Goal: Contribute content: Add original content to the website for others to see

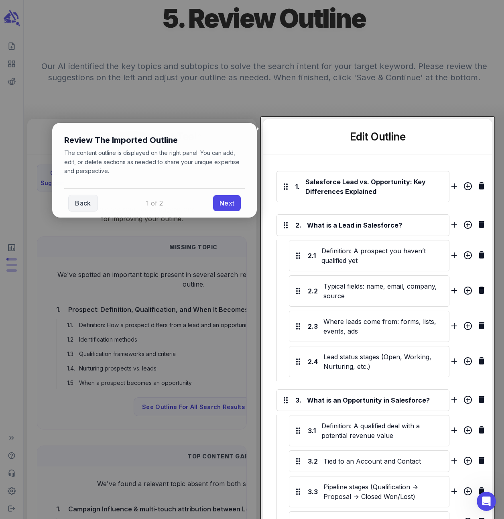
scroll to position [105, 0]
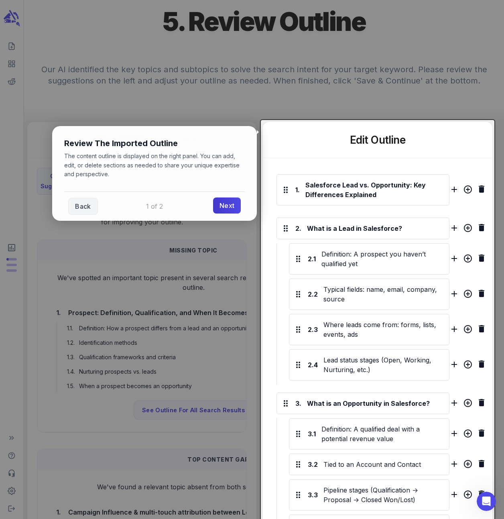
click at [227, 205] on link "Next" at bounding box center [227, 205] width 28 height 16
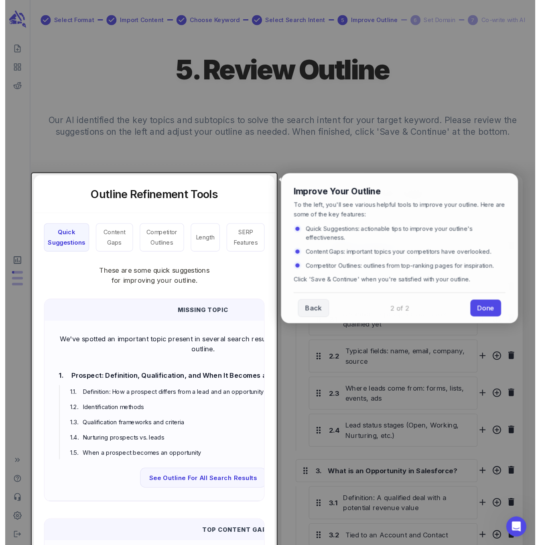
scroll to position [0, 0]
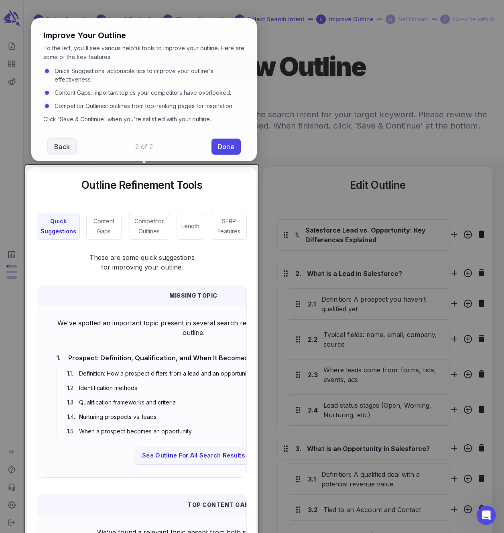
click at [59, 227] on button "Quick Suggestions" at bounding box center [58, 226] width 43 height 27
click at [223, 142] on link "Done" at bounding box center [226, 146] width 29 height 16
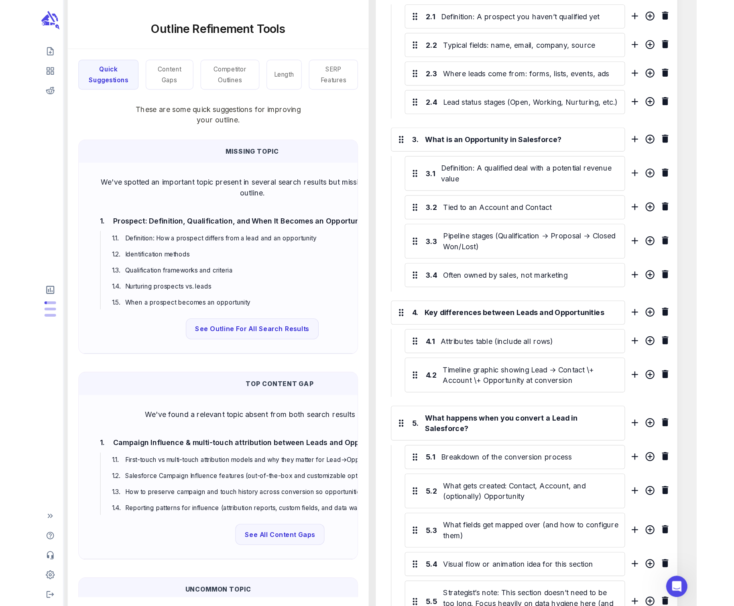
scroll to position [1, 0]
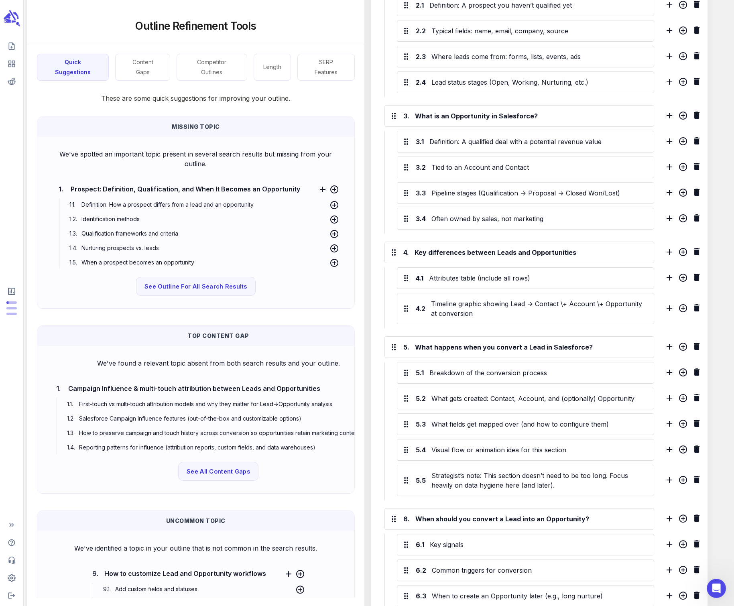
click at [78, 168] on div "We've spotted an important topic present in several search results but missing …" at bounding box center [196, 222] width 304 height 159
drag, startPoint x: 59, startPoint y: 153, endPoint x: 80, endPoint y: 158, distance: 20.9
click at [60, 153] on p "We've spotted an important topic present in several search results but missing …" at bounding box center [195, 158] width 291 height 19
click at [184, 180] on div "1. Prospect: Definition, Qualification, and When It Becomes an Opportunity 1.1 …" at bounding box center [196, 223] width 287 height 96
click at [103, 178] on div "1. Prospect: Definition, Qualification, and When It Becomes an Opportunity 1.1 …" at bounding box center [196, 223] width 287 height 96
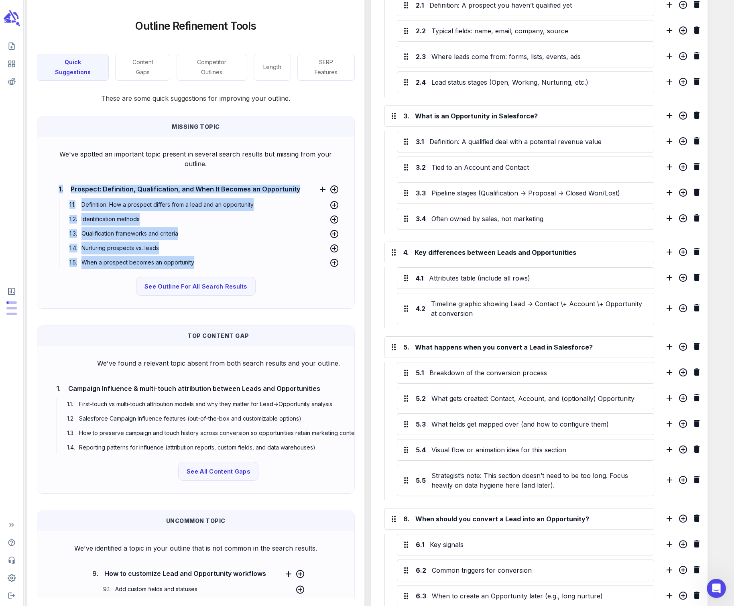
drag, startPoint x: 59, startPoint y: 187, endPoint x: 228, endPoint y: 264, distance: 185.5
click at [228, 264] on div "1. Prospect: Definition, Qualification, and When It Becomes an Opportunity 1.1 …" at bounding box center [196, 226] width 287 height 86
copy div "1. Prospect: Definition, Qualification, and When It Becomes an Opportunity 1.1 …"
click at [105, 162] on p "We've spotted an important topic present in several search results but missing …" at bounding box center [195, 158] width 291 height 19
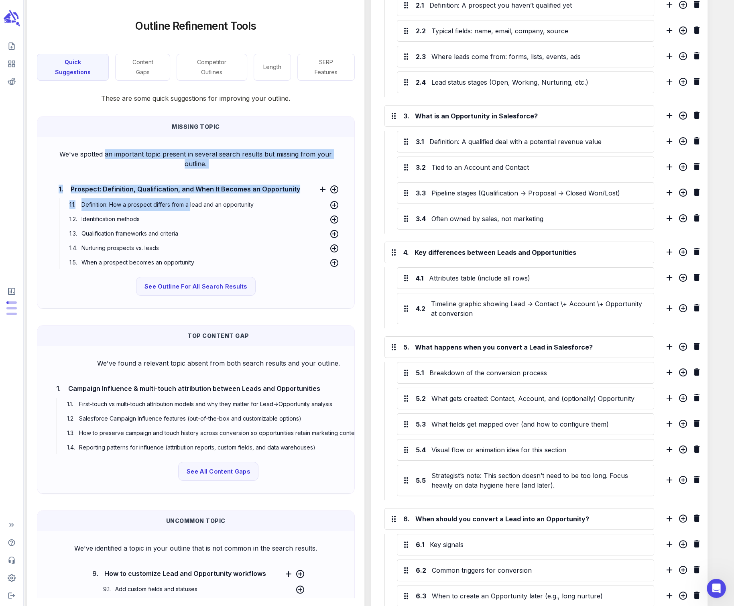
drag, startPoint x: 105, startPoint y: 153, endPoint x: 199, endPoint y: 230, distance: 121.9
click at [194, 220] on div "We've spotted an important topic present in several search results but missing …" at bounding box center [196, 222] width 304 height 159
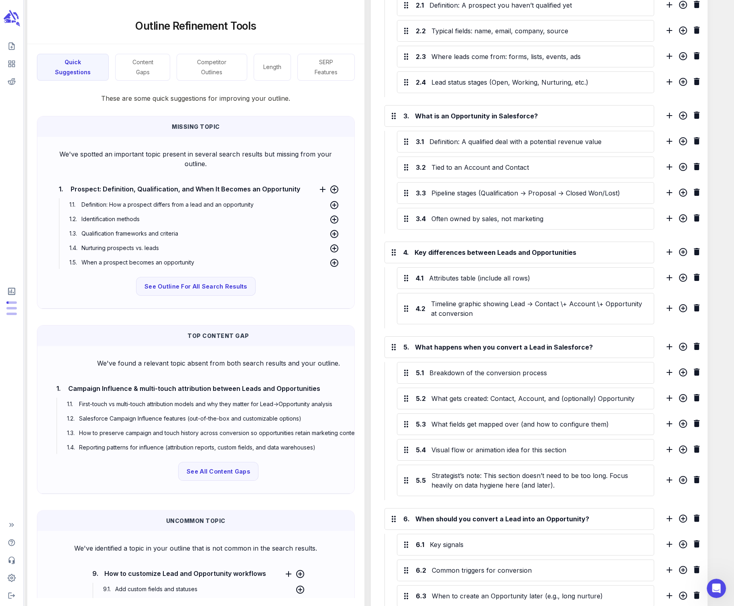
click at [195, 264] on p "1.5 . When a prospect becomes an opportunity" at bounding box center [190, 262] width 247 height 13
drag, startPoint x: 195, startPoint y: 264, endPoint x: 179, endPoint y: 241, distance: 27.9
click at [196, 264] on p "1.5 . When a prospect becomes an opportunity" at bounding box center [190, 262] width 247 height 13
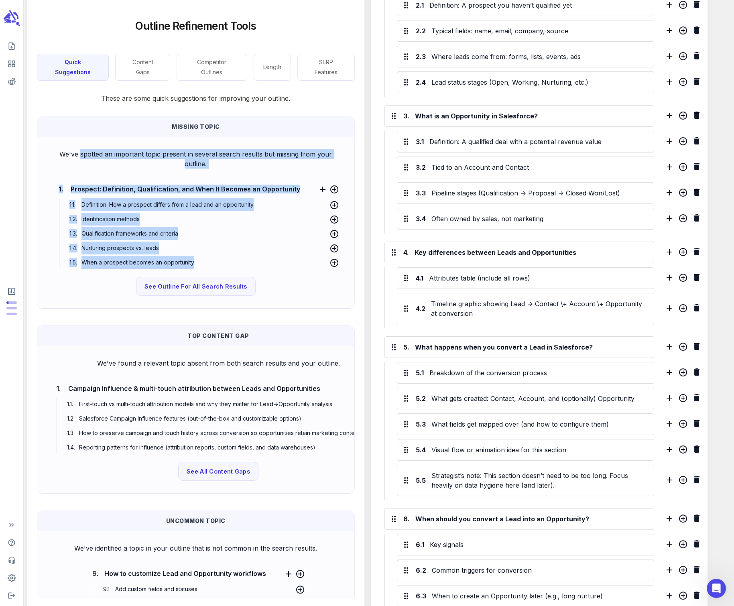
drag, startPoint x: 79, startPoint y: 154, endPoint x: 203, endPoint y: 261, distance: 164.8
click at [203, 261] on div "We've spotted an important topic present in several search results but missing …" at bounding box center [196, 222] width 304 height 159
copy div "spotted an important topic present in several search results but missing from y…"
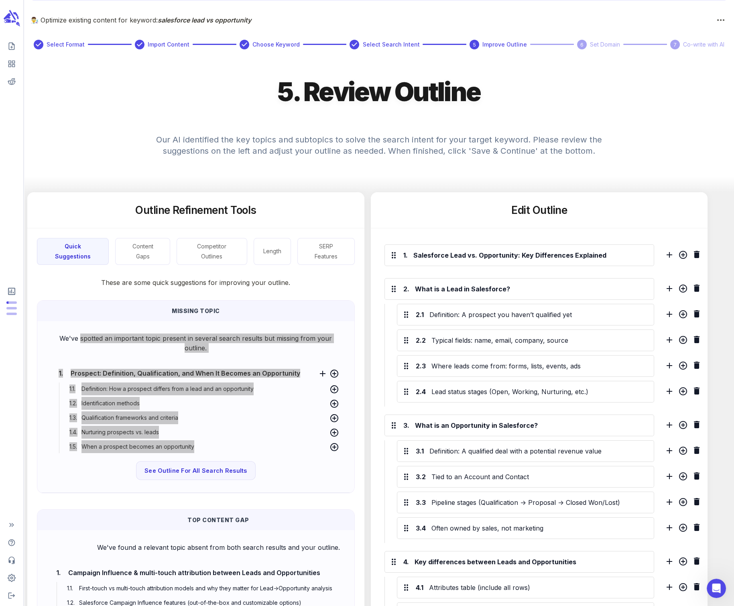
scroll to position [14, 0]
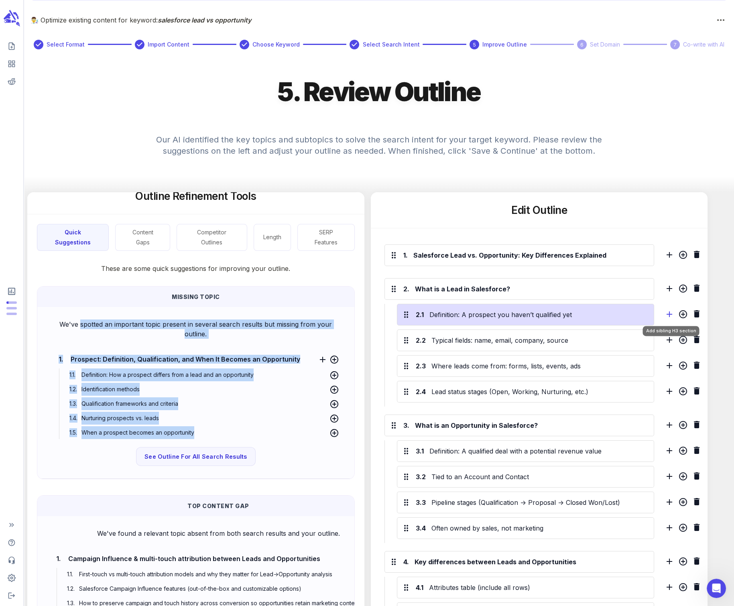
click at [436, 313] on icon "Add sibling H3 section" at bounding box center [670, 314] width 6 height 6
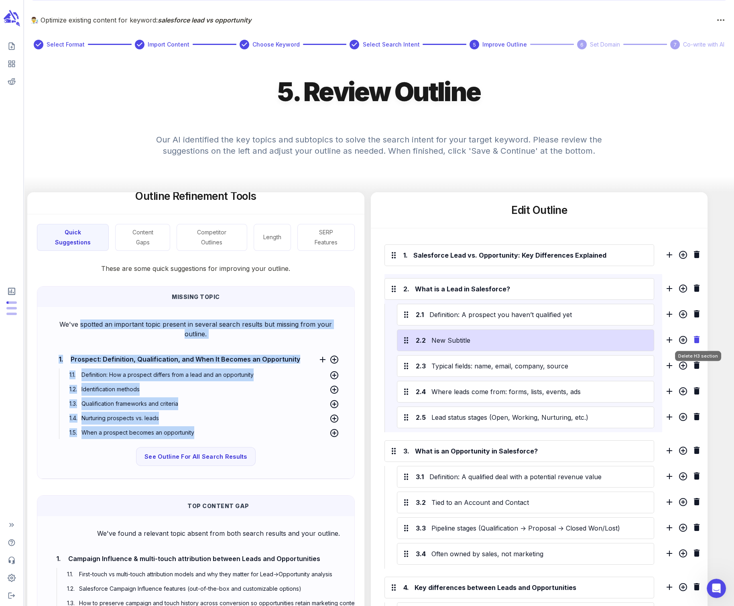
click at [436, 336] on icon "Delete H3 section" at bounding box center [697, 339] width 6 height 7
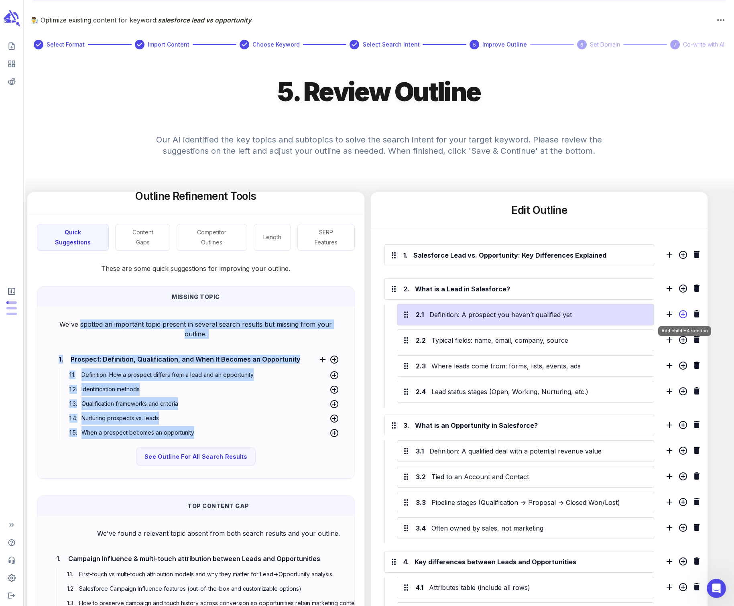
click at [436, 311] on icon "Add child H4 section" at bounding box center [683, 314] width 8 height 8
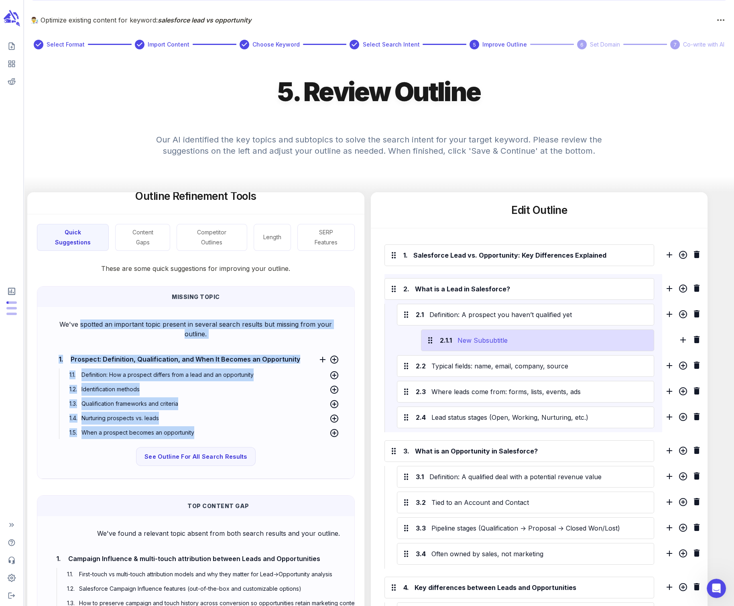
click at [436, 338] on div "New Subsubtitle" at bounding box center [553, 340] width 194 height 13
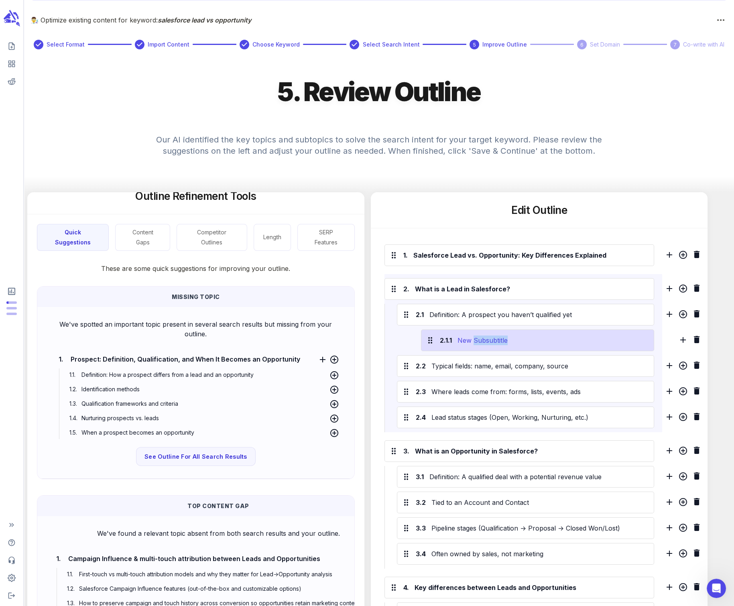
click at [436, 338] on div "New Subsubtitle" at bounding box center [553, 340] width 194 height 13
paste div
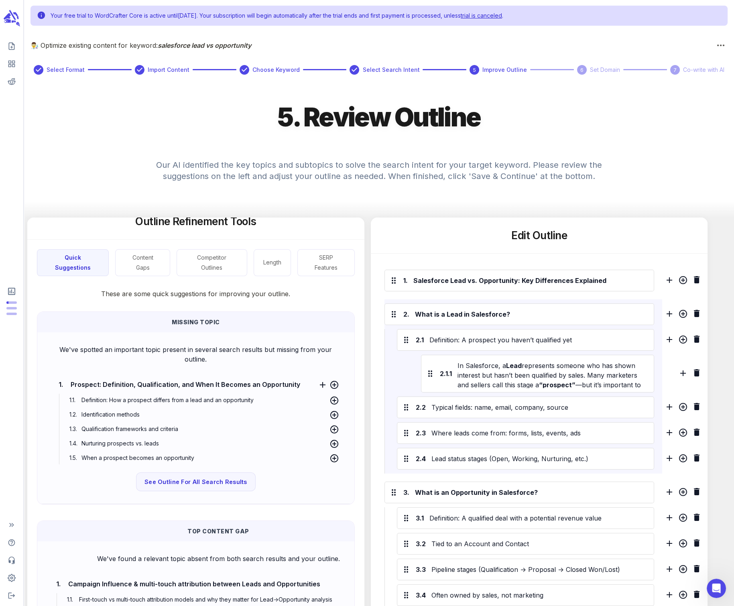
scroll to position [0, 0]
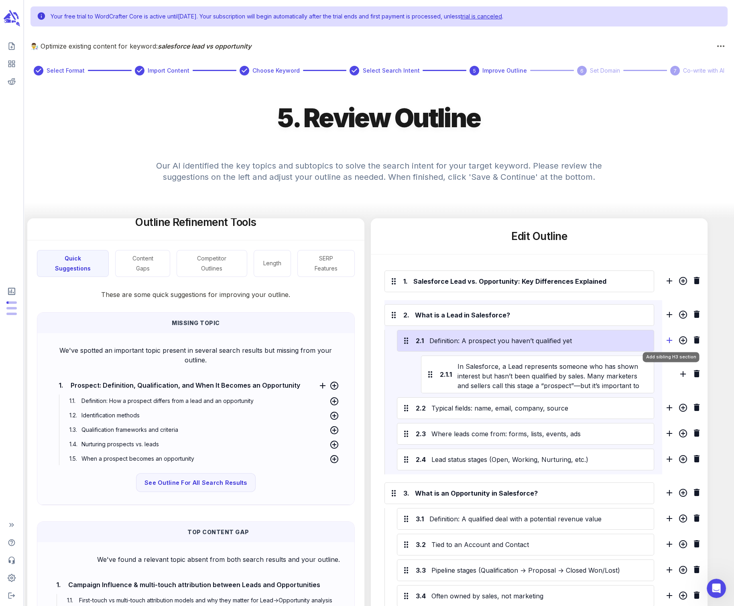
click at [436, 341] on icon "Add sibling H3 section" at bounding box center [670, 341] width 10 height 10
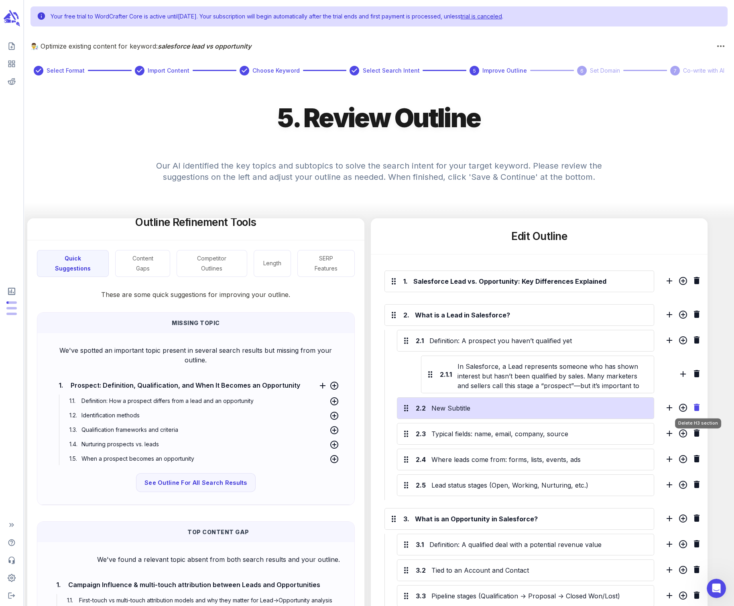
click at [436, 406] on icon "Delete H3 section" at bounding box center [697, 407] width 6 height 7
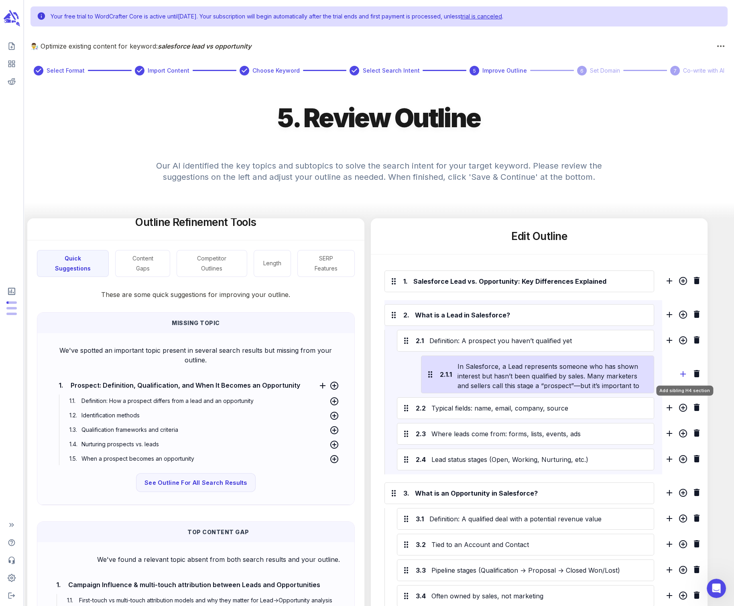
click at [436, 372] on icon "Add sibling H4 section" at bounding box center [683, 374] width 6 height 6
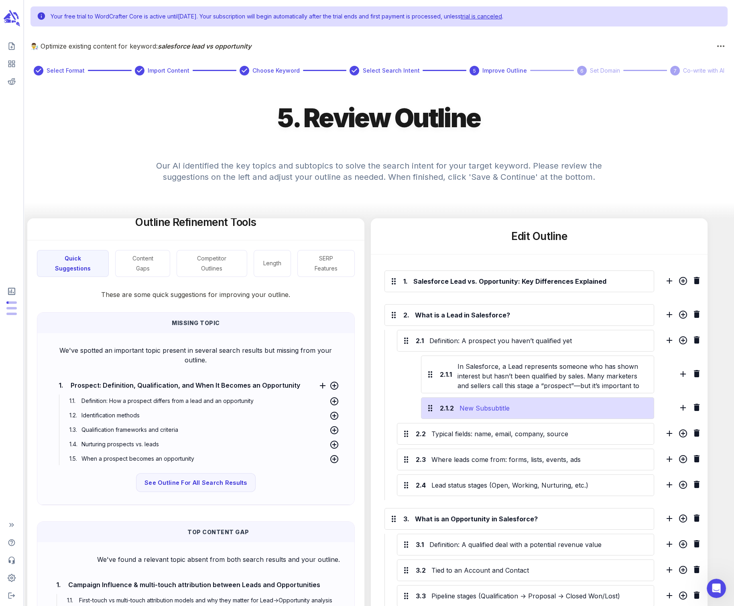
click at [436, 406] on div "New Subsubtitle" at bounding box center [554, 408] width 192 height 13
drag, startPoint x: 529, startPoint y: 407, endPoint x: 454, endPoint y: 407, distance: 75.1
click at [436, 407] on div "New SubsuSbtitle" at bounding box center [552, 408] width 196 height 13
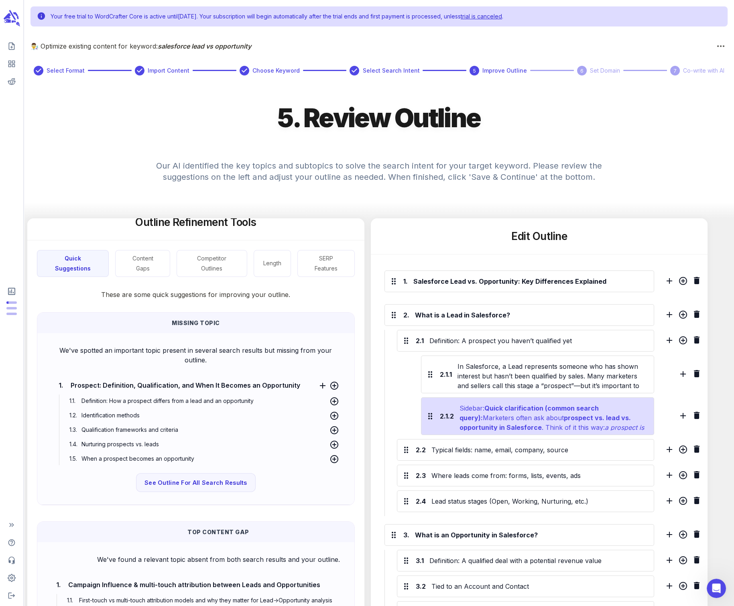
click at [436, 406] on strong "Quick clarification (common search query):" at bounding box center [530, 413] width 141 height 18
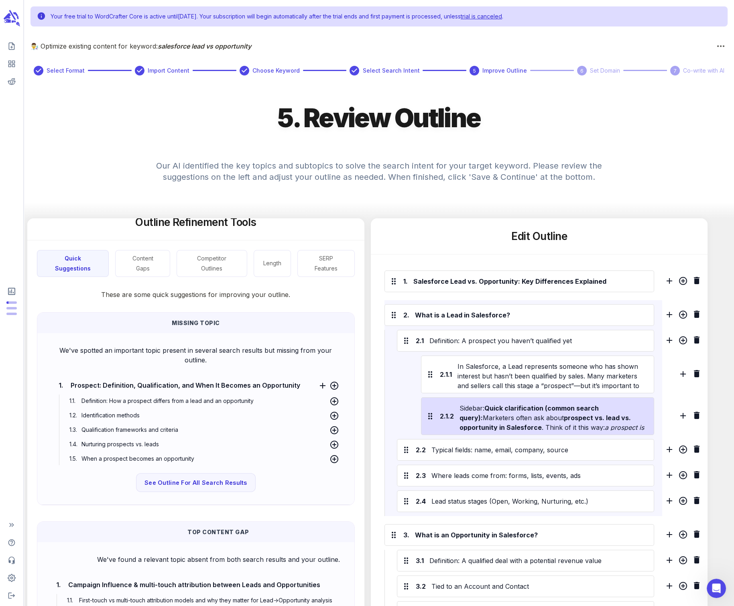
drag, startPoint x: 487, startPoint y: 406, endPoint x: 453, endPoint y: 403, distance: 34.7
click at [436, 403] on div "2.1.2 Sidebar: Quick clarification (common search query): Marketers often ask a…" at bounding box center [537, 416] width 225 height 29
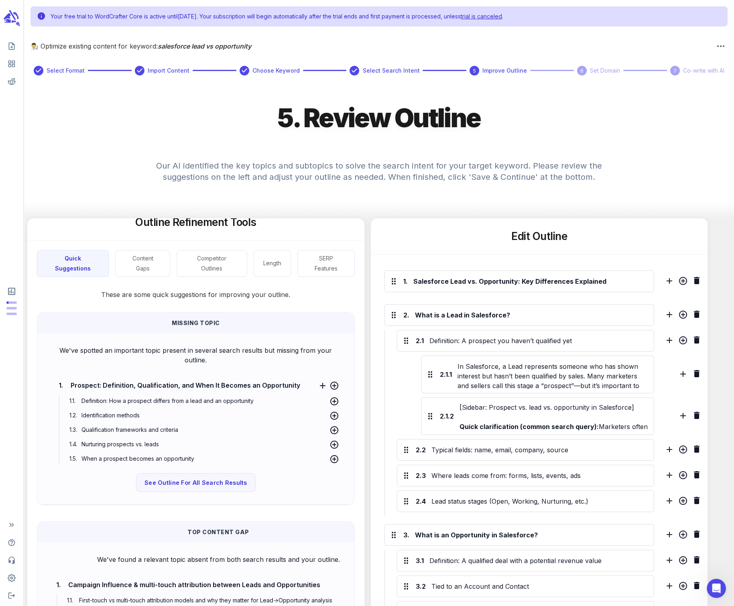
click at [404, 394] on div "2.1.1 In Salesforce, a Lead represents someone who has shown interest but hasn’…" at bounding box center [526, 395] width 258 height 79
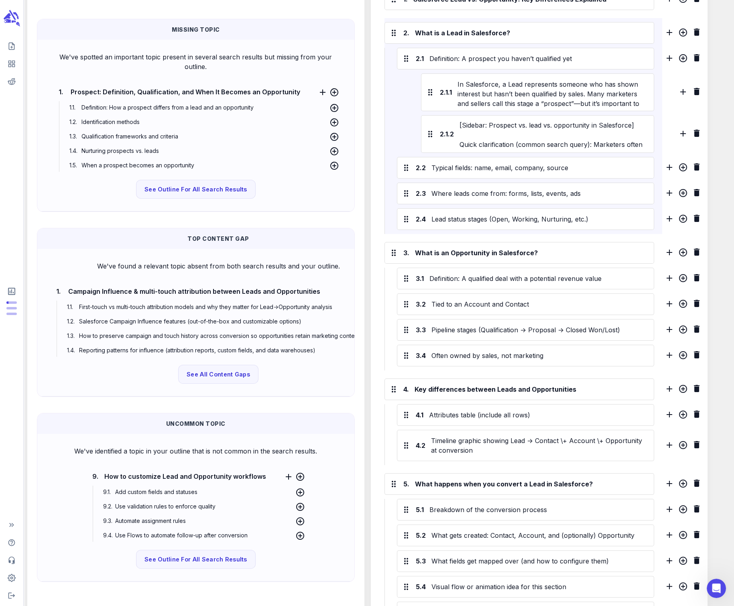
scroll to position [284, 0]
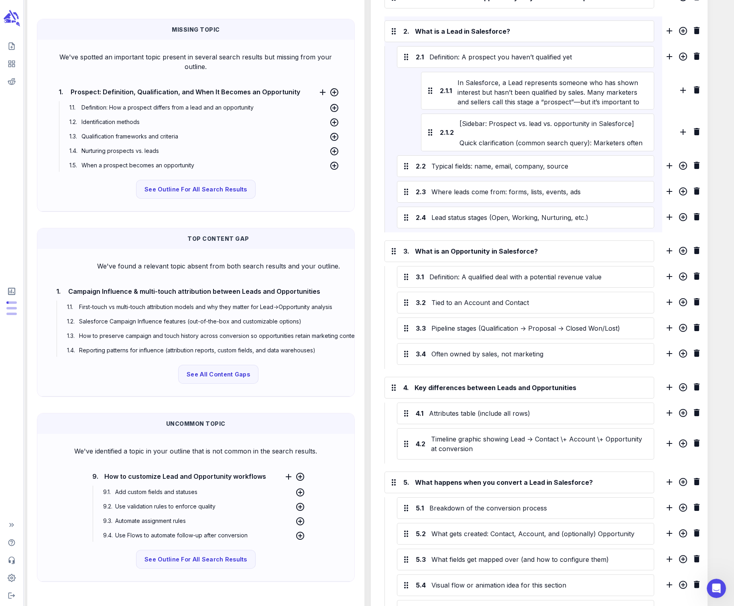
click at [138, 261] on p "We've found a relevant topic absent from both search results and your outline." at bounding box center [218, 266] width 336 height 10
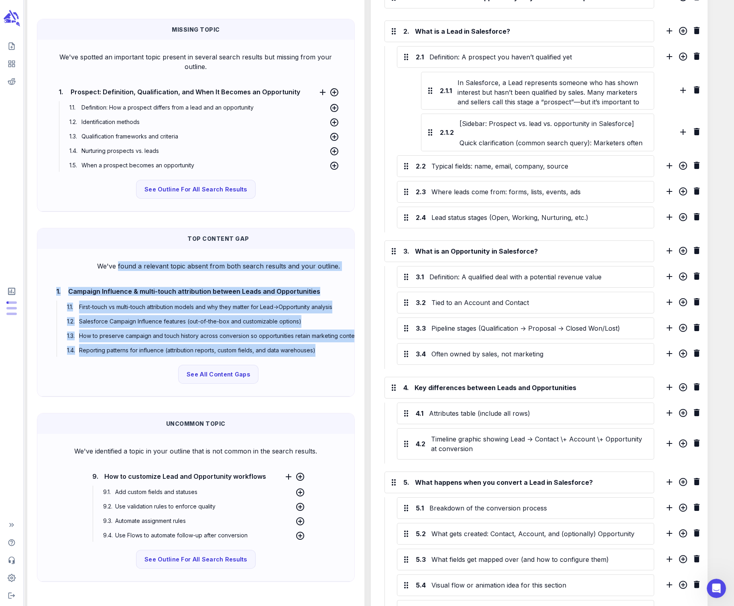
drag, startPoint x: 126, startPoint y: 259, endPoint x: 317, endPoint y: 348, distance: 211.0
click at [317, 348] on div "We've found a relevant topic absent from both search results and your outline. …" at bounding box center [218, 322] width 349 height 135
copy div "found a relevant topic absent from both search results and your outline. 1. Cam…"
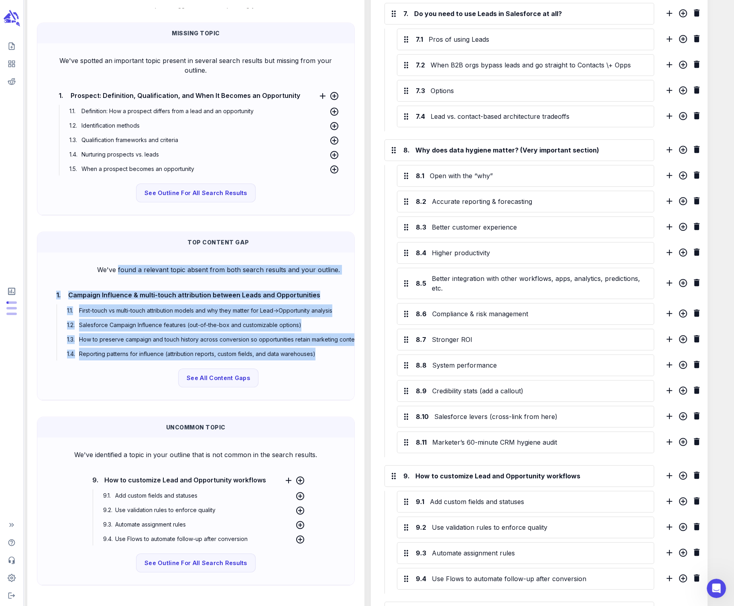
scroll to position [101, 0]
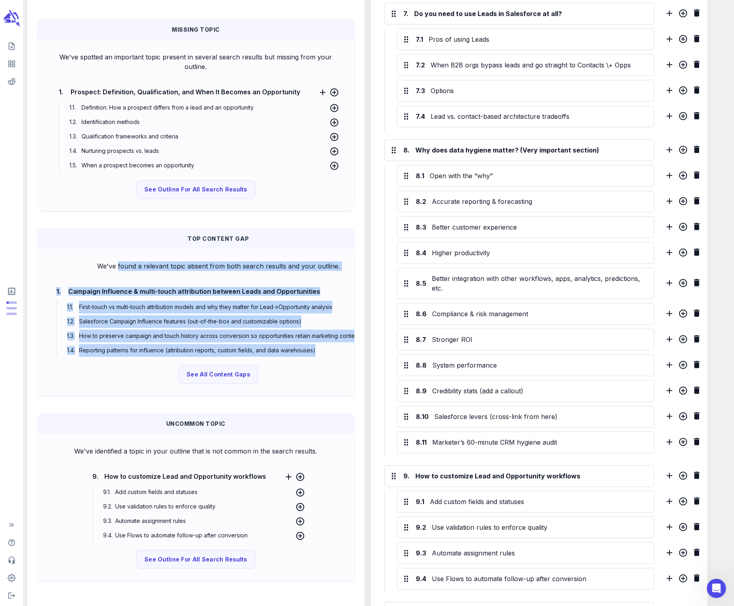
click at [164, 424] on p "Uncommon Topic" at bounding box center [196, 423] width 304 height 8
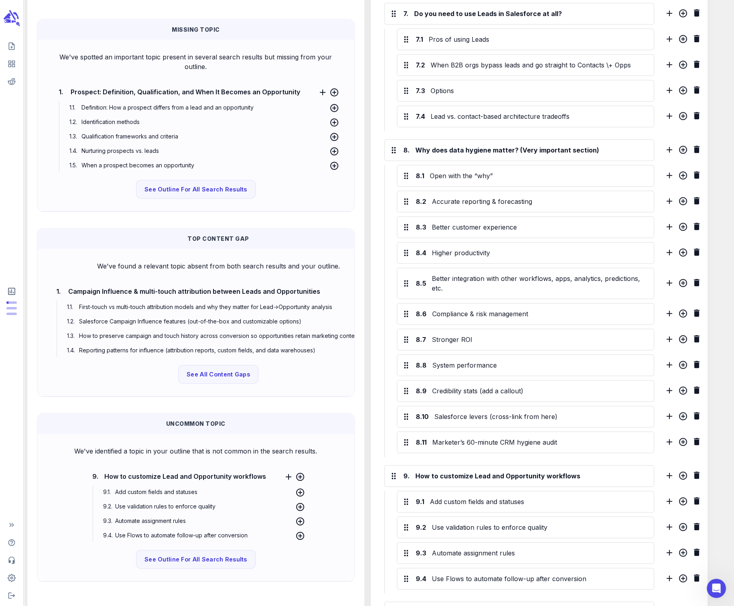
click at [164, 424] on p "Uncommon Topic" at bounding box center [196, 423] width 304 height 8
click at [74, 433] on p "We've identified a topic in your outline that is not common in the search resul…" at bounding box center [195, 451] width 291 height 10
click at [149, 433] on p "We've identified a topic in your outline that is not common in the search resul…" at bounding box center [195, 451] width 291 height 10
click at [73, 433] on p "We've identified a topic in your outline that is not common in the search resul…" at bounding box center [195, 451] width 291 height 10
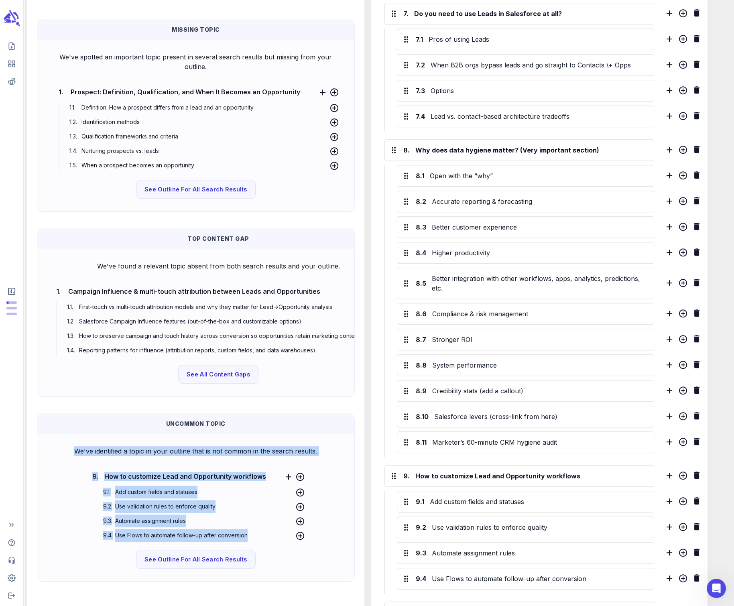
drag, startPoint x: 73, startPoint y: 451, endPoint x: 277, endPoint y: 537, distance: 221.9
click at [277, 433] on div "We've identified a topic in your outline that is not common in the search resul…" at bounding box center [196, 507] width 304 height 135
copy div "We've identified a topic in your outline that is not common in the search resul…"
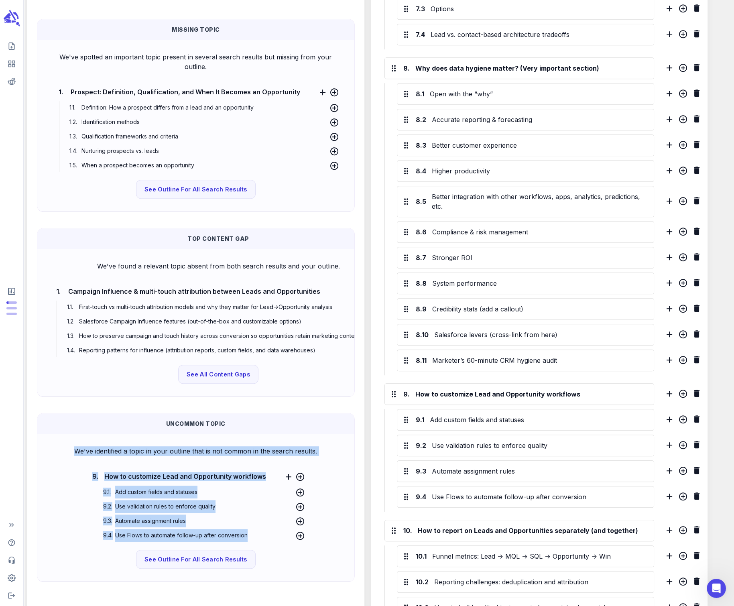
scroll to position [98, 0]
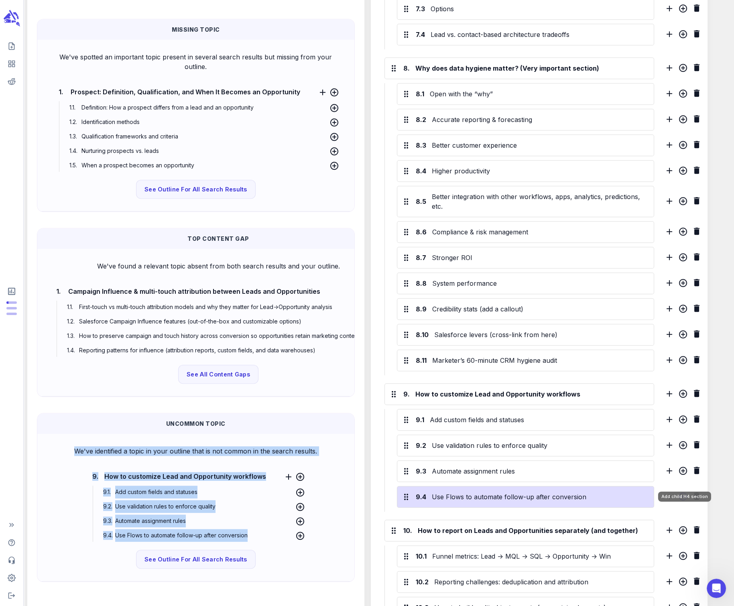
click at [436, 433] on icon "Add child H4 section" at bounding box center [683, 496] width 8 height 8
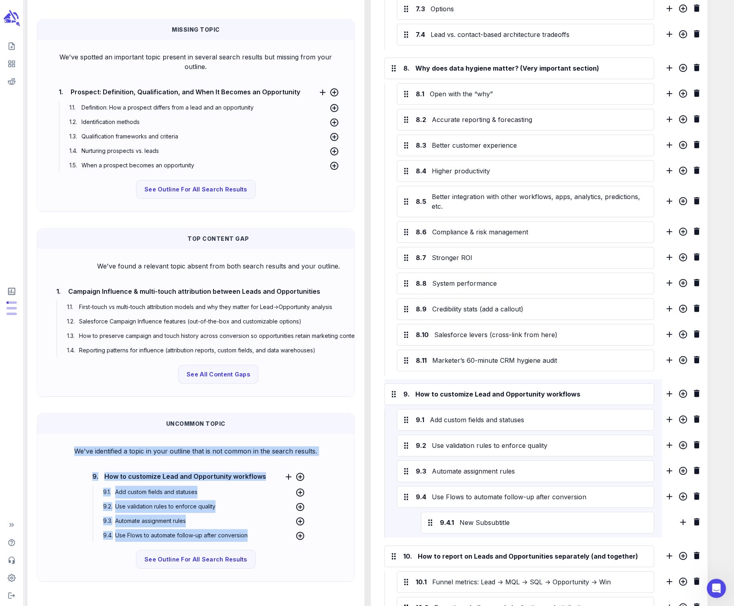
scroll to position [101, 0]
click at [164, 424] on p "Uncommon Topic" at bounding box center [196, 423] width 304 height 8
drag, startPoint x: 92, startPoint y: 476, endPoint x: 261, endPoint y: 543, distance: 182.8
click at [261, 433] on div "9. How to customize Lead and Opportunity workflows 9.1 . Add custom fields and …" at bounding box center [195, 502] width 219 height 81
copy div "9. How to customize Lead and Opportunity workflows 9.1 . Add custom fields and …"
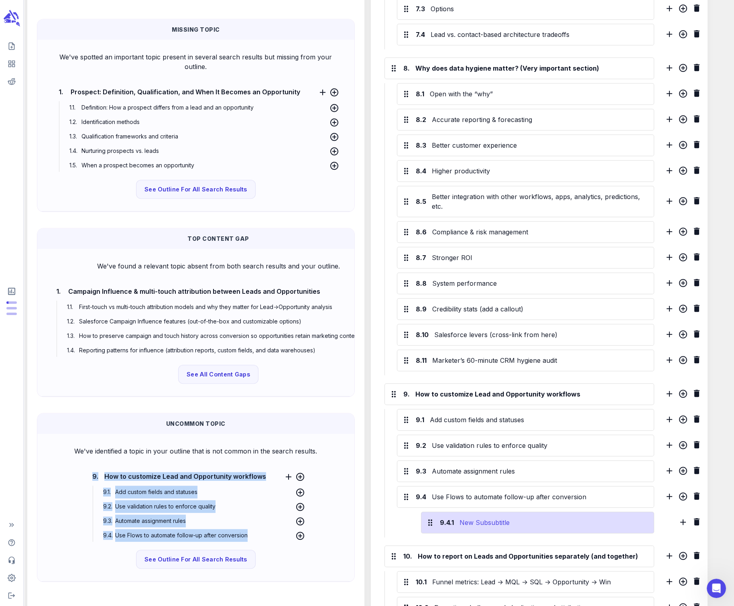
click at [436, 433] on div "New Subsubtitle" at bounding box center [554, 522] width 192 height 13
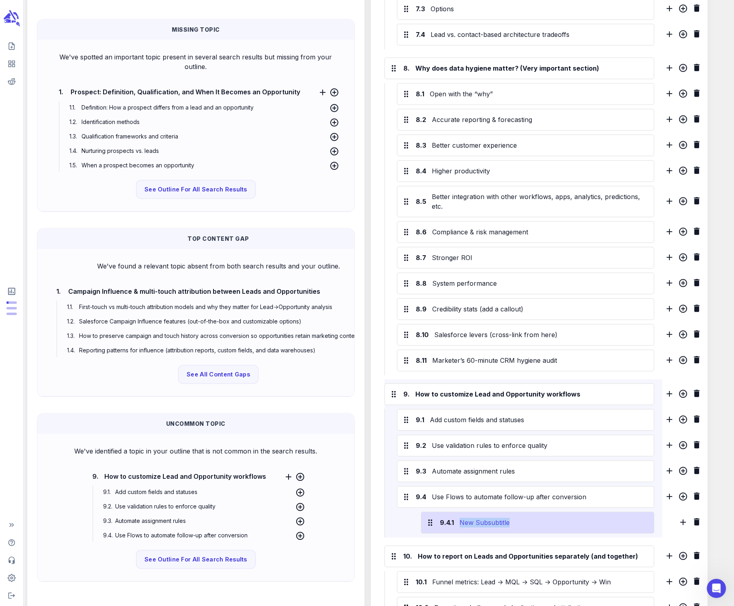
drag, startPoint x: 528, startPoint y: 505, endPoint x: 458, endPoint y: 504, distance: 70.2
click at [436, 433] on div "New Subsubtitle" at bounding box center [554, 522] width 192 height 13
paste div
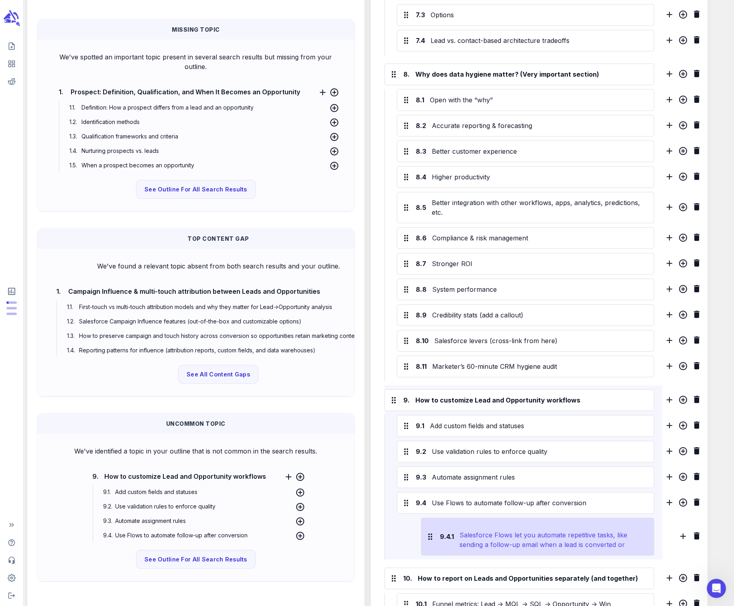
scroll to position [1129, 0]
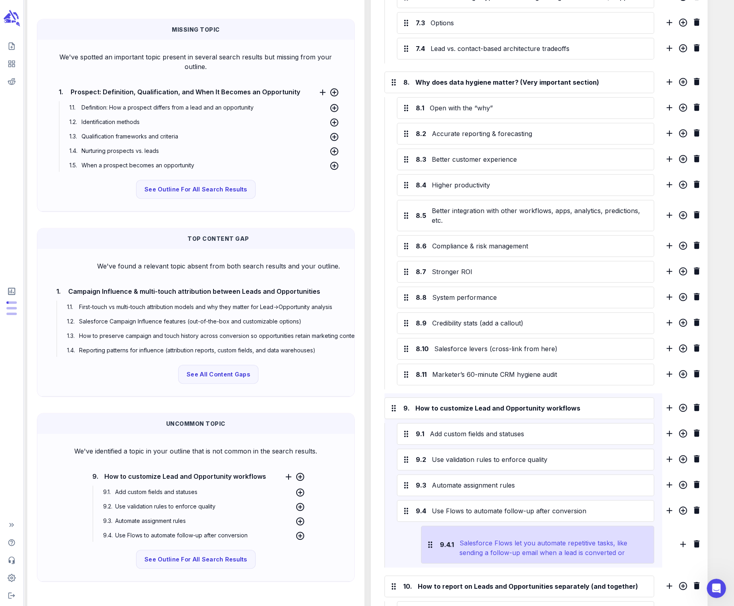
click at [436, 433] on p "Salesforce Flows let you automate repetitive tasks, like sending a follow-up em…" at bounding box center [554, 576] width 189 height 77
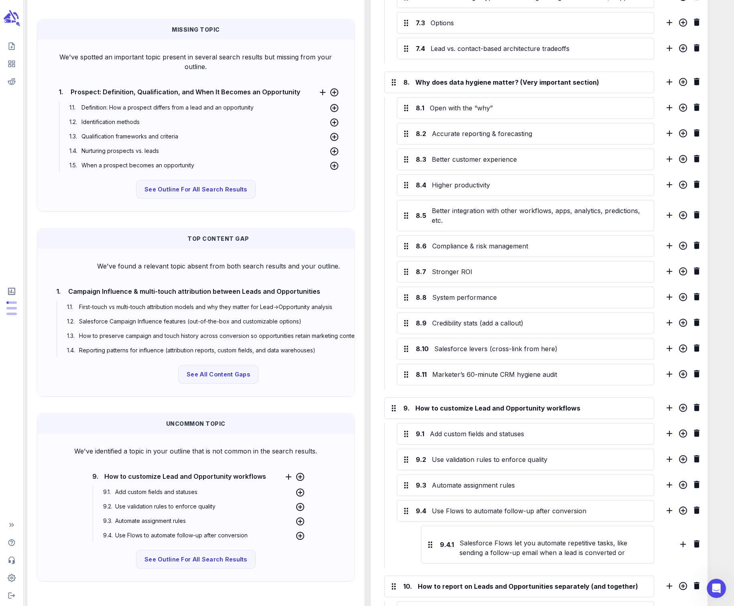
click at [112, 416] on th "Uncommon Topic" at bounding box center [195, 423] width 317 height 20
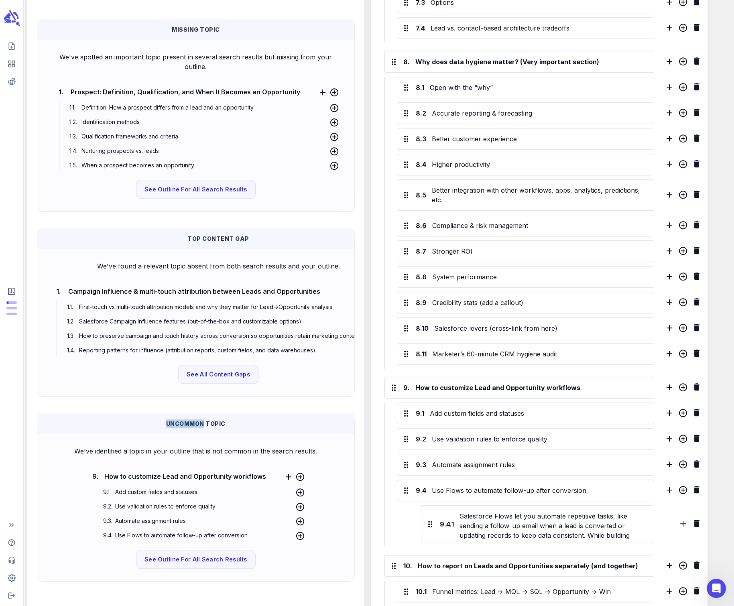
scroll to position [1330, 0]
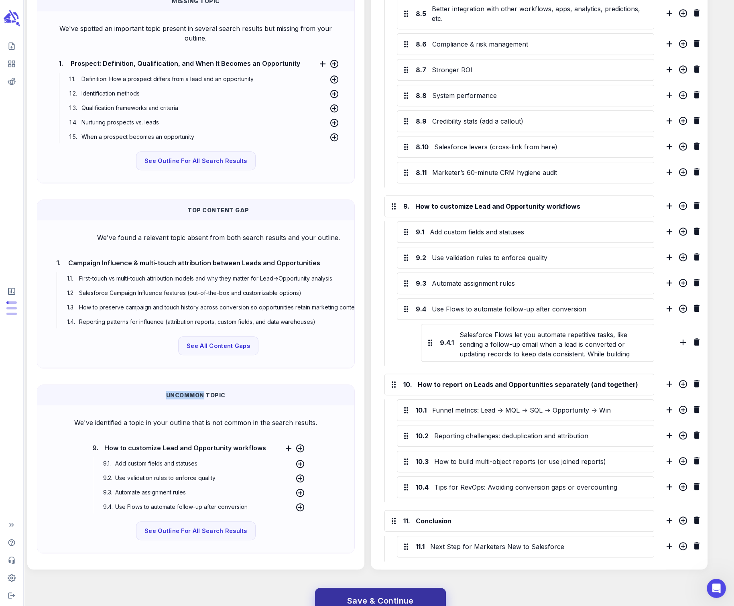
click at [375, 433] on span "Save & Continue" at bounding box center [380, 601] width 67 height 14
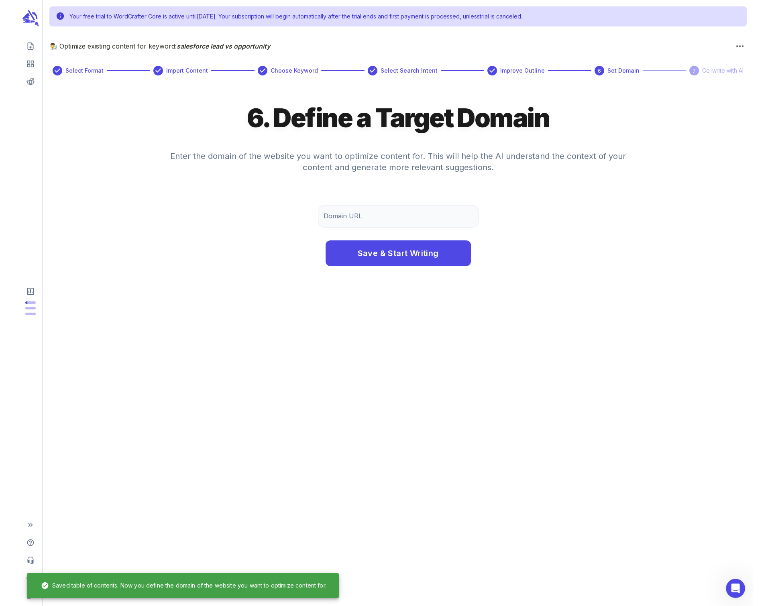
scroll to position [0, 0]
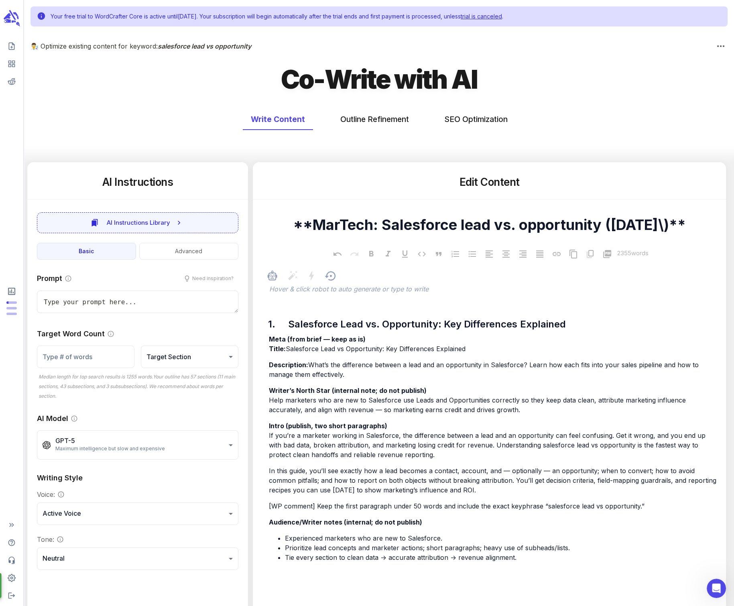
type textarea "x"
type input "50"
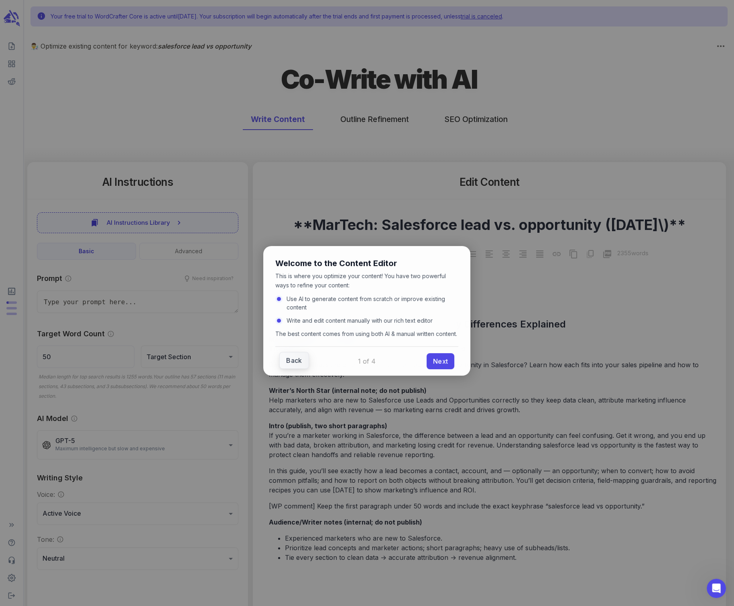
click at [293, 352] on link "Back" at bounding box center [293, 360] width 29 height 17
click at [208, 149] on div at bounding box center [367, 303] width 734 height 606
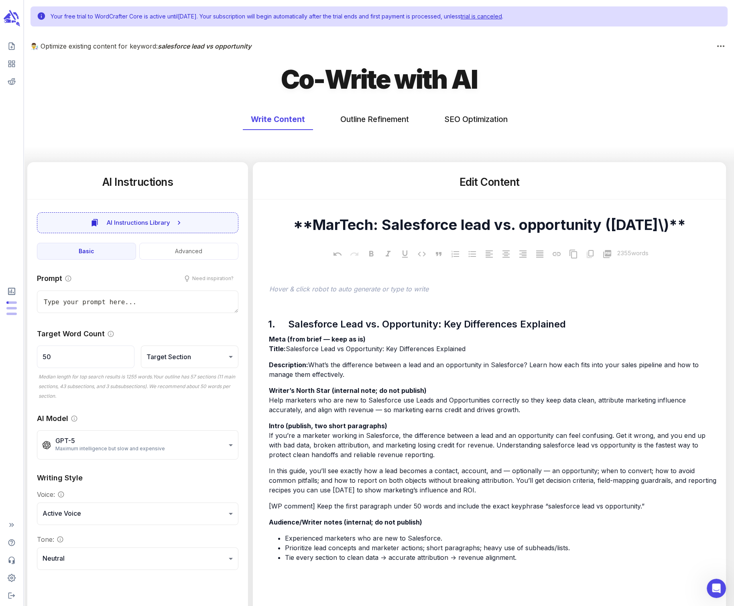
type textarea "x"
click at [374, 115] on button "Outline Refinement" at bounding box center [374, 119] width 85 height 21
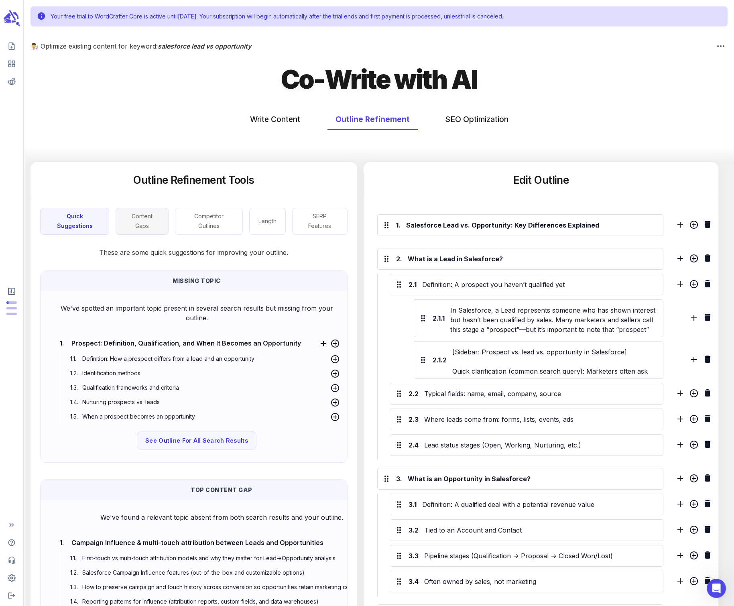
click at [143, 219] on button "Content Gaps" at bounding box center [142, 221] width 53 height 27
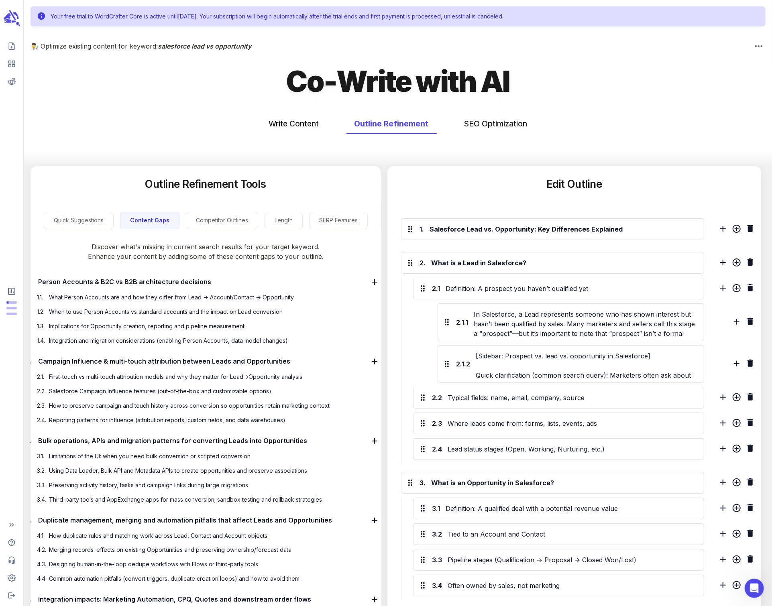
drag, startPoint x: 37, startPoint y: 279, endPoint x: 68, endPoint y: 294, distance: 35.0
click at [38, 280] on span "Person Accounts & B2C vs B2B architecture decisions" at bounding box center [124, 282] width 177 height 12
drag, startPoint x: 68, startPoint y: 294, endPoint x: 42, endPoint y: 279, distance: 30.6
click at [42, 279] on span "Person Accounts & B2C vs B2B architecture decisions" at bounding box center [124, 282] width 177 height 12
drag, startPoint x: 36, startPoint y: 279, endPoint x: 84, endPoint y: 290, distance: 49.5
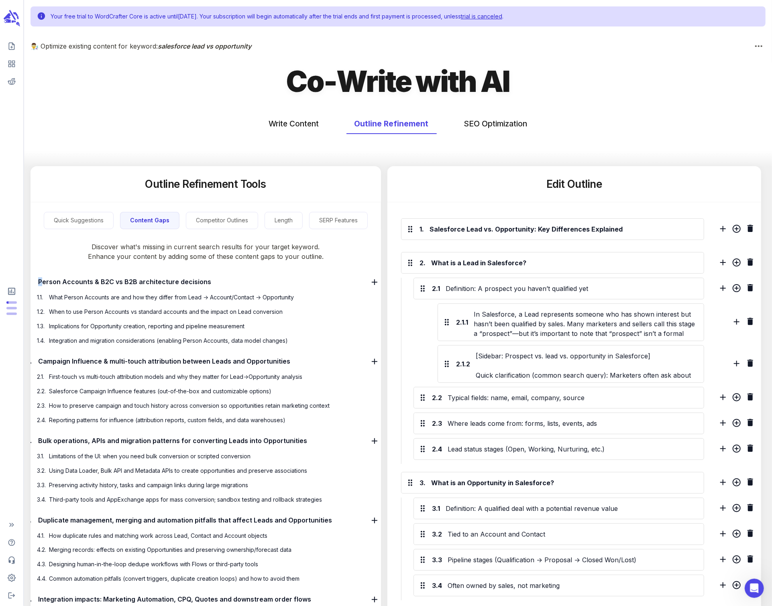
click at [56, 284] on span "Person Accounts & B2C vs B2B architecture decisions" at bounding box center [124, 282] width 177 height 12
drag, startPoint x: 124, startPoint y: 324, endPoint x: 90, endPoint y: 289, distance: 48.5
click at [120, 321] on p "1.3 . Implications for Opportunity creation, reporting and pipeline measurement" at bounding box center [200, 326] width 331 height 13
click at [36, 279] on span "Person Accounts & B2C vs B2B architecture decisions" at bounding box center [124, 282] width 177 height 12
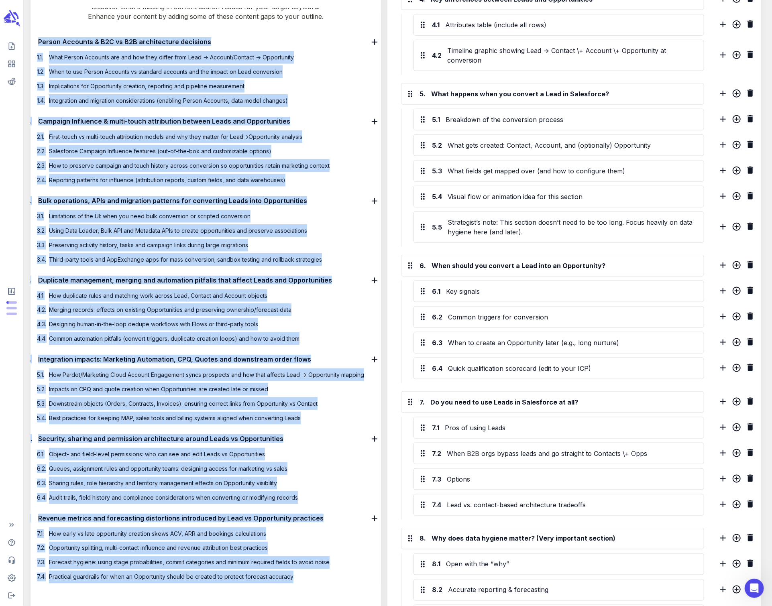
scroll to position [666, 0]
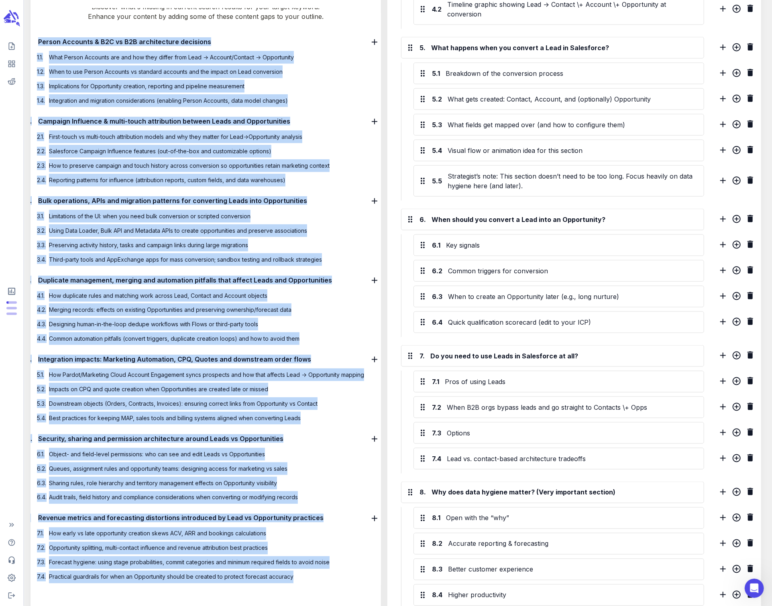
drag, startPoint x: 36, startPoint y: 279, endPoint x: 286, endPoint y: 580, distance: 391.3
click at [286, 433] on div "1. Person Accounts & B2C vs B2B architecture decisions 1.1 . What Person Accoun…" at bounding box center [205, 305] width 371 height 557
copy div ". Loremi Dolorsit & A4C ad E8S doeiusmodtem incididun 6.4 . Utla Etdolo Magnaal…"
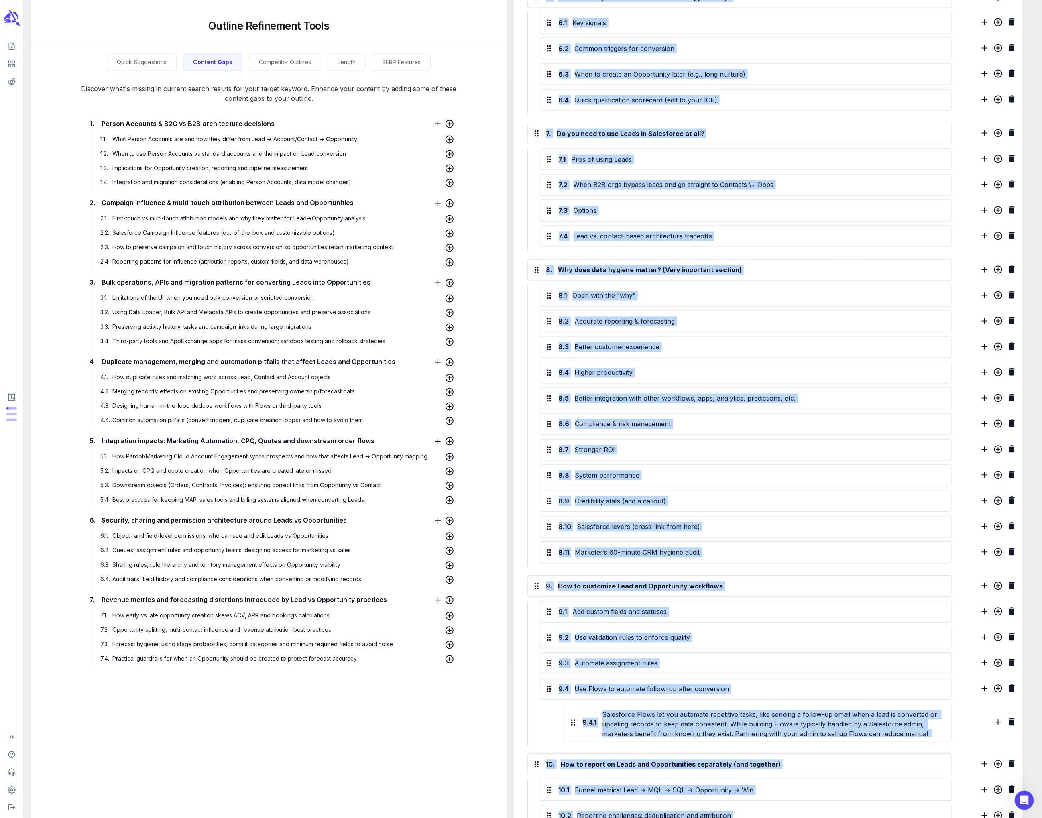
scroll to position [995, 0]
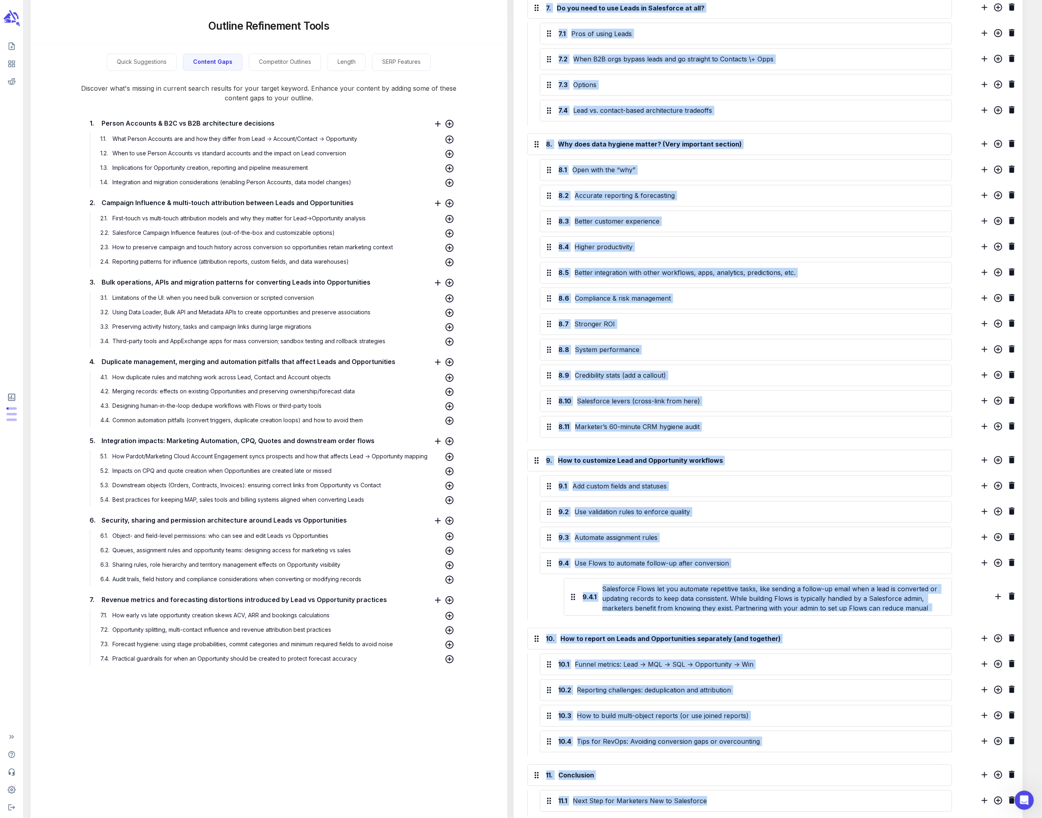
drag, startPoint x: 540, startPoint y: 124, endPoint x: 800, endPoint y: 842, distance: 763.9
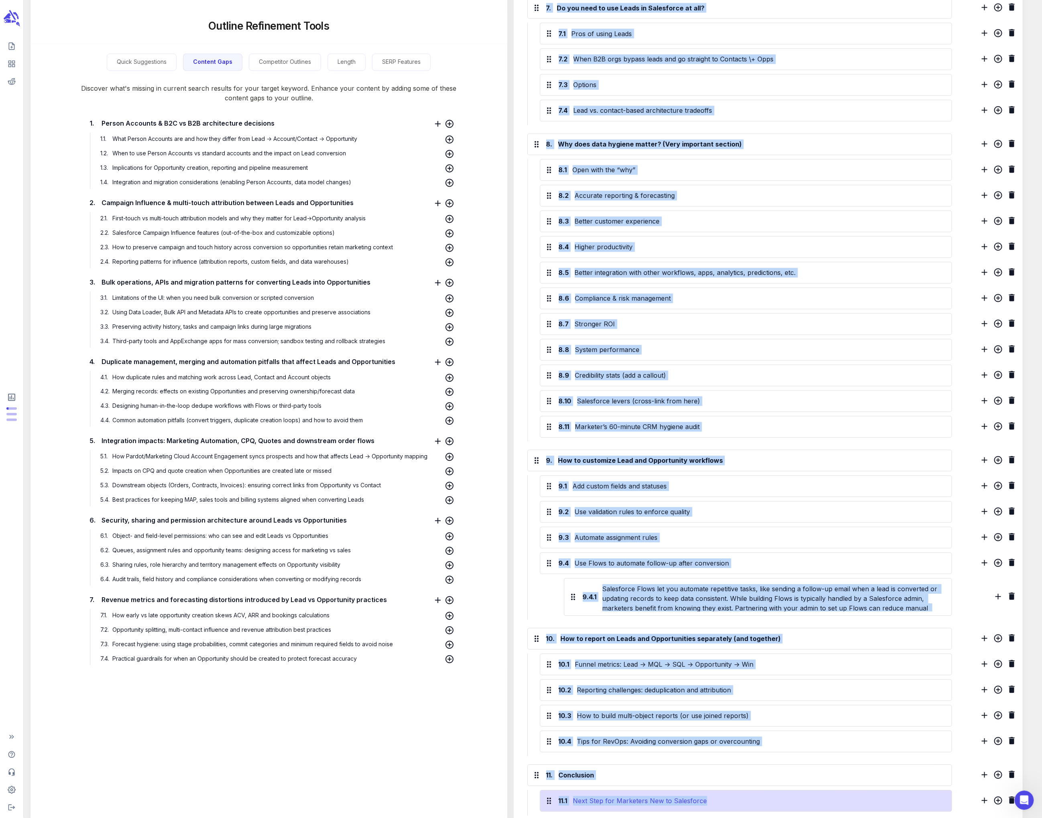
copy div "Lore Ipsumdo 2. Sitametcon Adip el. Seddoeiusmo: Tem Incididuntu Laboreetd 4. M…"
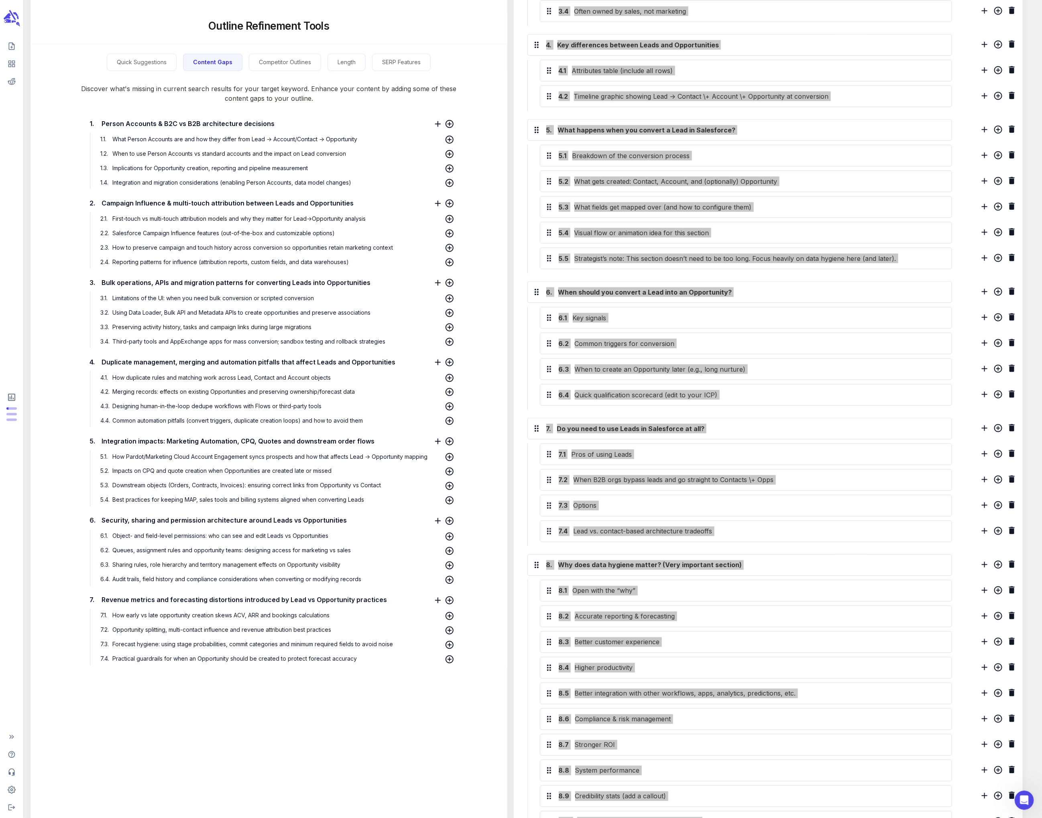
scroll to position [664, 0]
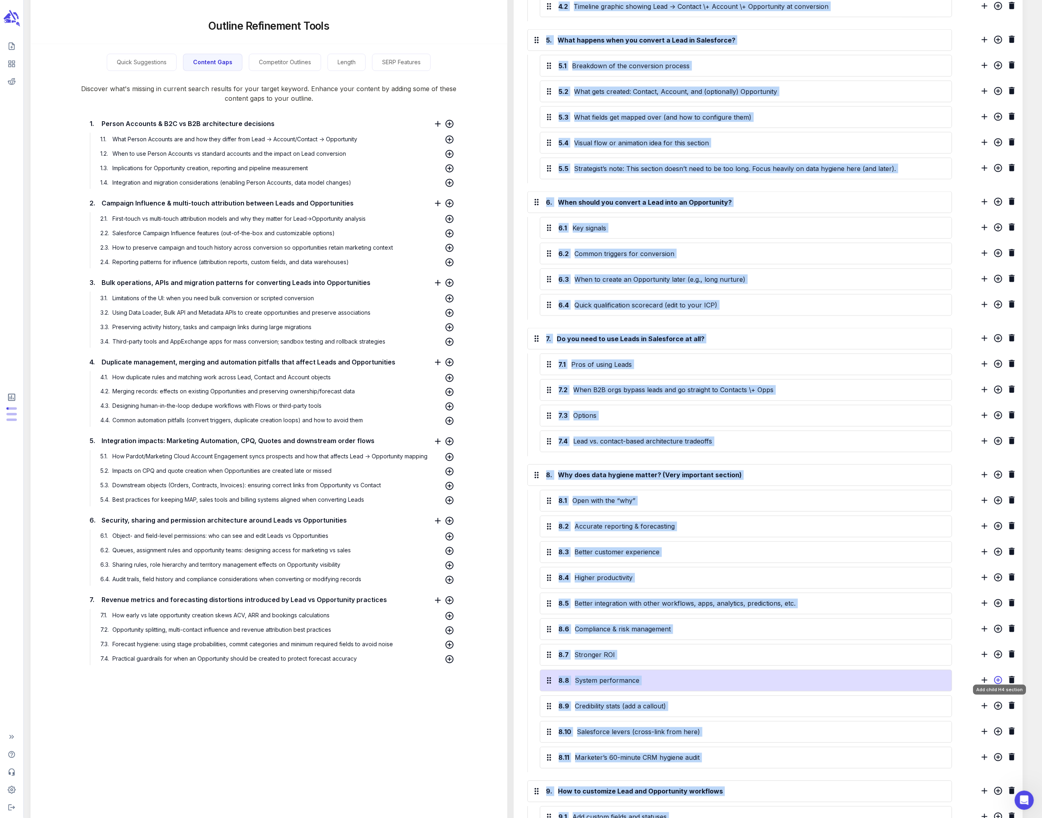
click at [436, 433] on icon "Add child H4 section" at bounding box center [998, 680] width 10 height 10
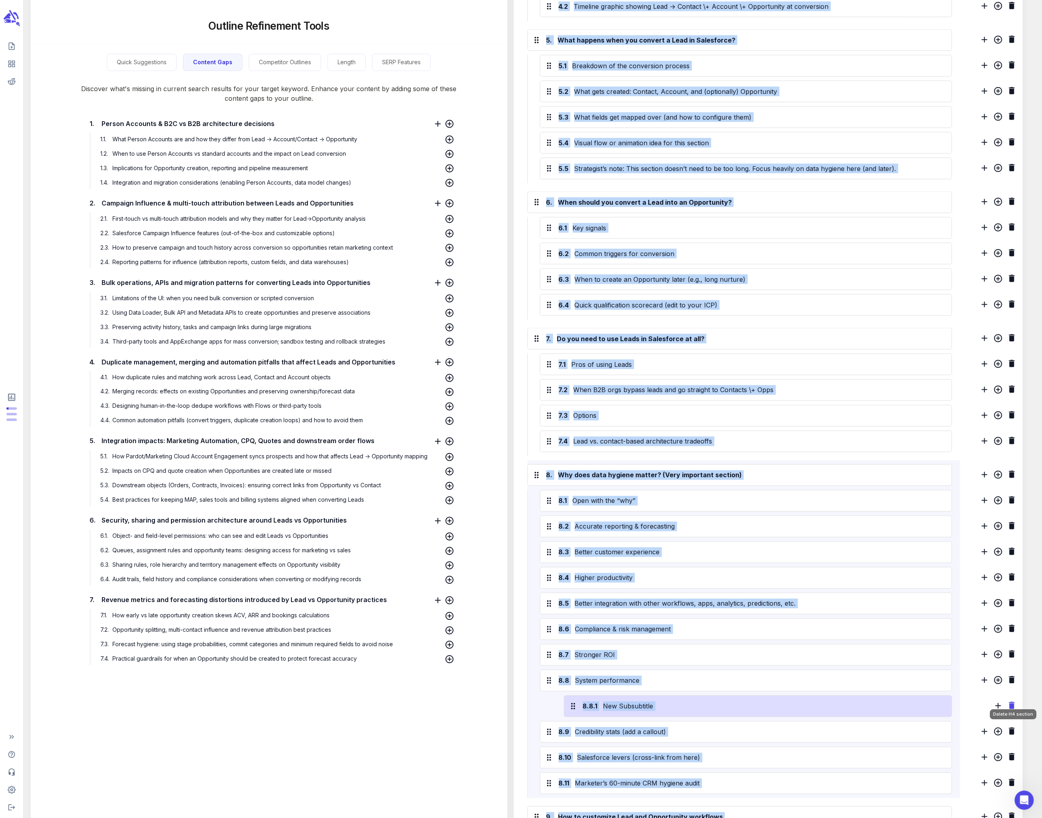
click at [436, 433] on icon "Delete H4 section" at bounding box center [1012, 706] width 10 height 10
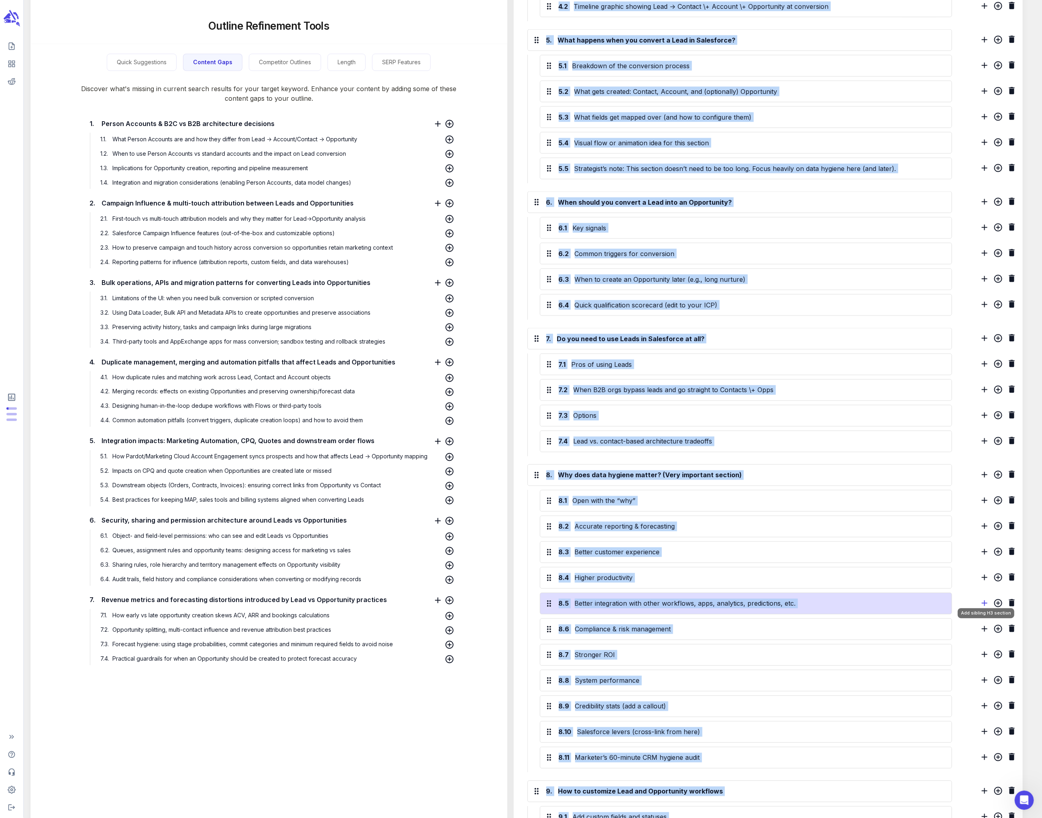
click at [436, 433] on icon "Add sibling H3 section" at bounding box center [985, 603] width 6 height 6
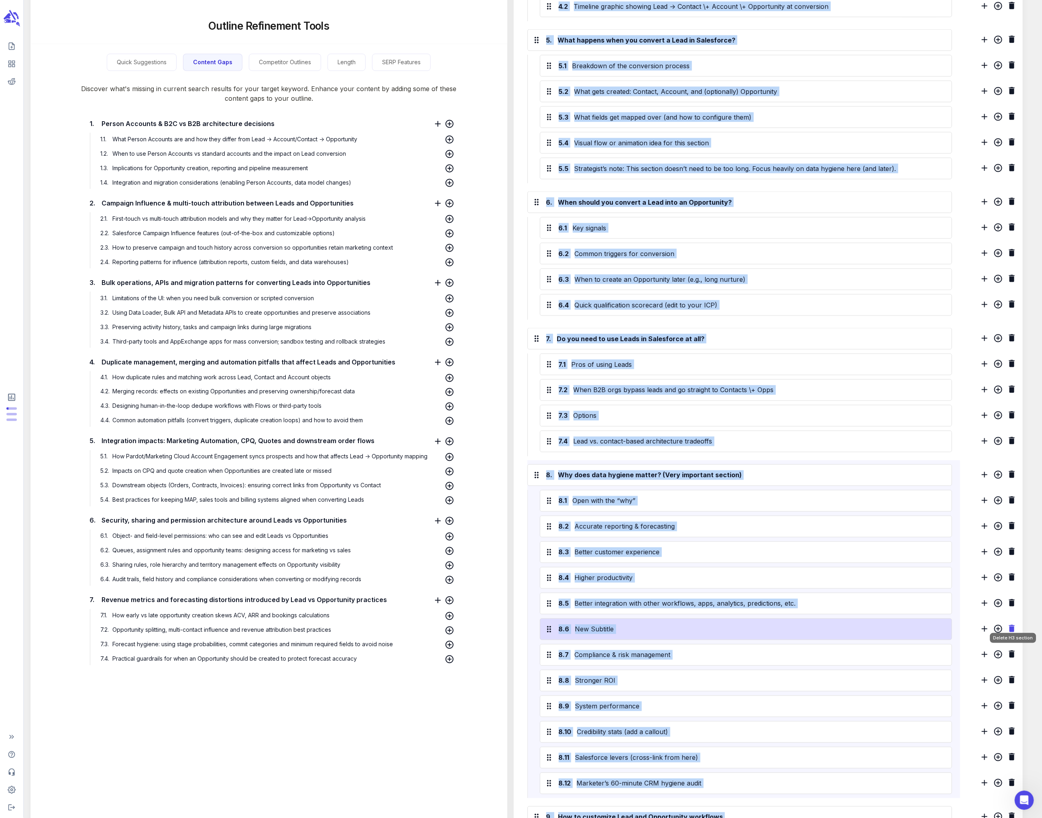
click at [436, 433] on icon "Delete H3 section" at bounding box center [1012, 629] width 10 height 10
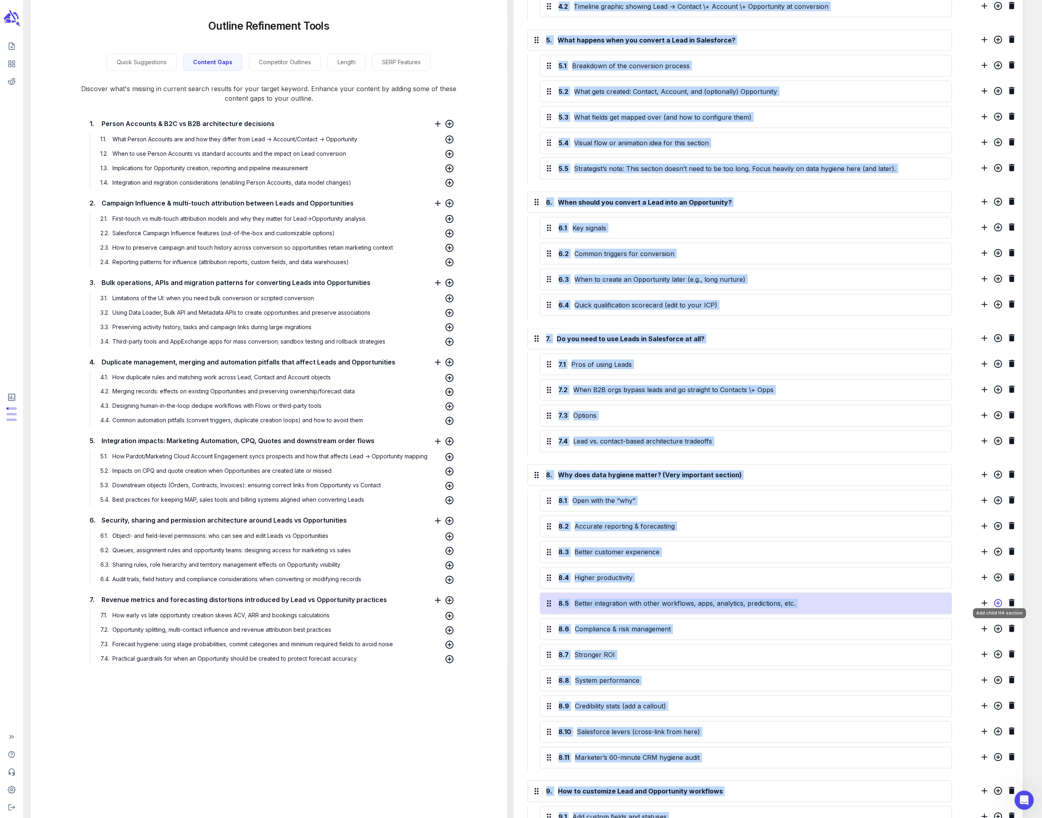
click at [436, 433] on icon "Add child H4 section" at bounding box center [998, 603] width 8 height 8
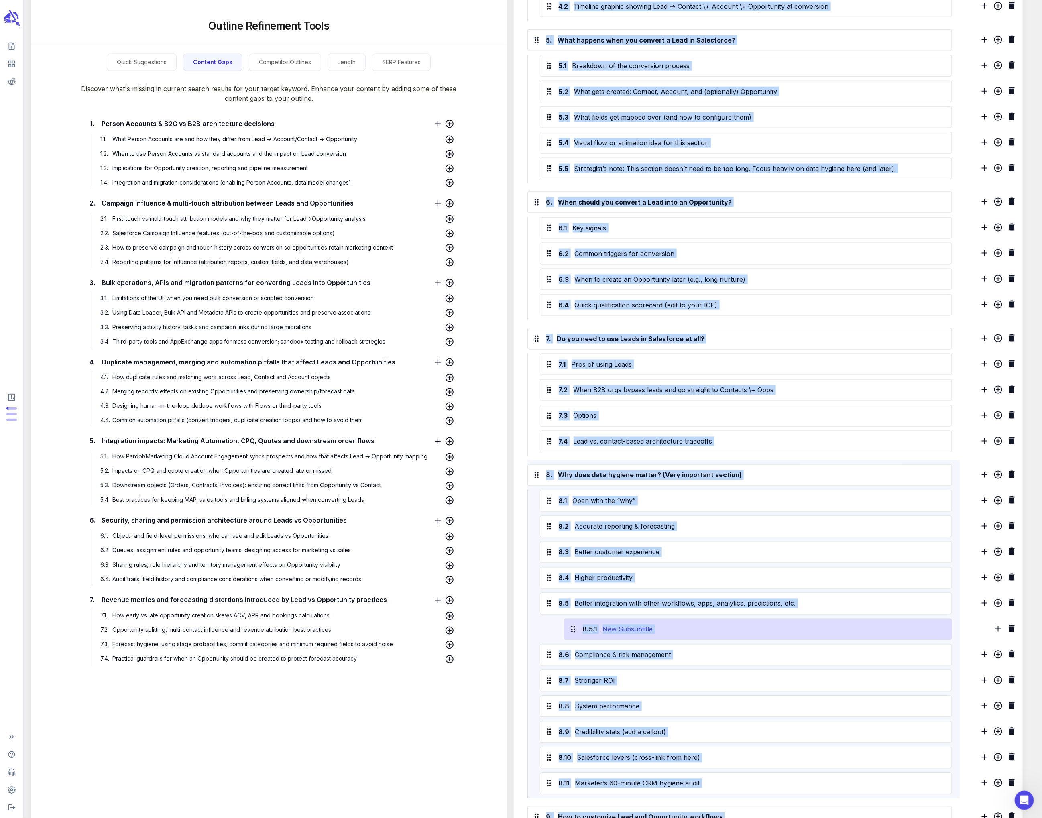
click at [436, 433] on div "New Subsubtitle" at bounding box center [773, 629] width 344 height 13
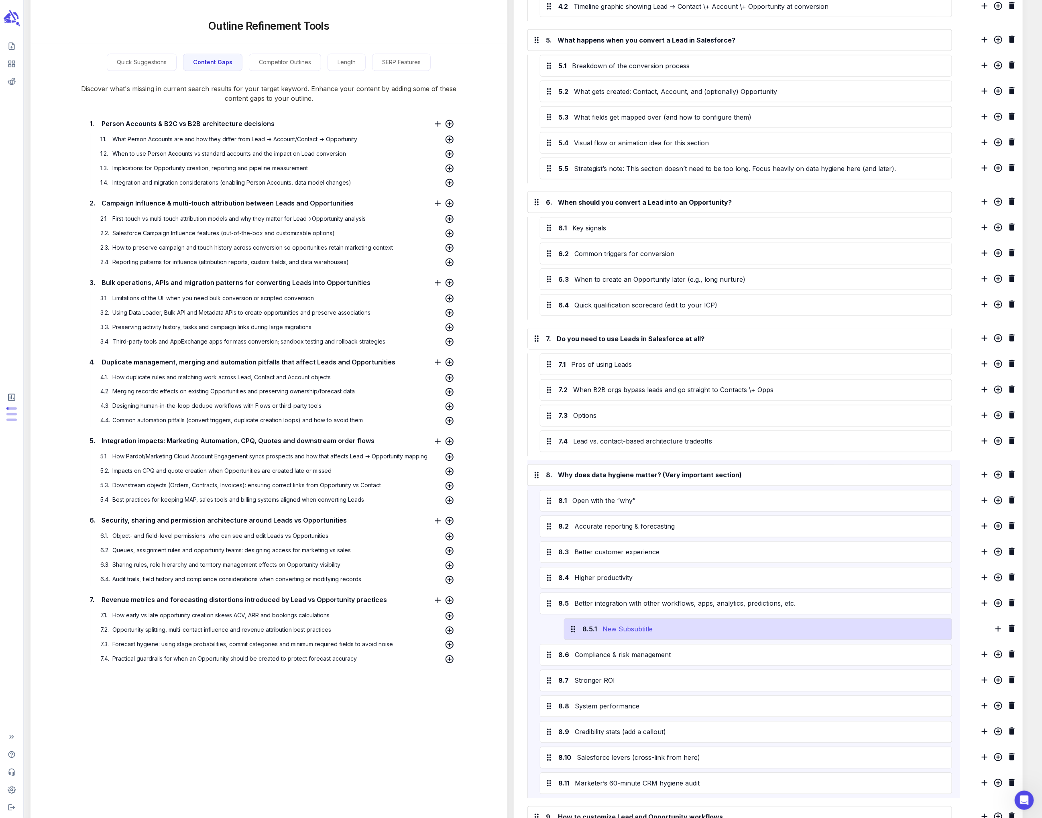
click at [436, 433] on div "New Subsubtitle" at bounding box center [773, 629] width 344 height 13
drag, startPoint x: 656, startPoint y: 620, endPoint x: 605, endPoint y: 615, distance: 51.7
click at [436, 433] on div "New Subsubtitle" at bounding box center [773, 629] width 344 height 13
paste div
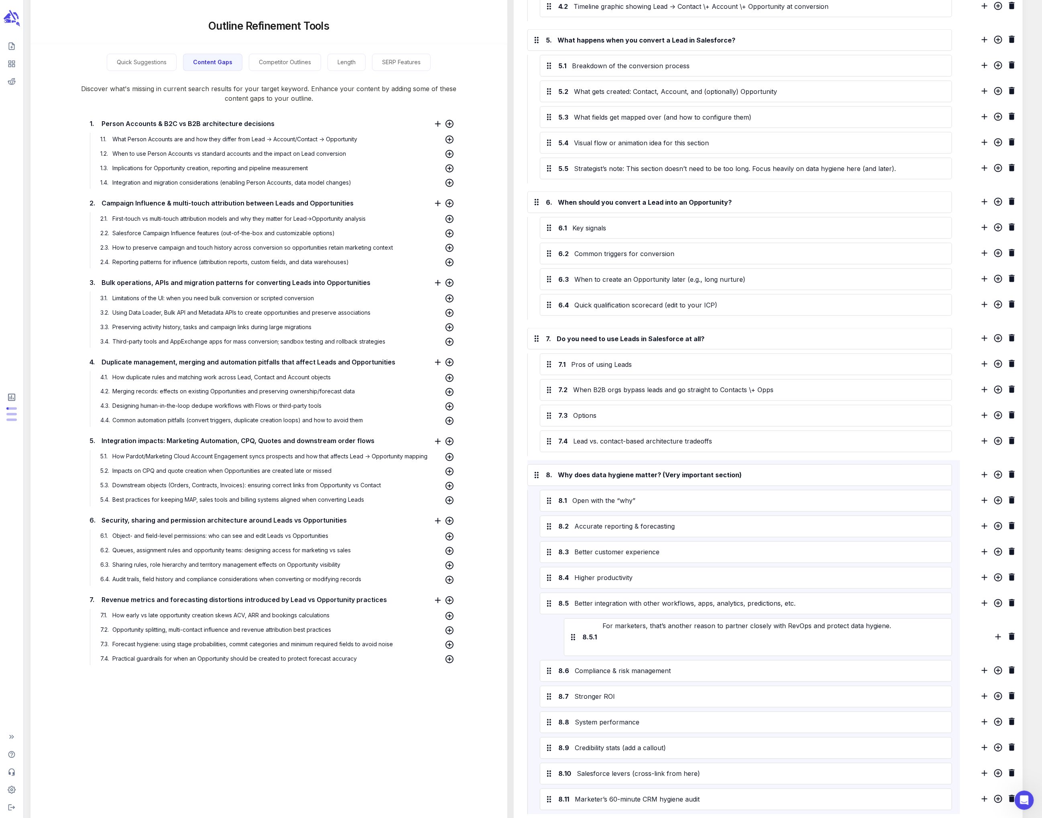
scroll to position [22, 0]
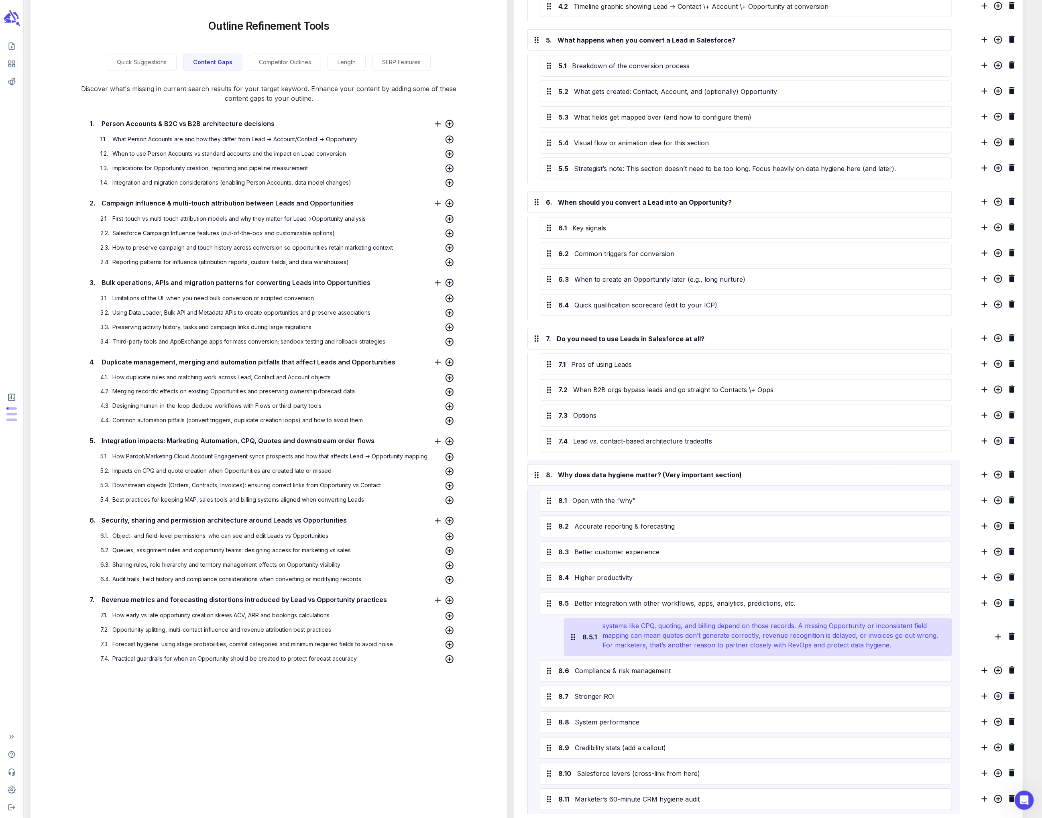
click at [436, 433] on div "Sidebar: RevOps caution on downstream tools When Leads aren’t converted cleanly…" at bounding box center [773, 637] width 344 height 29
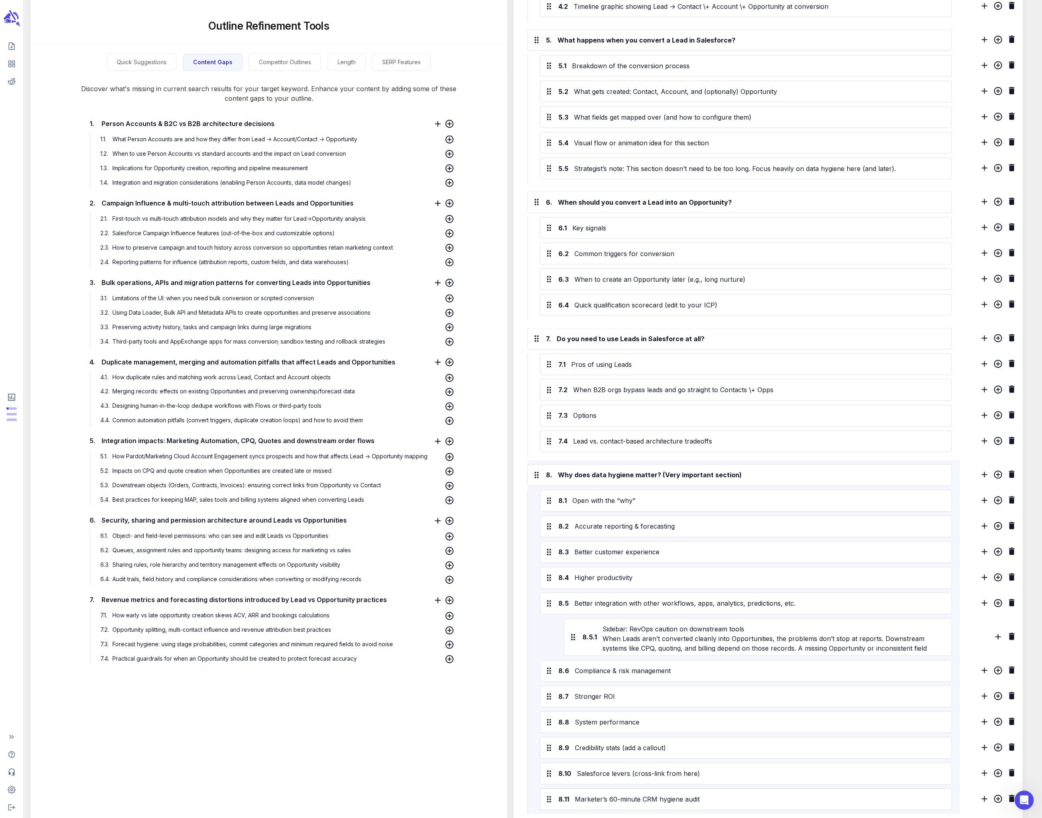
click at [436, 433] on div "8.5.1 Sidebar: RevOps caution on downstream tools When Leads aren’t converted c…" at bounding box center [746, 637] width 412 height 38
drag, startPoint x: 83, startPoint y: 118, endPoint x: 228, endPoint y: 133, distance: 146.0
click at [190, 128] on div "1. Person Accounts & B2C vs B2B architecture decisions" at bounding box center [250, 123] width 334 height 9
drag, startPoint x: 281, startPoint y: 163, endPoint x: 152, endPoint y: 119, distance: 136.2
click at [152, 119] on div "1. Person Accounts & B2C vs B2B architecture decisions 1.1 . What Person Accoun…" at bounding box center [268, 153] width 371 height 71
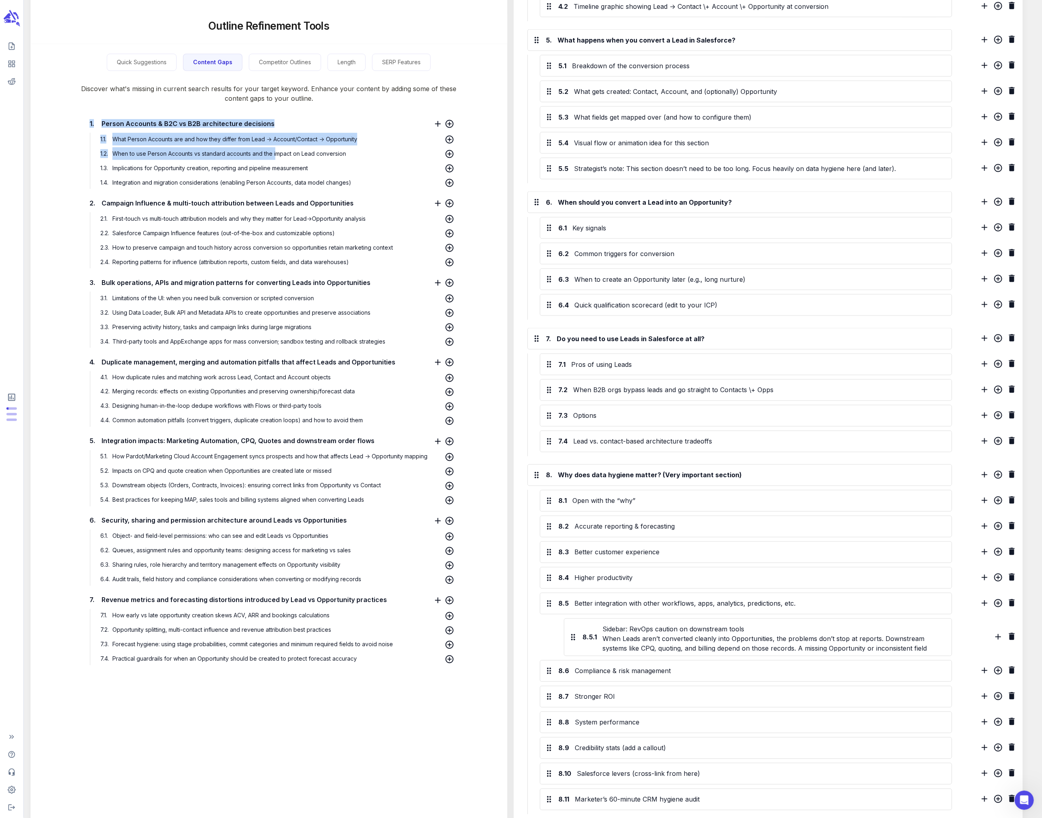
click at [92, 115] on div "1. Person Accounts & B2C vs B2B architecture decisions 1.1 . What Person Accoun…" at bounding box center [268, 388] width 371 height 557
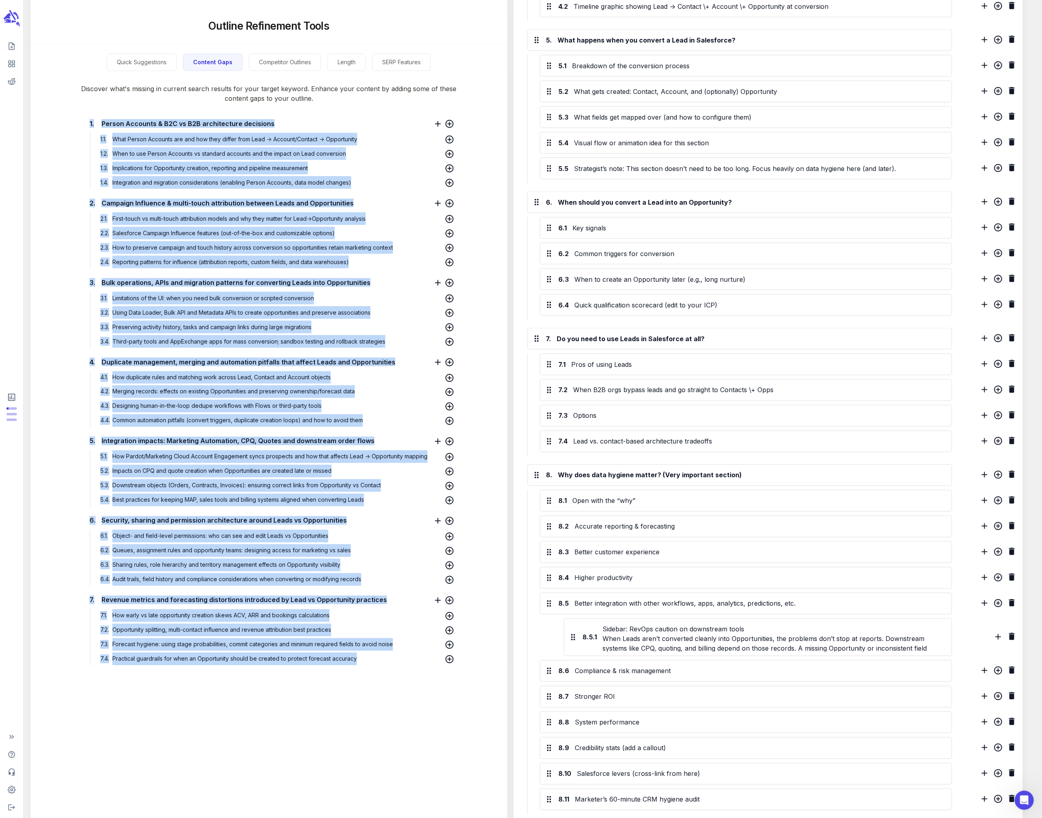
drag, startPoint x: 87, startPoint y: 107, endPoint x: 367, endPoint y: 683, distance: 640.5
click at [367, 433] on div "Outline Refinement Tools Quick Suggestions Content Gaps Competitor Outlines Len…" at bounding box center [269, 349] width 477 height 1695
copy div "5. Loremi Dolorsit & A4C ad E5S doeiusmodtem incididun 3.5 . Utla Etdolo Magnaa…"
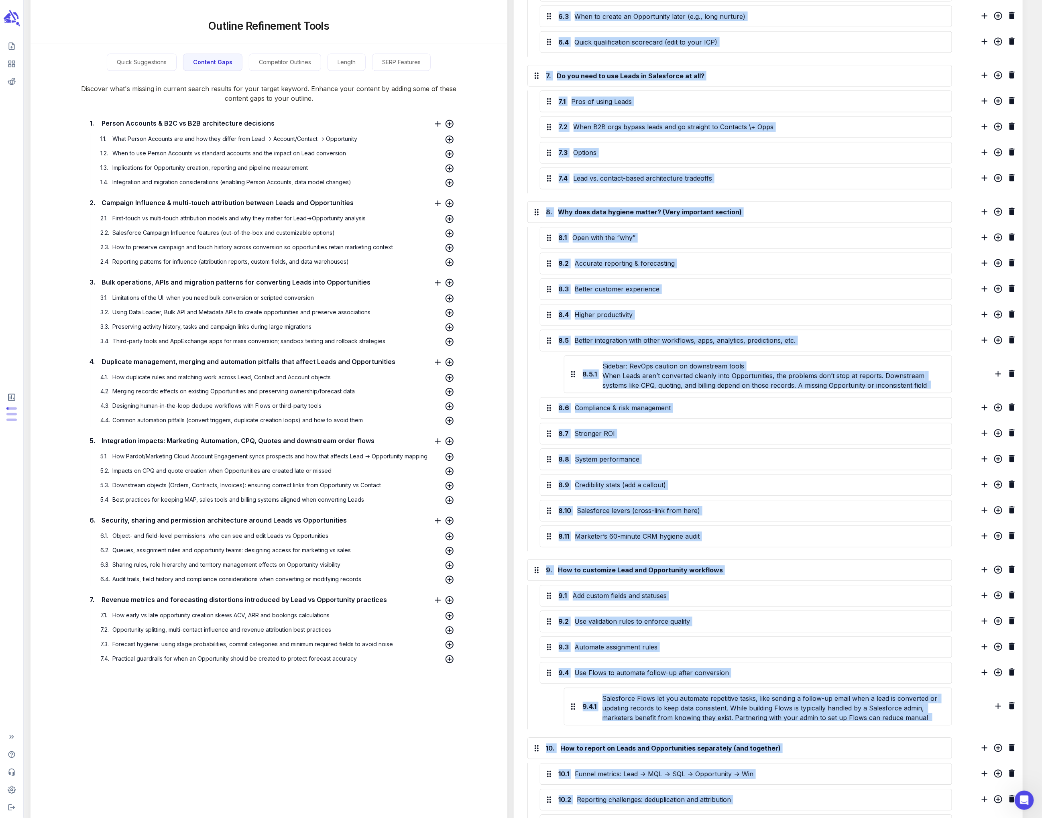
scroll to position [1037, 0]
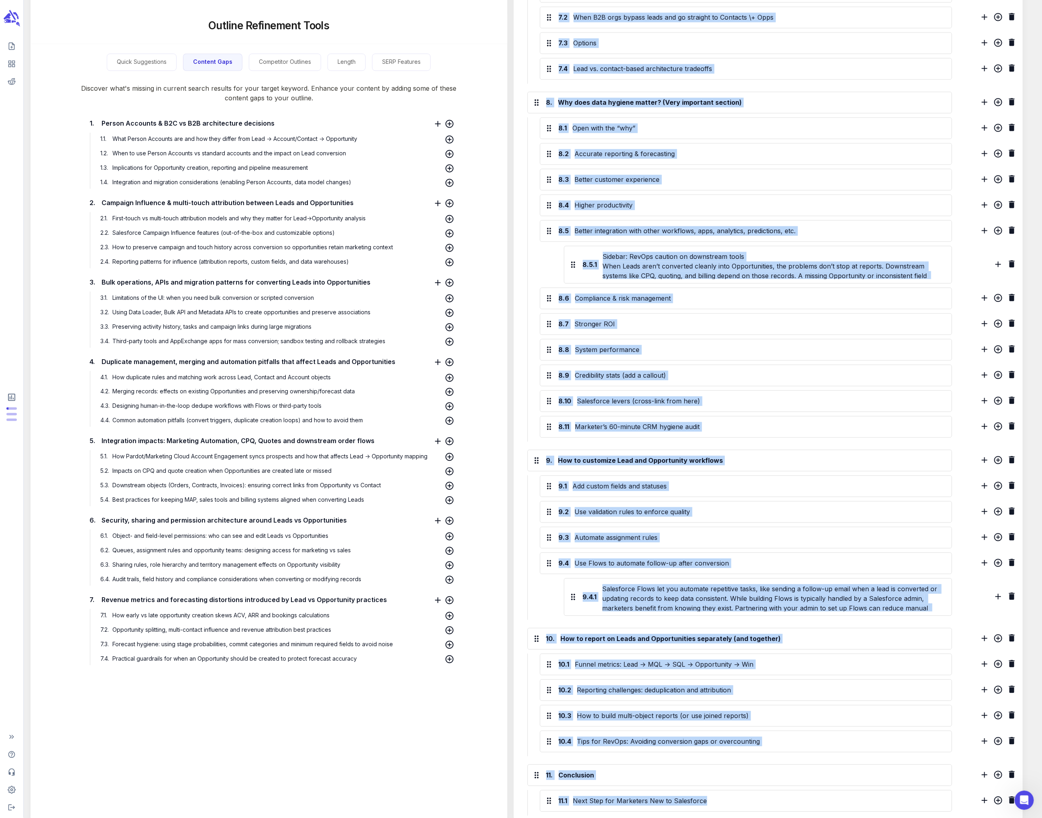
drag, startPoint x: 563, startPoint y: 197, endPoint x: 830, endPoint y: 835, distance: 691.3
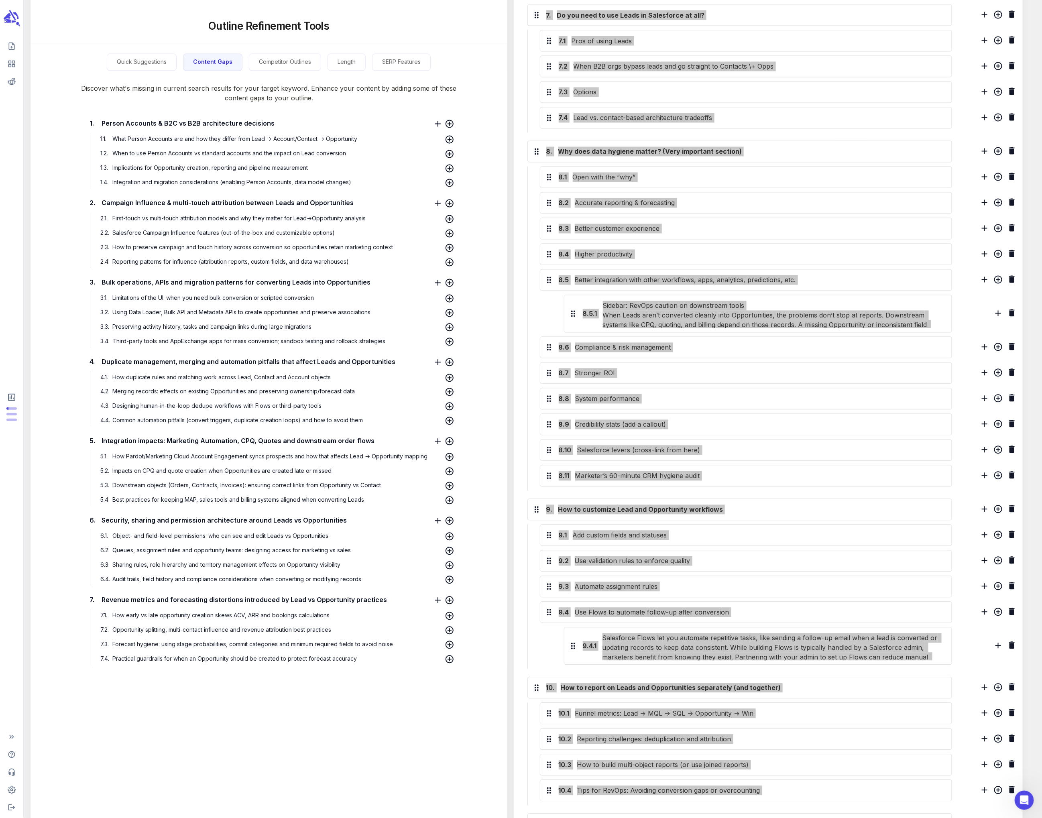
scroll to position [925, 0]
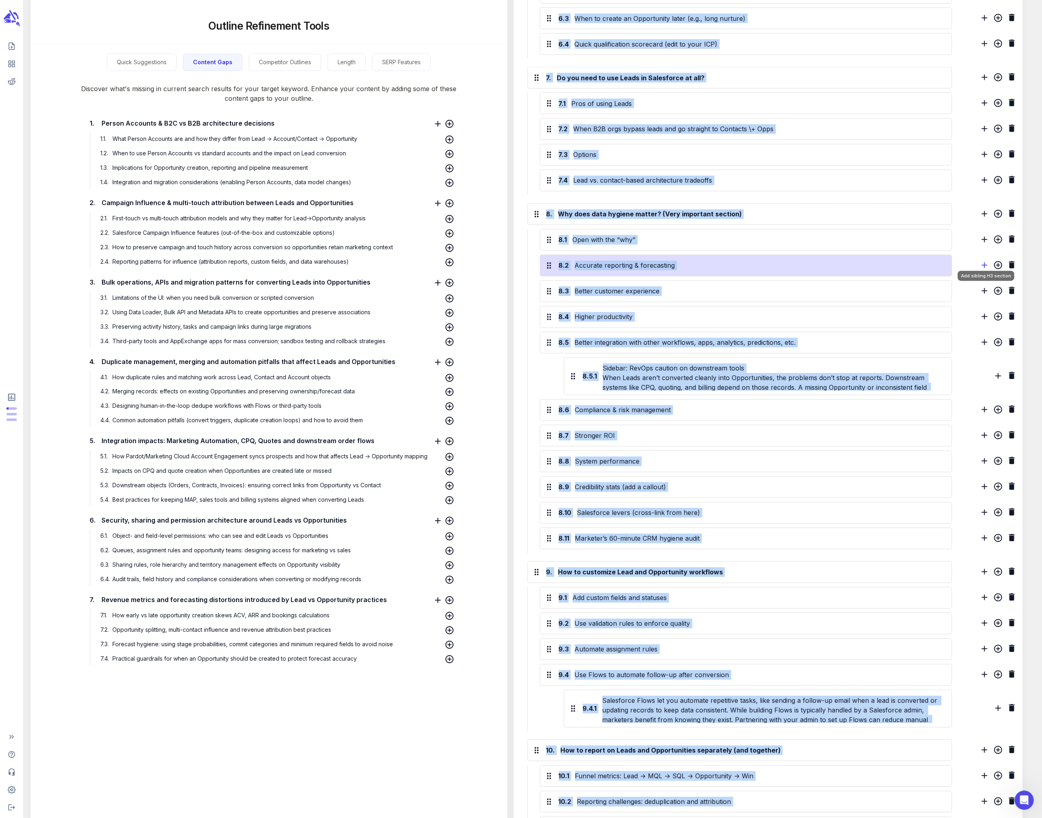
click at [436, 260] on icon "Add sibling H3 section" at bounding box center [985, 265] width 10 height 10
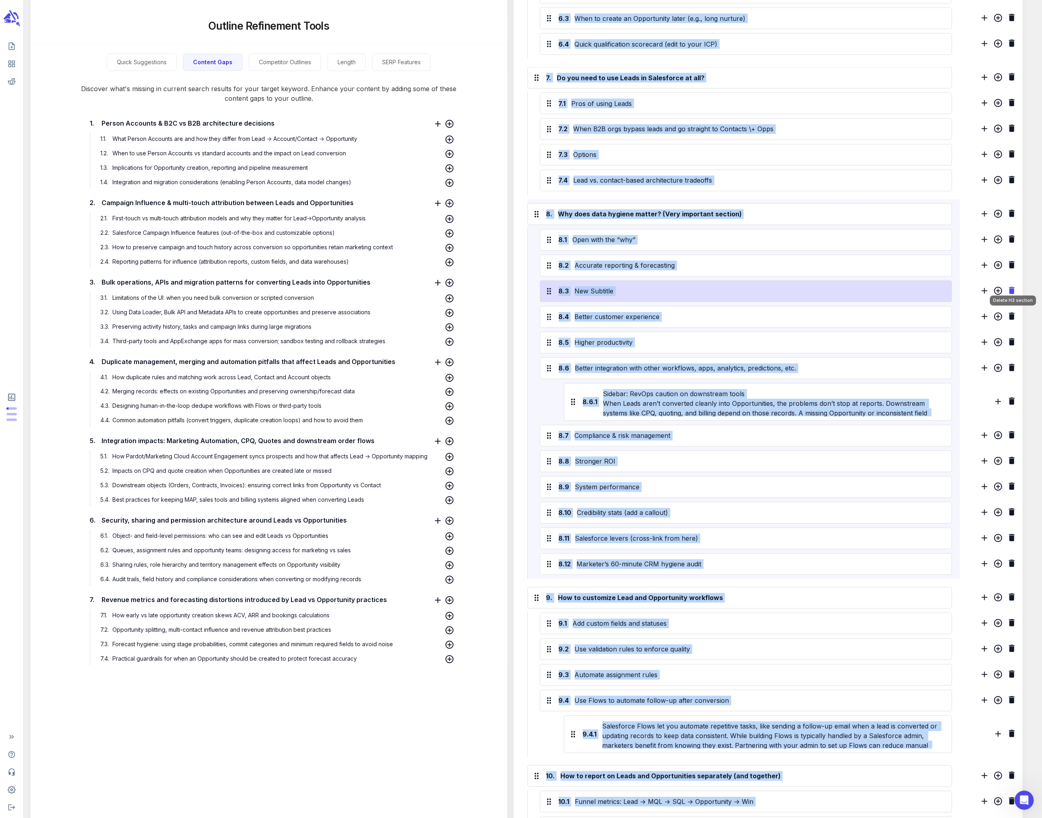
click at [436, 287] on icon "Delete H3 section" at bounding box center [1012, 290] width 6 height 7
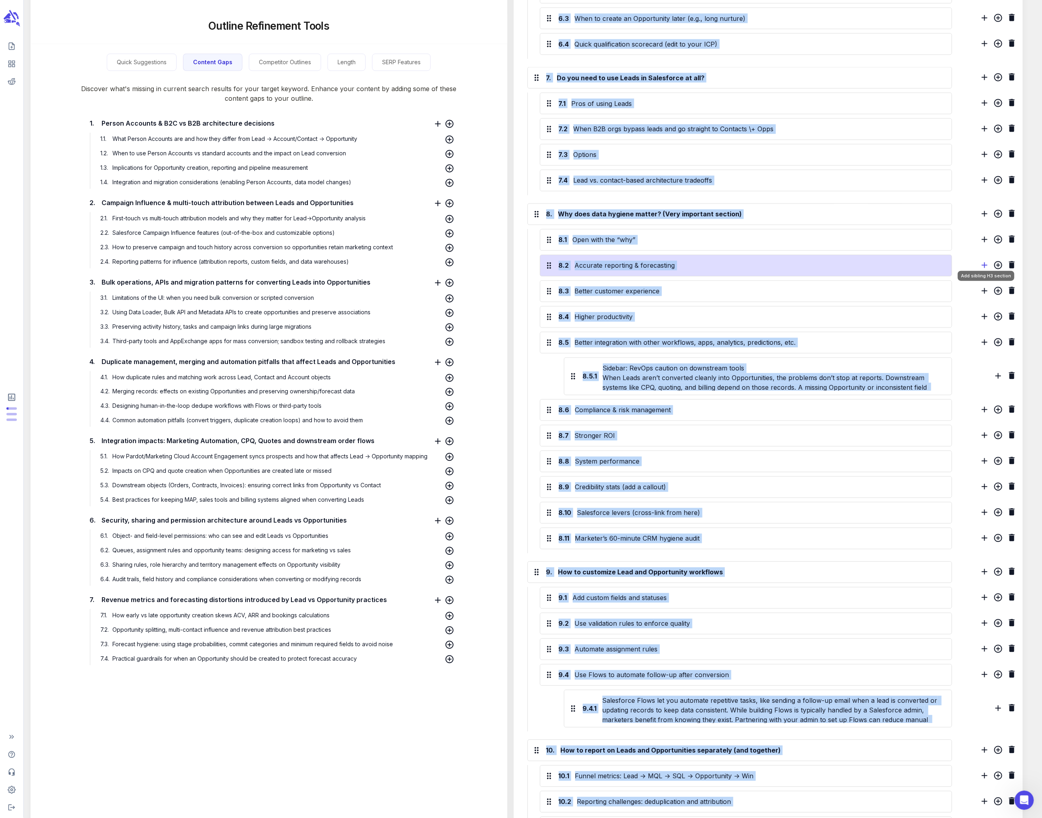
click at [436, 260] on icon "Add sibling H3 section" at bounding box center [985, 265] width 10 height 10
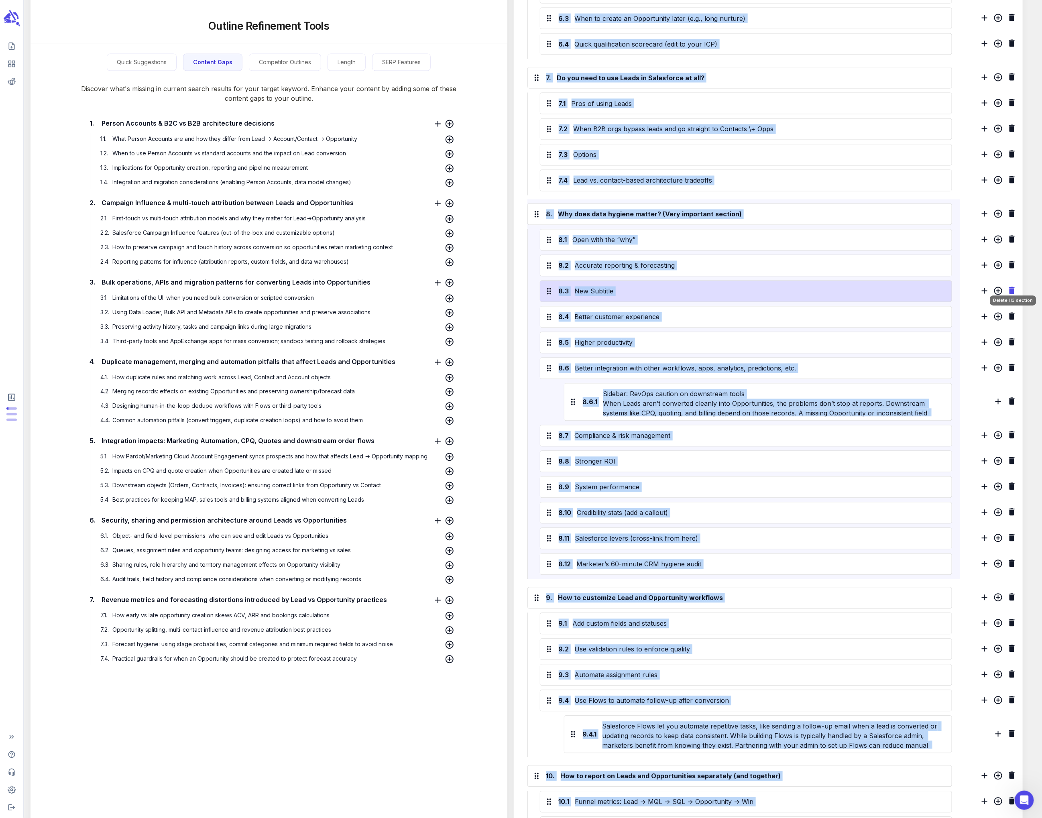
click at [436, 287] on icon "Delete H3 section" at bounding box center [1012, 290] width 6 height 7
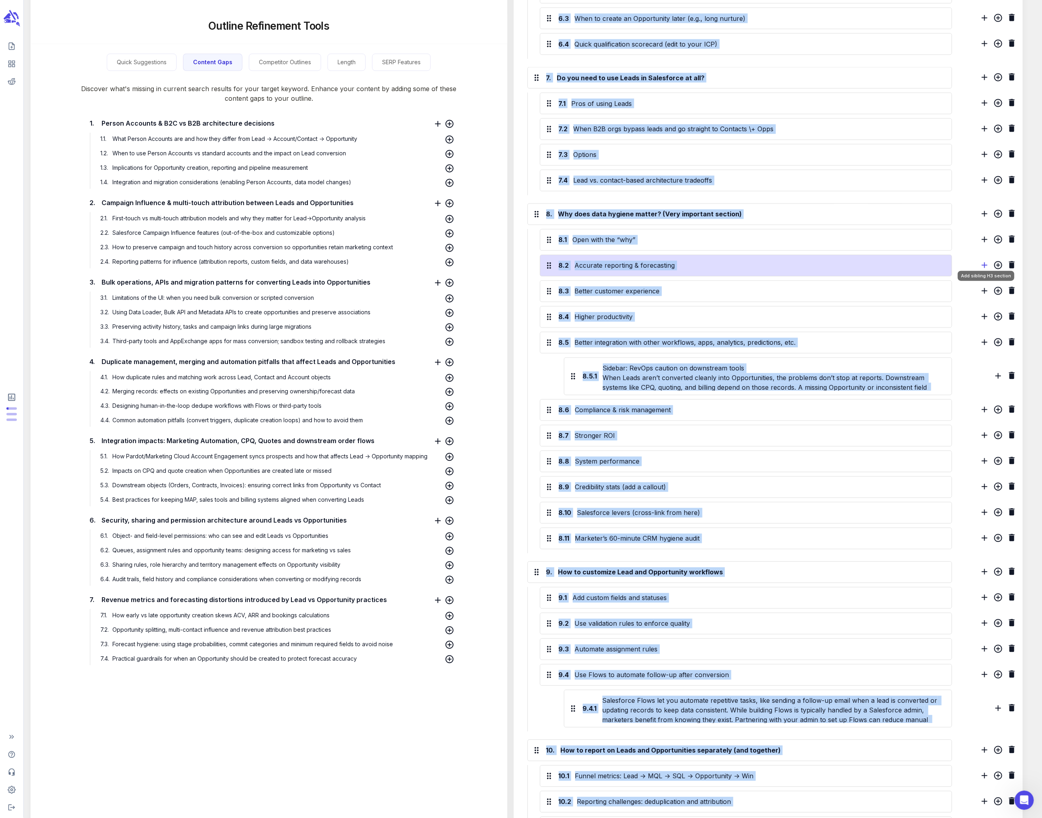
click at [436, 260] on icon "Add sibling H3 section" at bounding box center [985, 265] width 10 height 10
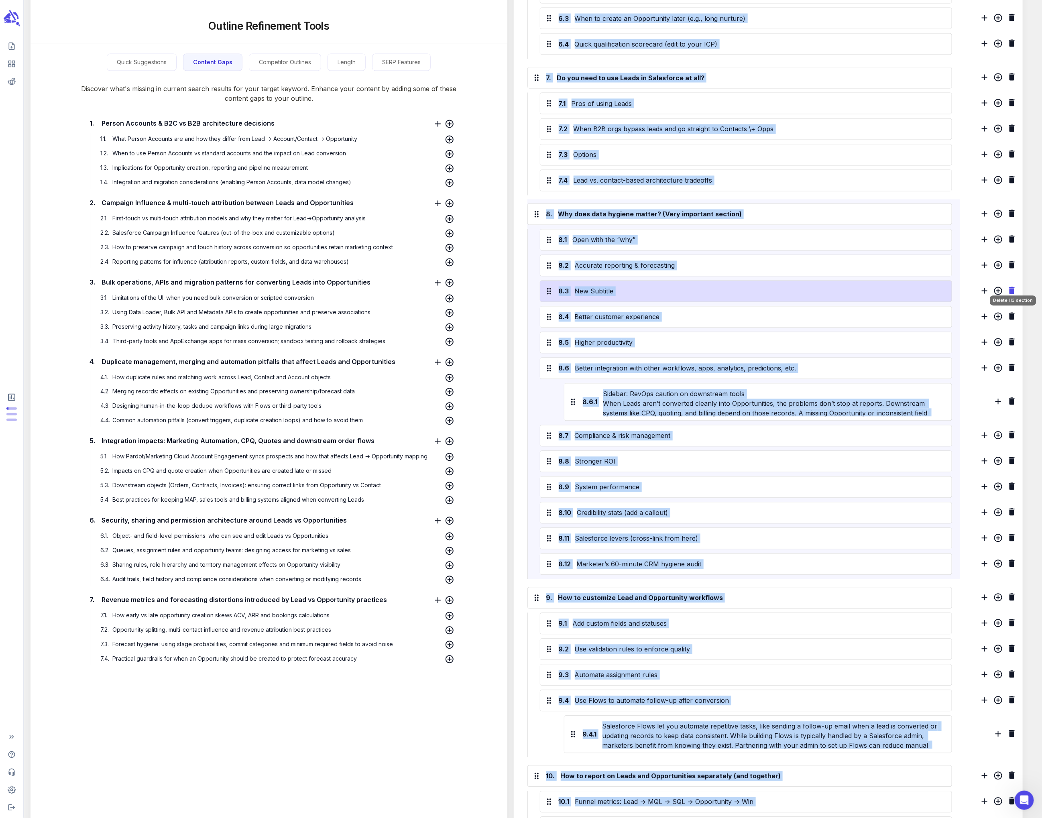
click at [436, 287] on icon "Delete H3 section" at bounding box center [1012, 290] width 6 height 7
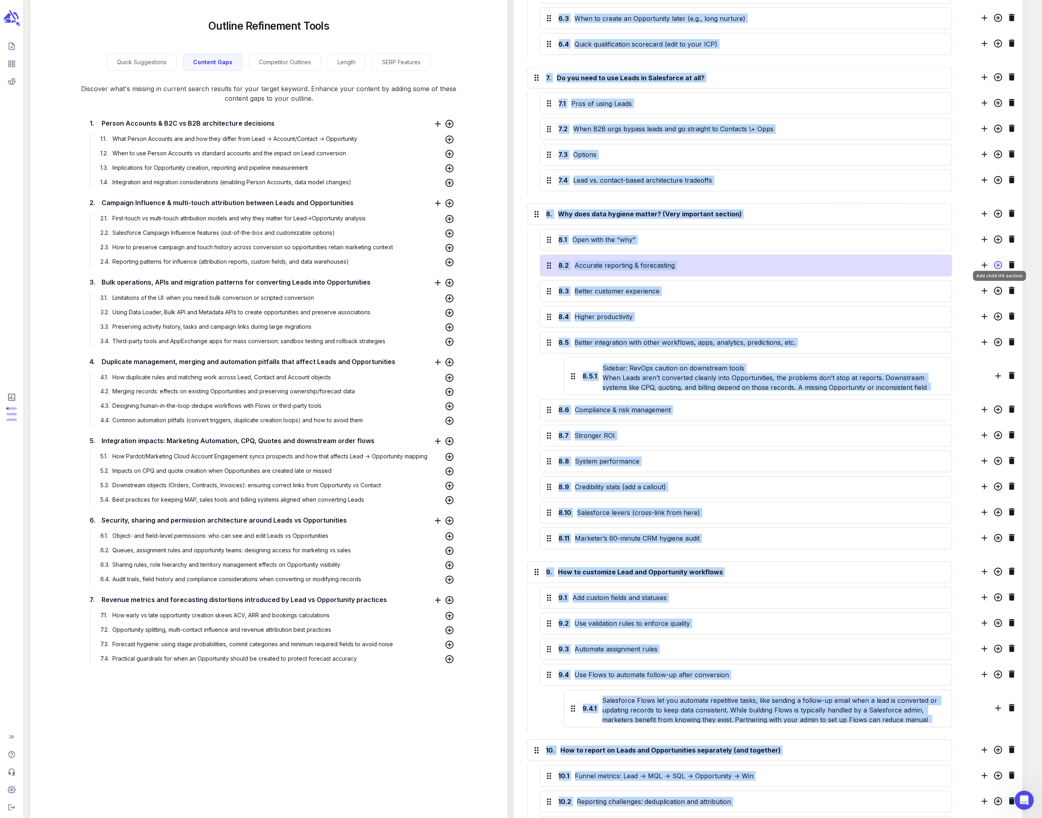
click at [436, 260] on icon "Add child H4 section" at bounding box center [998, 265] width 10 height 10
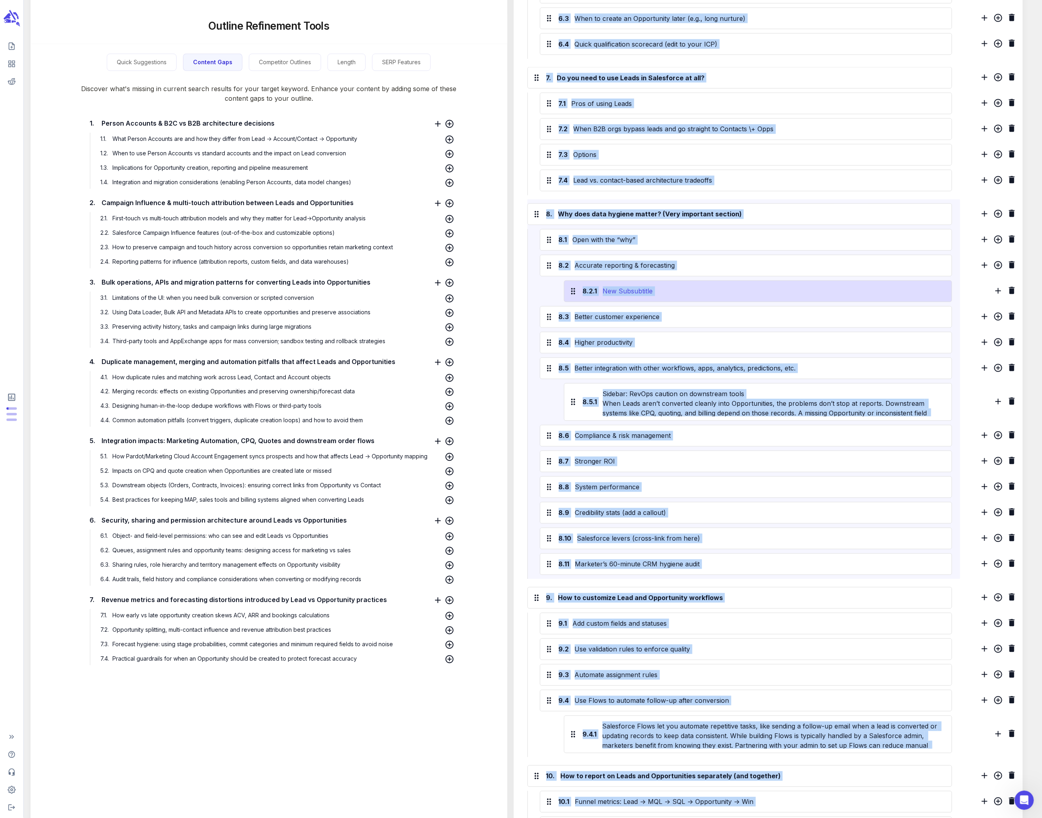
click at [436, 285] on div "New Subsubtitle" at bounding box center [773, 291] width 344 height 13
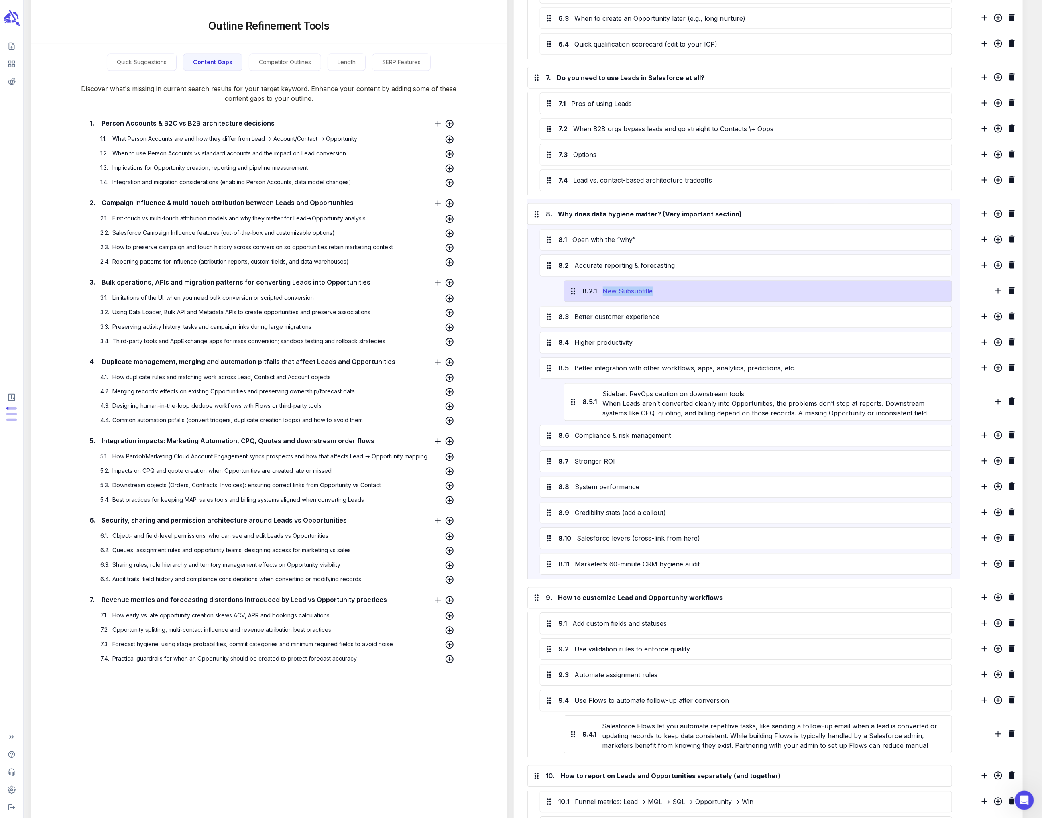
drag, startPoint x: 661, startPoint y: 284, endPoint x: 601, endPoint y: 283, distance: 59.4
click at [436, 285] on div "New Subsubtitle" at bounding box center [773, 291] width 344 height 13
paste div
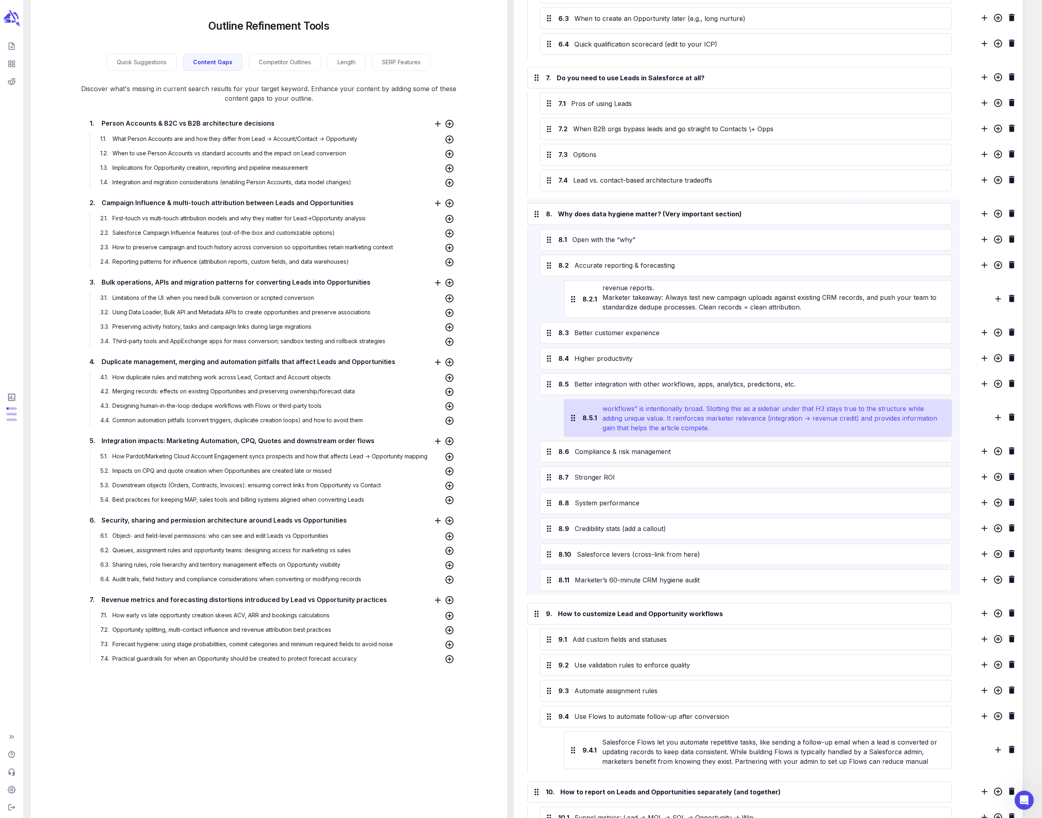
scroll to position [79, 0]
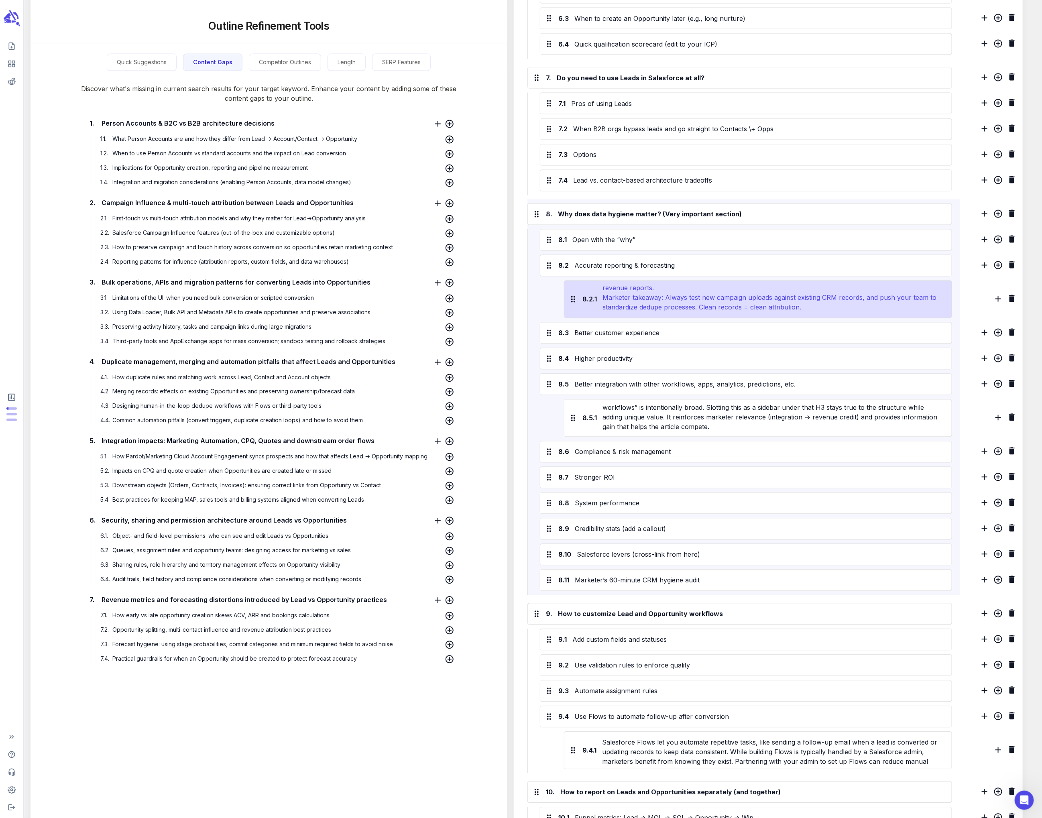
click at [436, 299] on div "Duplicate management: keeping records clean across Leads, Contacts, and Opportu…" at bounding box center [773, 299] width 344 height 29
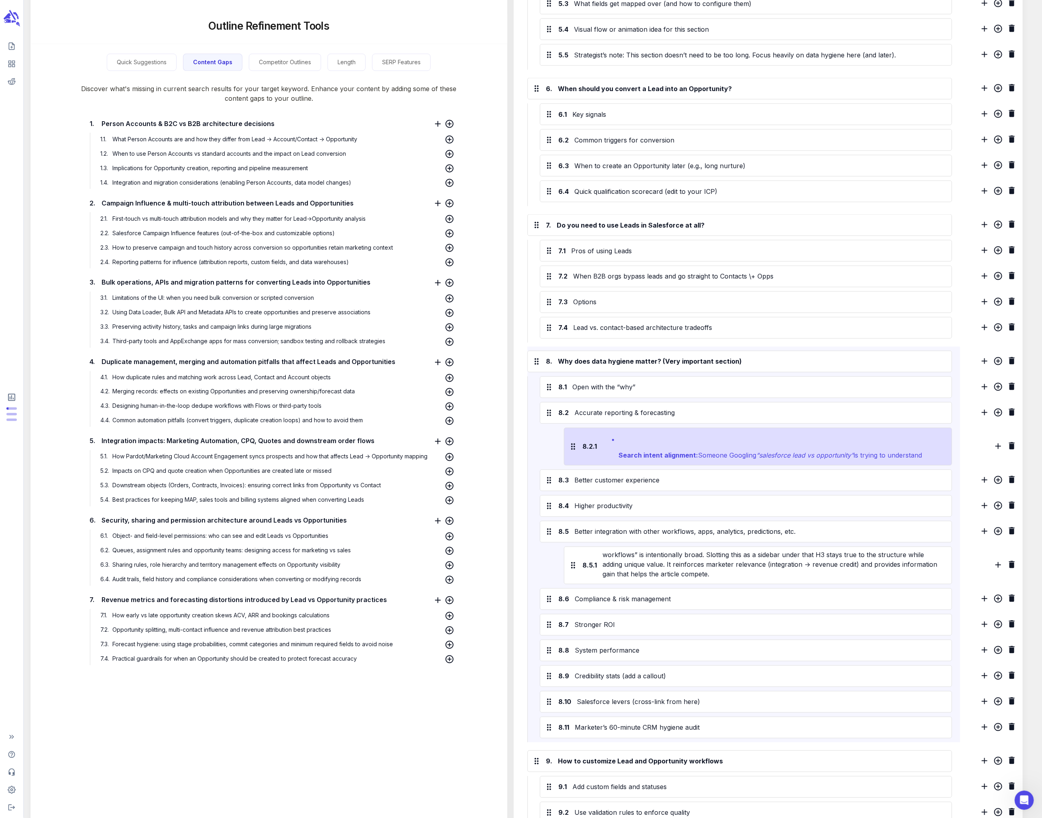
scroll to position [253, 0]
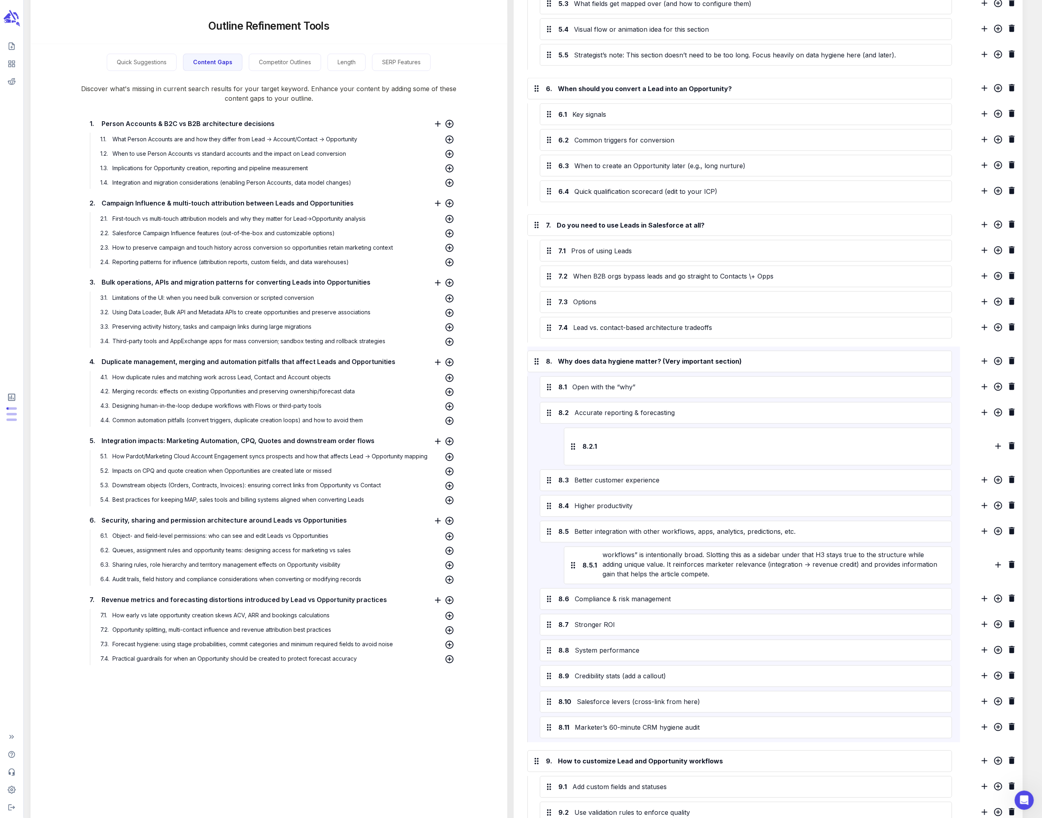
click at [436, 431] on div "8.2.1 Duplicate management: keeping records clean across Leads, Contacts, and O…" at bounding box center [746, 447] width 412 height 38
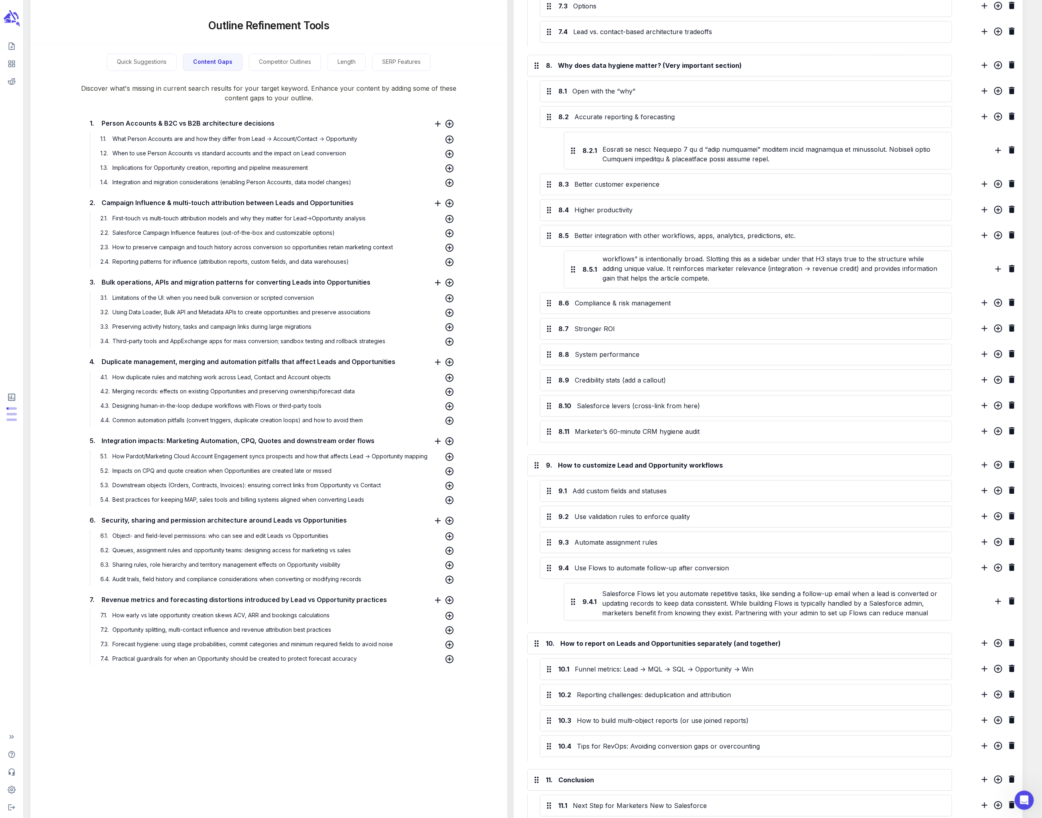
scroll to position [1078, 0]
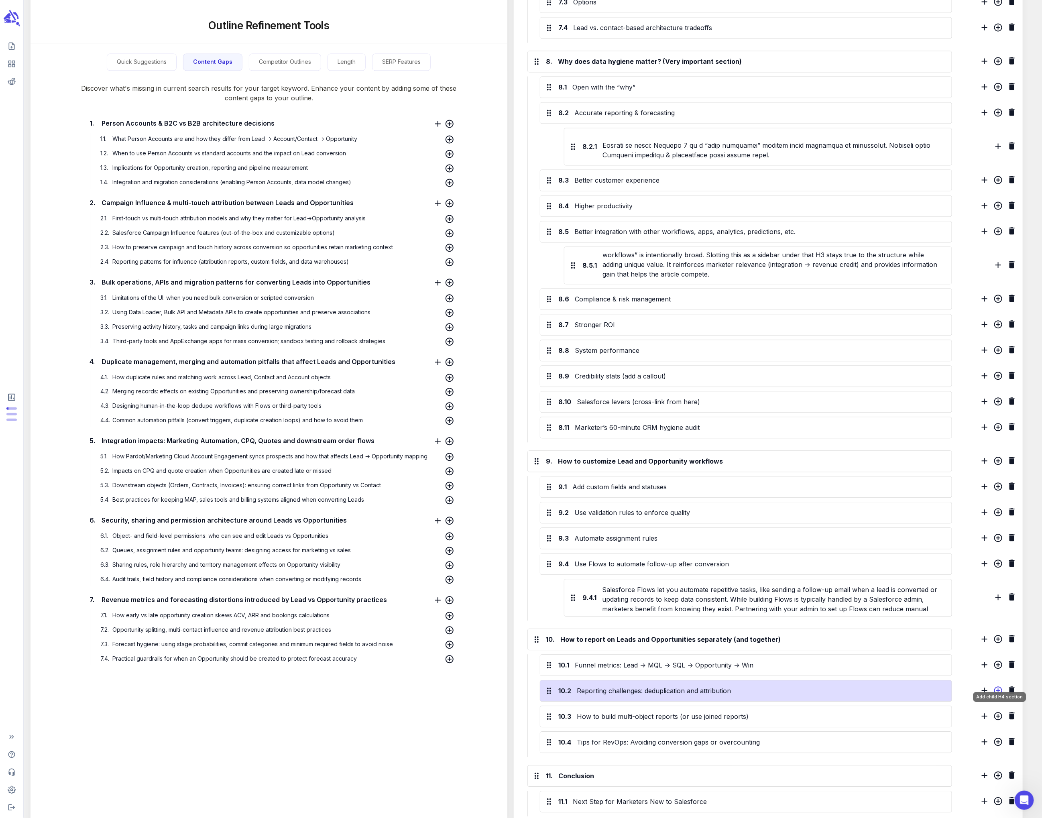
click at [436, 433] on icon "Add child H4 section" at bounding box center [998, 691] width 10 height 10
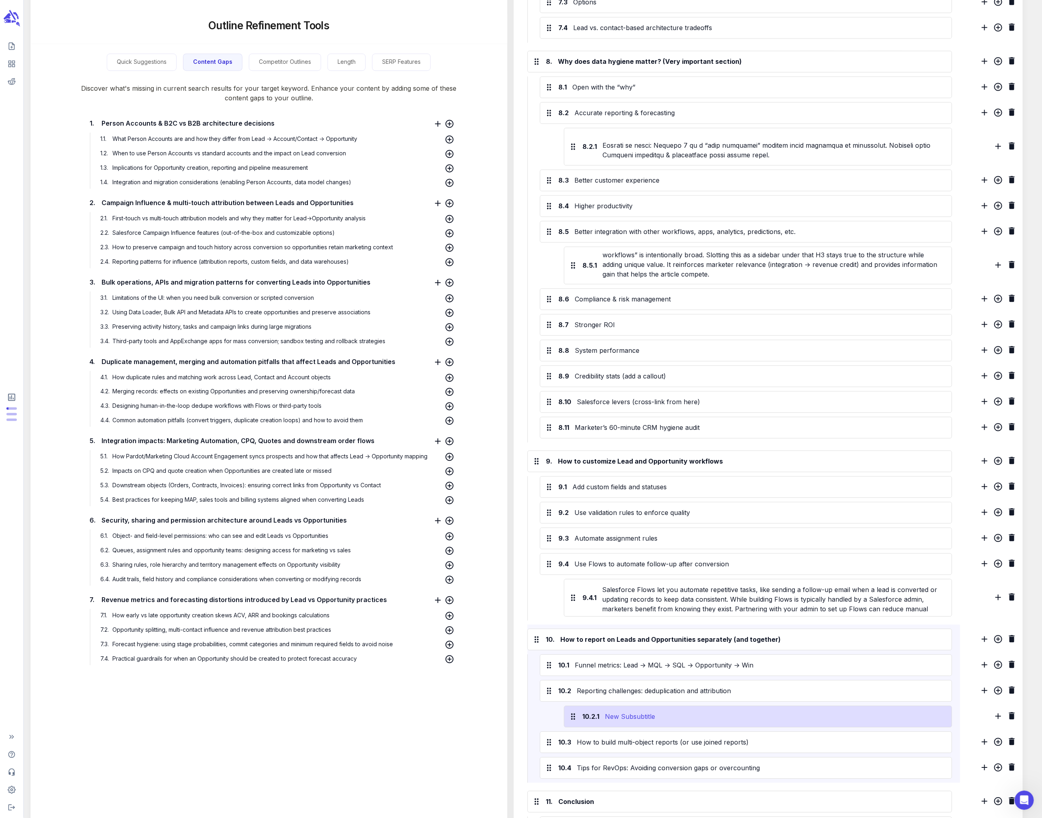
click at [436, 433] on div "New Subsubtitle" at bounding box center [774, 716] width 341 height 13
drag, startPoint x: 657, startPoint y: 704, endPoint x: 592, endPoint y: 704, distance: 65.4
click at [436, 433] on div "10.2.1 New Subsubtitle" at bounding box center [757, 716] width 379 height 13
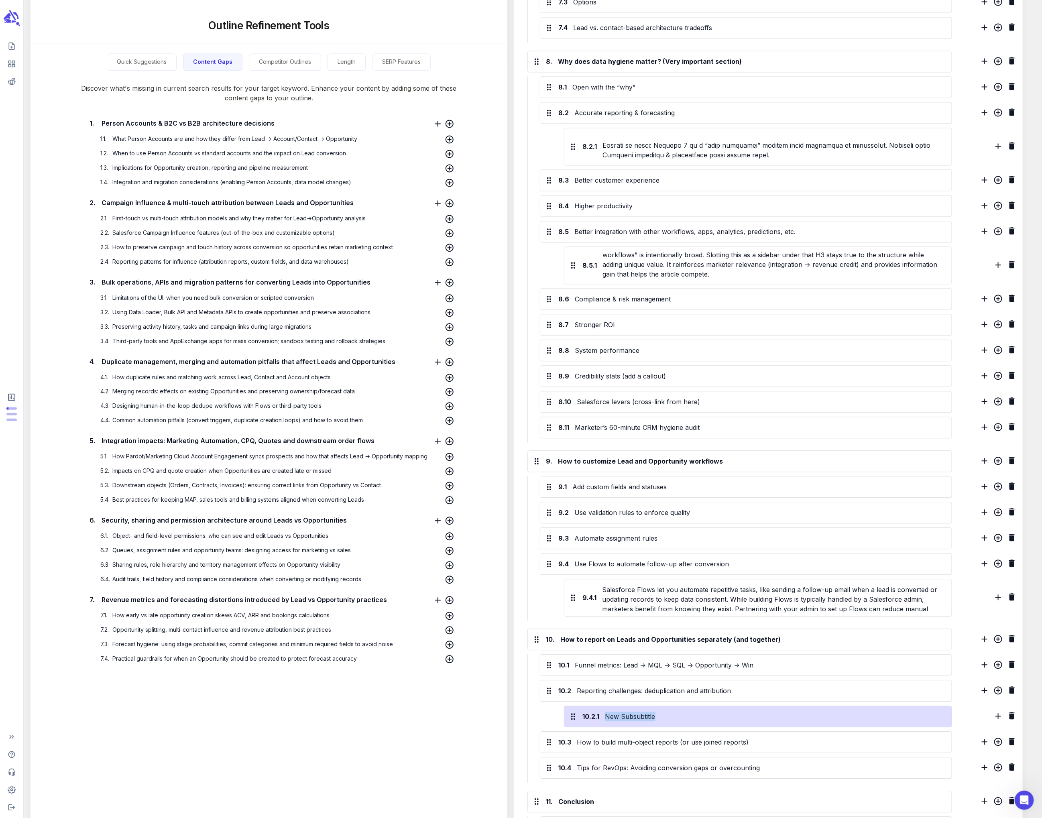
paste div
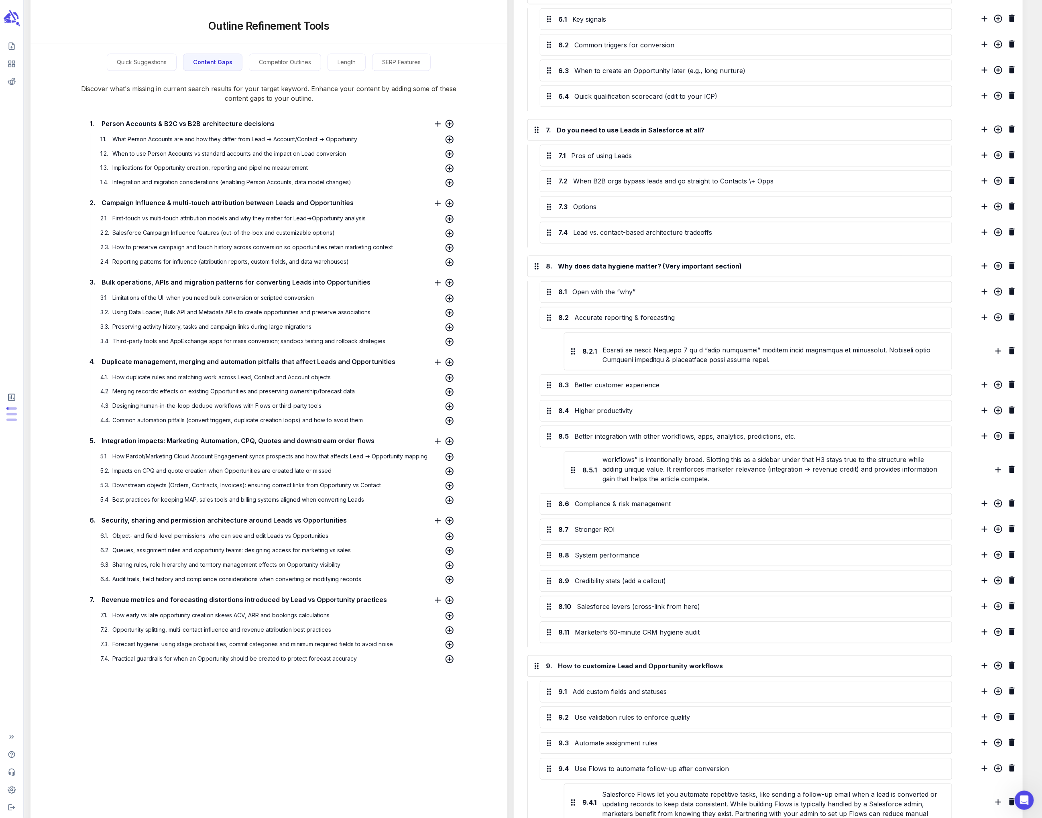
scroll to position [1080, 0]
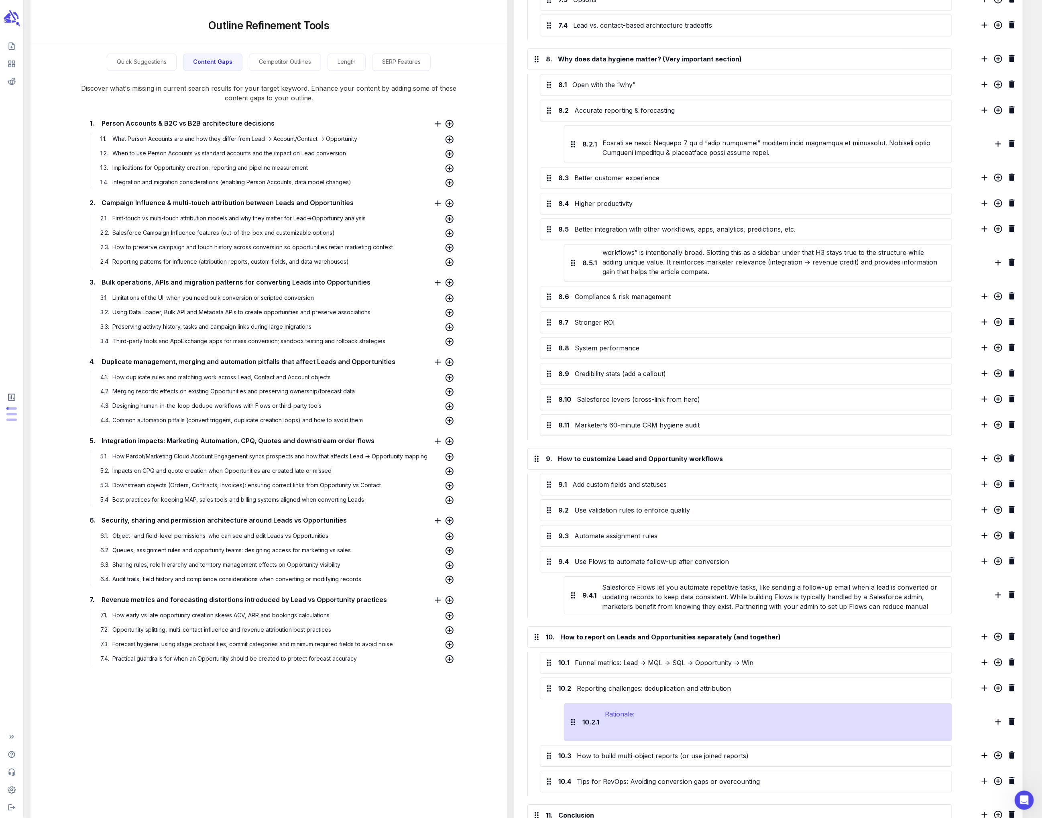
click at [436, 433] on div "Rationale: Audience fit: Marketers care about showing how their campaigns lead …" at bounding box center [774, 722] width 341 height 29
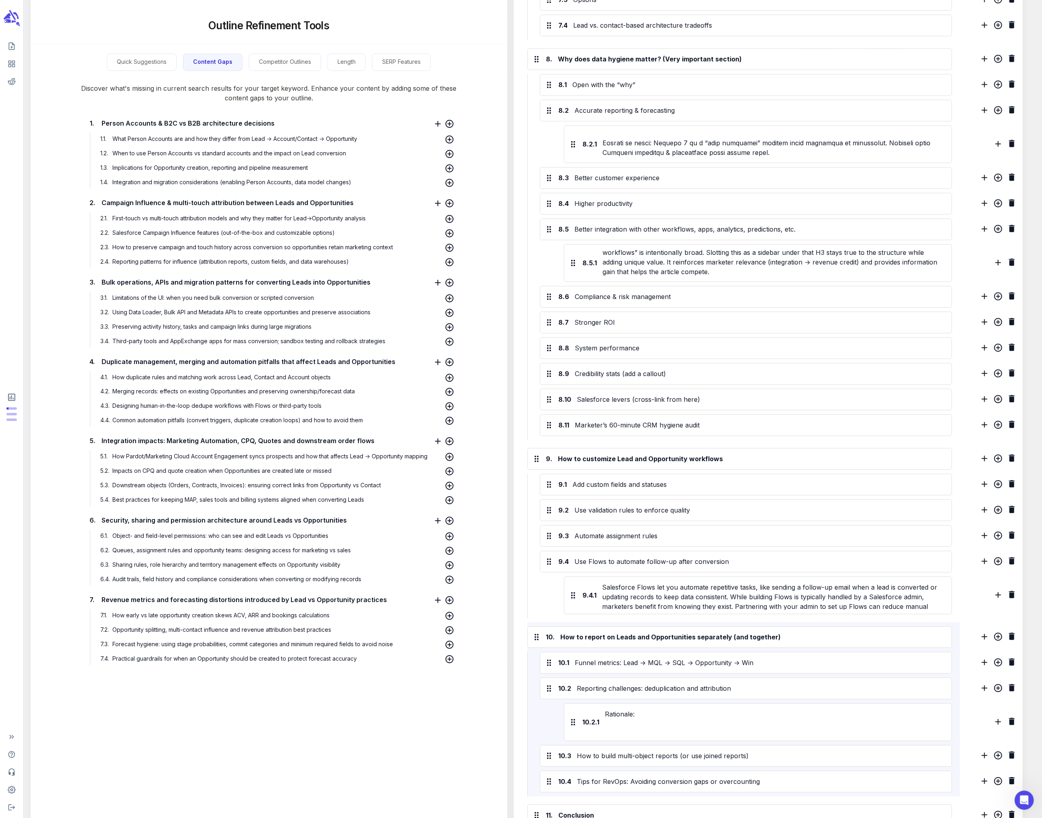
click at [436, 433] on div "10.2.1 Rationale: Campaign Influence: preserving marketing impact after convers…" at bounding box center [746, 722] width 412 height 38
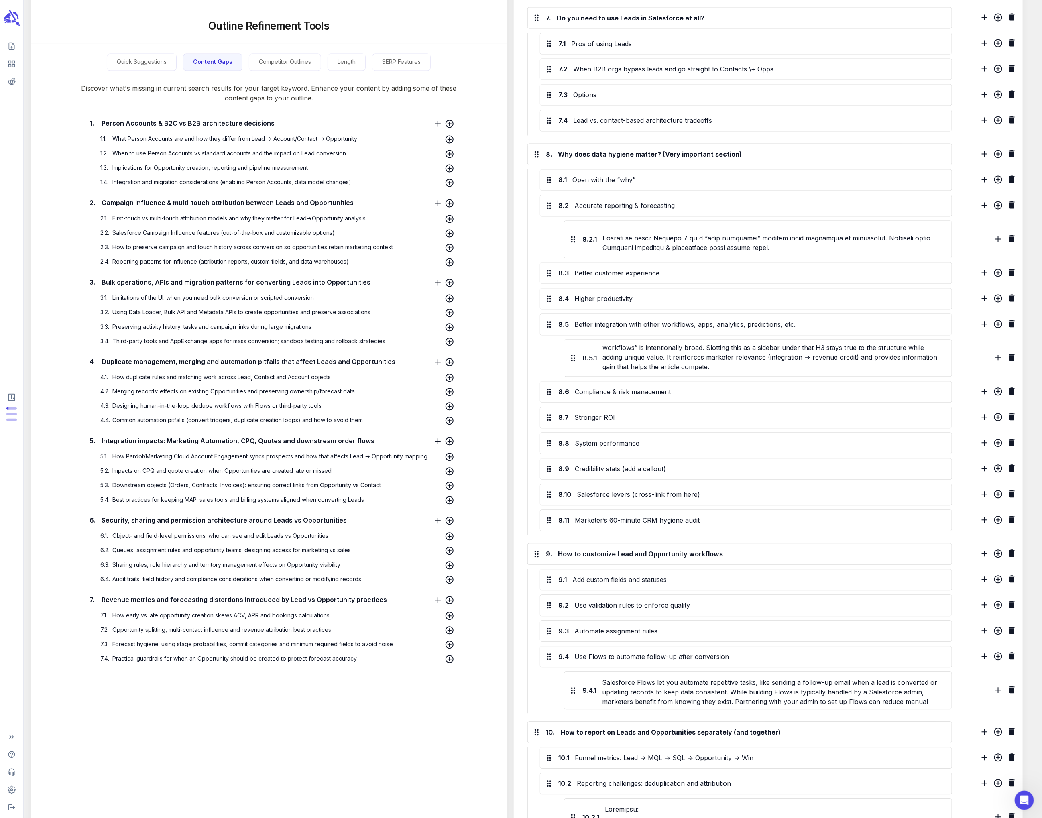
scroll to position [933, 0]
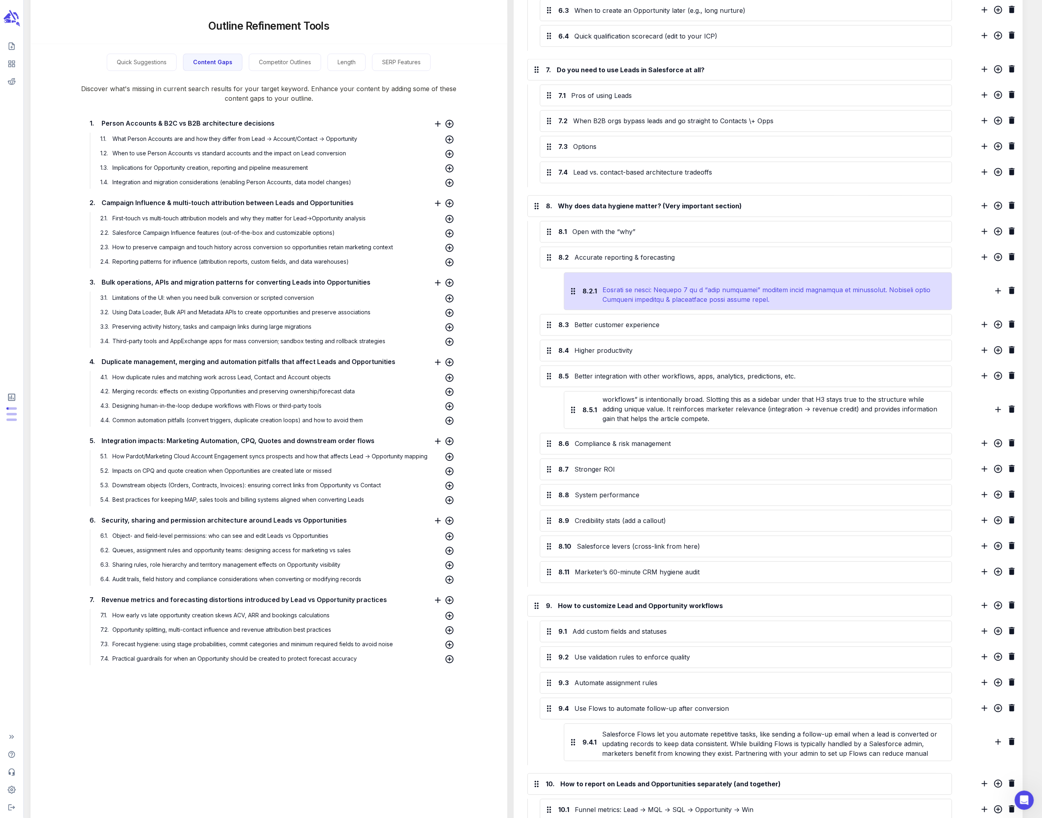
click at [436, 285] on div at bounding box center [773, 291] width 344 height 29
drag, startPoint x: 603, startPoint y: 281, endPoint x: 779, endPoint y: 293, distance: 176.6
click at [436, 293] on div at bounding box center [773, 291] width 344 height 29
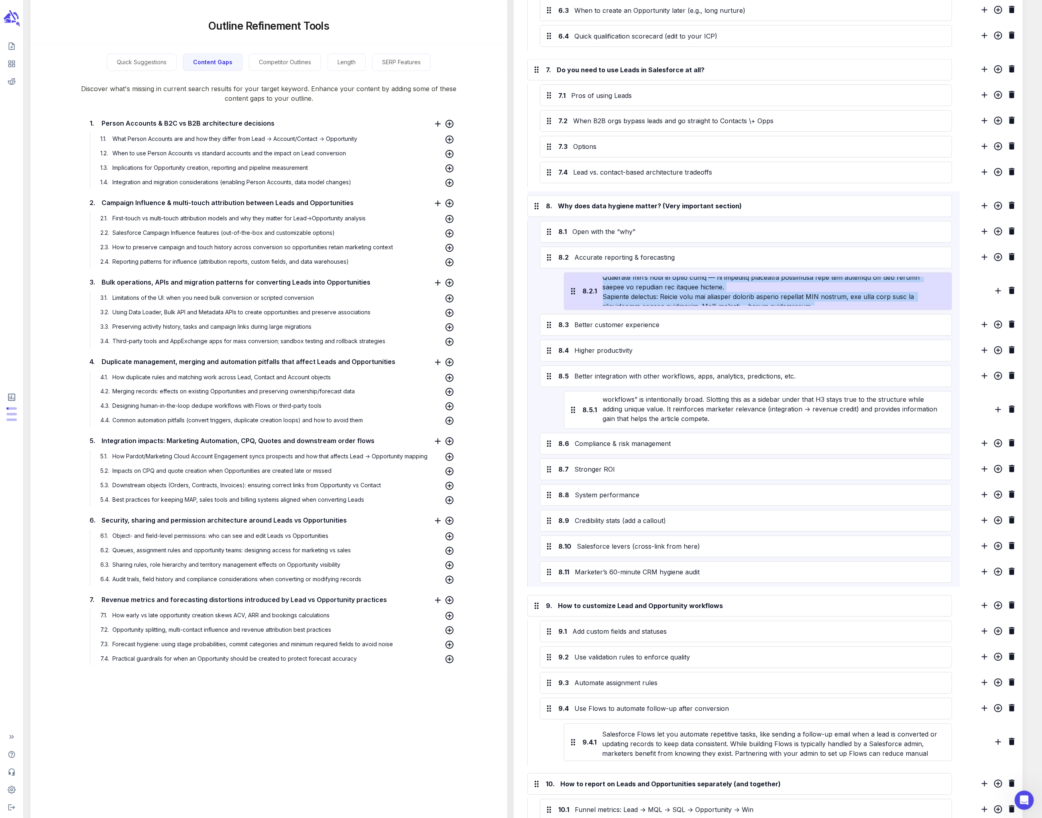
scroll to position [0, 0]
drag, startPoint x: 879, startPoint y: 295, endPoint x: 598, endPoint y: 266, distance: 283.2
click at [436, 273] on div "8.2.1" at bounding box center [758, 292] width 388 height 38
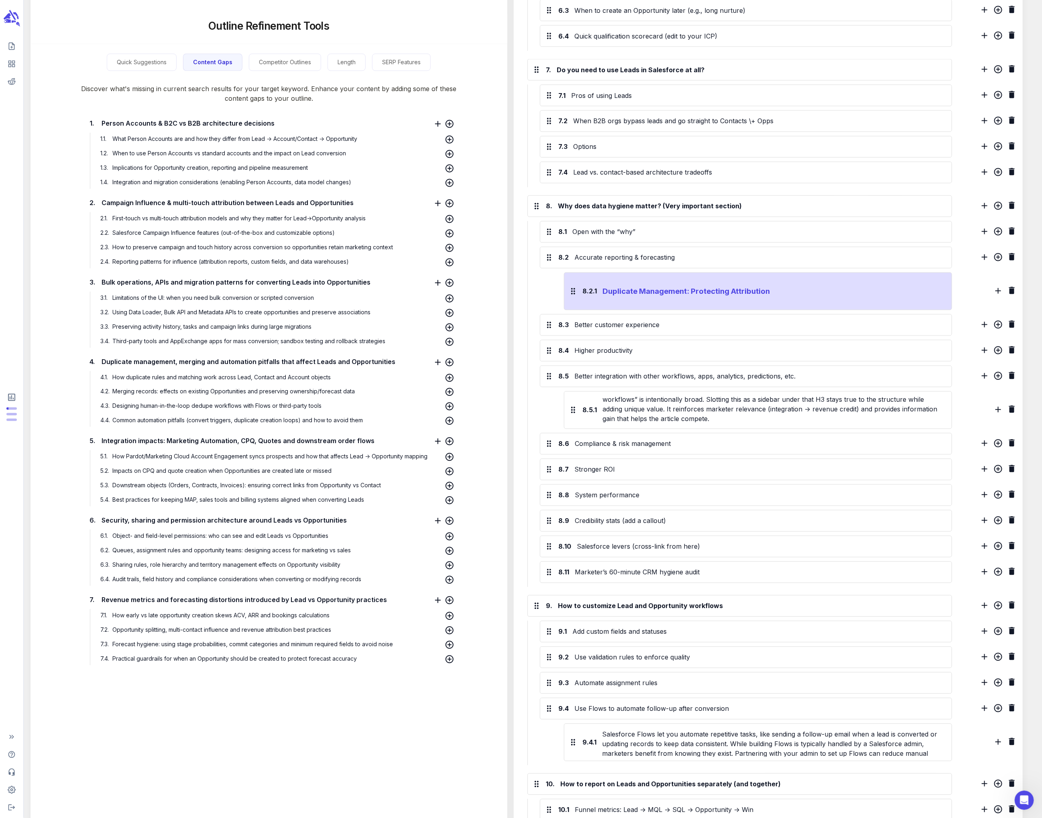
click at [436, 286] on h3 "Duplicate Management: Protecting Attribution" at bounding box center [773, 291] width 340 height 11
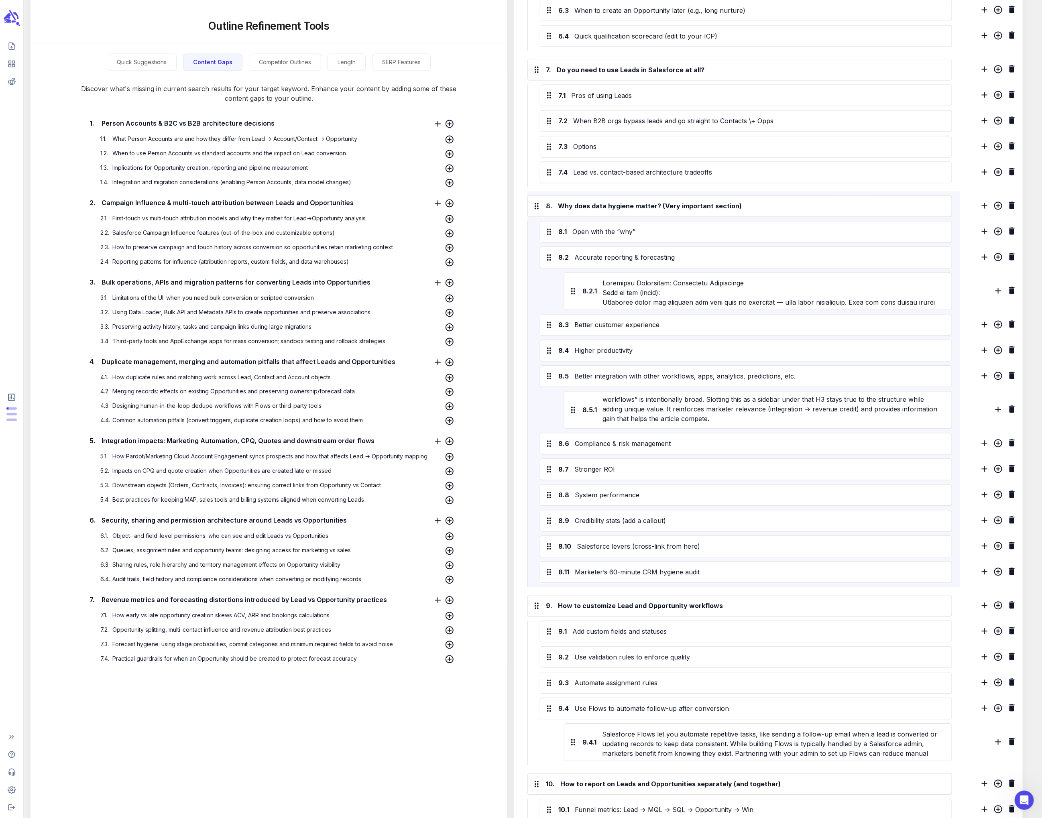
click at [436, 282] on div "8.2.1" at bounding box center [746, 292] width 412 height 38
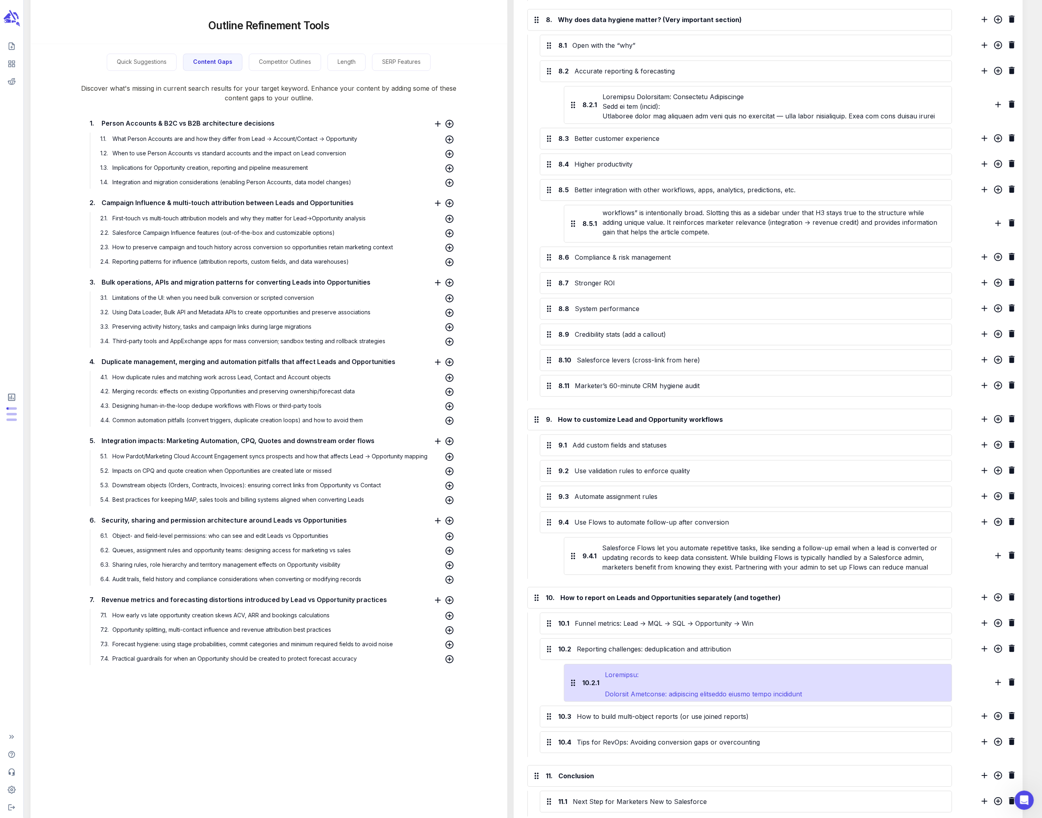
click at [436, 433] on div at bounding box center [774, 682] width 341 height 29
drag, startPoint x: 604, startPoint y: 662, endPoint x: 870, endPoint y: 677, distance: 266.1
click at [436, 433] on div at bounding box center [774, 682] width 341 height 29
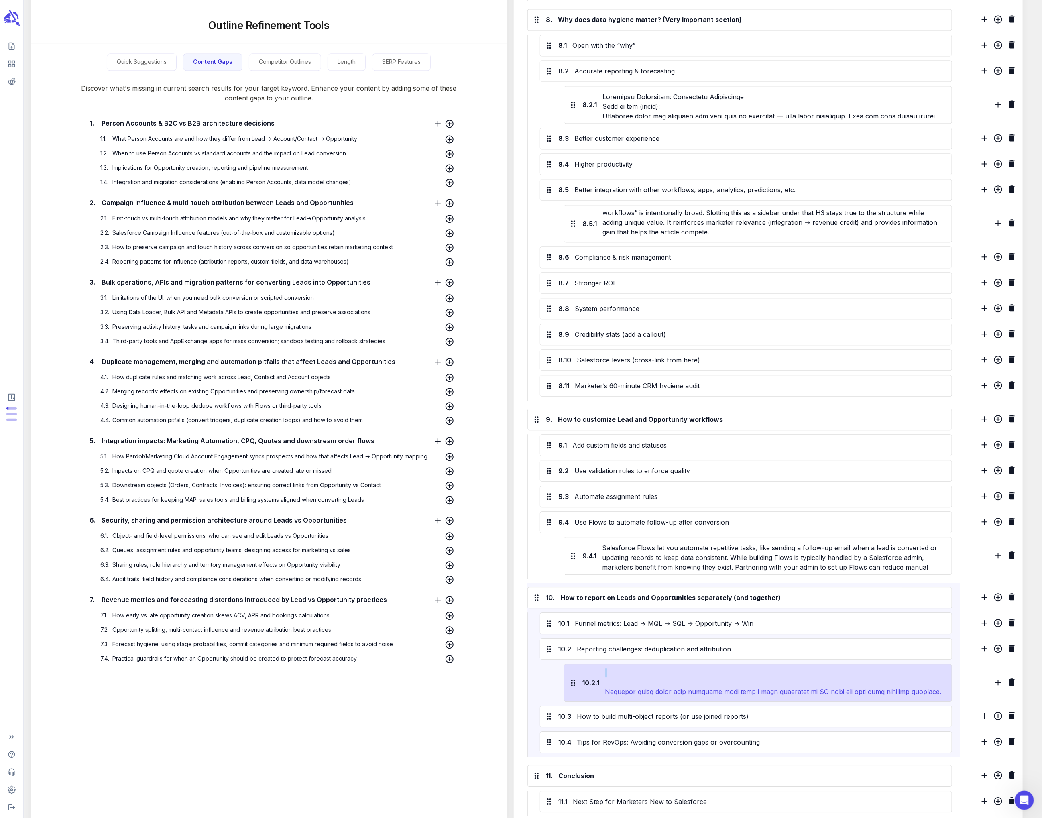
drag, startPoint x: 606, startPoint y: 666, endPoint x: 845, endPoint y: 677, distance: 239.1
click at [436, 433] on div at bounding box center [774, 682] width 341 height 29
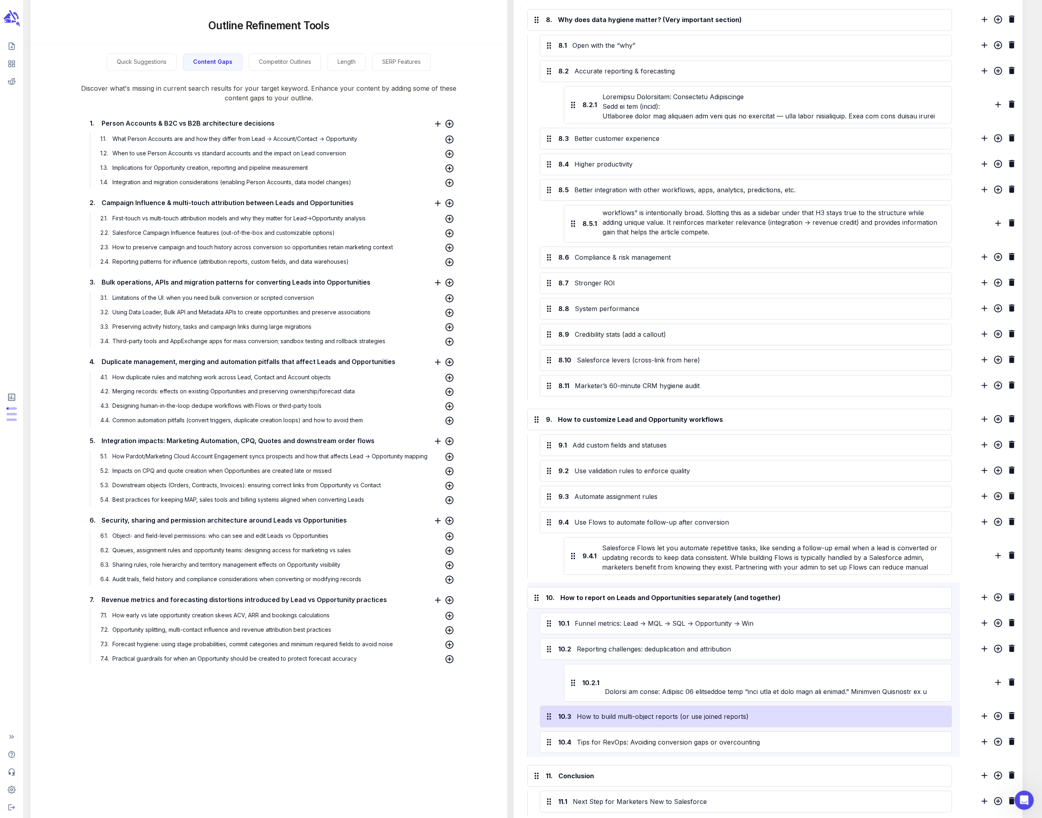
scroll to position [244, 0]
drag, startPoint x: 607, startPoint y: 663, endPoint x: 744, endPoint y: 695, distance: 140.1
click at [436, 433] on div "10.1 Funnel metrics: Lead → MQL → SQL → Opportunity → Win 10.2 Reporting challe…" at bounding box center [739, 684] width 425 height 144
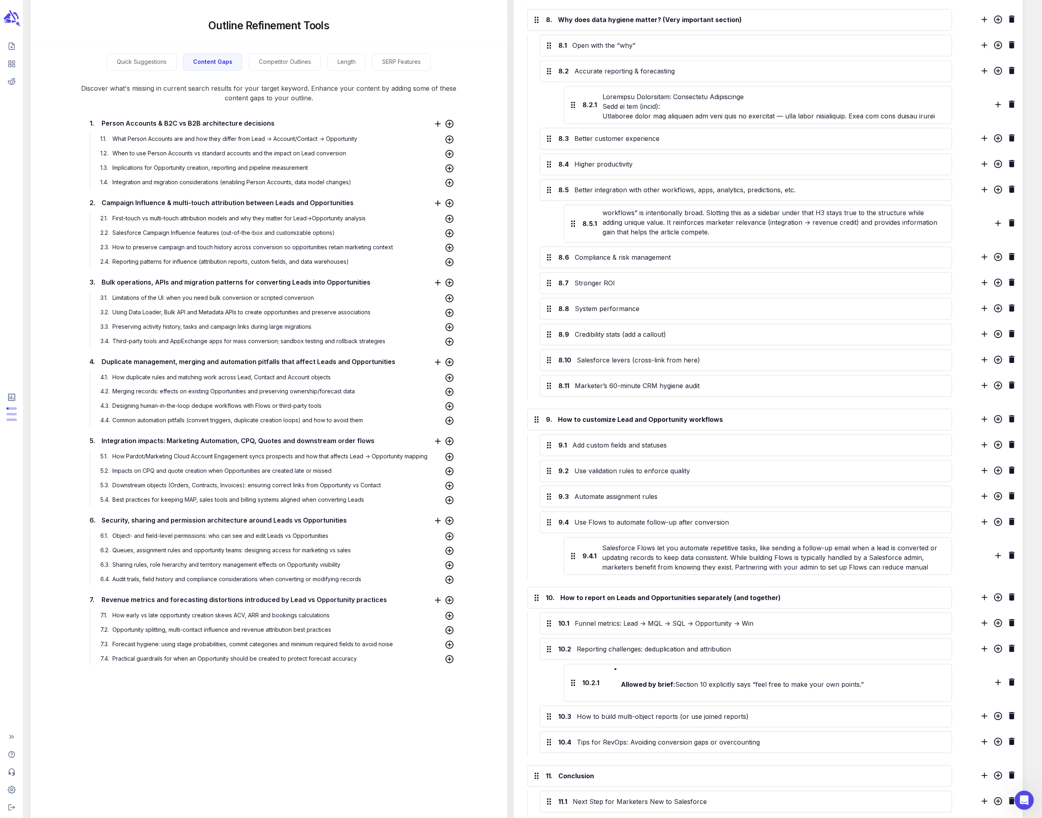
click at [436, 433] on div "10.1 Funnel metrics: Lead → MQL → SQL → Opportunity → Win 10.2 Reporting challe…" at bounding box center [739, 684] width 425 height 144
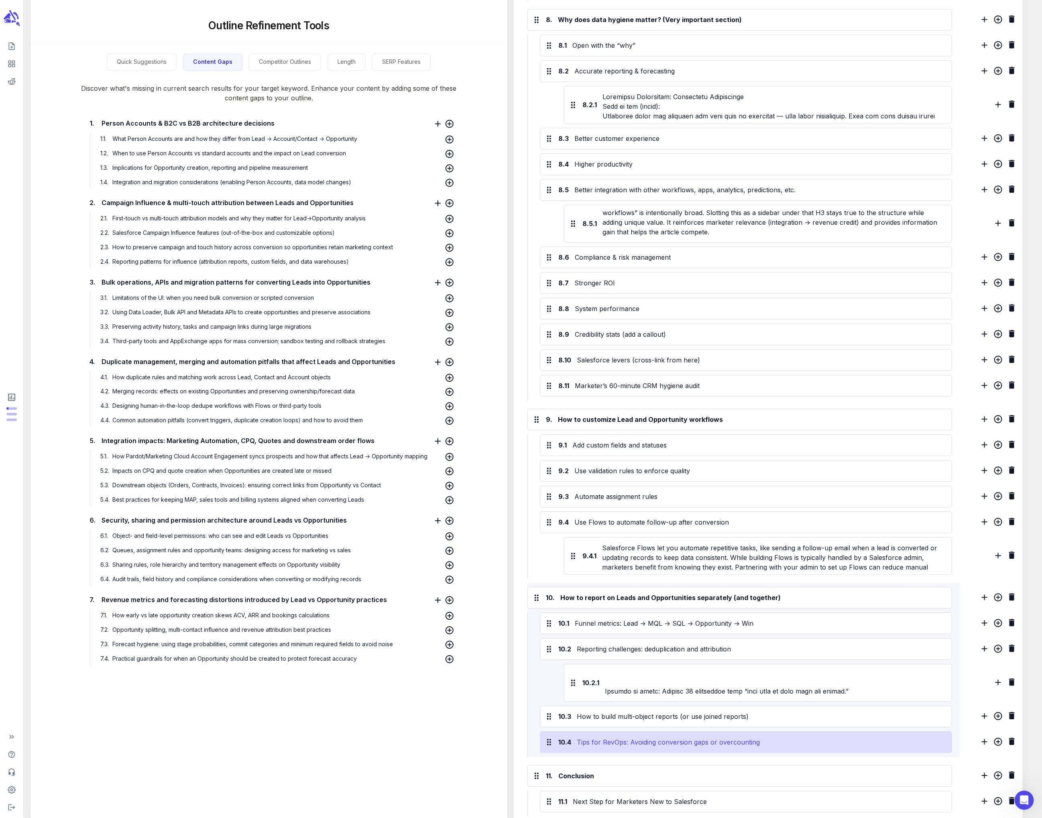
click at [436, 433] on div "Tips for RevOps: Avoiding conversion gaps or overcounting" at bounding box center [760, 742] width 368 height 13
drag, startPoint x: 799, startPoint y: 729, endPoint x: 570, endPoint y: 730, distance: 229.6
click at [436, 433] on div "10.4 Tips for RevOps: Avoiding conversion gaps or overcounting" at bounding box center [745, 742] width 403 height 13
click at [436, 433] on div "New Subtitle" at bounding box center [760, 742] width 368 height 13
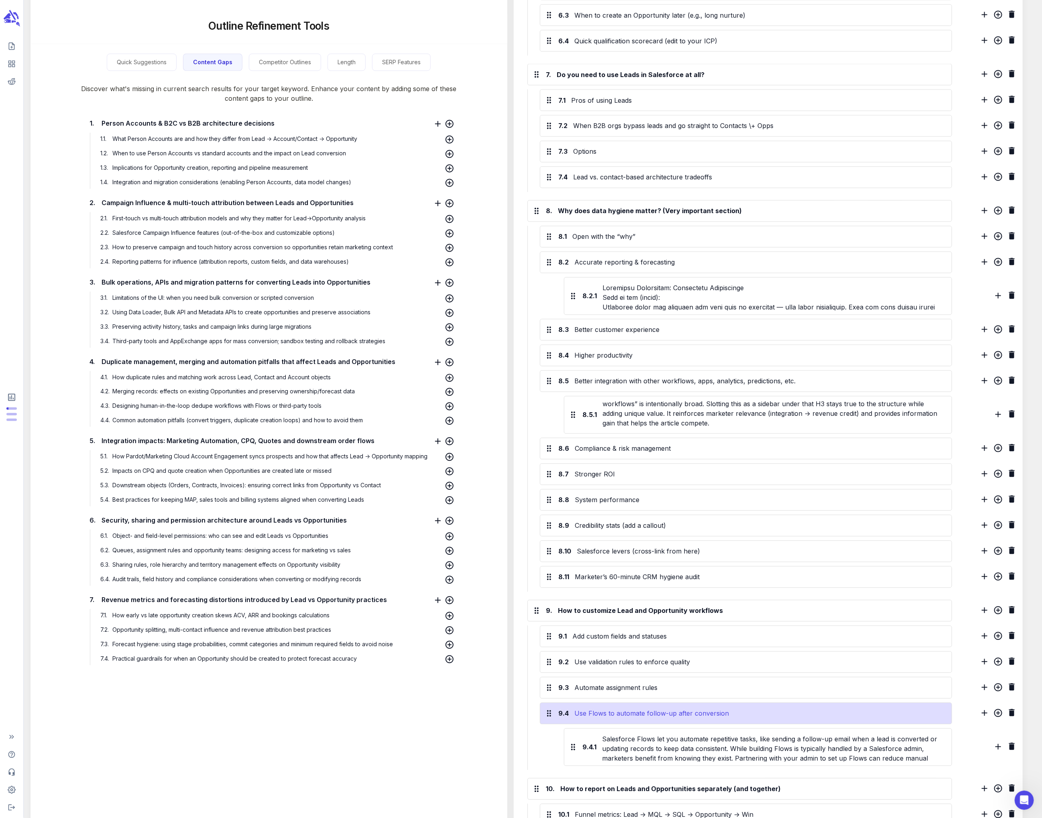
scroll to position [1120, 0]
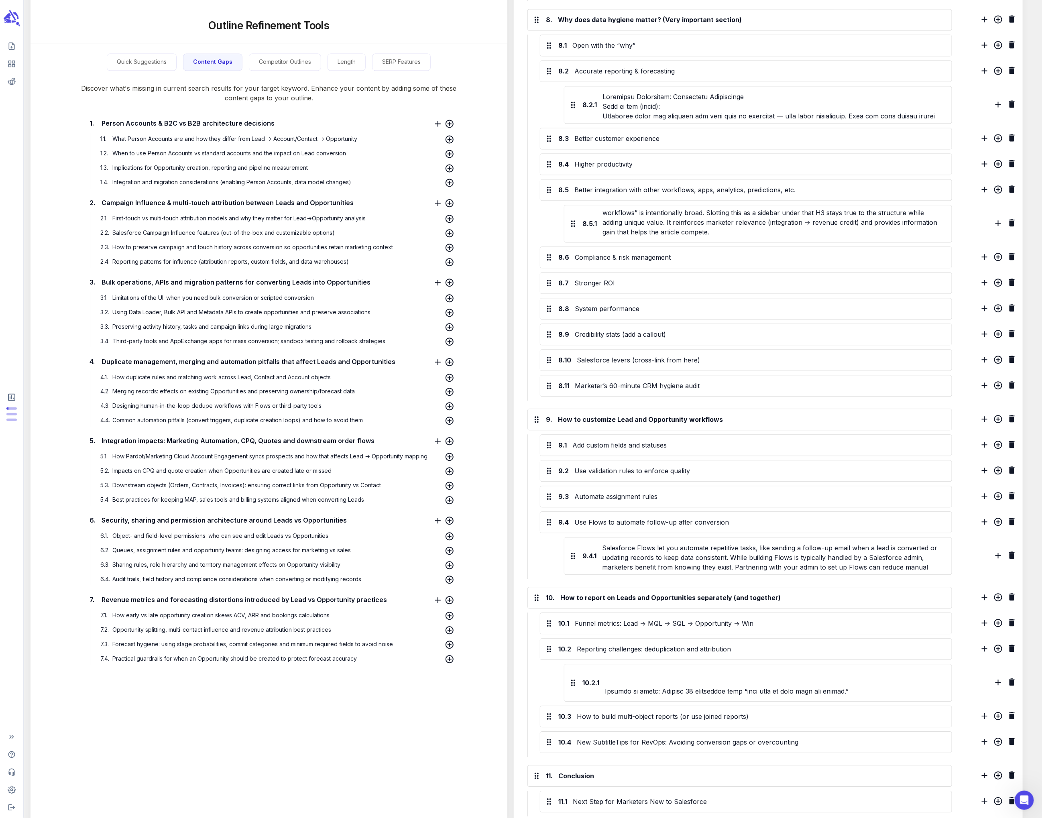
click at [436, 433] on icon "Add sibling H3 section" at bounding box center [985, 742] width 6 height 6
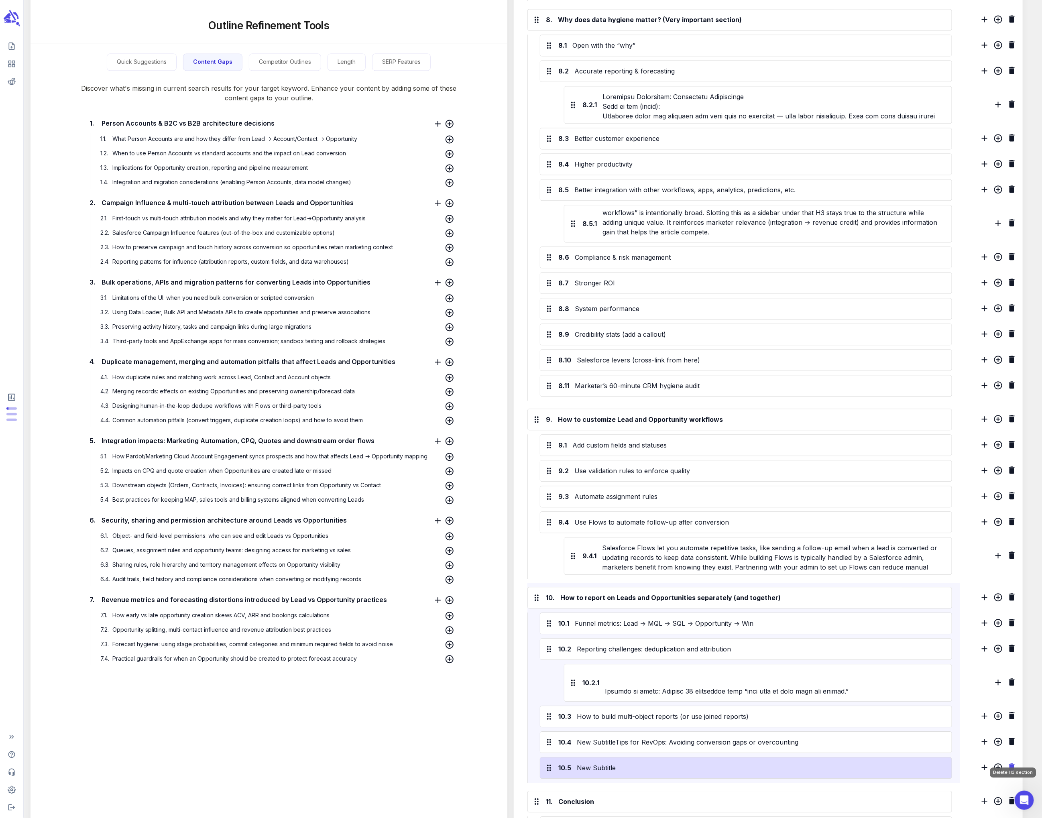
click at [436, 433] on icon "Delete H3 section" at bounding box center [1012, 766] width 6 height 7
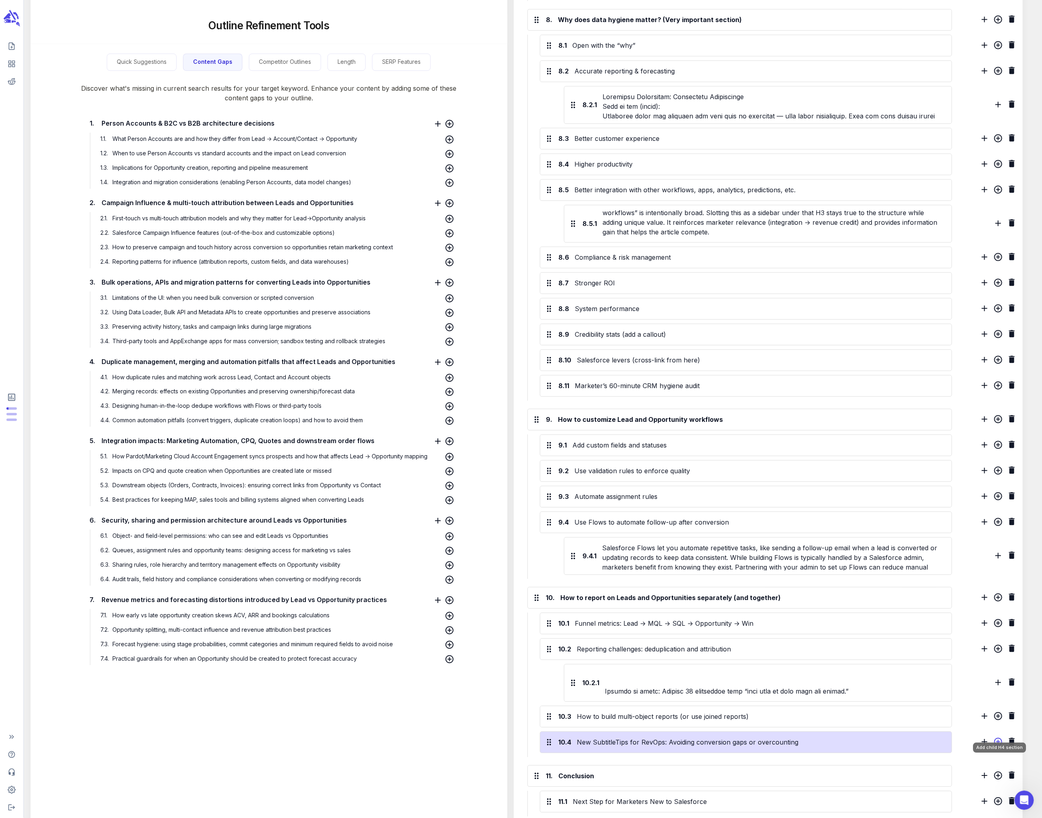
click at [436, 433] on icon "Add child H4 section" at bounding box center [998, 742] width 10 height 10
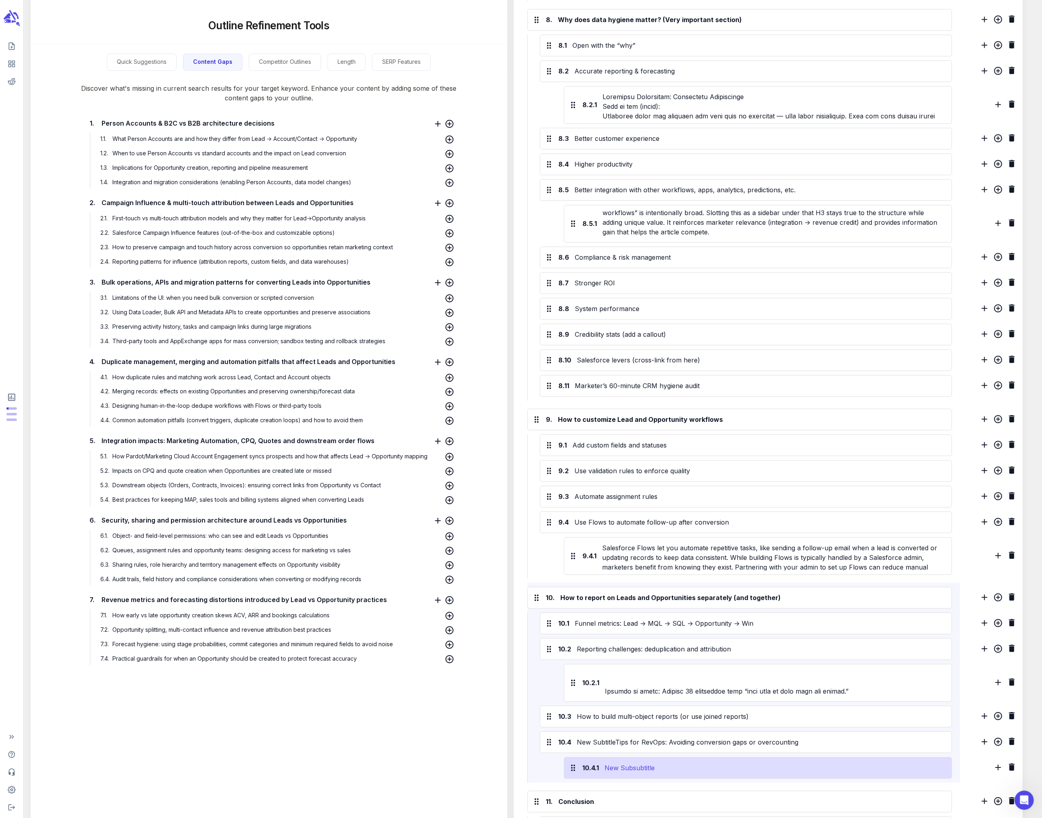
click at [436, 433] on div "New Subsubtitle" at bounding box center [774, 767] width 342 height 13
drag, startPoint x: 677, startPoint y: 757, endPoint x: 577, endPoint y: 746, distance: 100.6
click at [436, 433] on div "10.4.1 New Subsubtitle" at bounding box center [758, 768] width 388 height 22
paste div
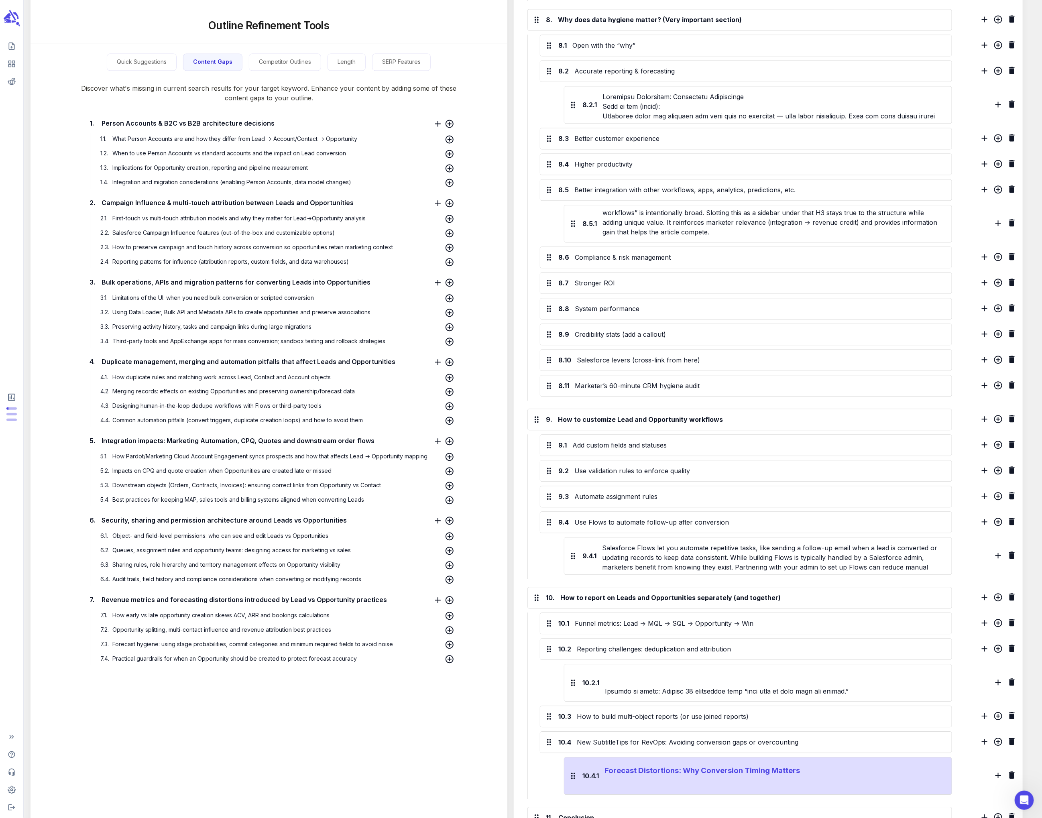
scroll to position [0, 0]
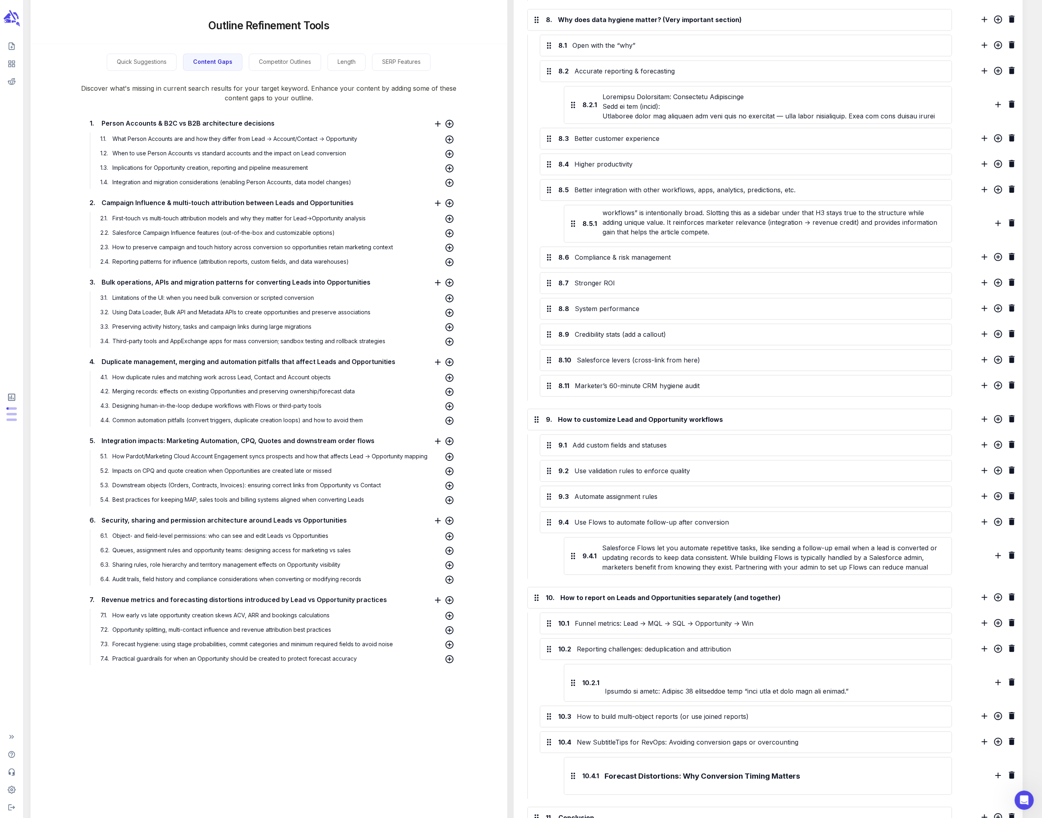
click at [436, 433] on div "10.4.1 Forecast Distortions: Why Conversion Timing Matters What to add (draft):…" at bounding box center [746, 776] width 412 height 38
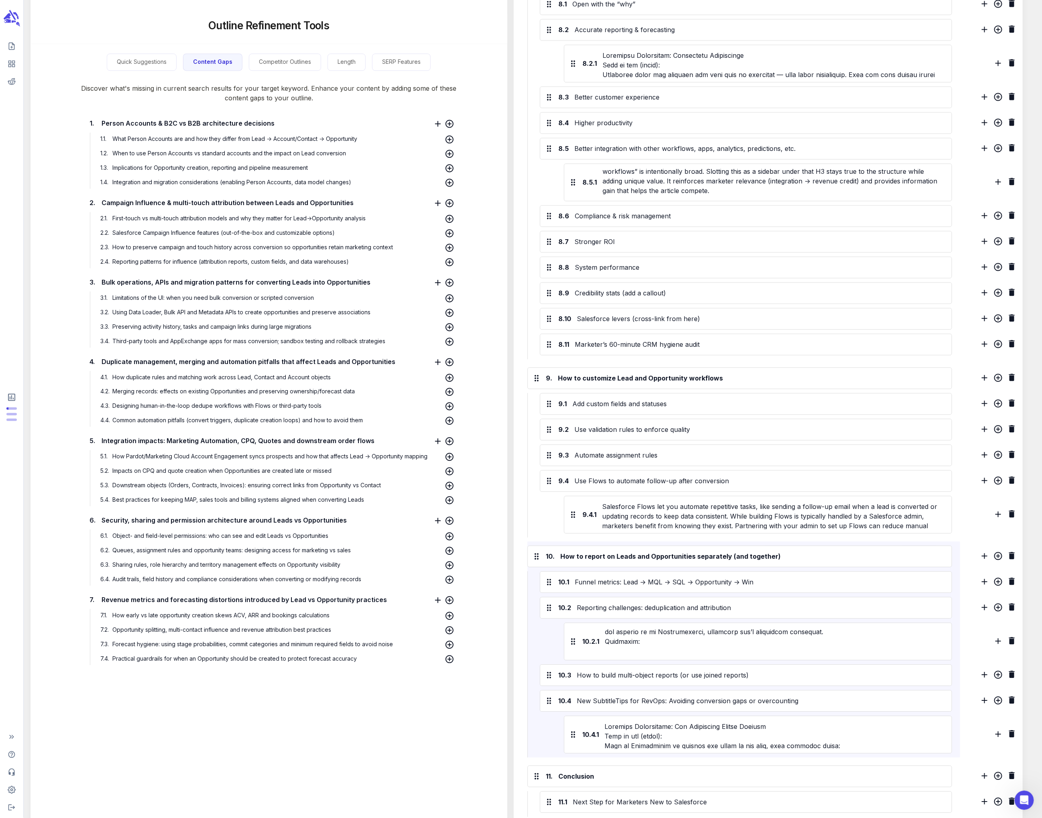
scroll to position [155, 0]
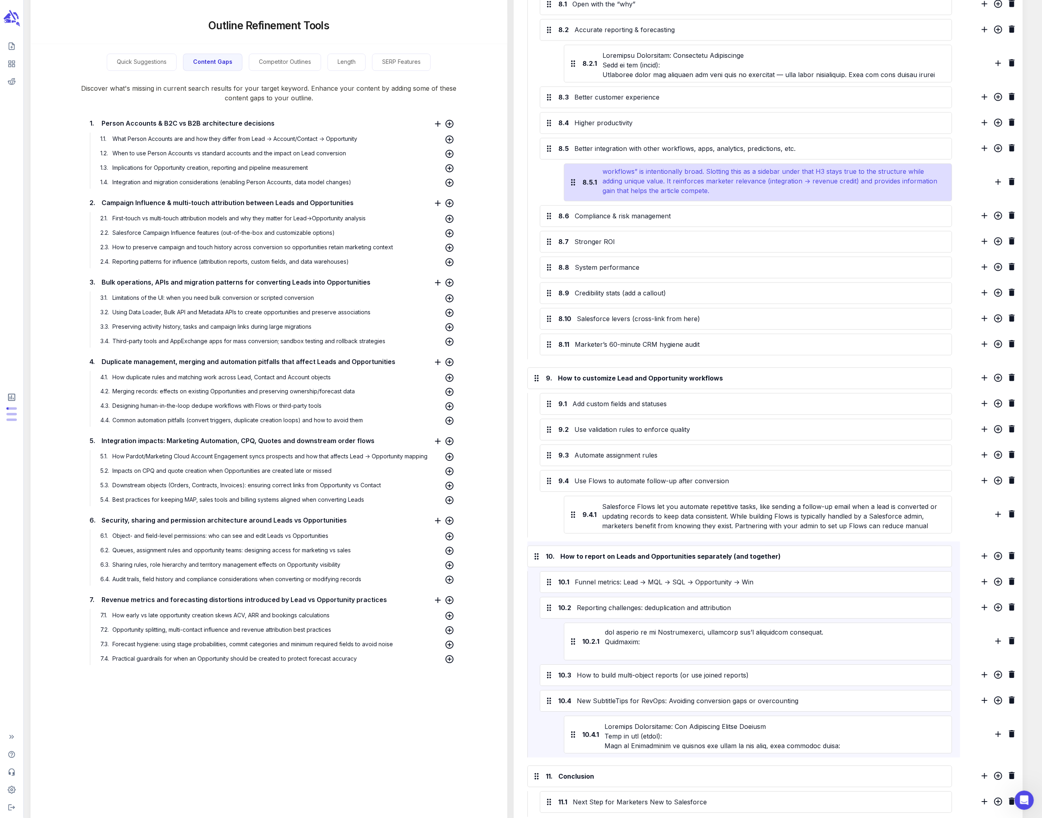
click at [436, 170] on div "Sidebar: RevOps caution on downstream tools When Leads aren’t converted cleanly…" at bounding box center [773, 182] width 344 height 29
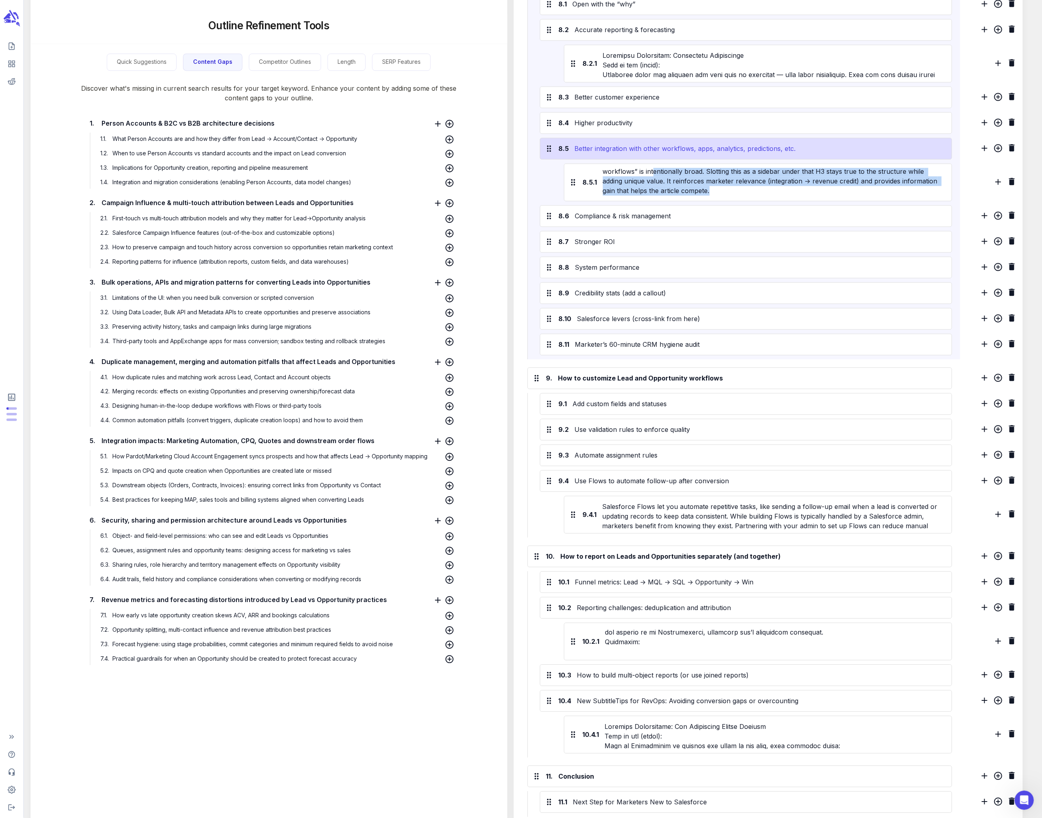
scroll to position [0, 0]
drag, startPoint x: 717, startPoint y: 179, endPoint x: 609, endPoint y: 139, distance: 115.7
click at [436, 139] on div "8.1 Open with the “why” 8.2 Accurate reporting & forecasting 8.2.1 8.3 Better c…" at bounding box center [739, 176] width 425 height 366
paste div
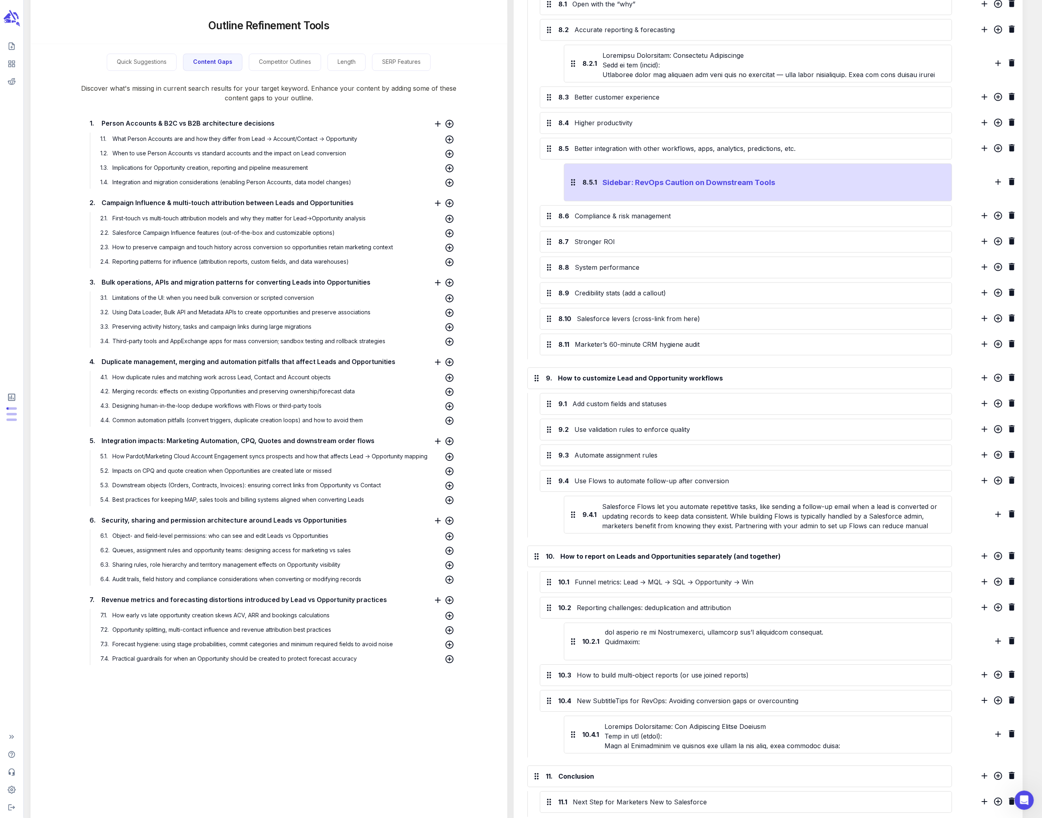
click at [436, 179] on h3 "Sidebar: RevOps Caution on Downstream Tools" at bounding box center [773, 182] width 340 height 11
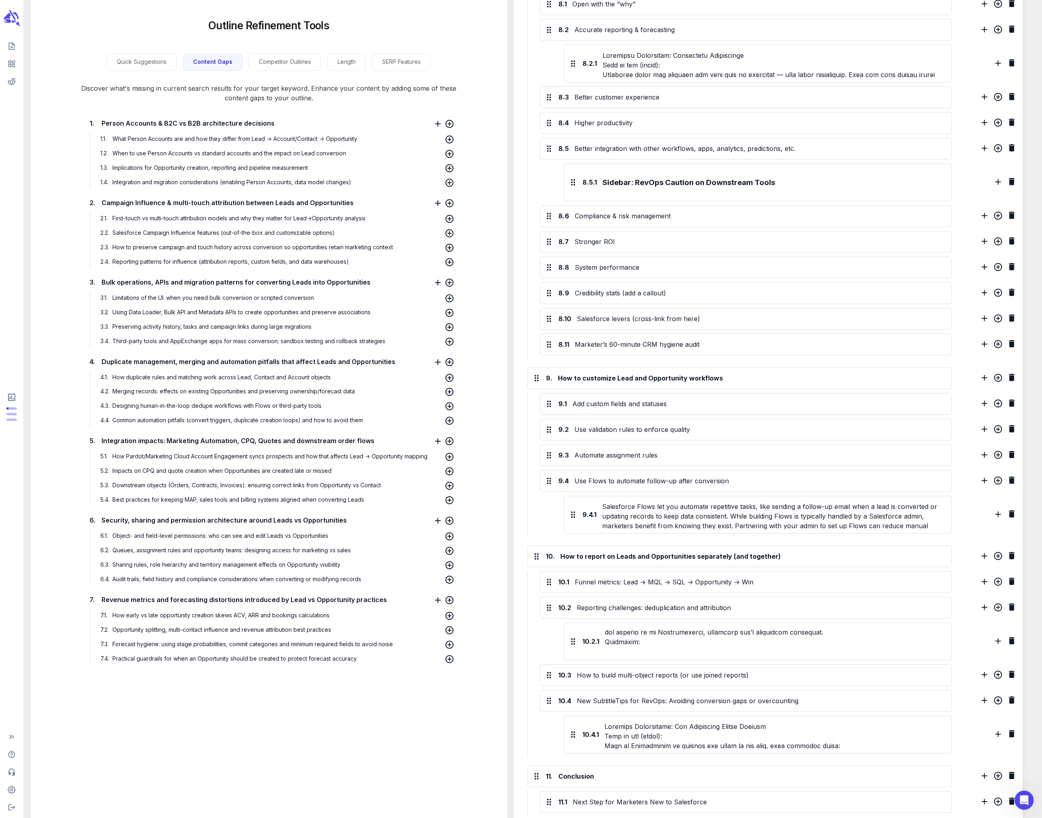
click at [436, 165] on div "8.5.1 Sidebar: RevOps Caution on Downstream Tools What to add (draft): When Lea…" at bounding box center [746, 182] width 412 height 38
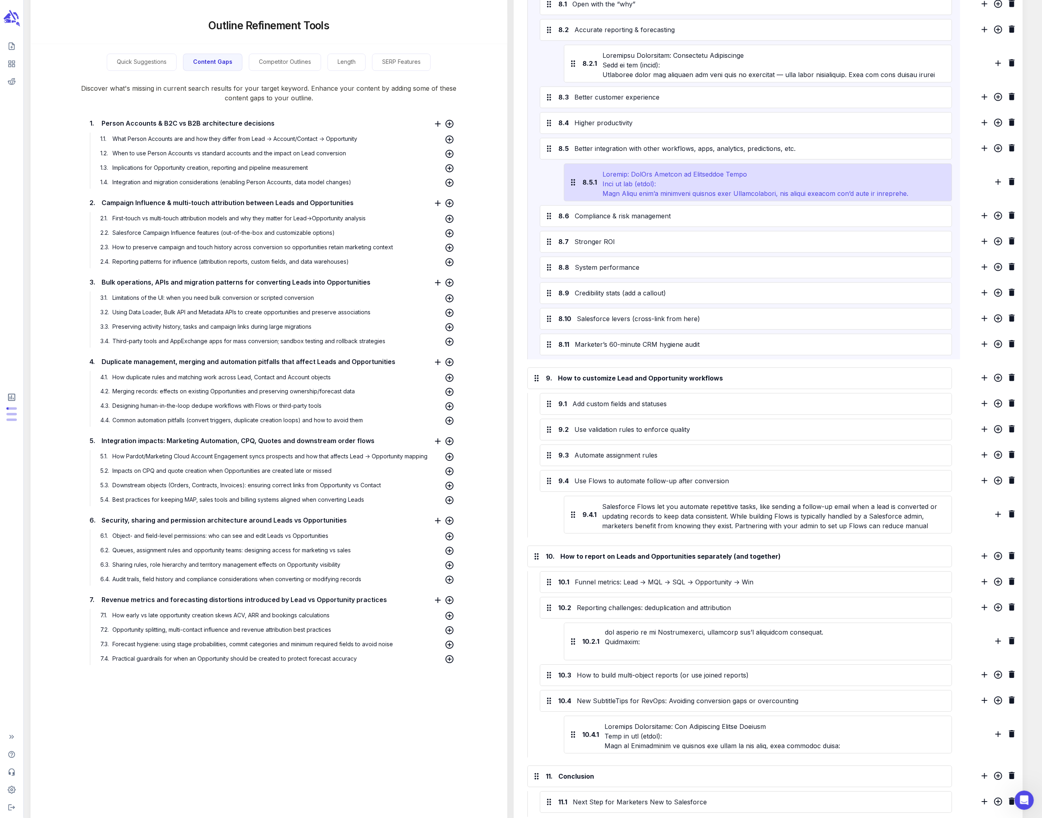
click at [436, 175] on div at bounding box center [773, 182] width 344 height 29
click at [436, 169] on div at bounding box center [773, 182] width 344 height 29
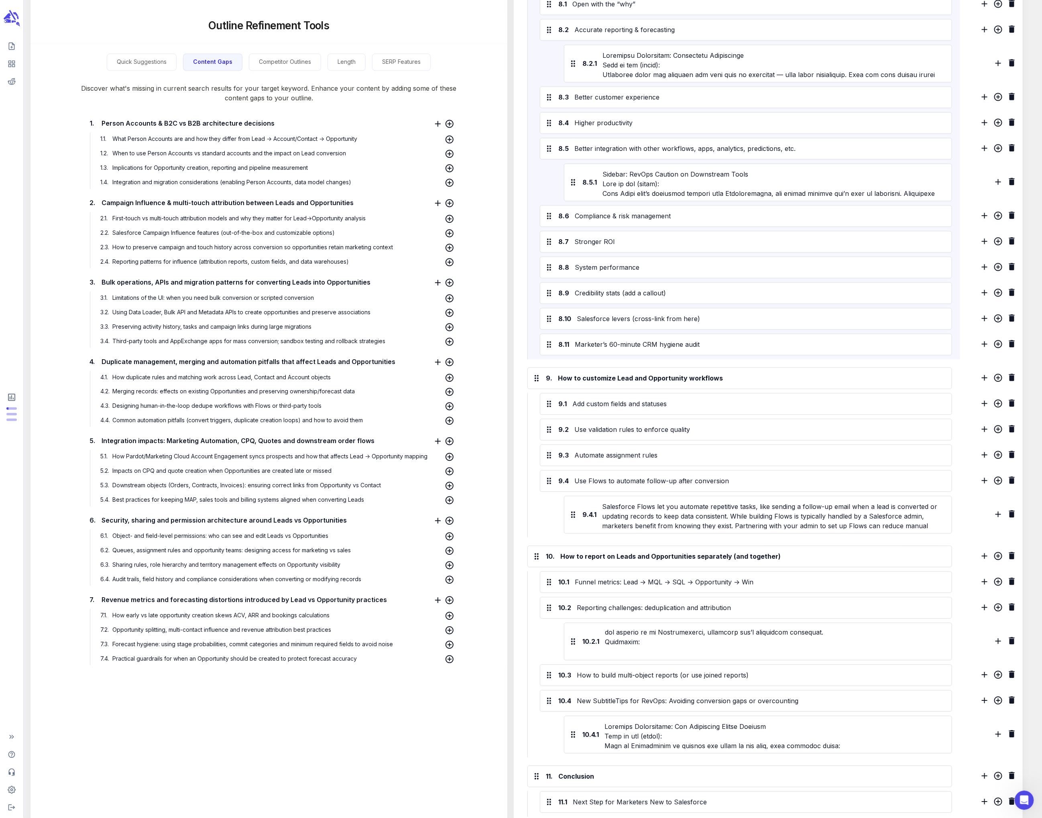
click at [436, 176] on div "8.5.1 Sidebar: RevOps Caution on Downstream Tools" at bounding box center [746, 182] width 412 height 38
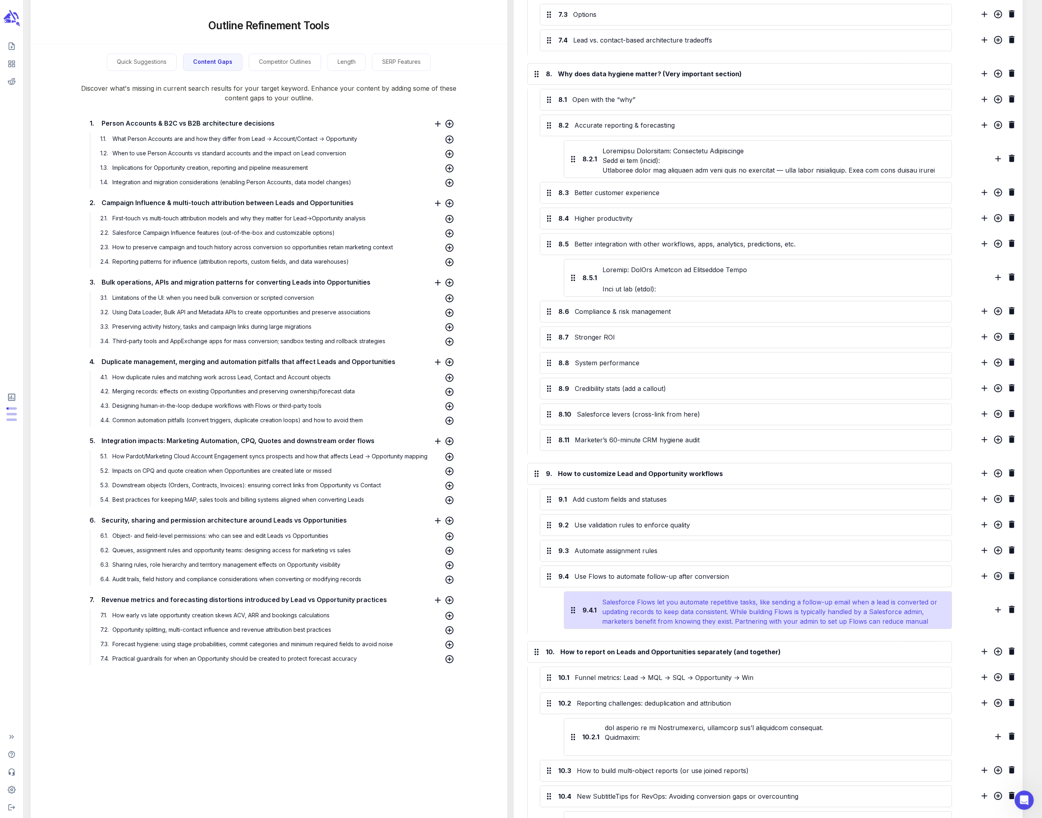
scroll to position [1161, 0]
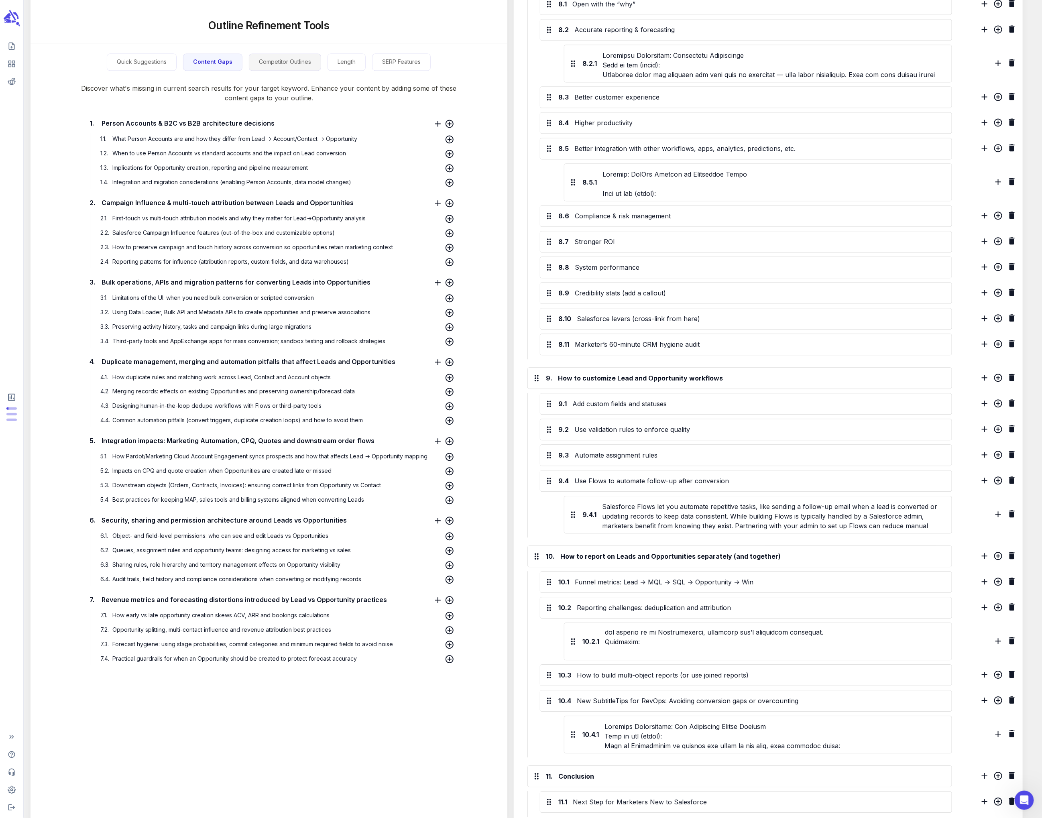
click at [273, 63] on button "Competitor Outlines" at bounding box center [285, 62] width 72 height 17
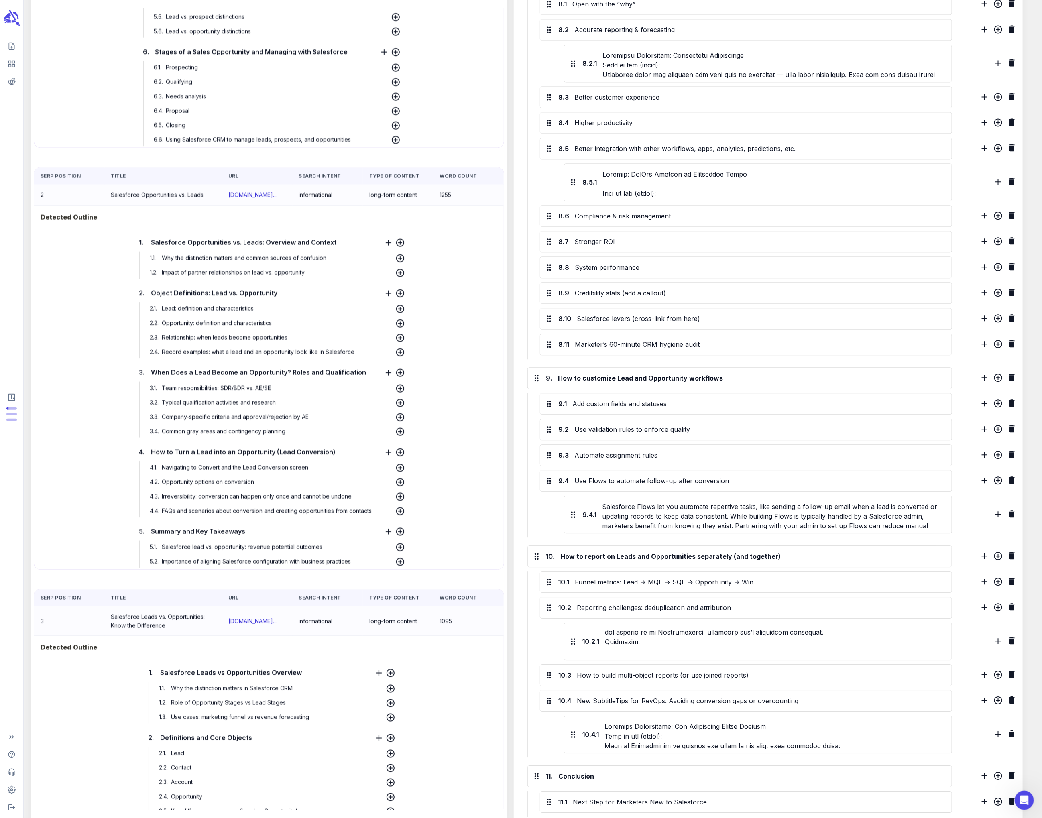
scroll to position [0, 0]
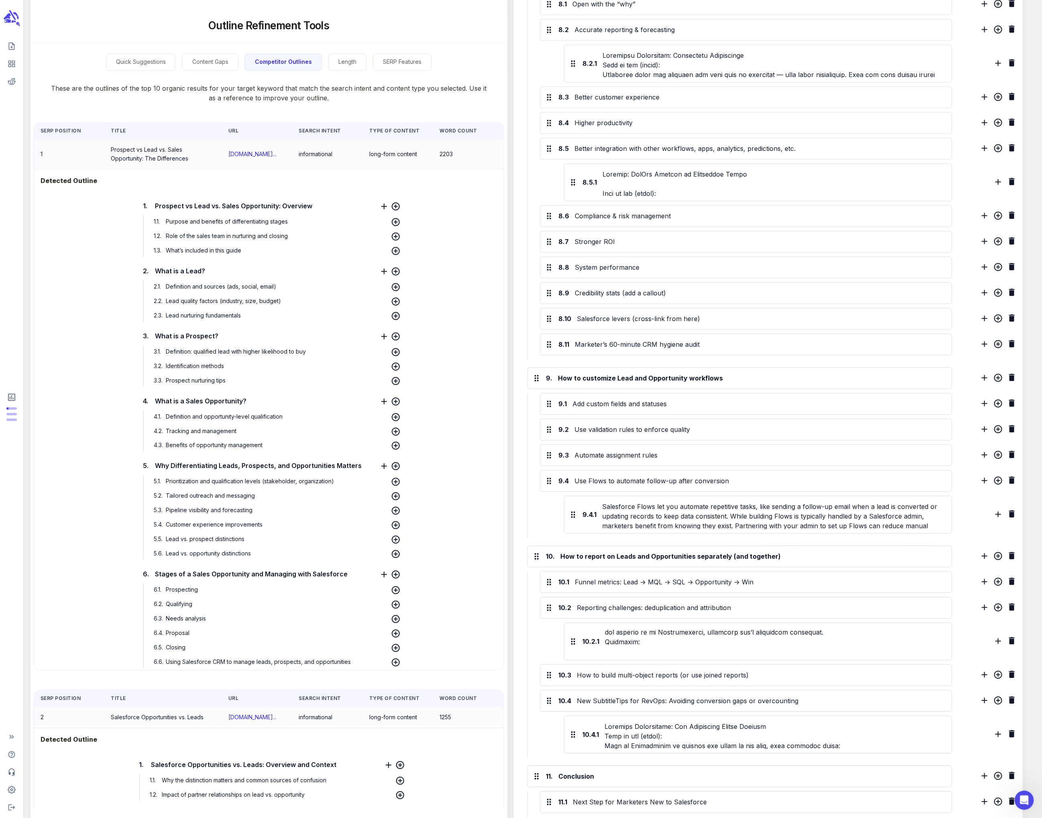
click at [53, 88] on p "These are the outlines of the top 10 organic results for your target keyword th…" at bounding box center [269, 87] width 477 height 32
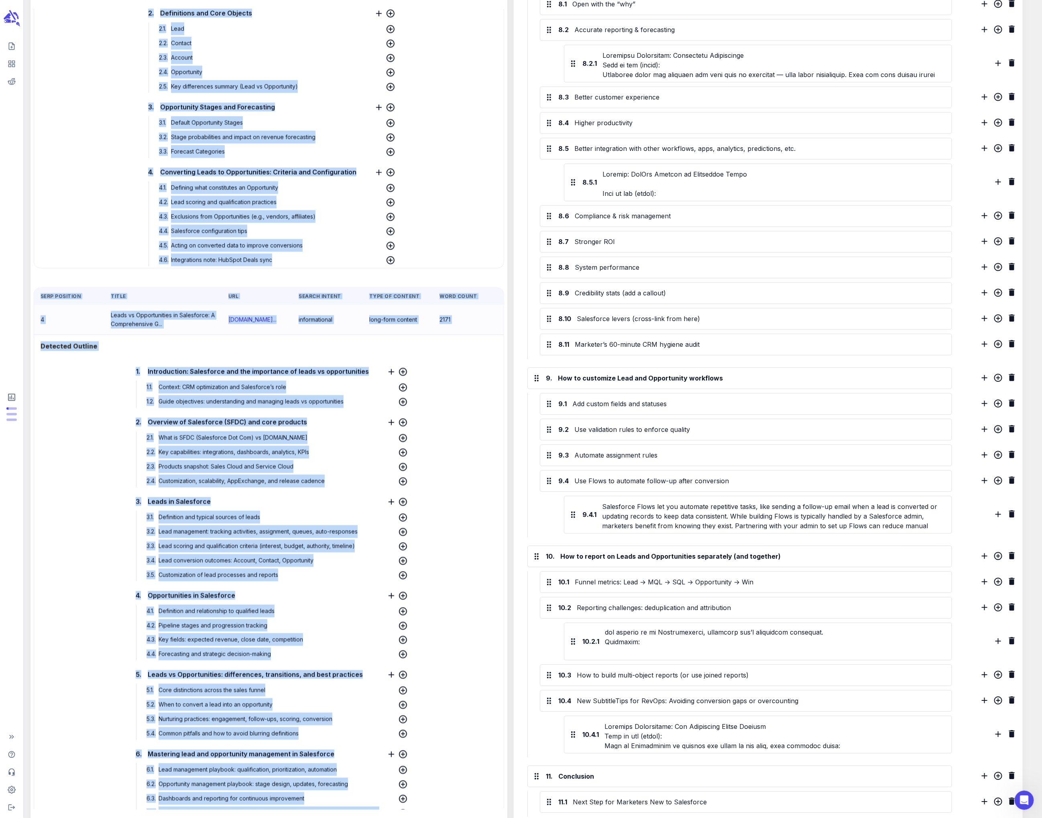
scroll to position [1355, 0]
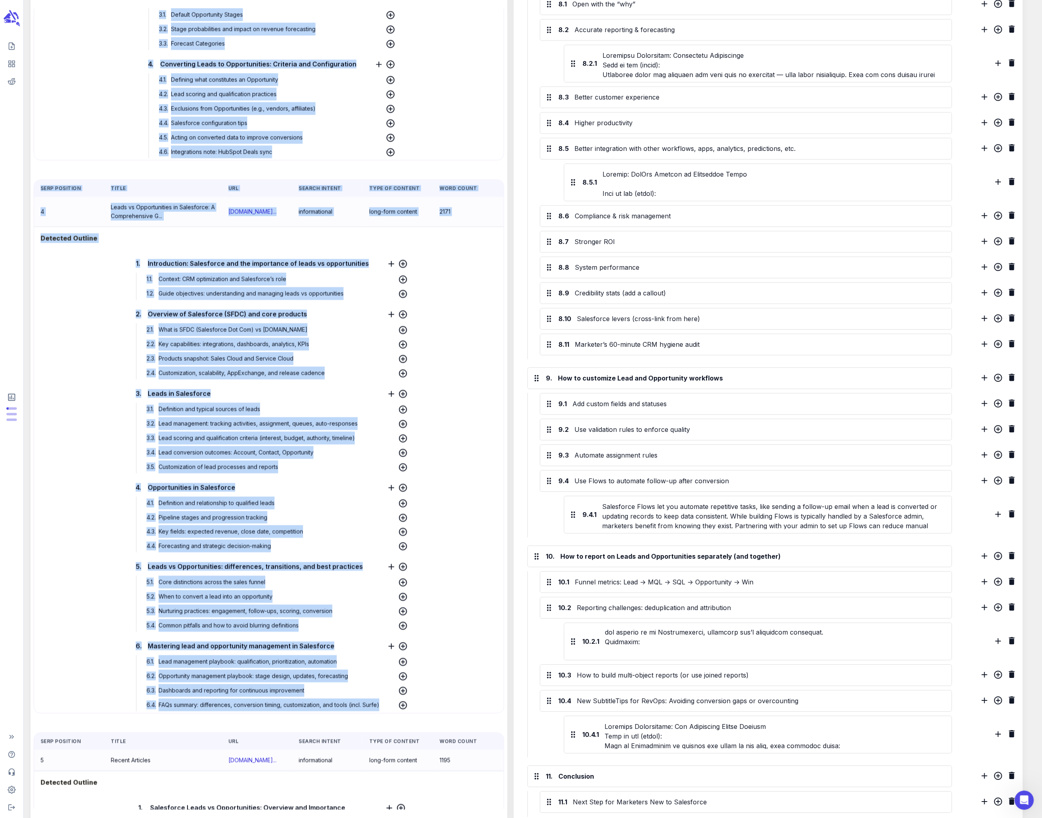
drag, startPoint x: 53, startPoint y: 87, endPoint x: 424, endPoint y: 717, distance: 730.5
click at [424, 433] on div "These are the outlines of the top 10 organic results for your target keyword th…" at bounding box center [269, 351] width 477 height 3271
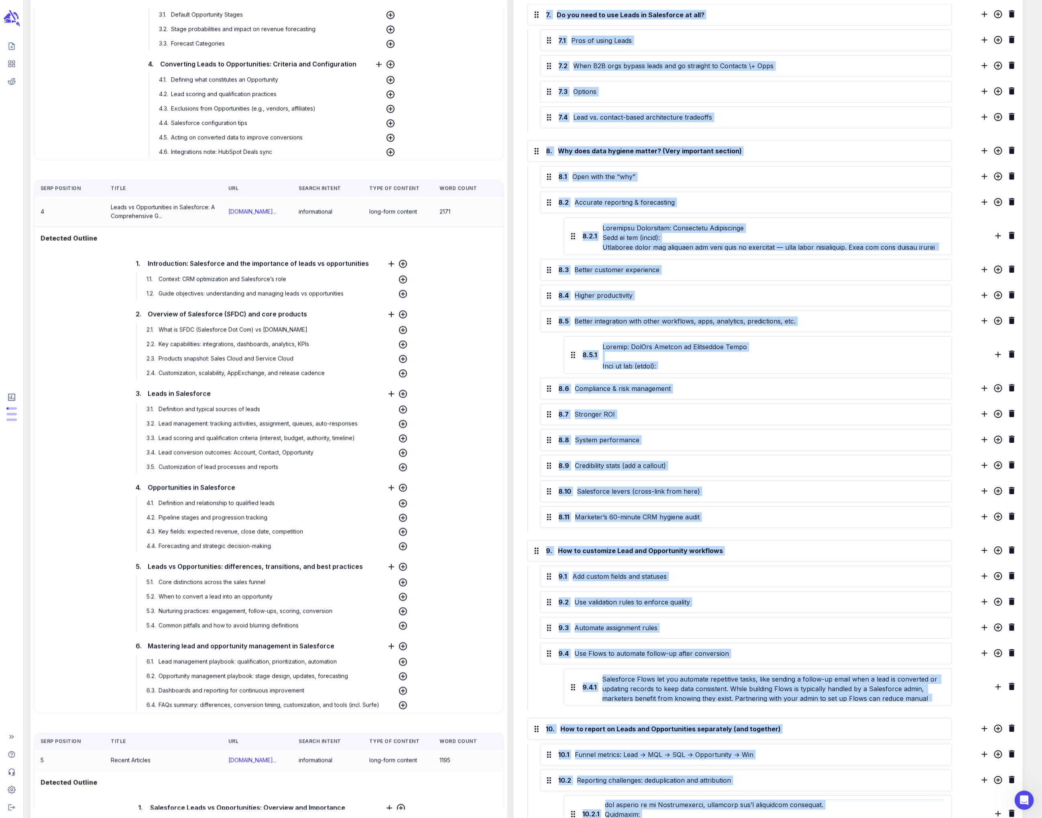
scroll to position [1161, 0]
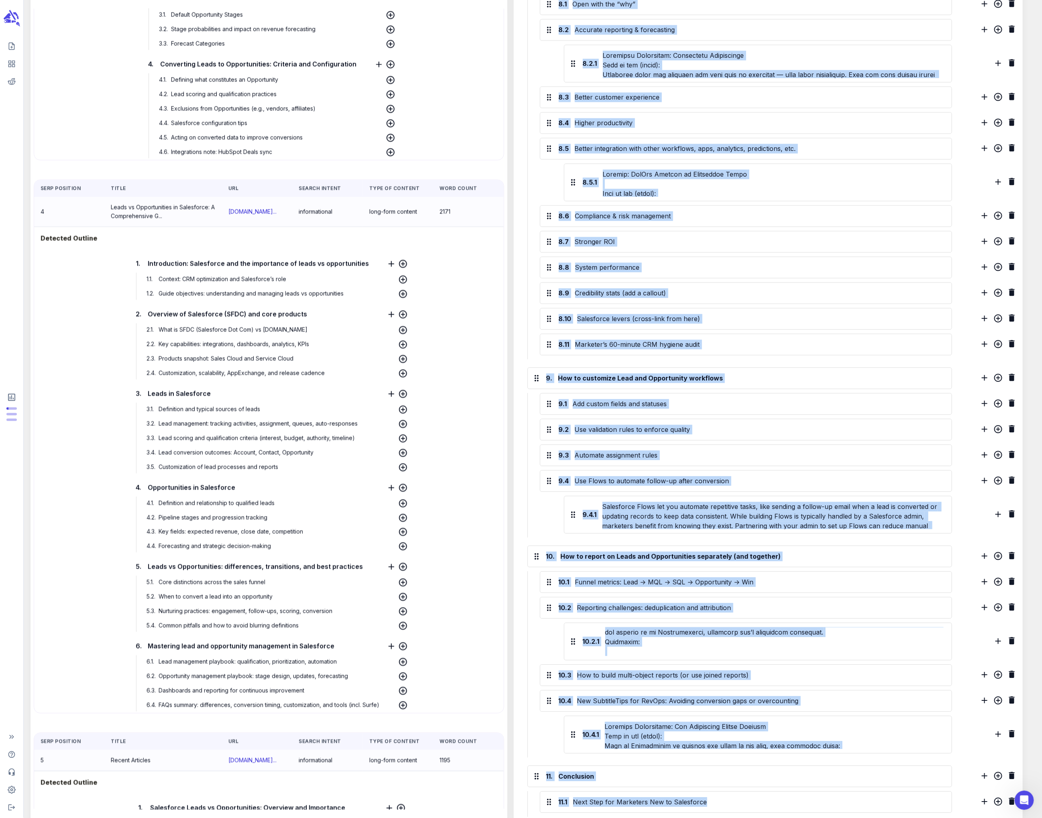
drag, startPoint x: 623, startPoint y: 188, endPoint x: 823, endPoint y: 840, distance: 682.3
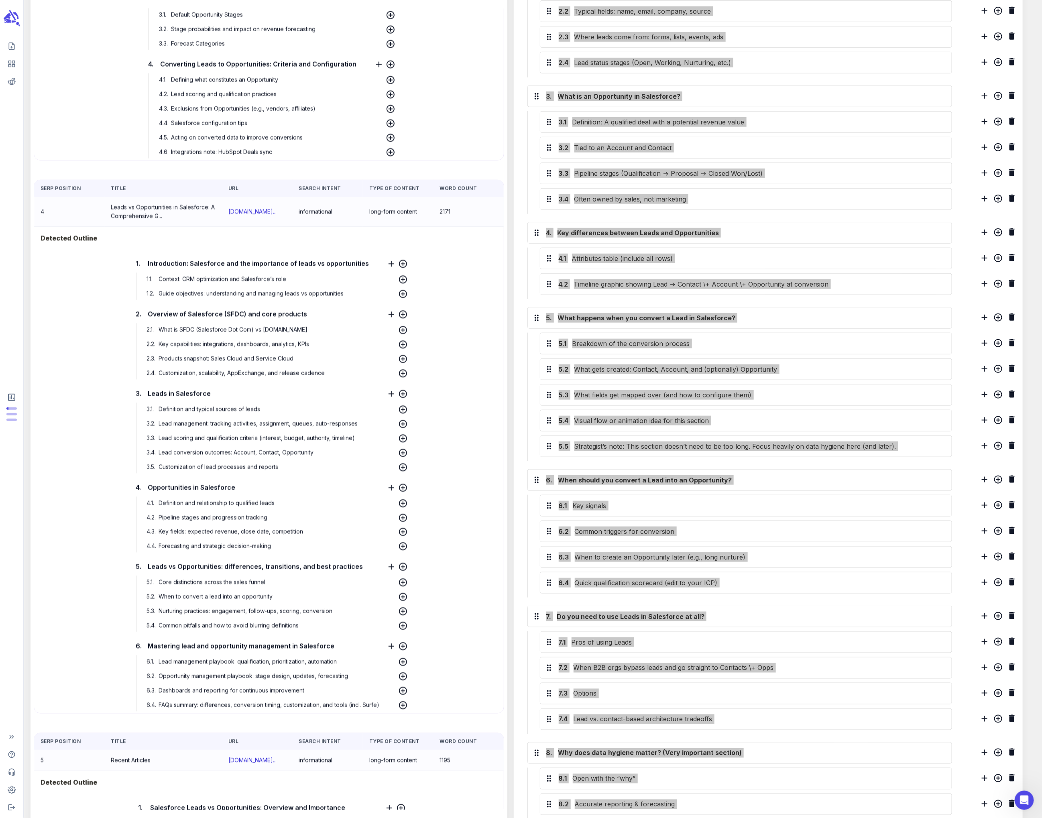
scroll to position [0, 0]
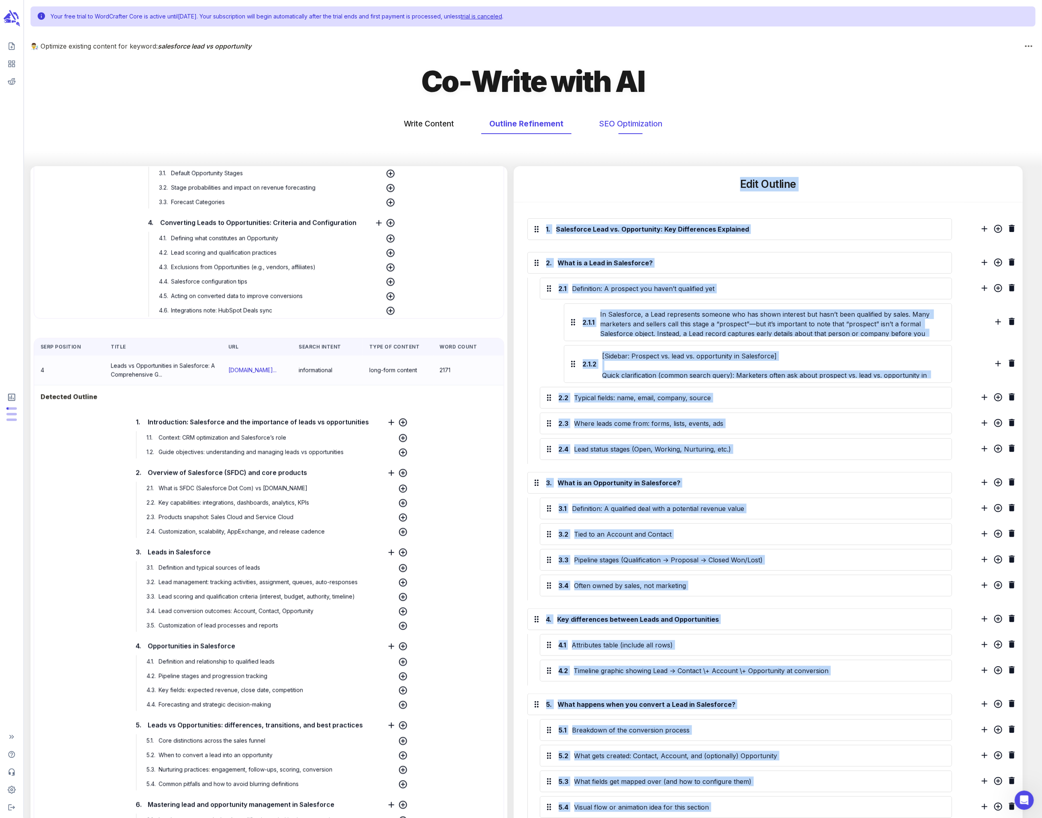
click at [436, 123] on button "SEO Optimization" at bounding box center [630, 123] width 79 height 21
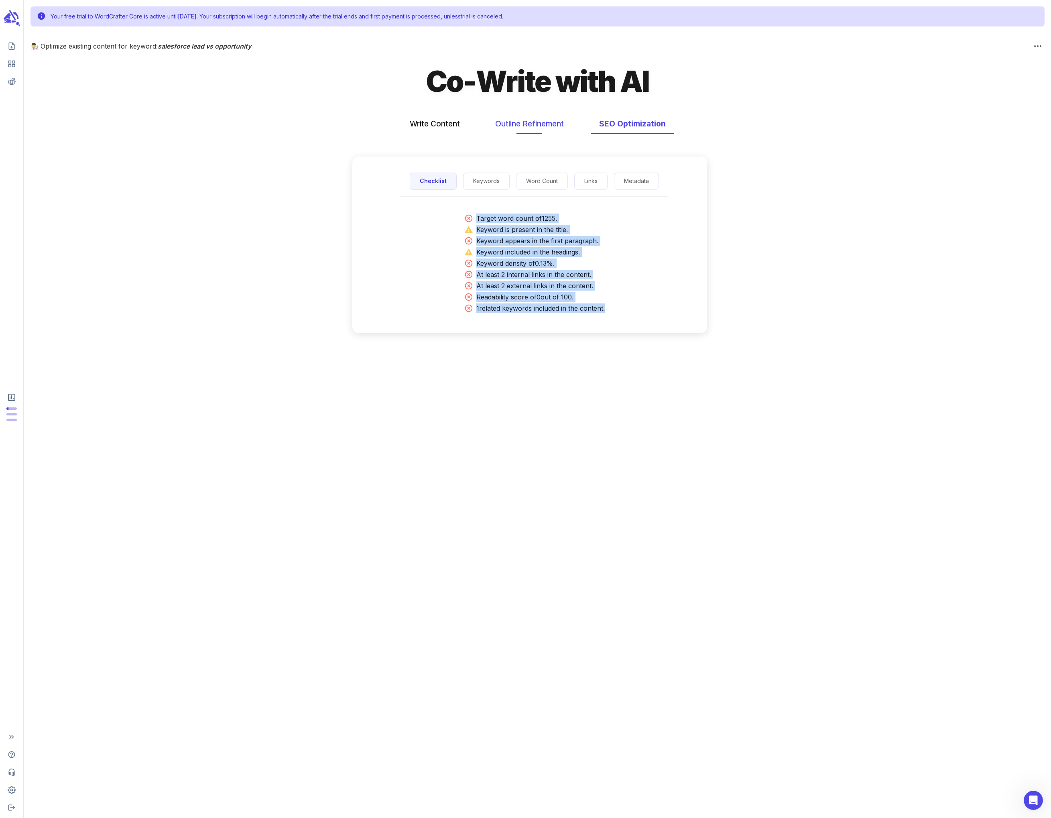
click at [436, 122] on button "Outline Refinement" at bounding box center [529, 123] width 85 height 21
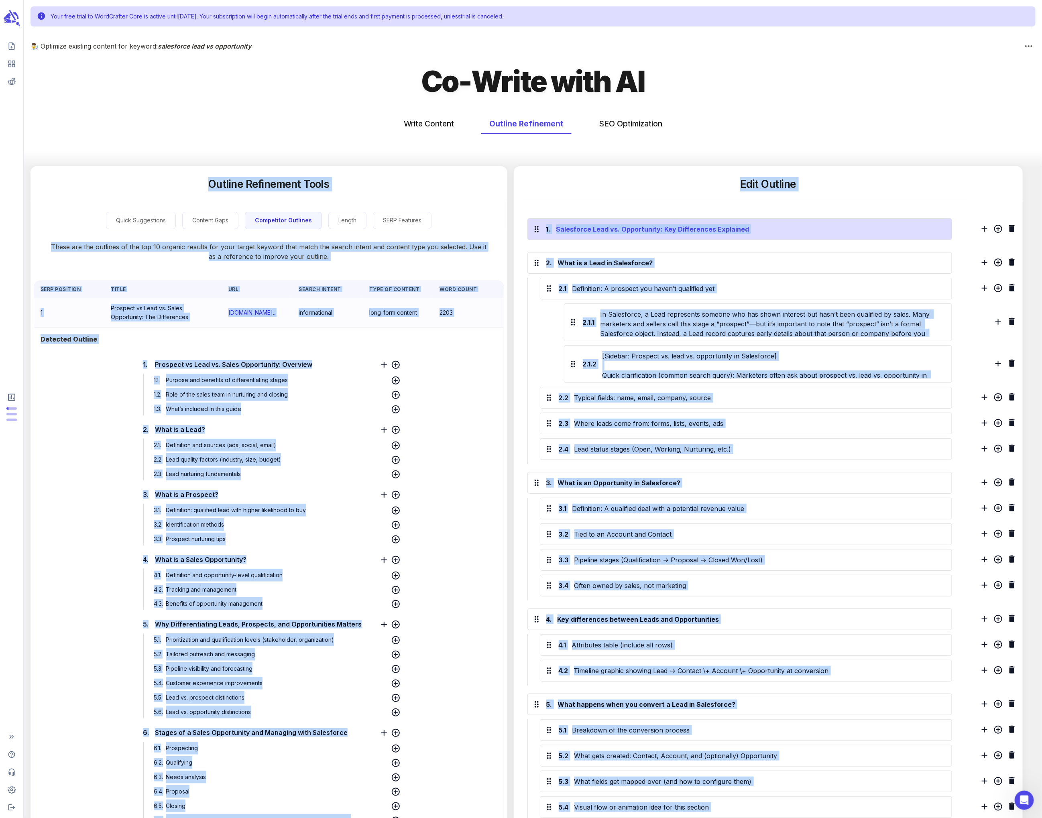
click at [436, 232] on div "Salesforce Lead vs. Opportunity: Key Differences Explained" at bounding box center [749, 229] width 389 height 13
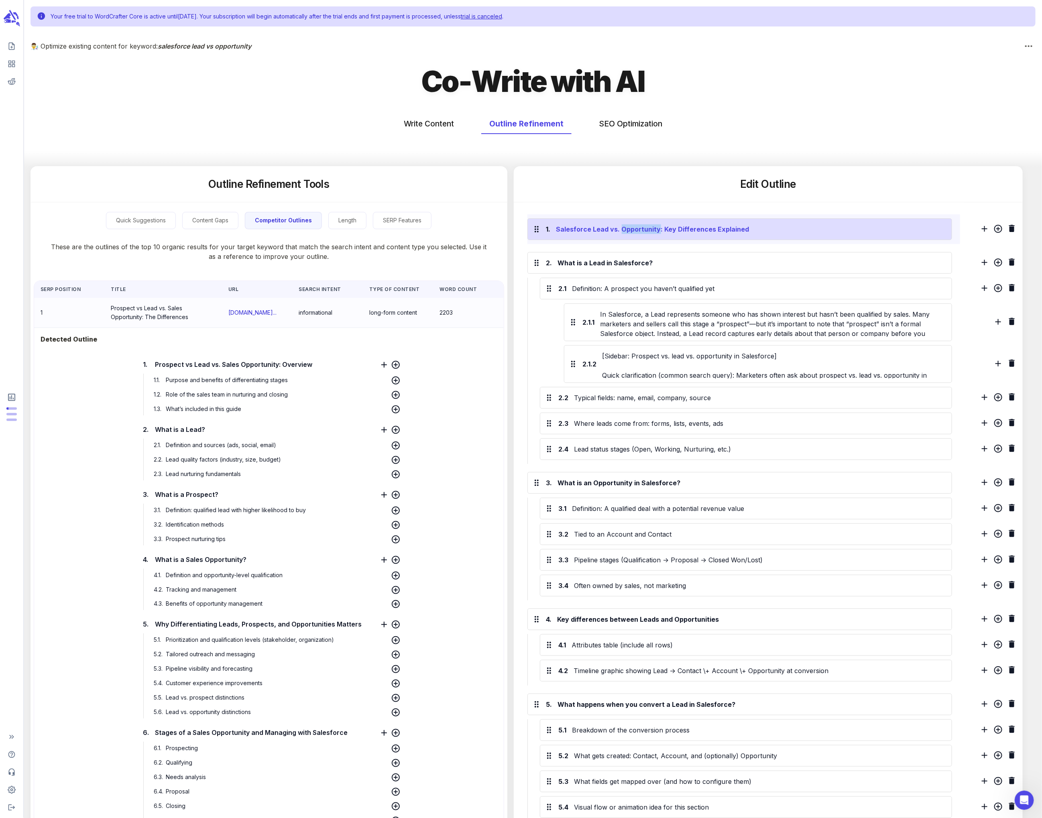
click at [436, 232] on div "Salesforce Lead vs. Opportunity: Key Differences Explained" at bounding box center [749, 229] width 389 height 13
click at [436, 230] on div "Salesforce Lead vs. Opportunity: Key Differences Explained" at bounding box center [749, 229] width 389 height 13
click at [436, 229] on div "Salesforce Lead vs Opportunity: Key Differences Explained" at bounding box center [749, 229] width 389 height 13
click at [436, 227] on div "Salesforce Lead vs Opportunity: Key differences Explained" at bounding box center [749, 229] width 389 height 13
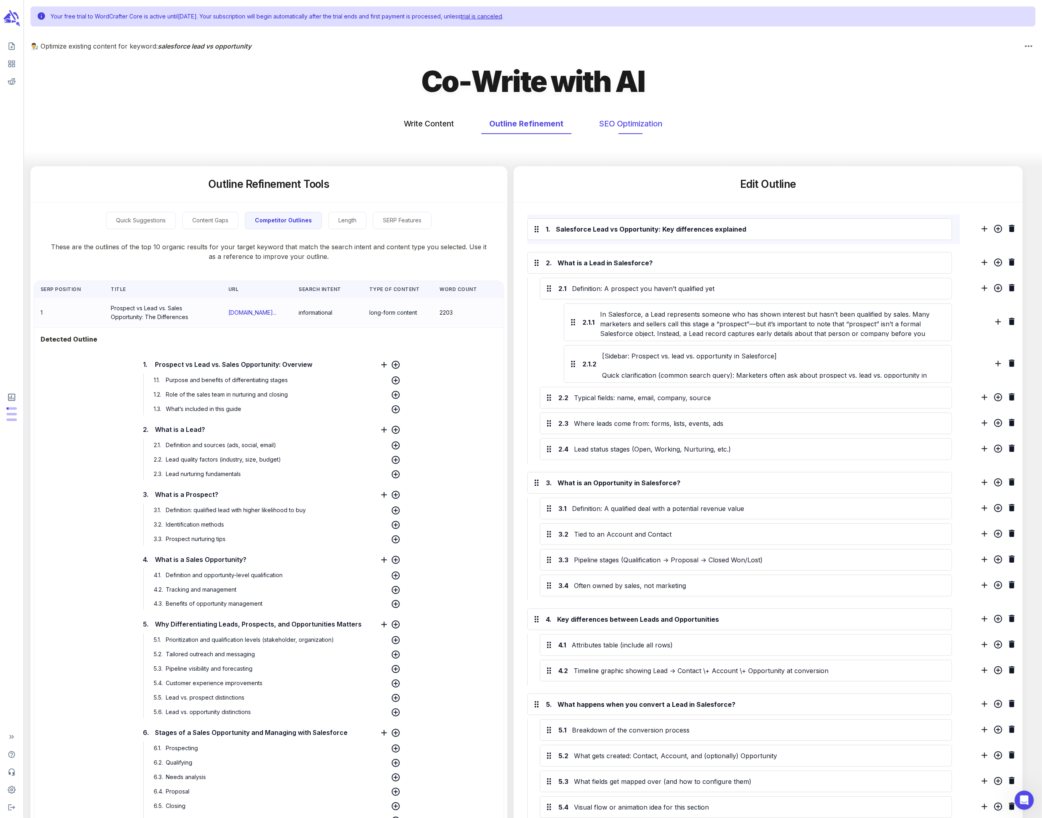
click at [436, 120] on button "SEO Optimization" at bounding box center [630, 123] width 79 height 21
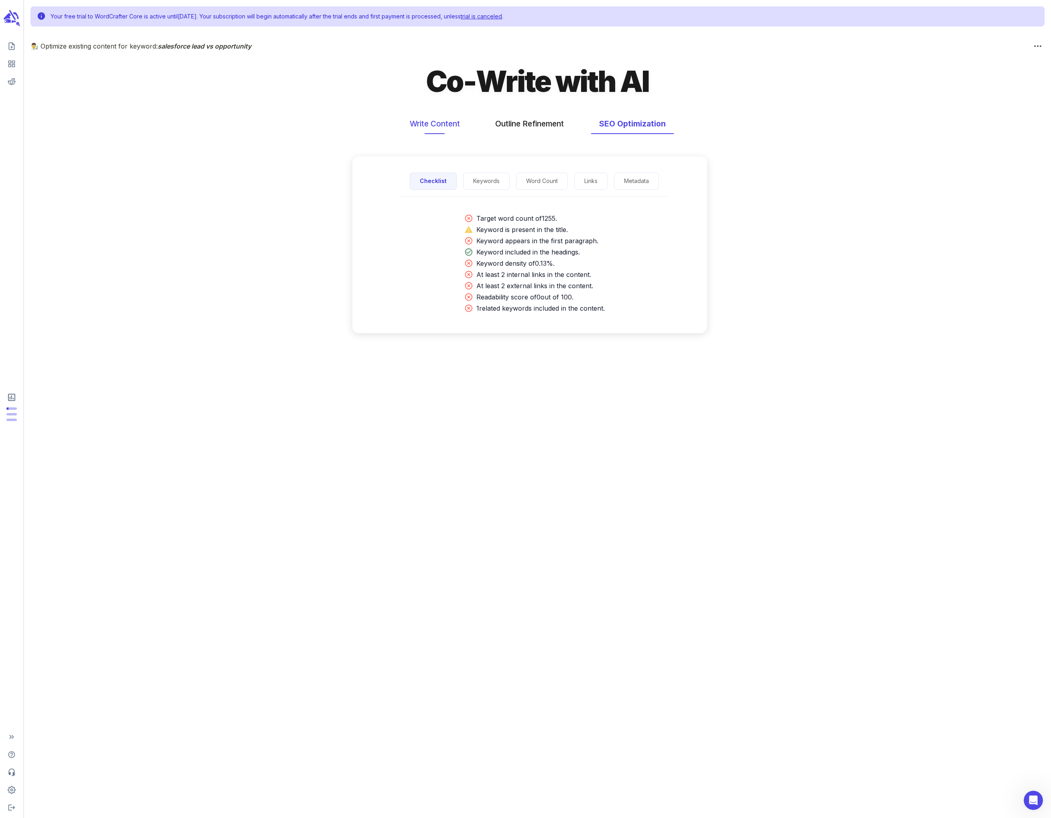
click at [436, 124] on button "Write Content" at bounding box center [435, 123] width 66 height 21
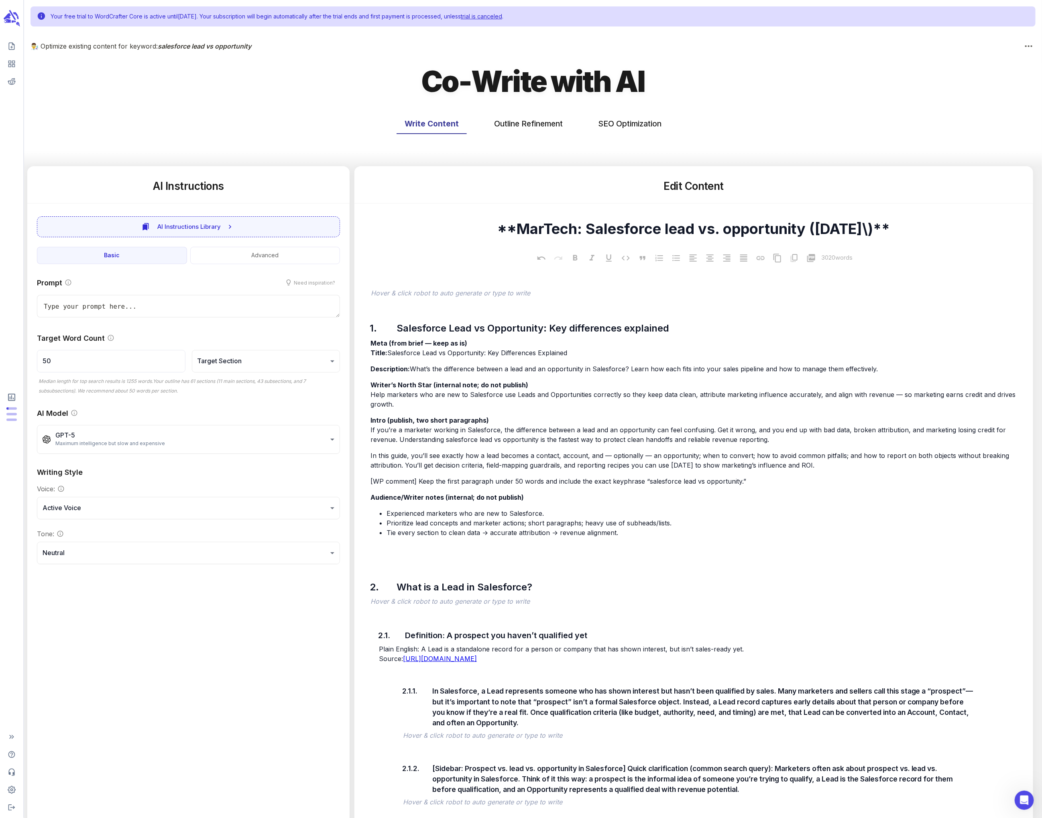
type textarea "x"
click at [436, 122] on button "Outline Refinement" at bounding box center [528, 123] width 85 height 21
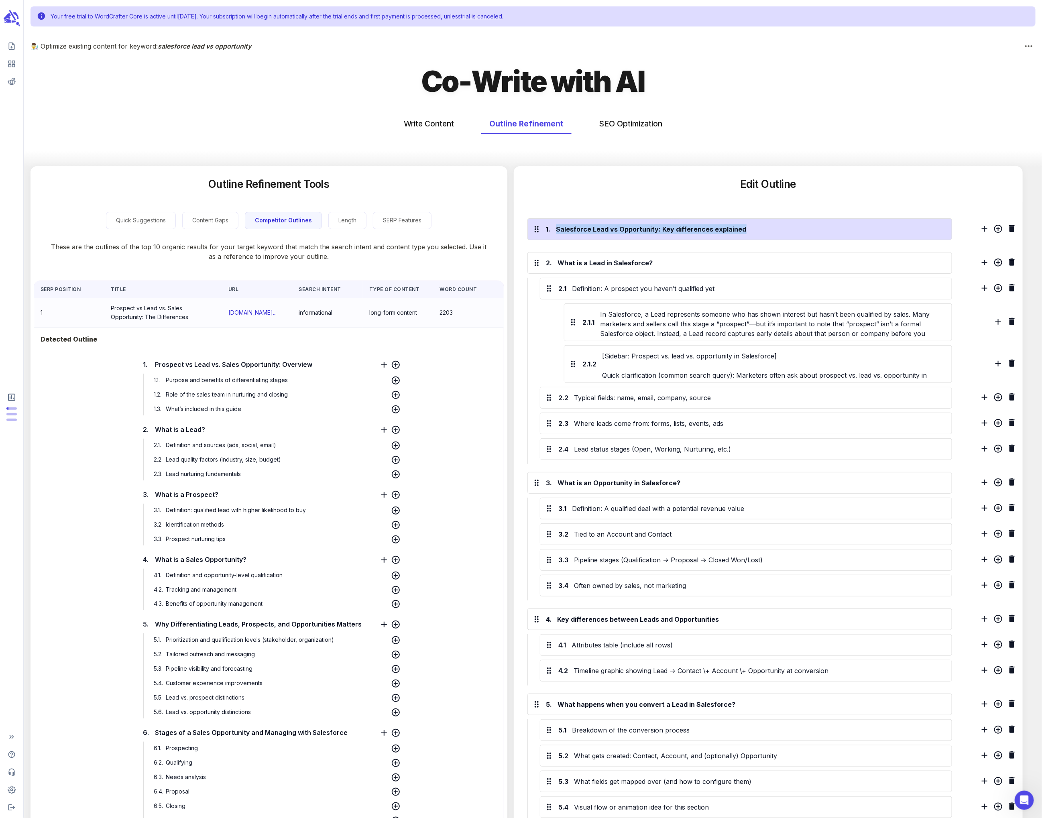
drag, startPoint x: 752, startPoint y: 227, endPoint x: 549, endPoint y: 229, distance: 202.3
click at [436, 229] on div "1. Salesforce Lead vs Opportunity: Key differences explained" at bounding box center [740, 229] width 416 height 13
click at [436, 228] on div "Salesforce Lead vs Opportunity: Key differences explained" at bounding box center [749, 229] width 397 height 13
click at [436, 226] on div "Salesforce Lead vs Opportunity: Key differences explained" at bounding box center [749, 229] width 389 height 13
drag, startPoint x: 755, startPoint y: 229, endPoint x: 657, endPoint y: 228, distance: 97.5
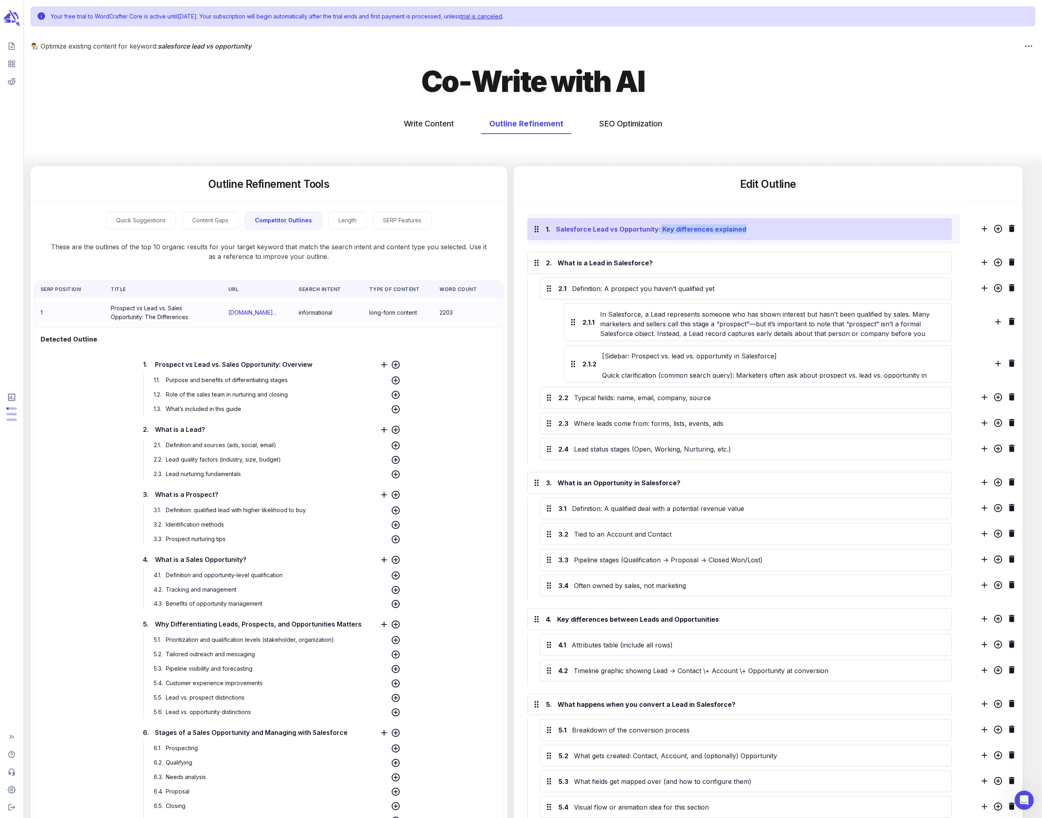
click at [436, 228] on div "Salesforce Lead vs Opportunity: Key differences explained" at bounding box center [749, 229] width 389 height 13
click at [436, 191] on div "Edit Outline" at bounding box center [768, 184] width 509 height 36
click at [436, 119] on button "SEO Optimization" at bounding box center [630, 123] width 79 height 21
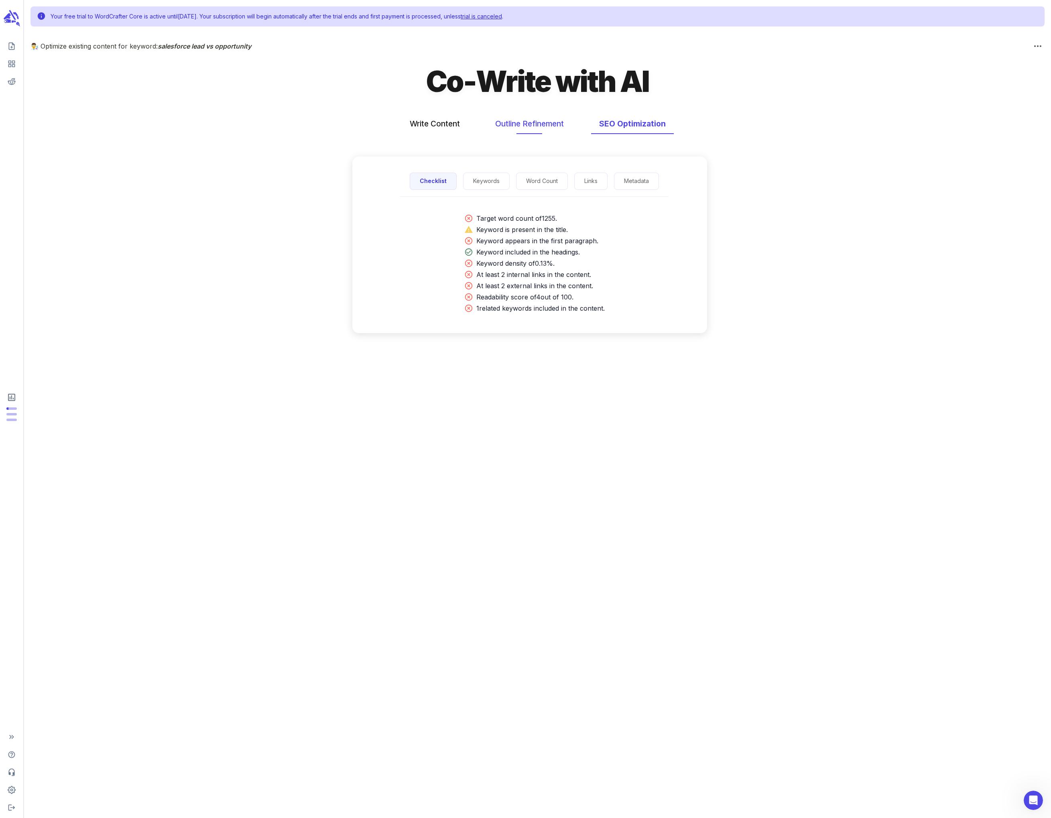
click at [436, 126] on button "Outline Refinement" at bounding box center [529, 123] width 85 height 21
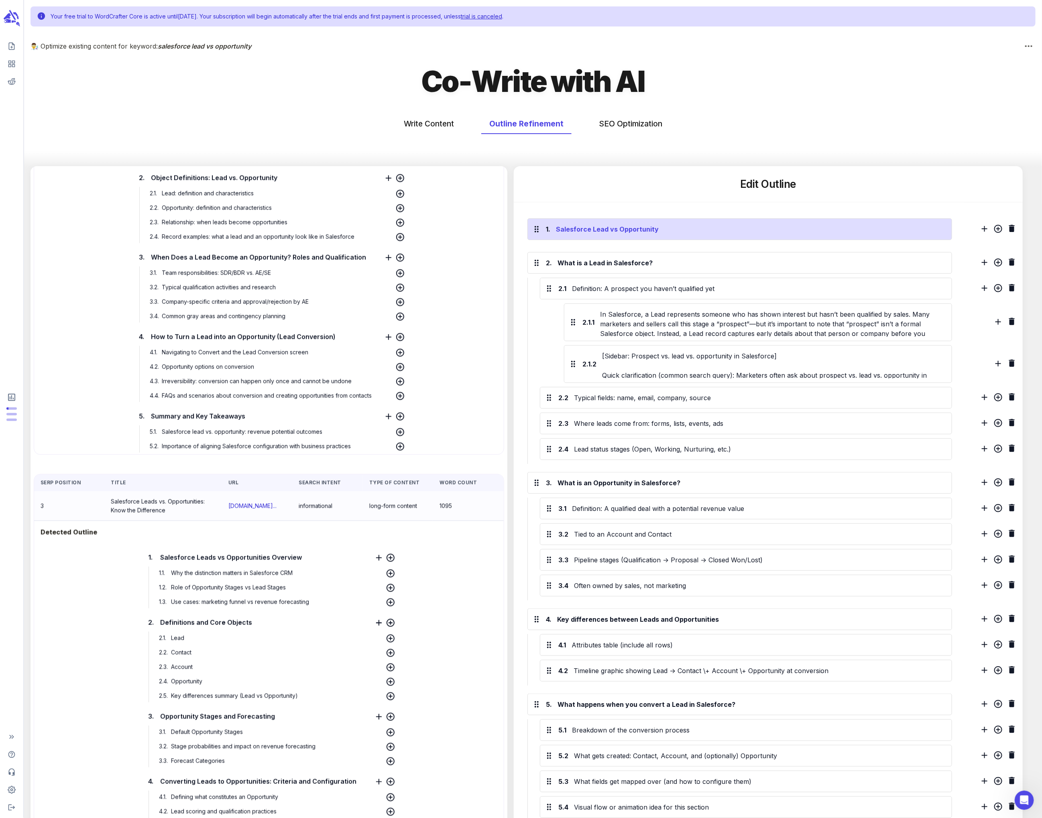
click at [436, 229] on div "Salesforce Lead vs Opportunity" at bounding box center [749, 229] width 389 height 13
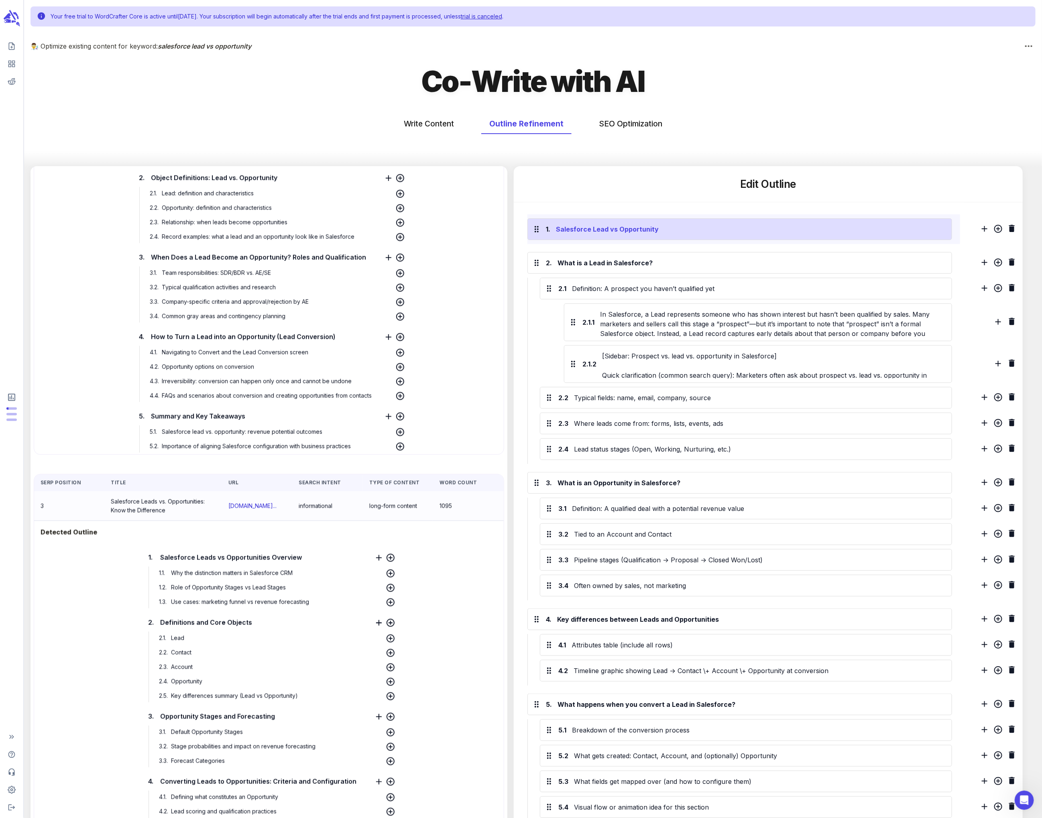
click at [436, 229] on div "Salesforce Lead vs Opportunity" at bounding box center [749, 229] width 389 height 13
click at [436, 228] on div "Salesforce Lead vs Opportunity" at bounding box center [749, 229] width 389 height 13
click at [436, 230] on div "Salesforce Lead vs. Opportunity" at bounding box center [749, 229] width 389 height 13
drag, startPoint x: 777, startPoint y: 232, endPoint x: 513, endPoint y: 230, distance: 264.5
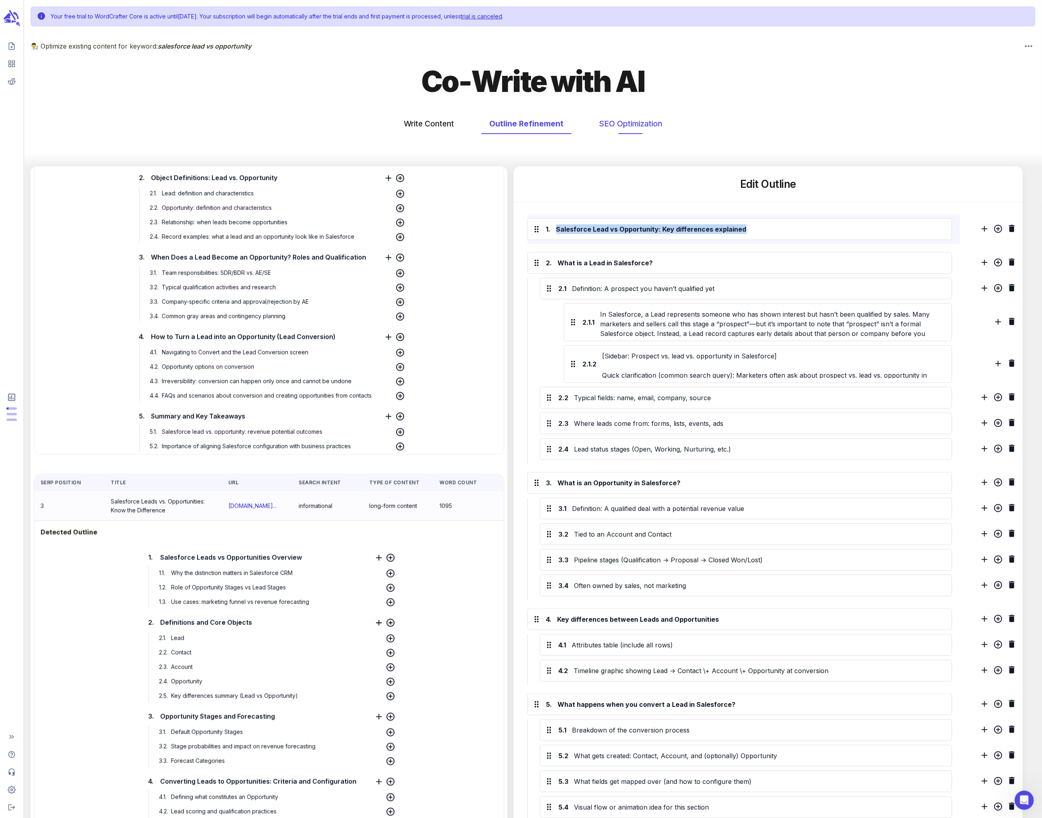
click at [436, 124] on button "SEO Optimization" at bounding box center [630, 123] width 79 height 21
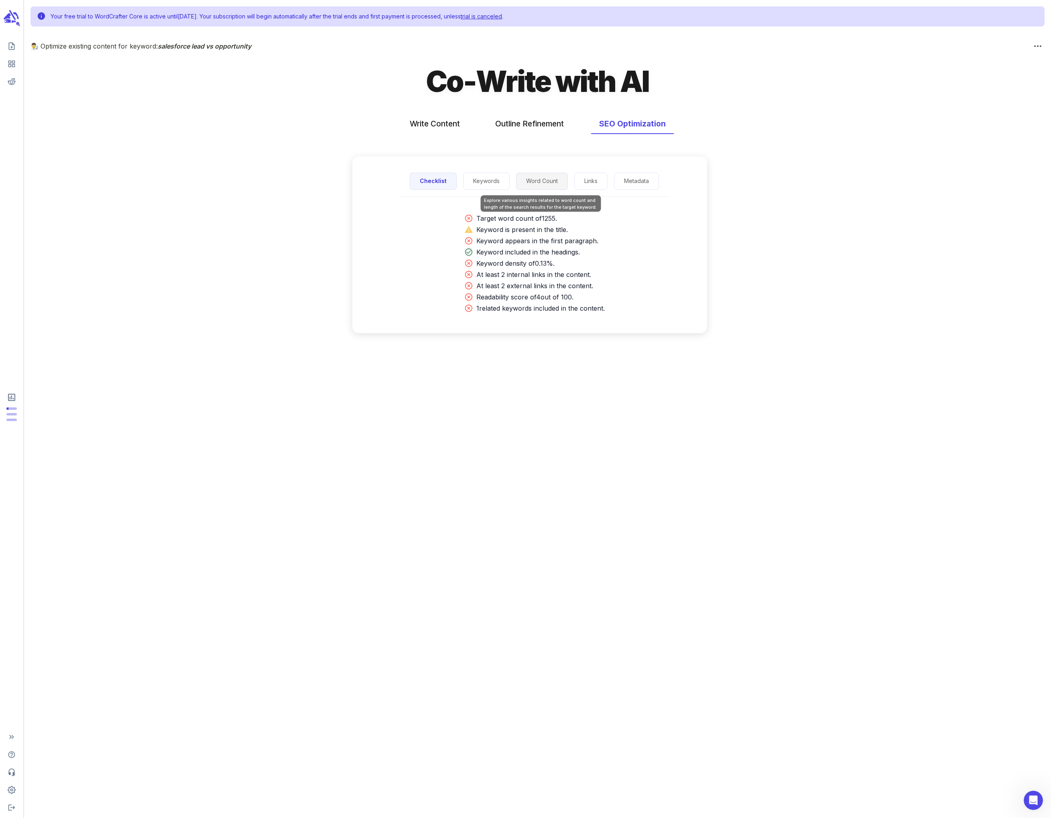
click at [436, 181] on button "Word Count" at bounding box center [542, 181] width 52 height 17
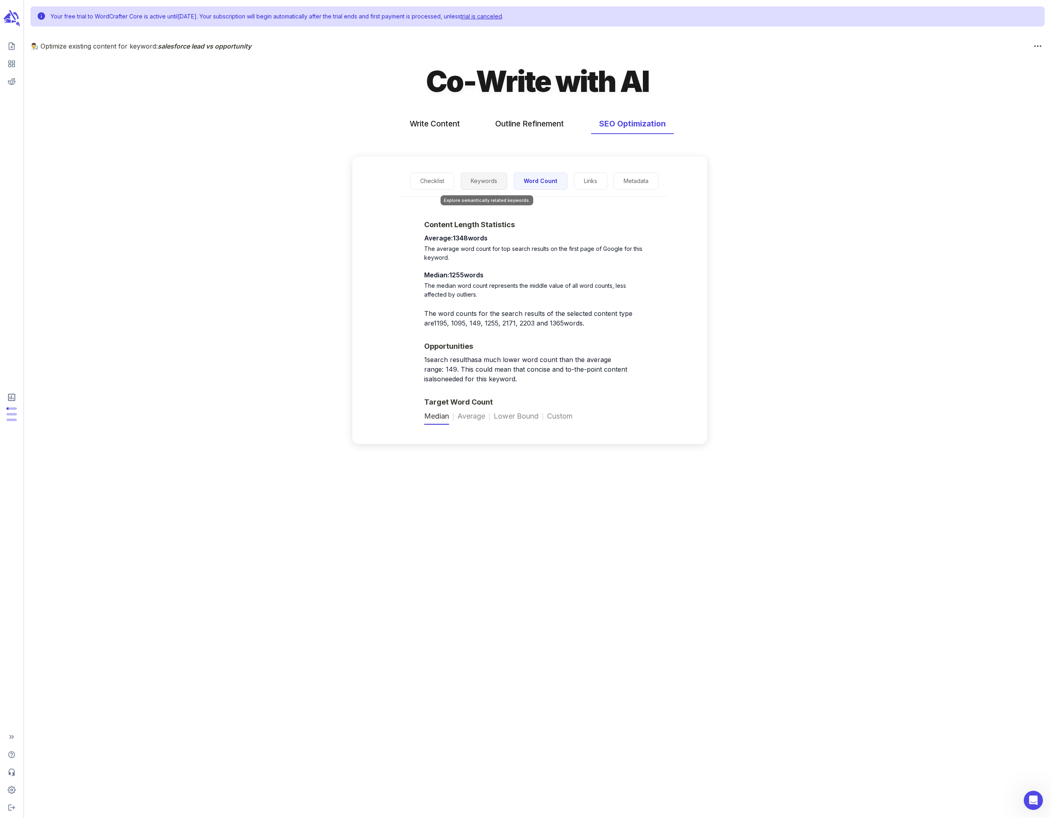
click at [436, 179] on button "Keywords" at bounding box center [484, 181] width 47 height 17
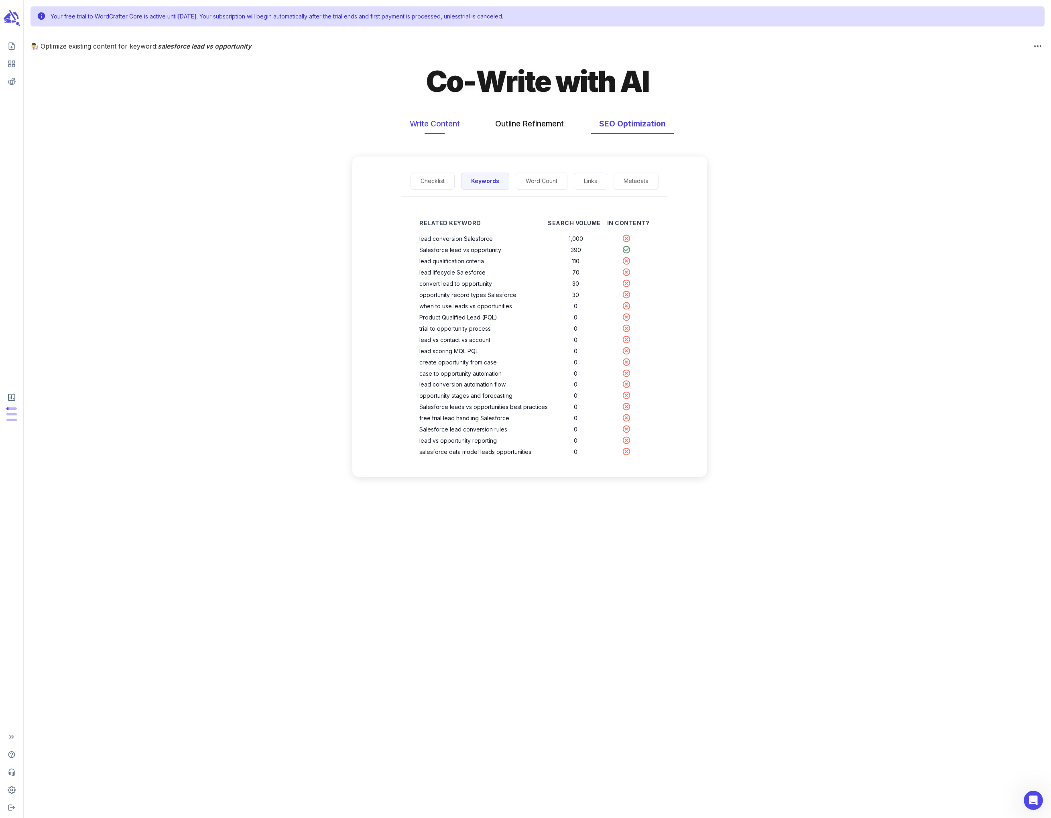
click at [436, 122] on button "Write Content" at bounding box center [435, 123] width 66 height 21
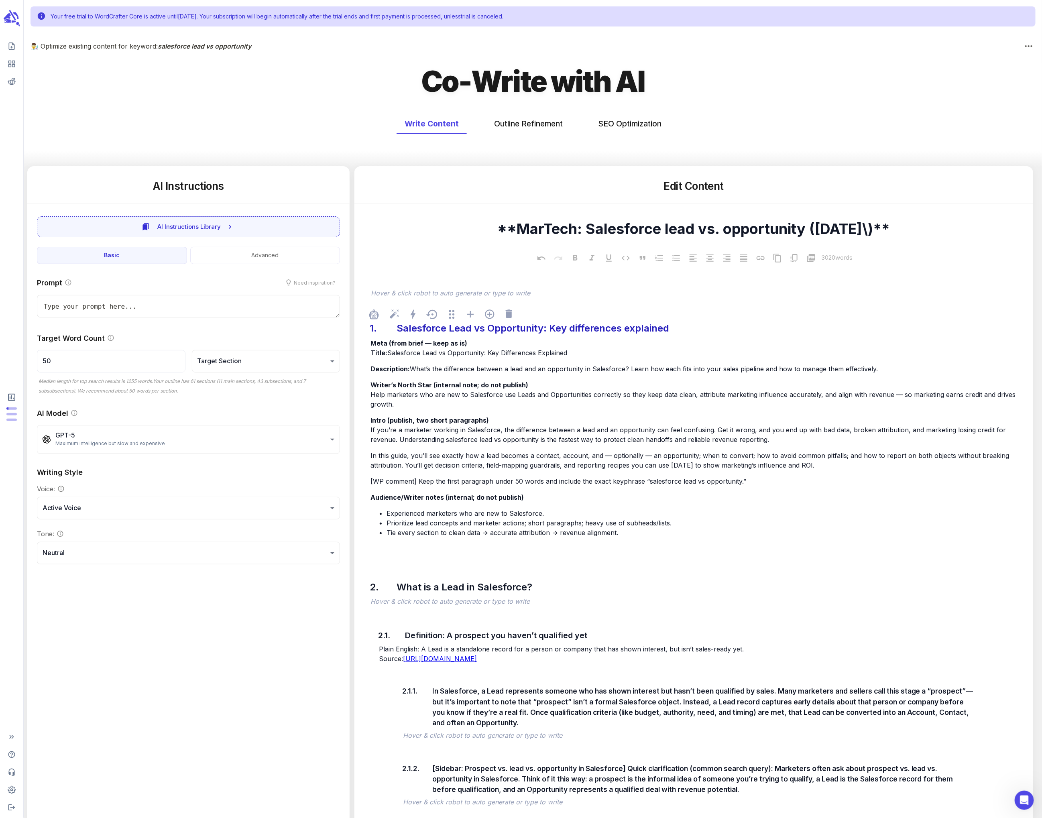
click at [436, 331] on div "1. Salesforce Lead vs Opportunity: Key differences explained" at bounding box center [698, 328] width 658 height 18
type textarea "x"
click at [76, 360] on input "50" at bounding box center [111, 361] width 149 height 22
drag, startPoint x: 75, startPoint y: 360, endPoint x: 38, endPoint y: 358, distance: 37.4
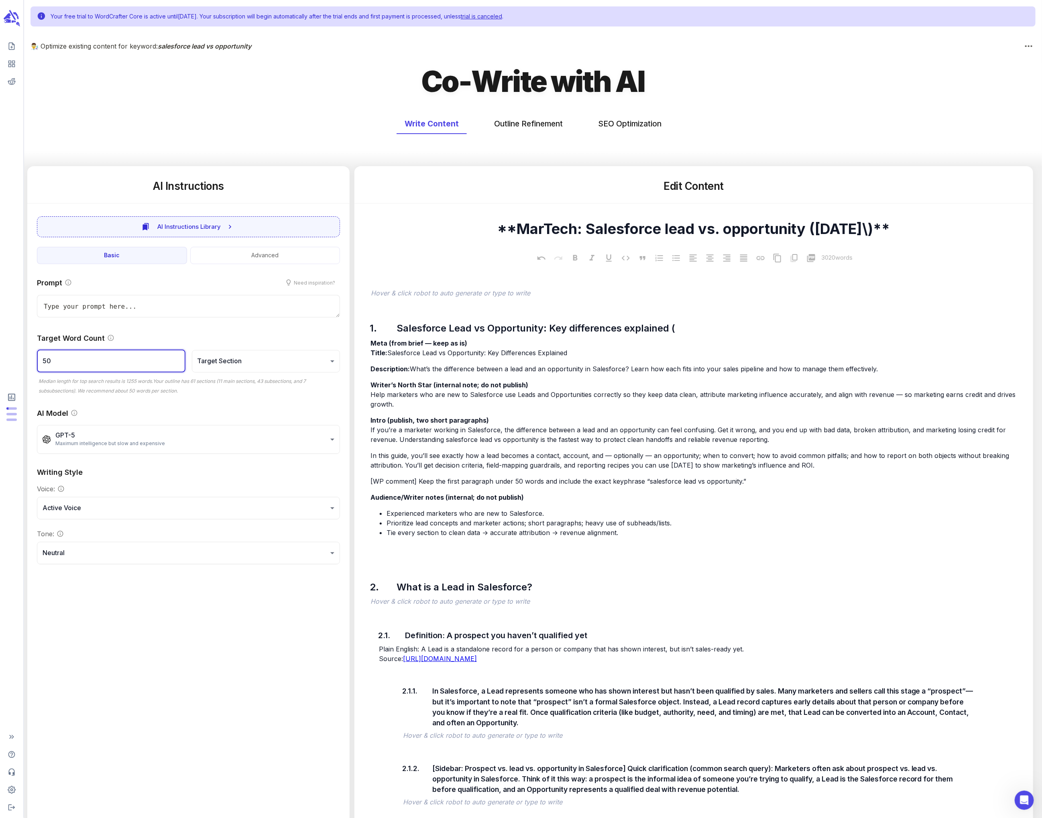
click at [38, 358] on input "50" at bounding box center [111, 361] width 149 height 22
type textarea "x"
click at [267, 251] on button "Advanced" at bounding box center [265, 255] width 150 height 17
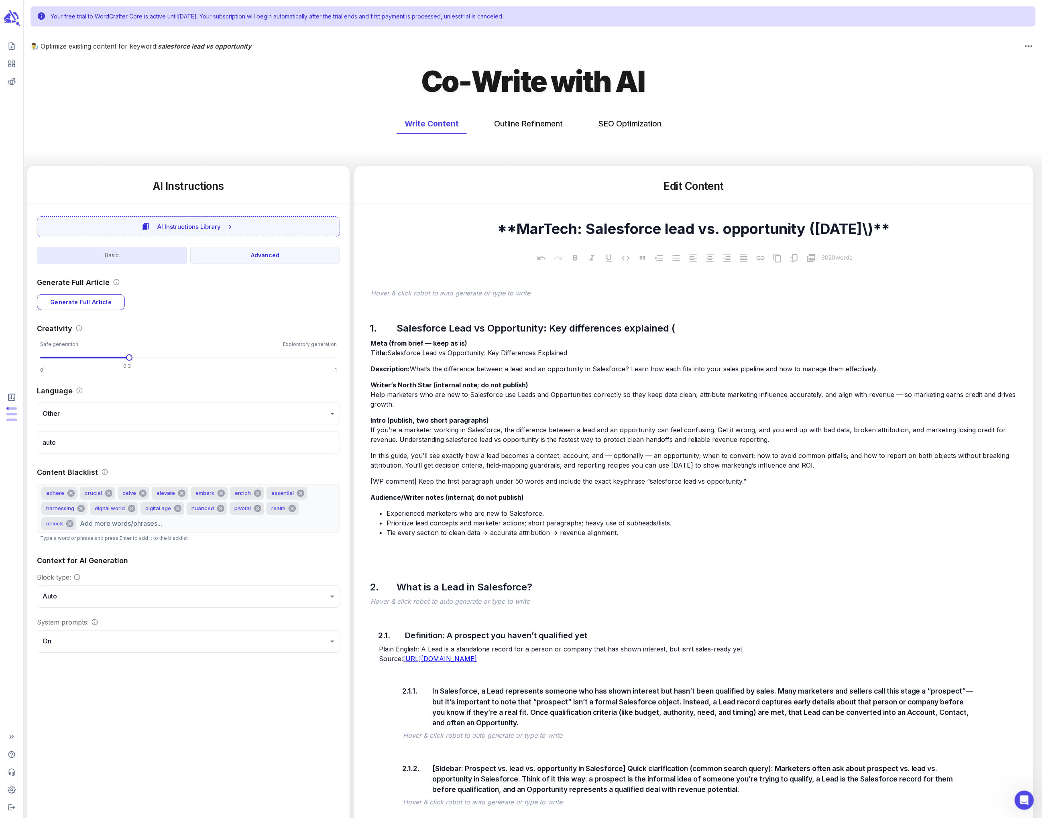
click at [152, 253] on button "Basic" at bounding box center [112, 255] width 150 height 17
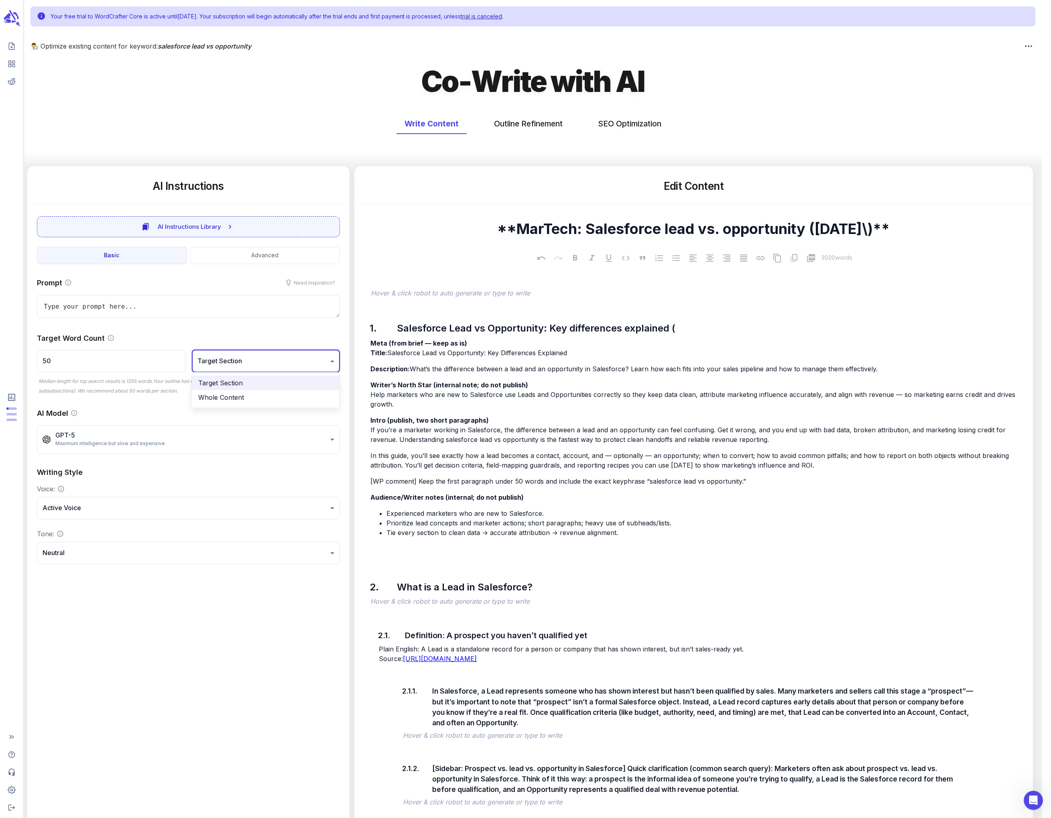
click at [238, 381] on li "Target Section" at bounding box center [266, 383] width 148 height 14
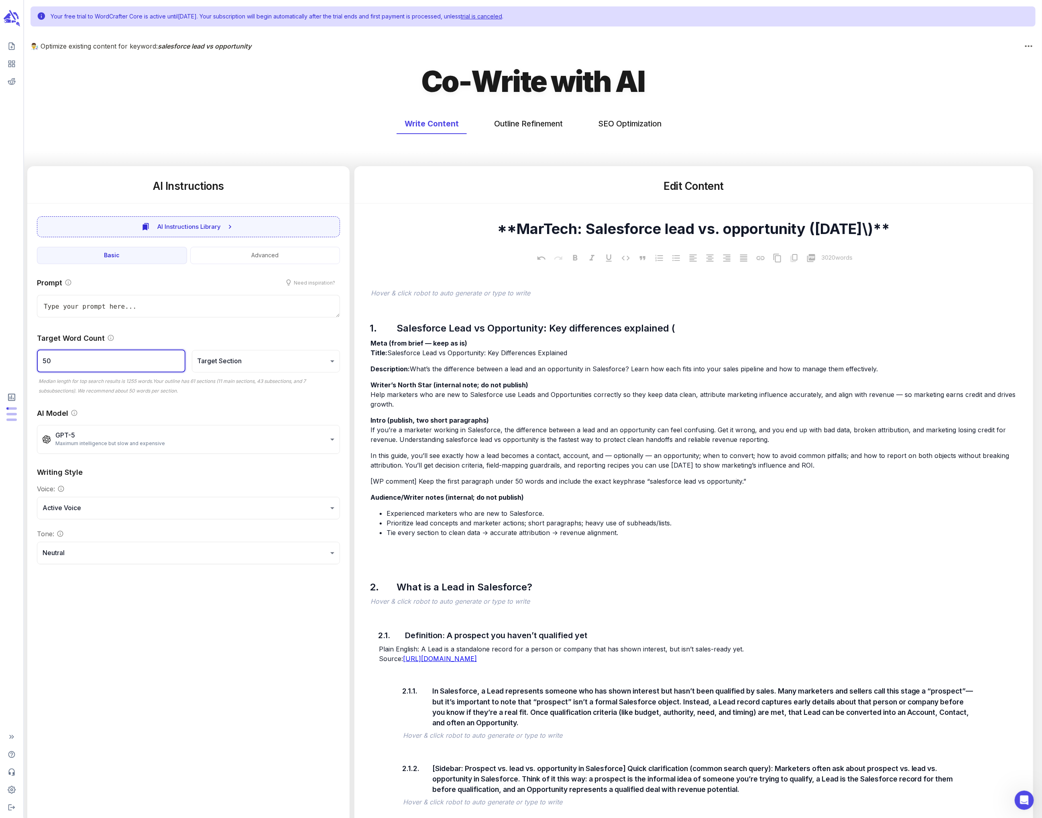
drag, startPoint x: 88, startPoint y: 360, endPoint x: 31, endPoint y: 358, distance: 57.8
click at [31, 358] on div "Prompt Need inspiration? x Target Word Count 50 ​ Target Section ******* ​ Medi…" at bounding box center [188, 420] width 322 height 307
click at [436, 331] on div "1. Salesforce Lead vs Opportunity: Key differences explained (" at bounding box center [698, 328] width 658 height 18
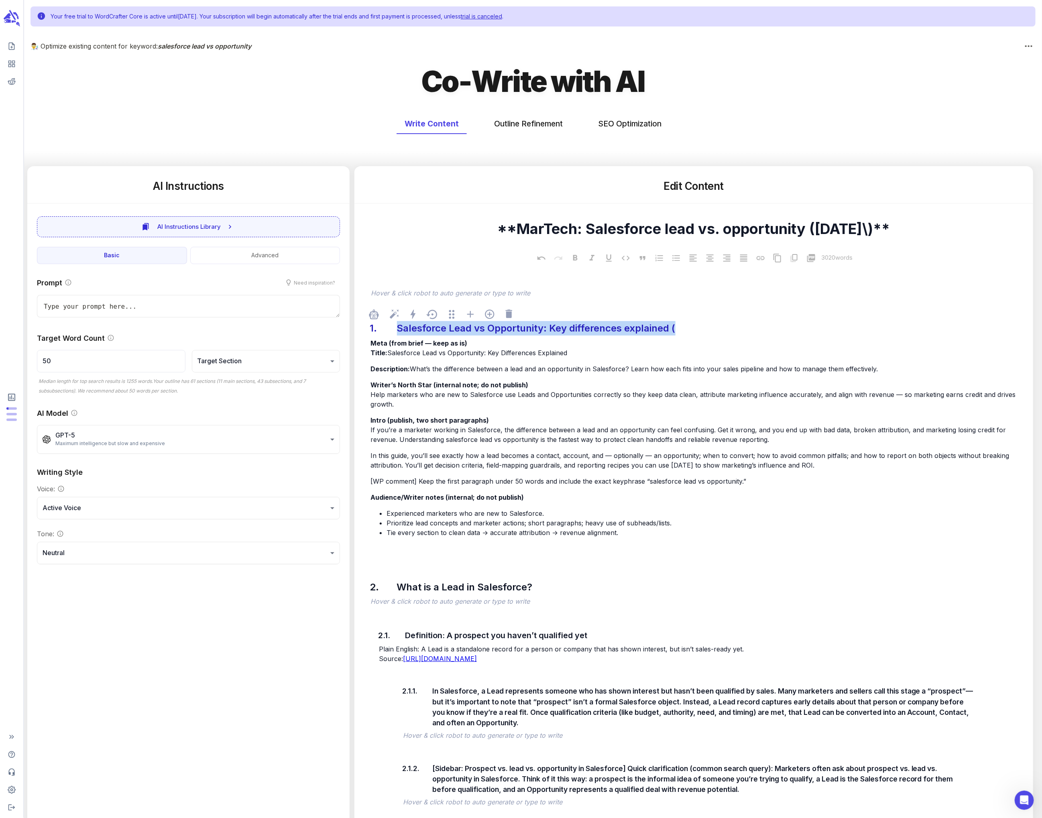
click at [436, 331] on div "1. Salesforce Lead vs Opportunity: Key differences explained (" at bounding box center [698, 328] width 658 height 18
drag, startPoint x: 33, startPoint y: 357, endPoint x: 27, endPoint y: 356, distance: 6.1
click at [27, 356] on div "Prompt Need inspiration? x Target Word Count 50 ​ Target Section ******* ​ Medi…" at bounding box center [188, 420] width 322 height 307
paste input "15020"
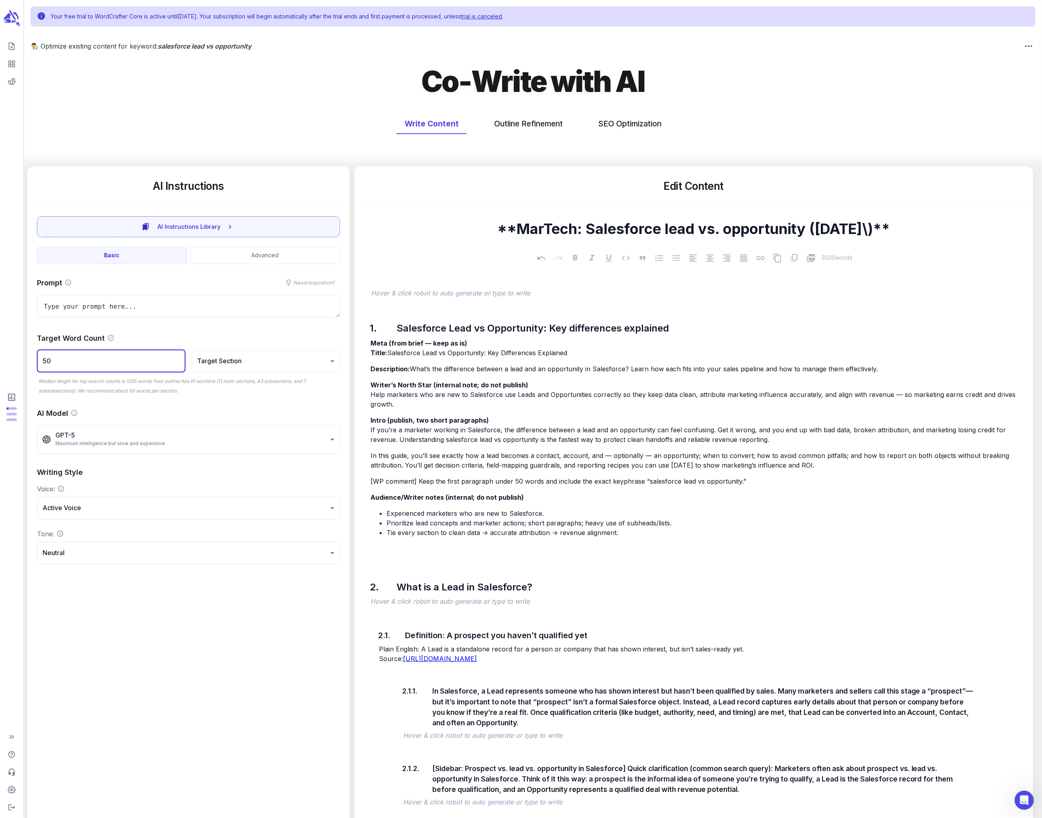
type textarea "x"
type input "150200"
click at [53, 359] on input "150200" at bounding box center [111, 361] width 149 height 22
type textarea "x"
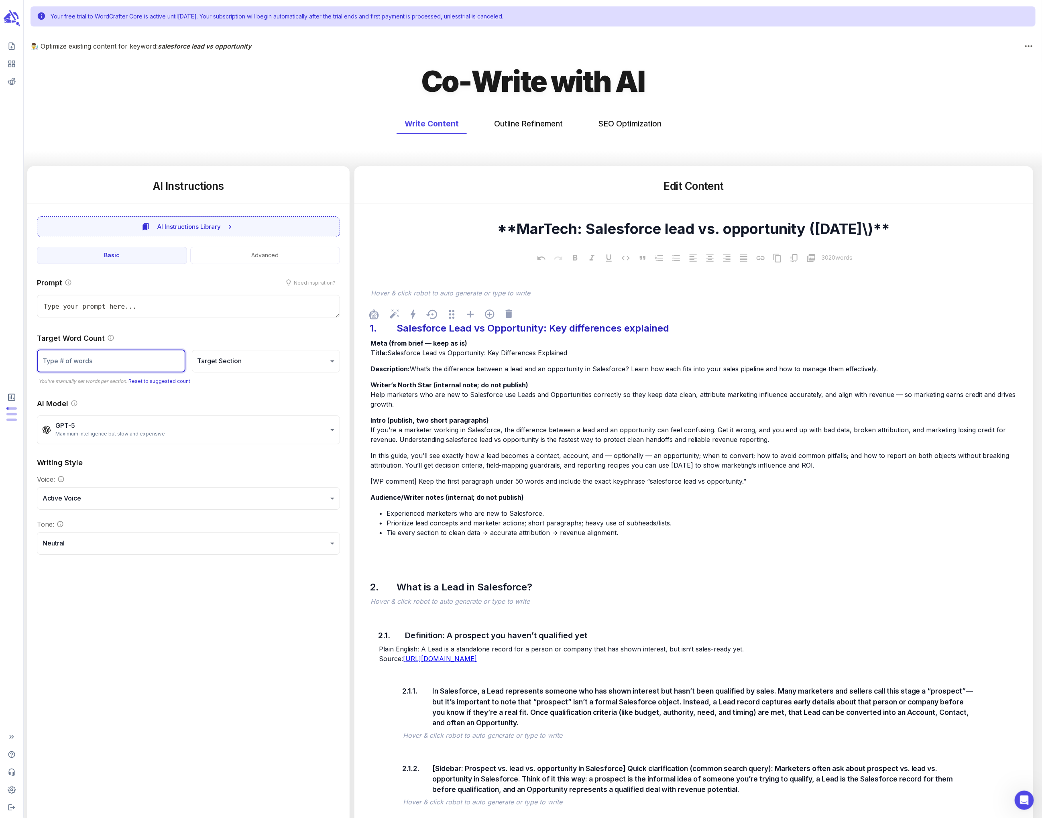
click at [416, 325] on div "Salesforce Lead vs Opportunity: Key differences explained" at bounding box center [533, 328] width 277 height 18
click at [379, 330] on div "1." at bounding box center [380, 328] width 22 height 18
click at [420, 370] on span "What’s the difference between a lead and an opportunity in Salesforce? Learn ho…" at bounding box center [644, 369] width 468 height 8
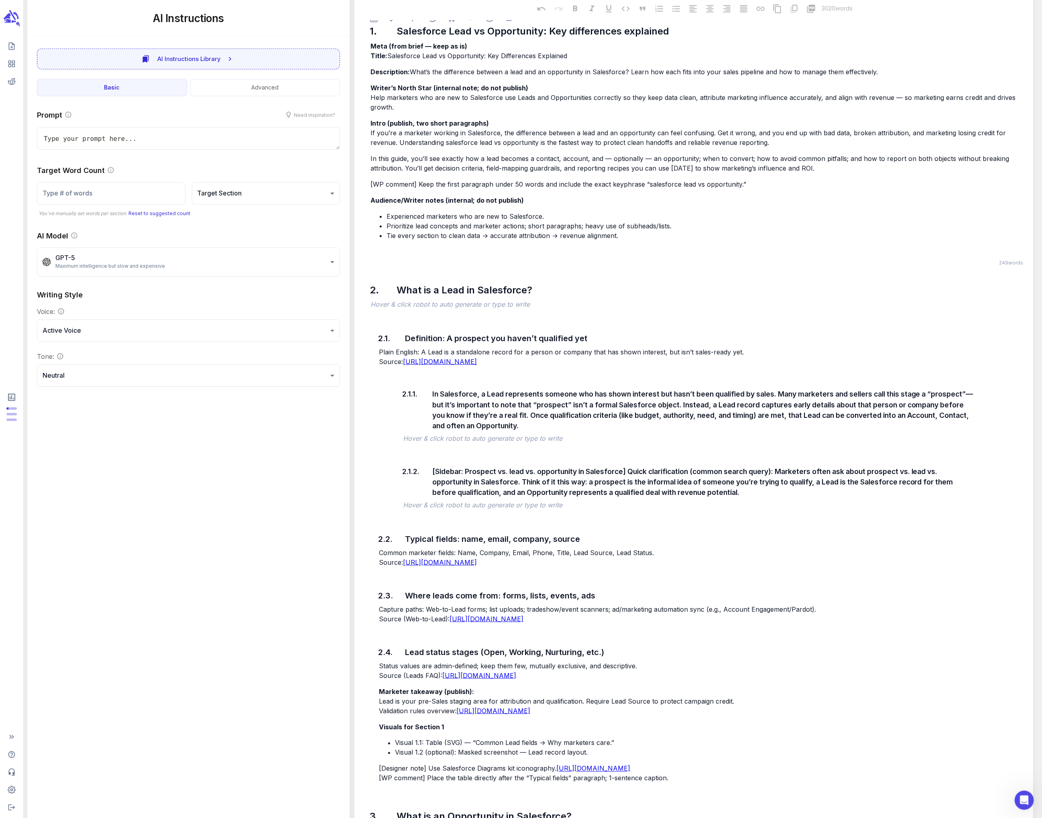
scroll to position [336, 0]
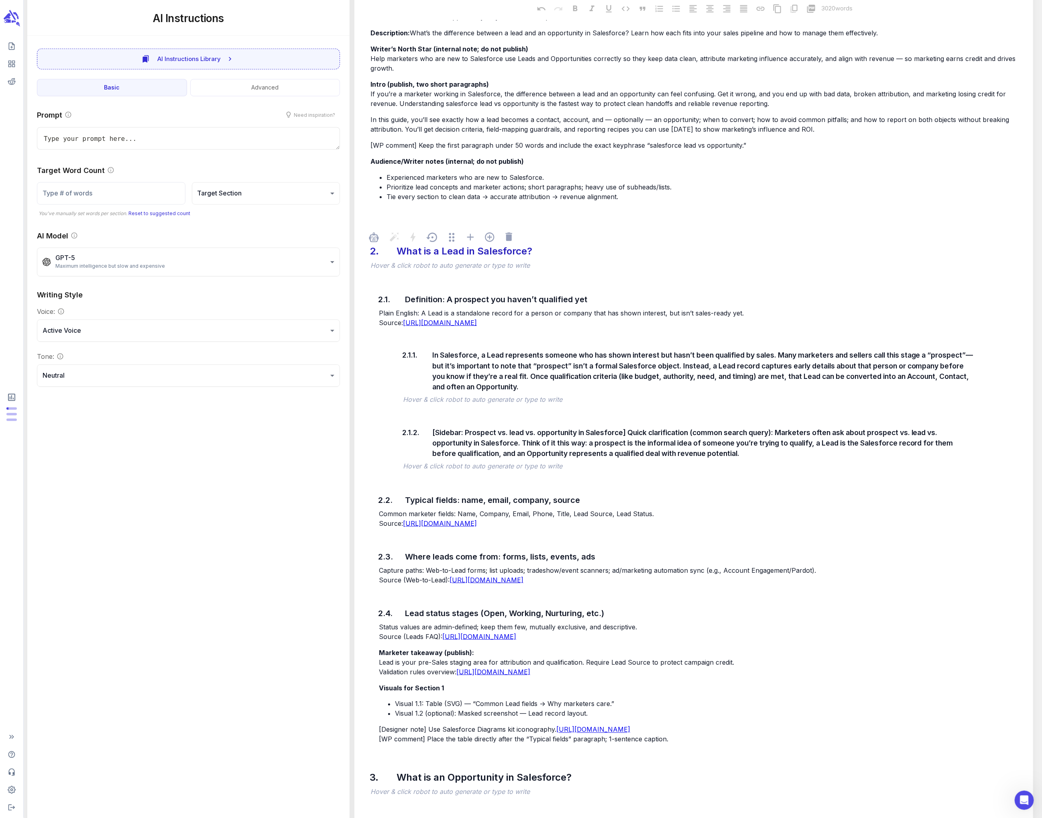
click at [411, 254] on div "What is a Lead in Salesforce?" at bounding box center [465, 251] width 140 height 18
click at [409, 301] on div "Definition: A prospect you haven’t qualified yet" at bounding box center [687, 299] width 568 height 16
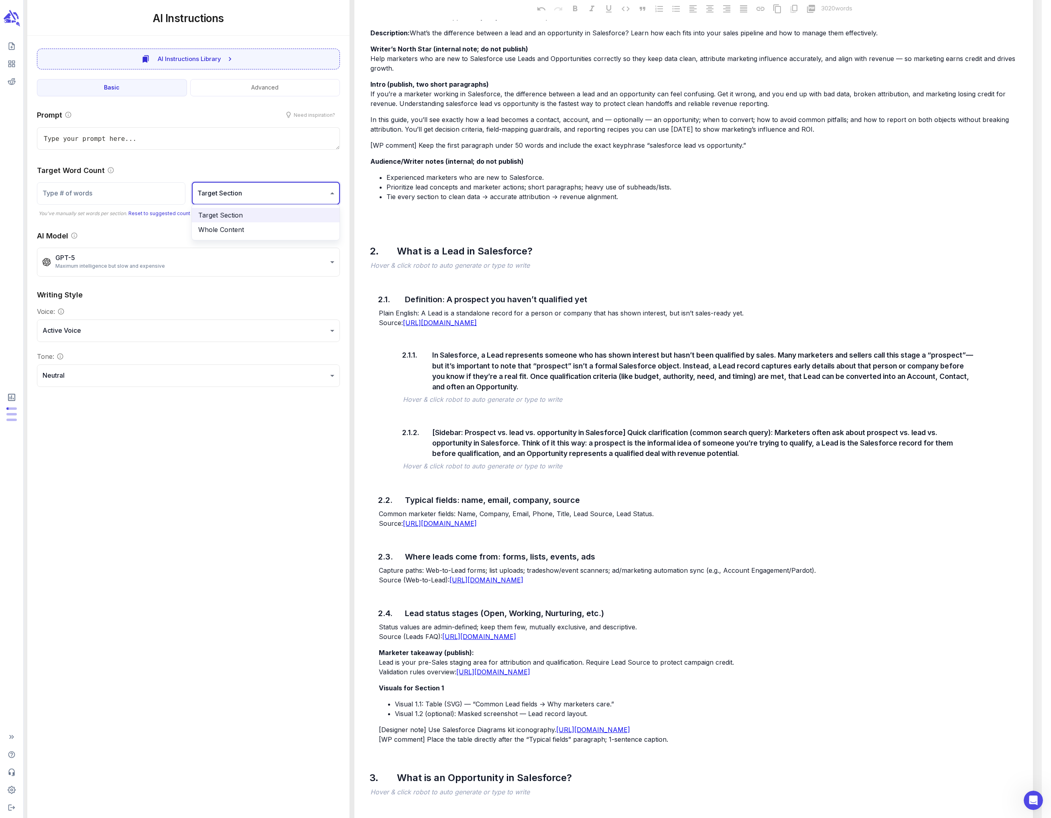
click at [323, 195] on div at bounding box center [525, 409] width 1051 height 818
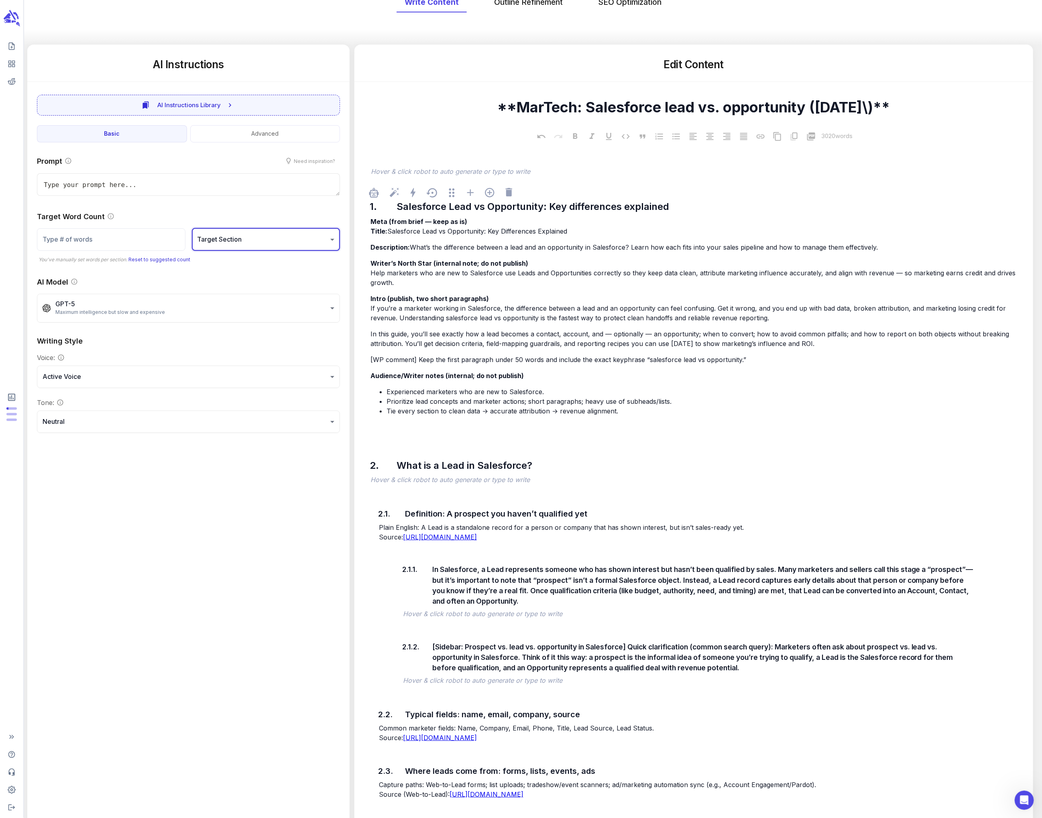
scroll to position [87, 0]
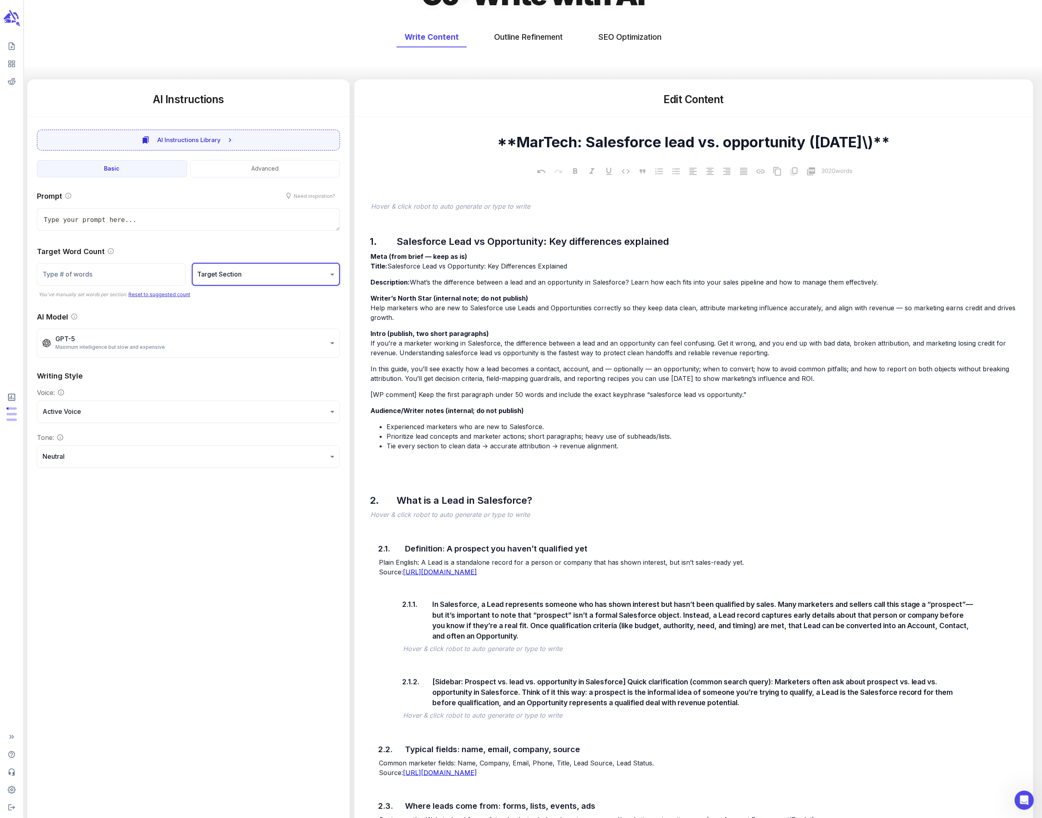
click at [167, 292] on link "Reset to suggested count" at bounding box center [159, 294] width 62 height 6
type textarea "x"
type input "50"
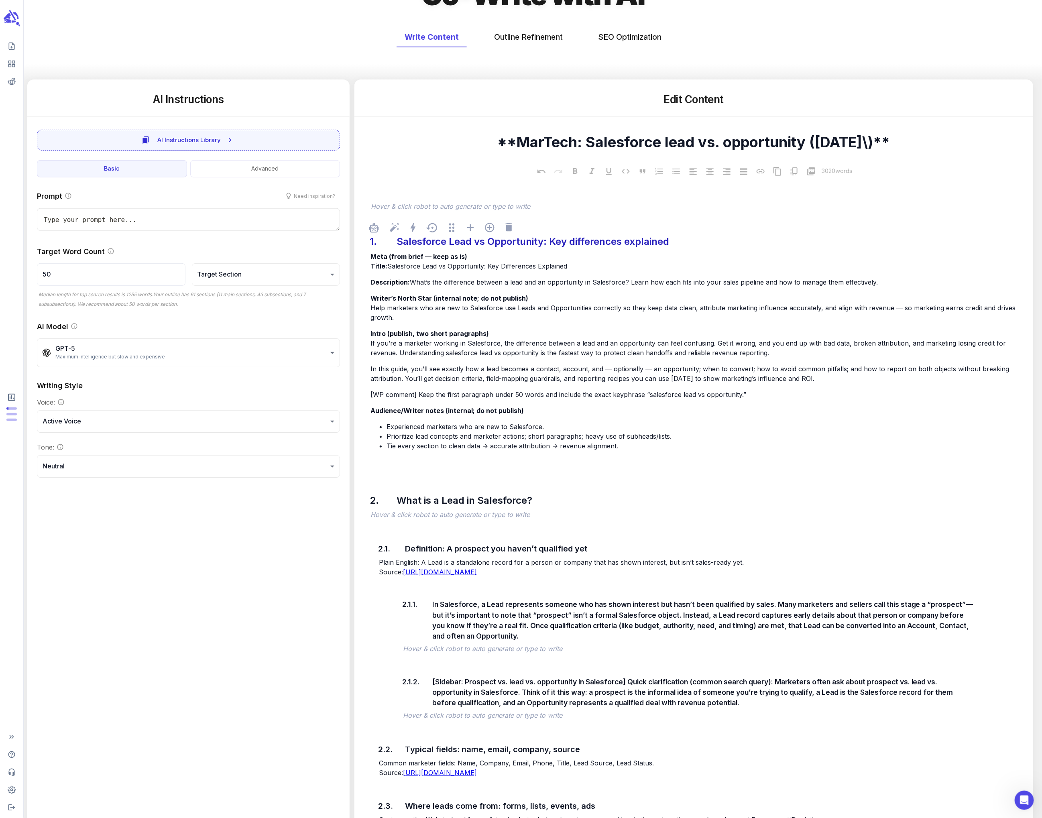
click at [436, 245] on div "Salesforce Lead vs Opportunity: Key differences explained" at bounding box center [533, 241] width 277 height 18
click at [371, 257] on span "Meta (from brief — keep as is)" at bounding box center [418, 256] width 97 height 8
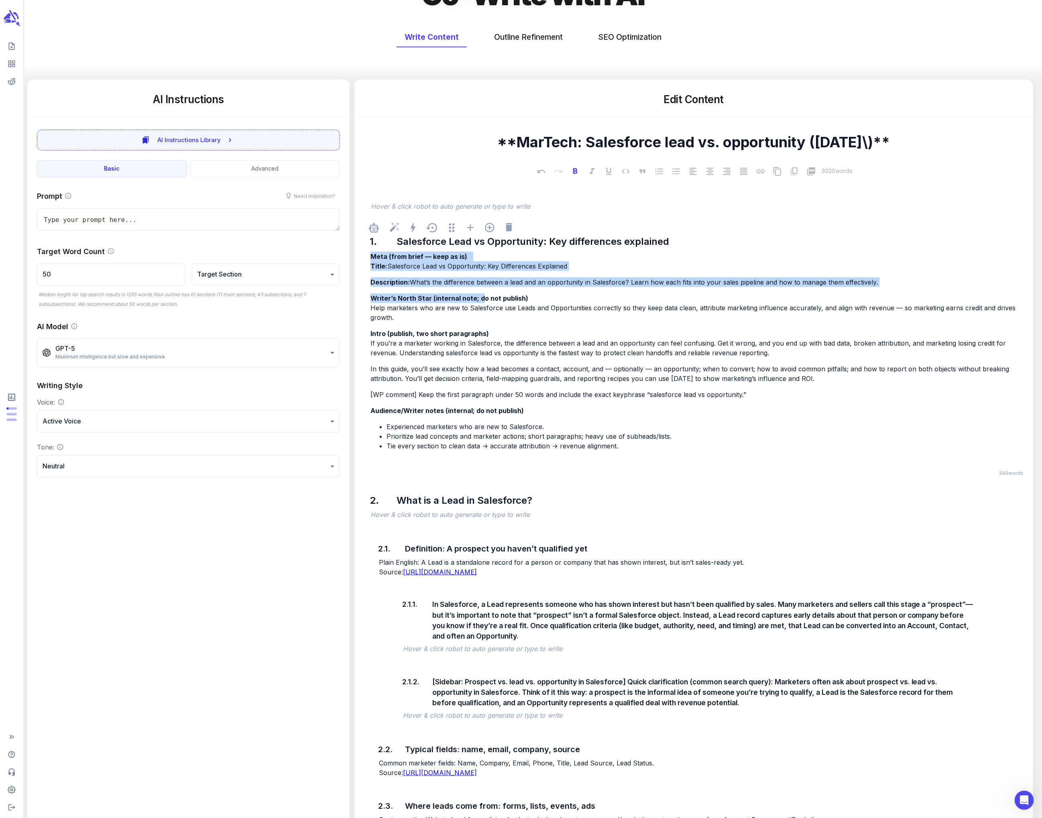
drag, startPoint x: 371, startPoint y: 257, endPoint x: 549, endPoint y: 347, distance: 199.2
click at [436, 322] on div "Meta (from brief — keep as is) Title: Salesforce Lead vs Opportunity: Key Diffe…" at bounding box center [698, 359] width 658 height 217
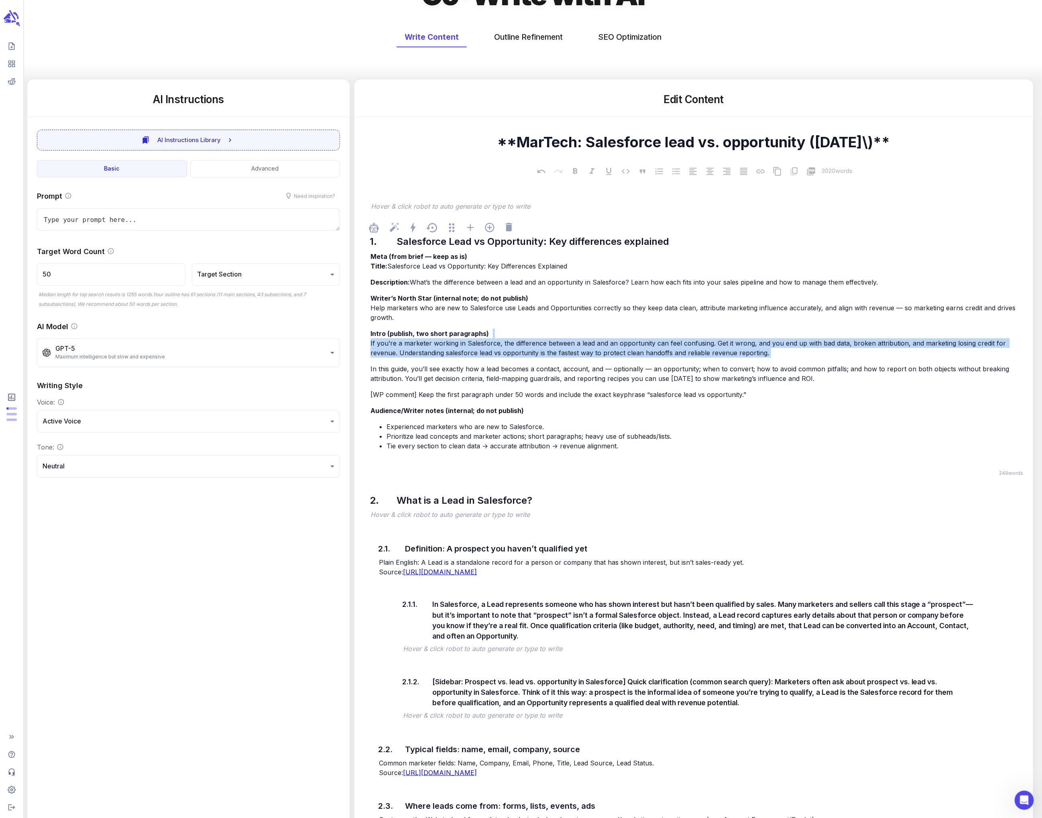
drag, startPoint x: 596, startPoint y: 352, endPoint x: 575, endPoint y: 330, distance: 30.1
click at [436, 330] on div "Meta (from brief — keep as is) Title: Salesforce Lead vs Opportunity: Key Diffe…" at bounding box center [698, 359] width 658 height 217
drag, startPoint x: 626, startPoint y: 446, endPoint x: 592, endPoint y: 443, distance: 33.4
click at [436, 433] on li "Tie every section to clean data → accurate attribution → revenue alignment." at bounding box center [706, 446] width 639 height 10
click at [436, 433] on span "Prioritize lead concepts and marketer actions; short paragraphs; heavy use of s…" at bounding box center [529, 436] width 285 height 8
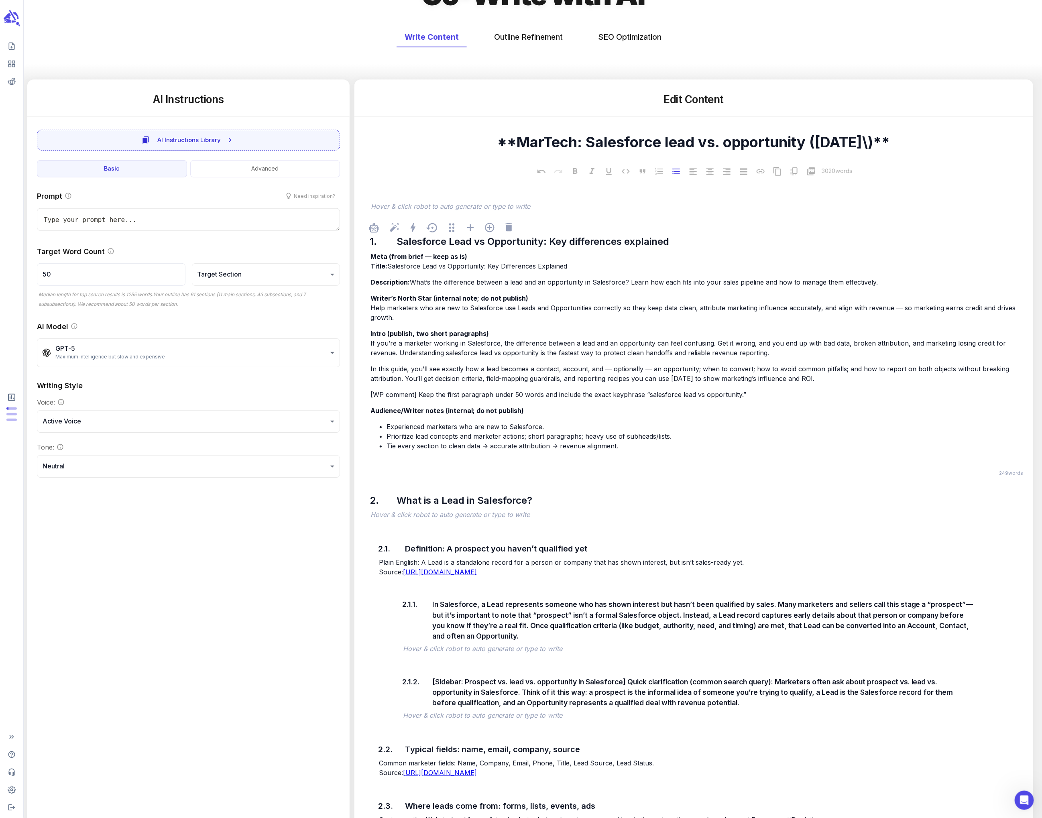
drag, startPoint x: 640, startPoint y: 450, endPoint x: 560, endPoint y: 428, distance: 82.8
click at [436, 433] on li "Tie every section to clean data → accurate attribution → revenue alignment." at bounding box center [706, 446] width 639 height 10
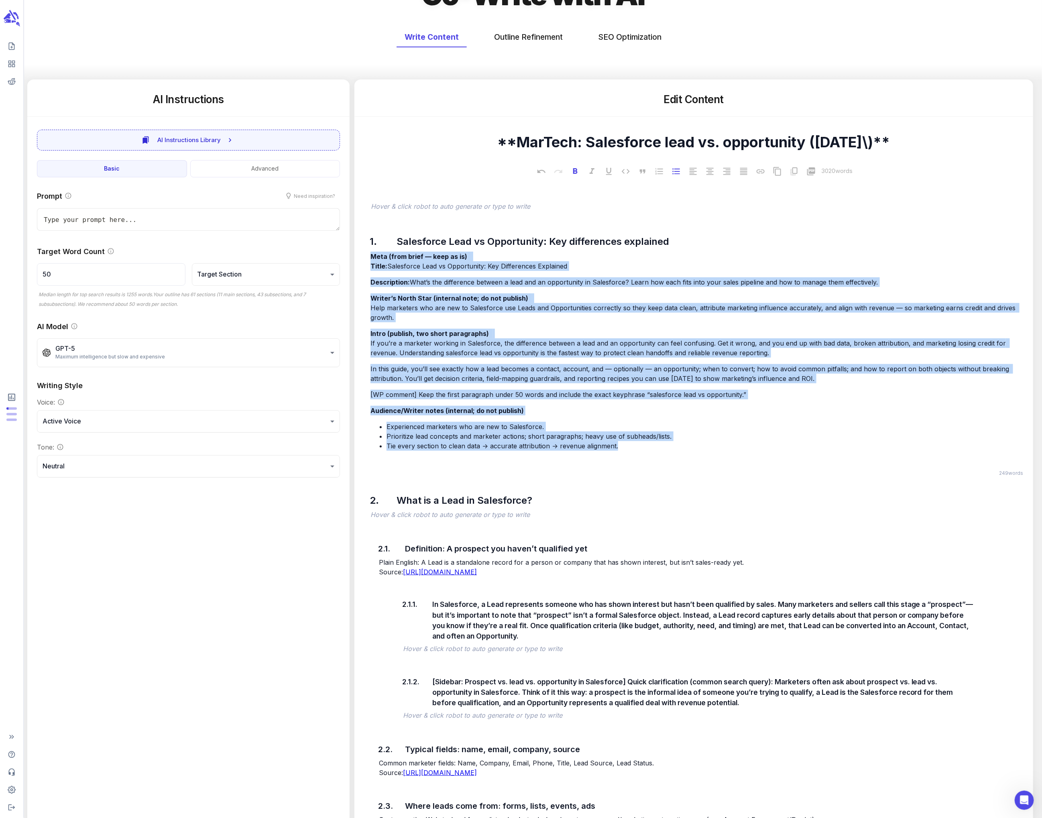
drag, startPoint x: 560, startPoint y: 428, endPoint x: 355, endPoint y: 242, distance: 277.1
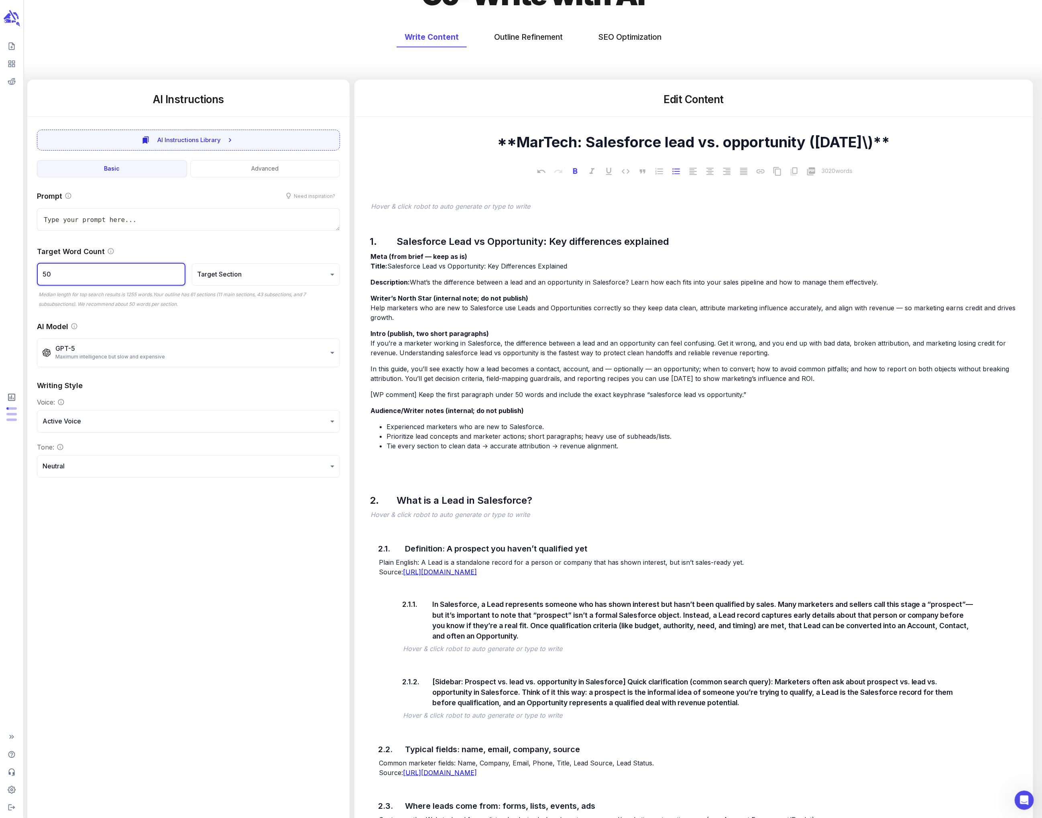
drag, startPoint x: 77, startPoint y: 269, endPoint x: 23, endPoint y: 266, distance: 54.3
click at [436, 433] on li "Tie every section to clean data → accurate attribution → revenue alignment." at bounding box center [706, 446] width 639 height 10
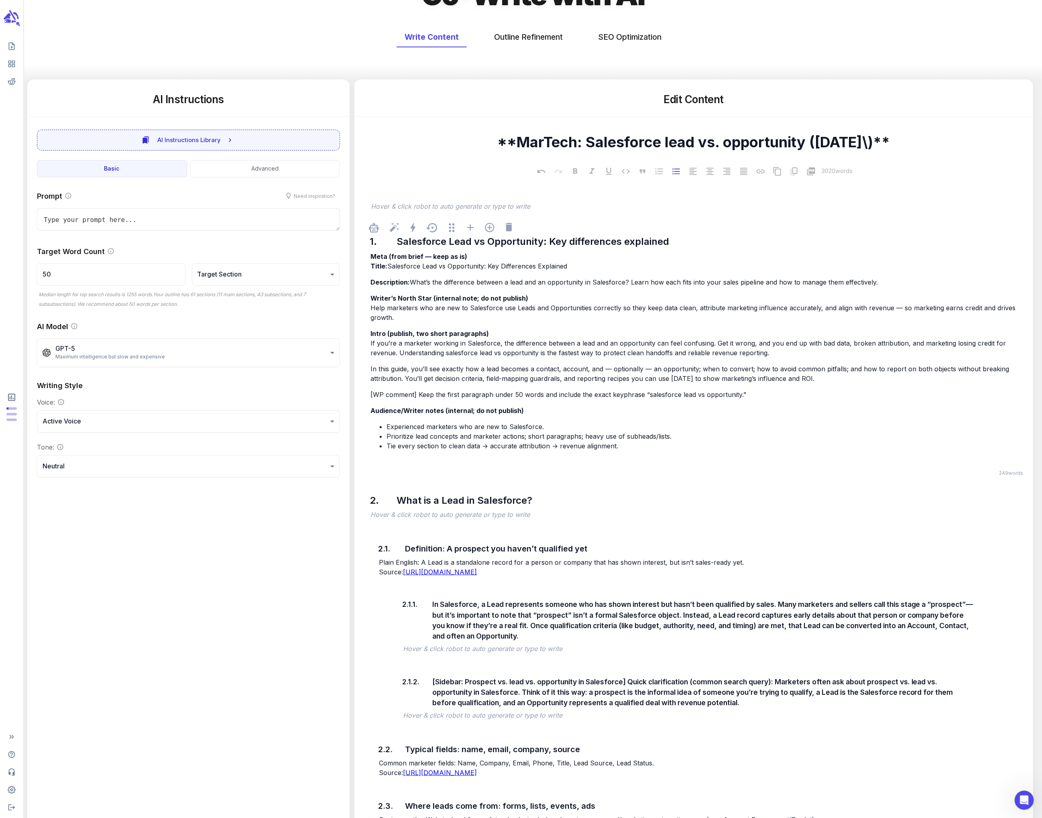
click at [436, 427] on span "Experienced marketers who are new to Salesforce." at bounding box center [465, 427] width 157 height 8
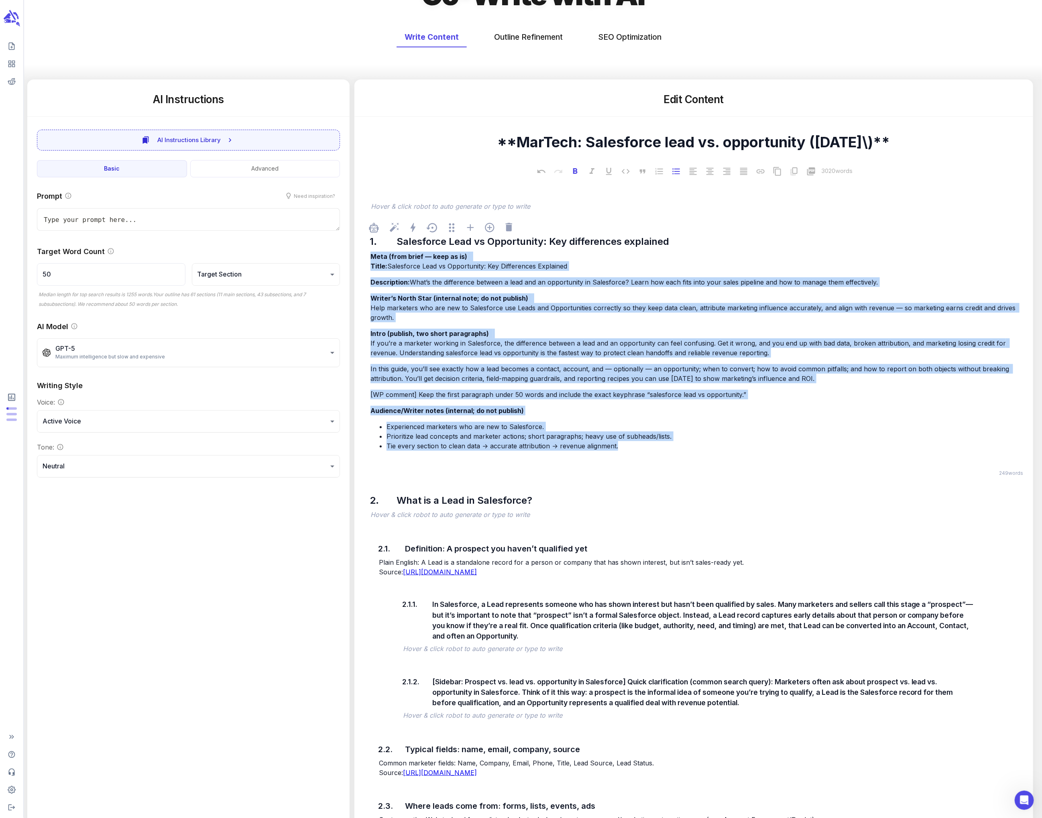
drag, startPoint x: 635, startPoint y: 450, endPoint x: 368, endPoint y: 260, distance: 327.9
click at [368, 260] on div "1. Salesforce Lead vs Opportunity: Key differences explained Meta (from brief —…" at bounding box center [694, 342] width 666 height 251
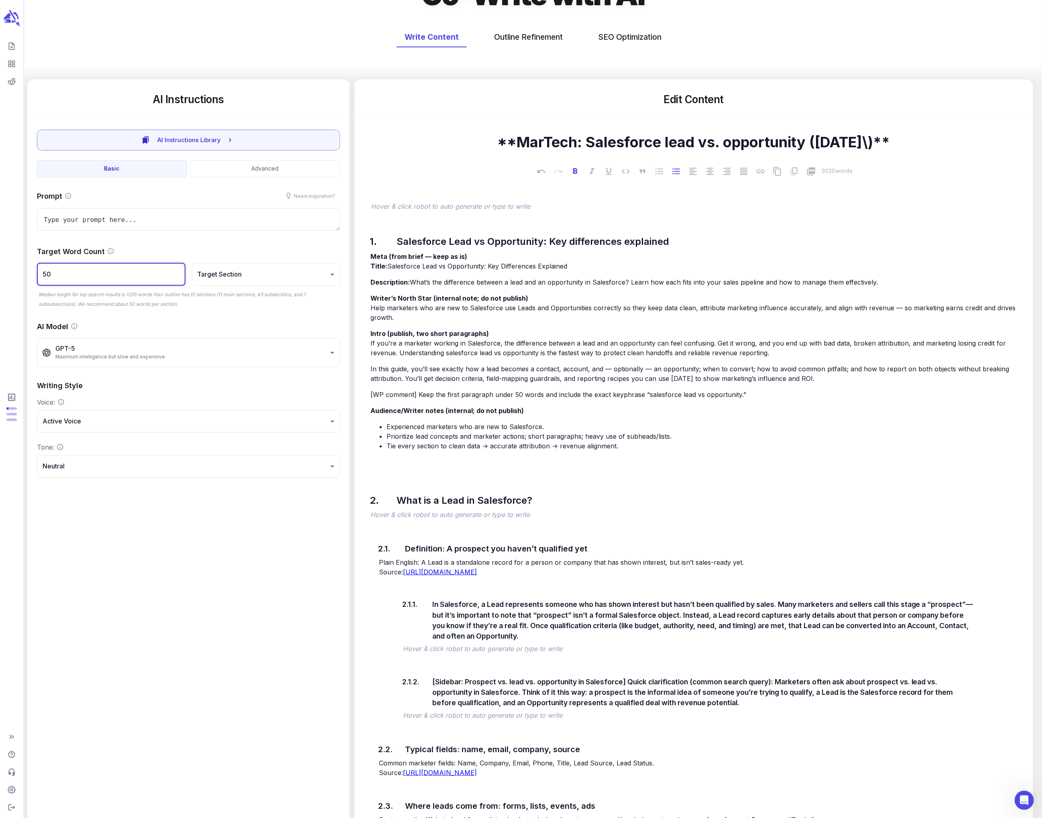
drag, startPoint x: 110, startPoint y: 279, endPoint x: 33, endPoint y: 260, distance: 79.0
click at [33, 260] on div "Prompt Need inspiration? x Target Word Count 50 ​ Target Section ******* ​ Medi…" at bounding box center [188, 334] width 322 height 307
type textarea "x"
type input "2"
type textarea "x"
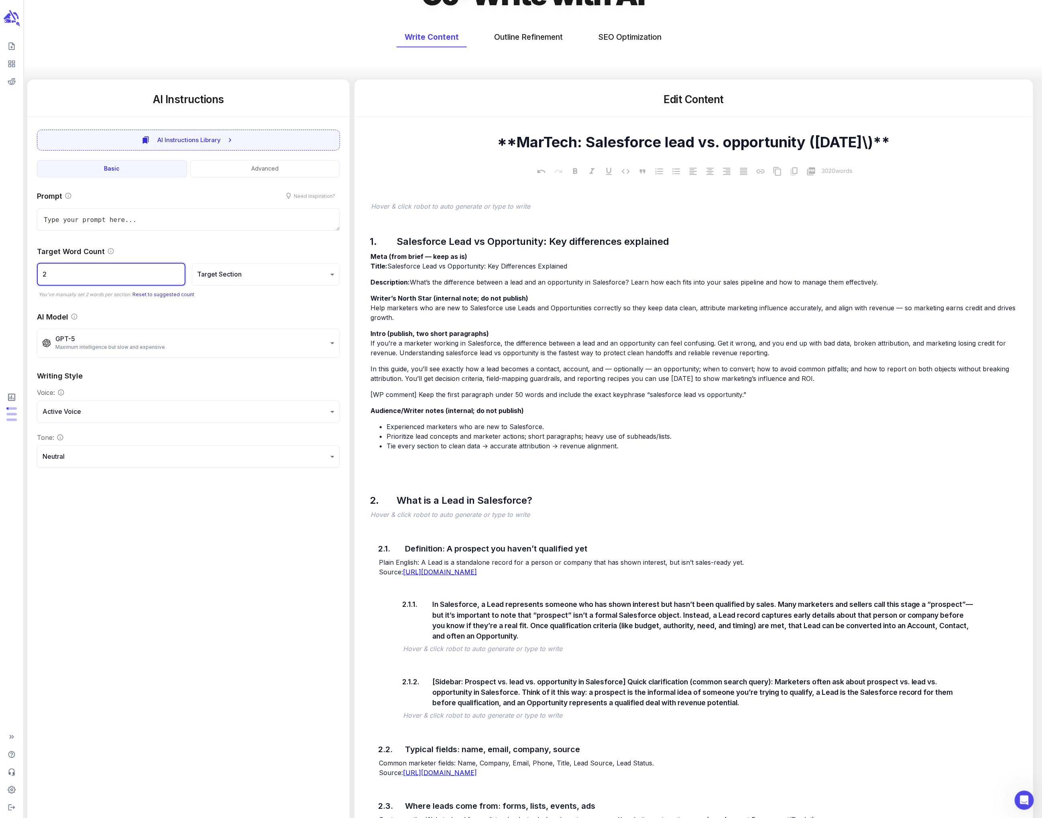
type input "20"
type textarea "x"
type input "200"
type textarea "x"
type input "200"
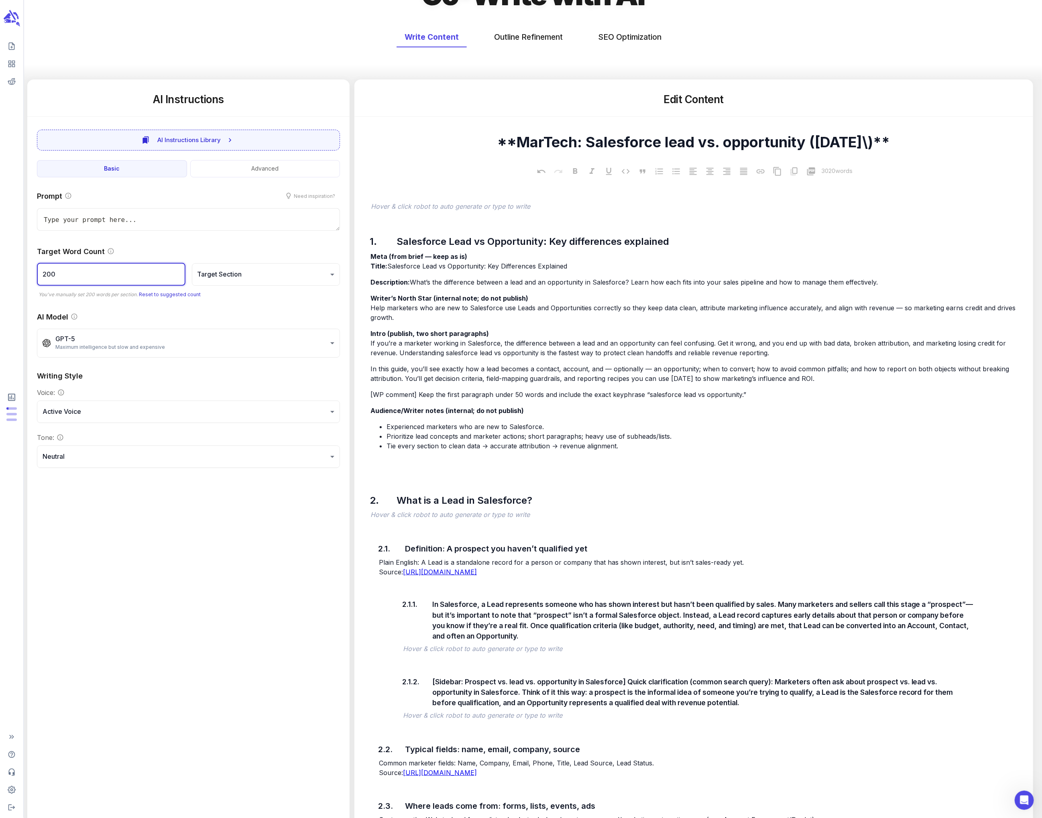
click at [247, 310] on div "Prompt Need inspiration? x Target Word Count 200 ​ Target Section ******* ​ You…" at bounding box center [188, 329] width 322 height 297
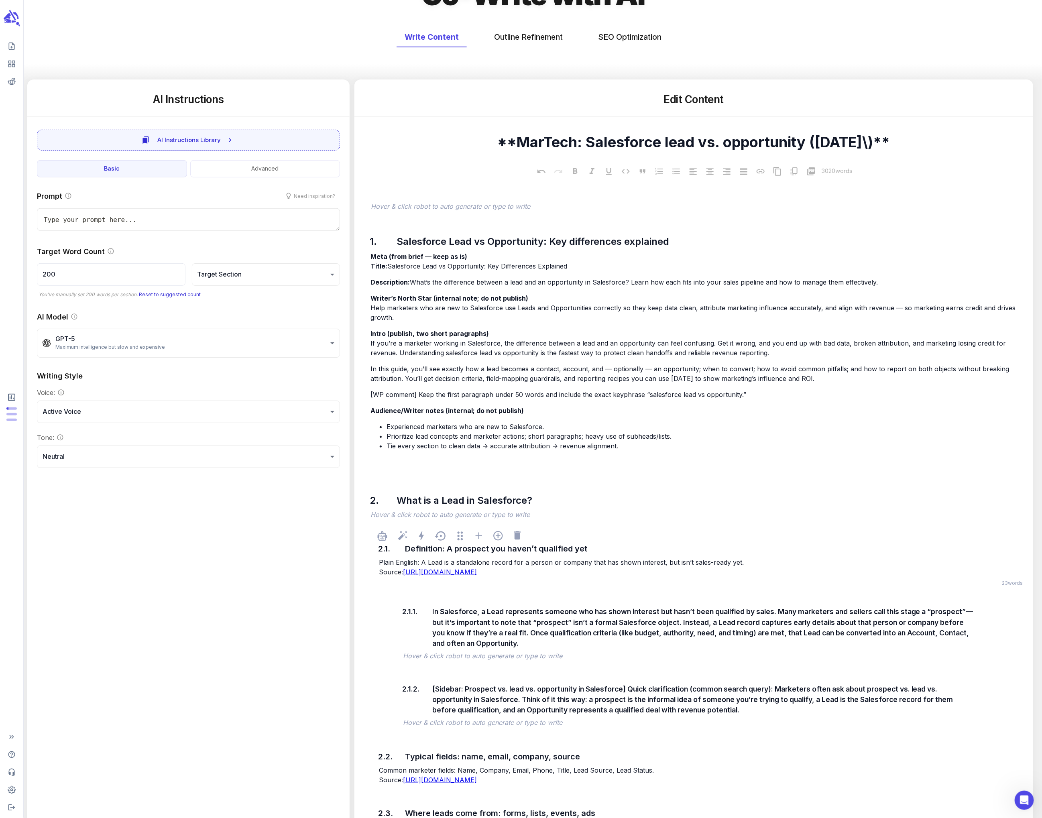
click at [436, 433] on p "Plain English: A Lead is a standalone record for a person or company that has s…" at bounding box center [702, 566] width 646 height 19
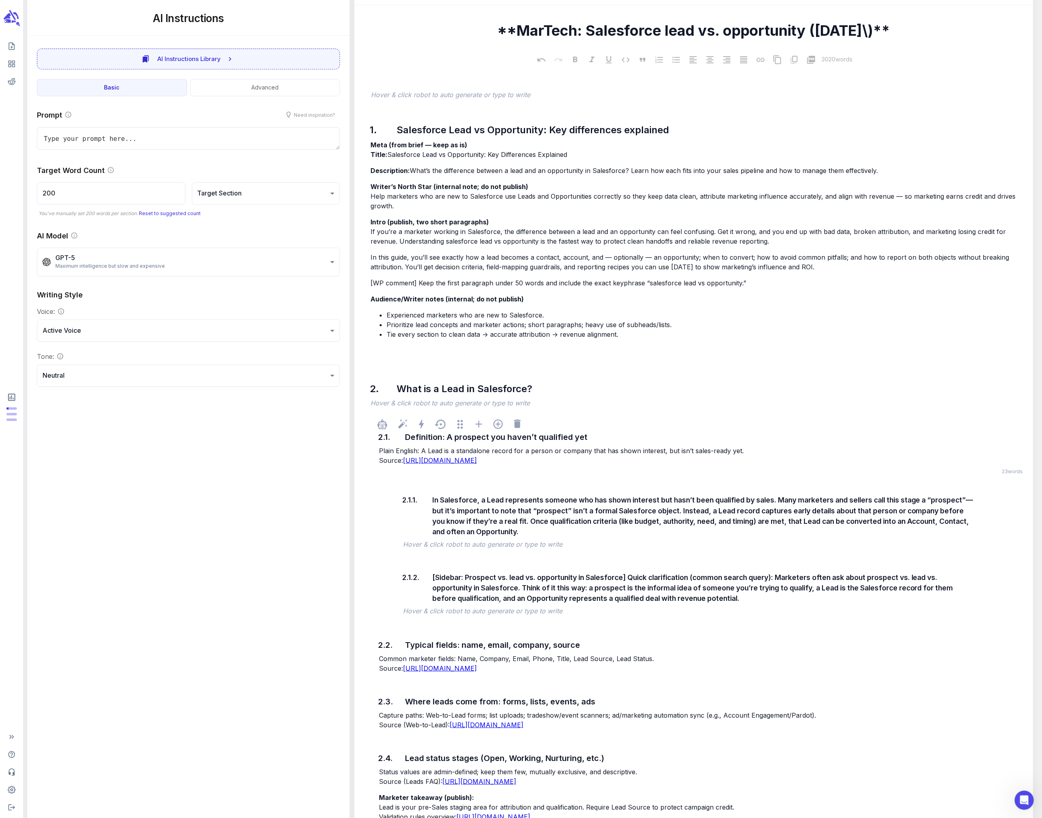
scroll to position [199, 0]
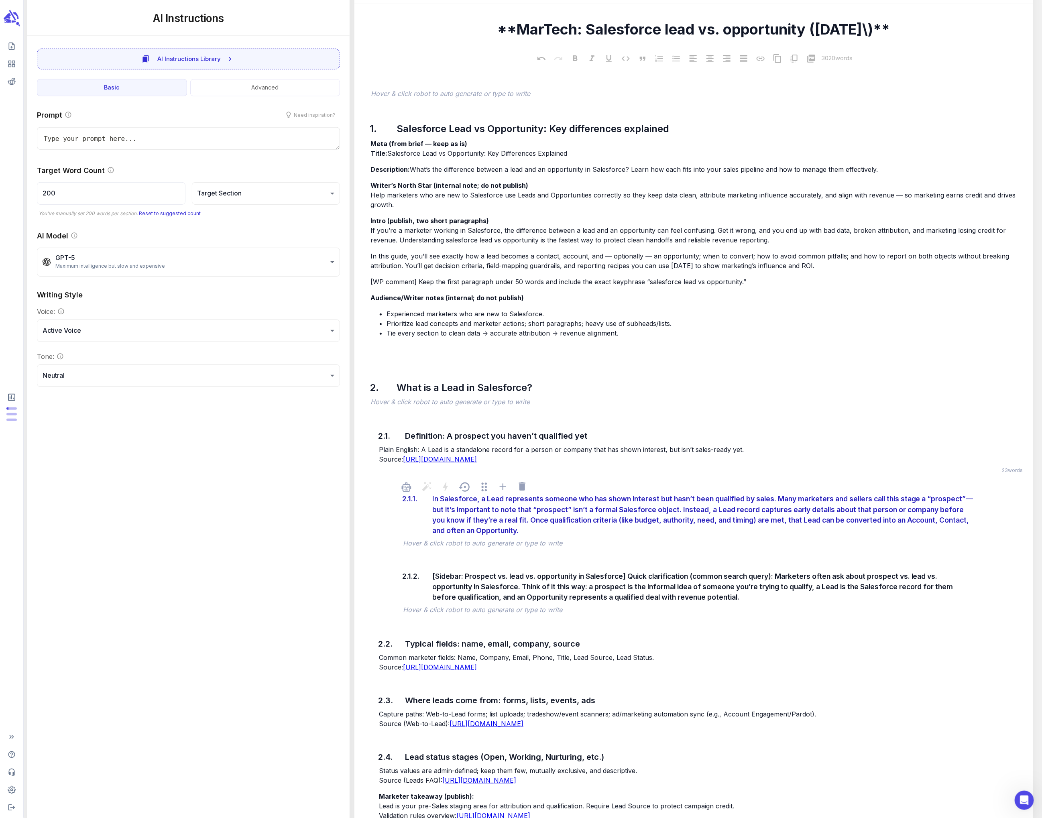
click at [436, 433] on div "In Salesforce, a Lead represents someone who has shown interest but hasn’t been…" at bounding box center [703, 515] width 547 height 47
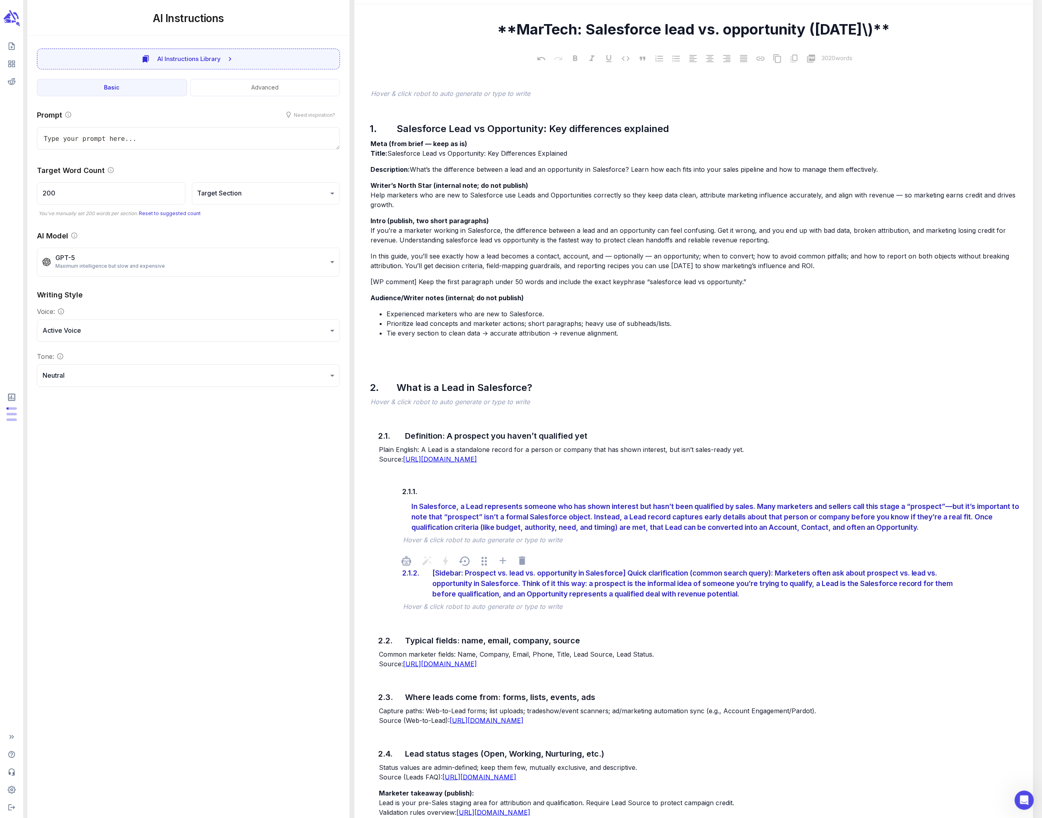
click at [436, 433] on div "[Sidebar: Prospect vs. lead vs. opportunity in Salesforce] Quick clarification …" at bounding box center [703, 584] width 547 height 36
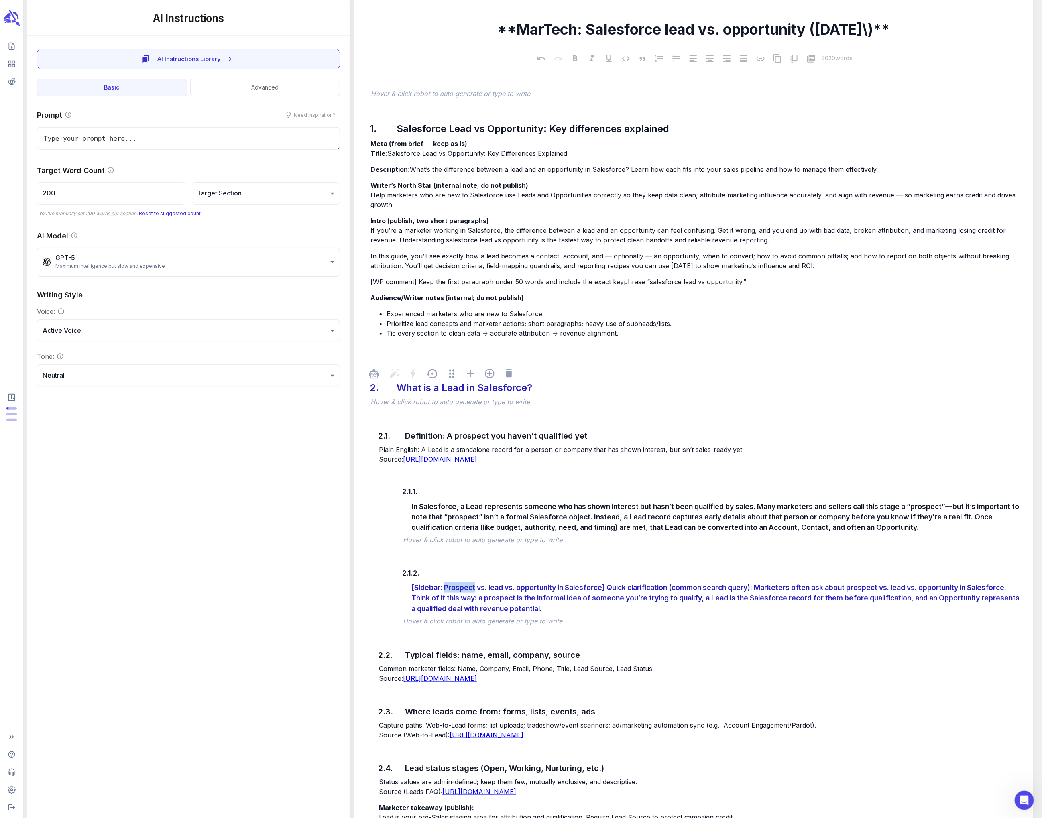
click at [436, 393] on div "What is a Lead in Salesforce?" at bounding box center [465, 387] width 140 height 18
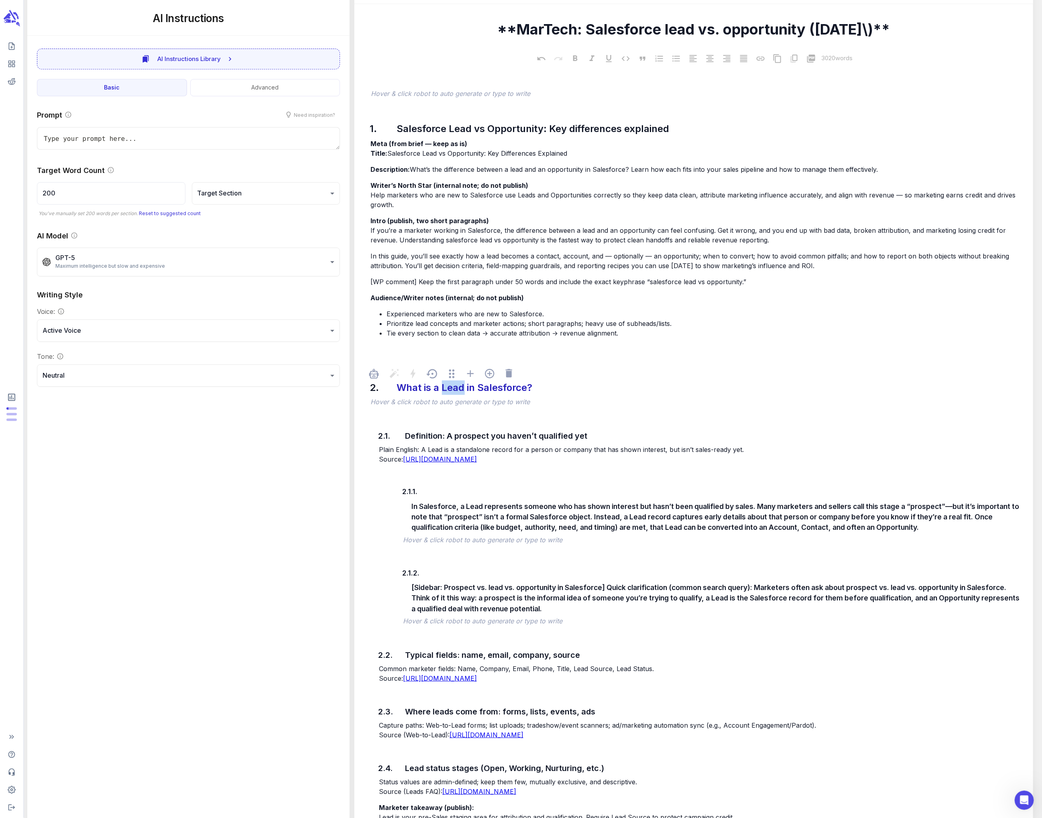
drag, startPoint x: 590, startPoint y: 409, endPoint x: 559, endPoint y: 387, distance: 37.4
click at [436, 408] on div "﻿" at bounding box center [698, 402] width 658 height 11
click at [436, 375] on div at bounding box center [698, 375] width 658 height 16
drag, startPoint x: 397, startPoint y: 386, endPoint x: 507, endPoint y: 626, distance: 264.7
click at [436, 433] on div "2. What is a Lead in Salesforce? ﻿ Hover & click robot to auto generate or type…" at bounding box center [694, 631] width 666 height 537
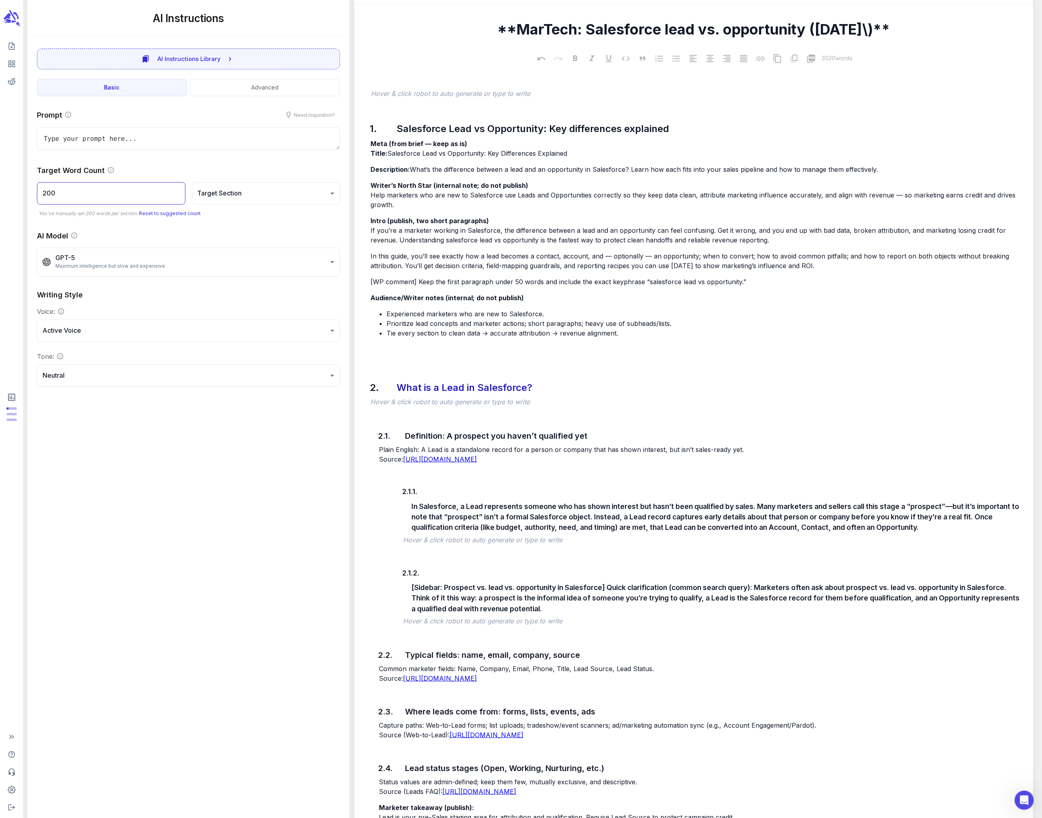
click at [75, 190] on input "200" at bounding box center [111, 193] width 149 height 22
drag, startPoint x: 75, startPoint y: 190, endPoint x: 31, endPoint y: 187, distance: 43.8
click at [31, 187] on div "Prompt Need inspiration? x Target Word Count 200 ​ Target Section ******* ​ You…" at bounding box center [188, 248] width 322 height 297
click at [163, 213] on link "Reset to suggested count" at bounding box center [170, 213] width 62 height 6
type textarea "x"
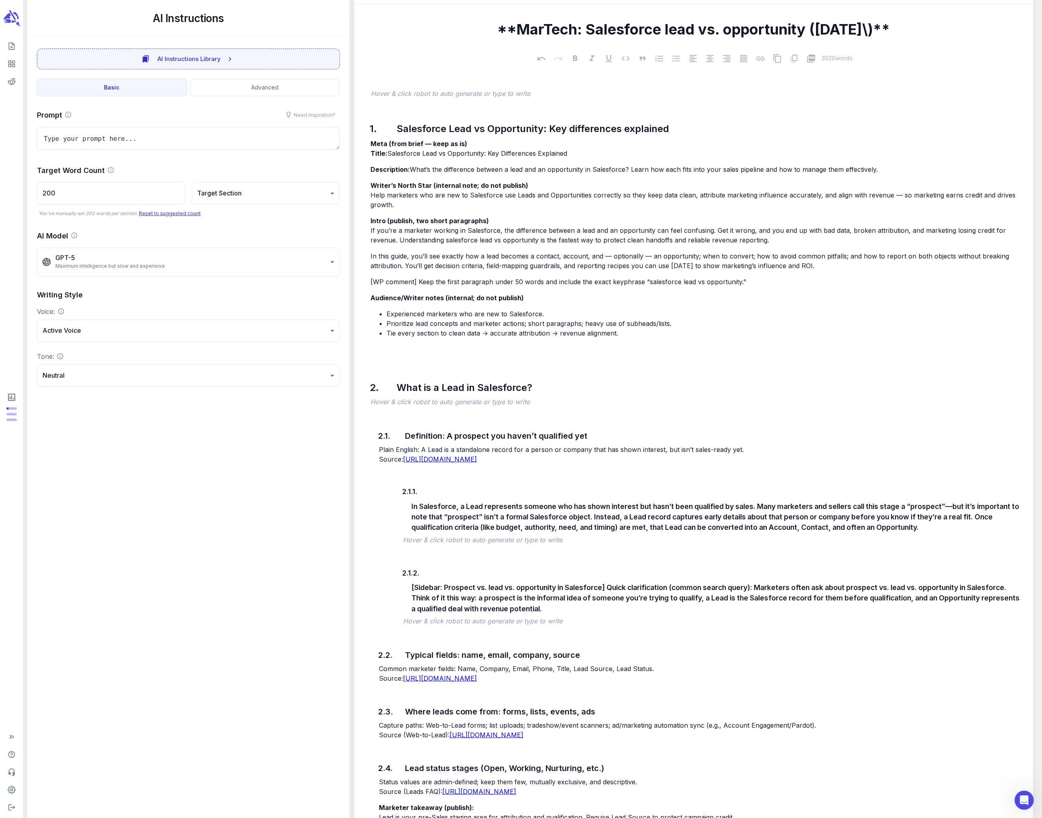
type input "50"
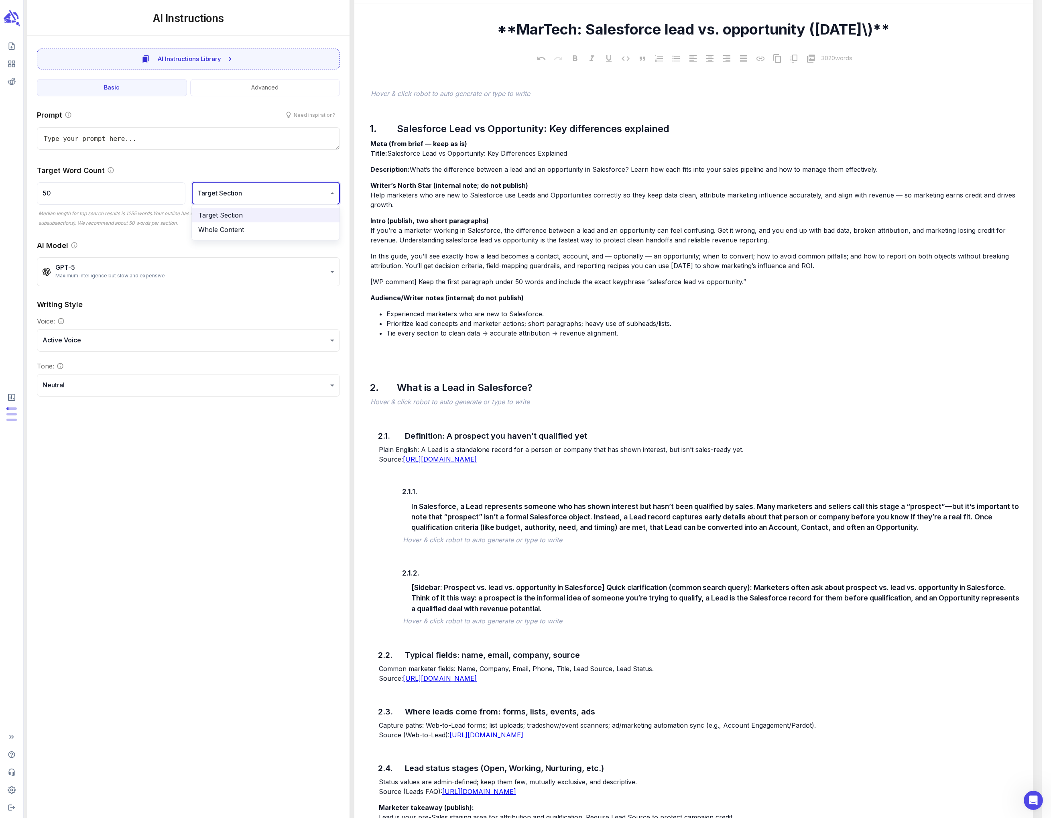
click at [301, 228] on li "Whole Content" at bounding box center [266, 229] width 148 height 14
type textarea "x"
type input "1255"
type input "**********"
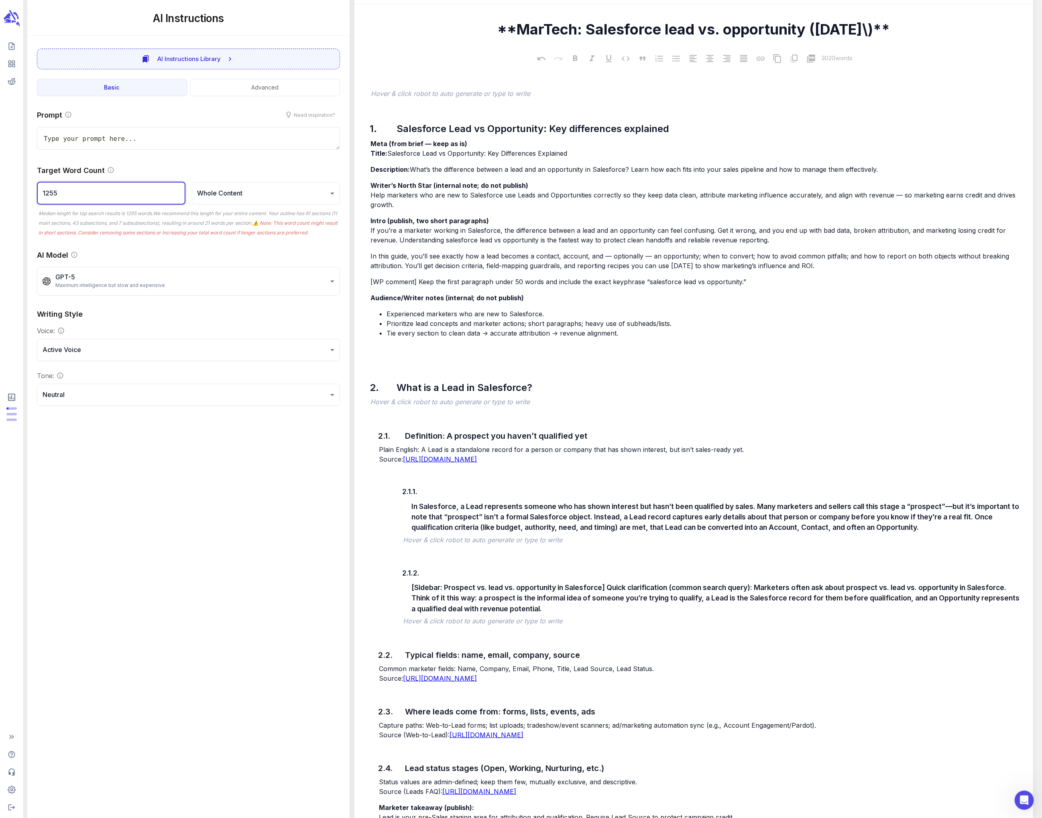
drag, startPoint x: 97, startPoint y: 195, endPoint x: 42, endPoint y: 190, distance: 54.8
click at [42, 190] on input "1255" at bounding box center [111, 193] width 149 height 22
type textarea "x"
type input "3"
type textarea "x"
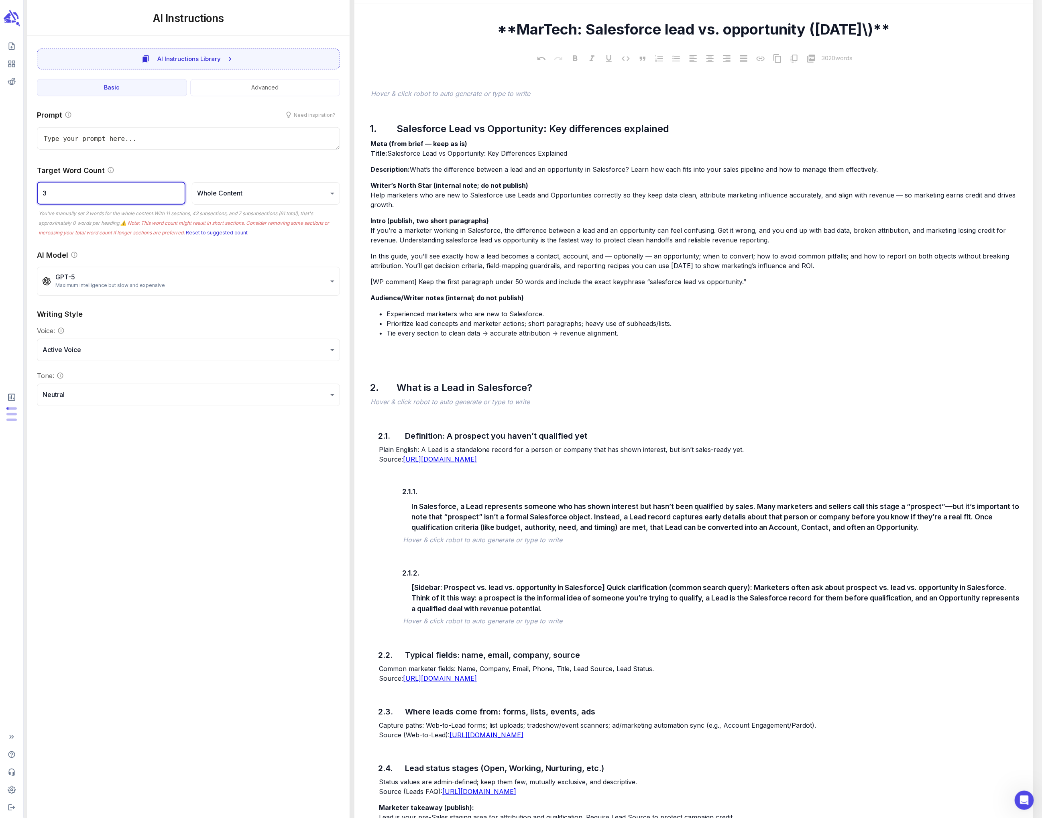
type input "30"
type textarea "x"
type input "300"
type textarea "x"
type input "3000"
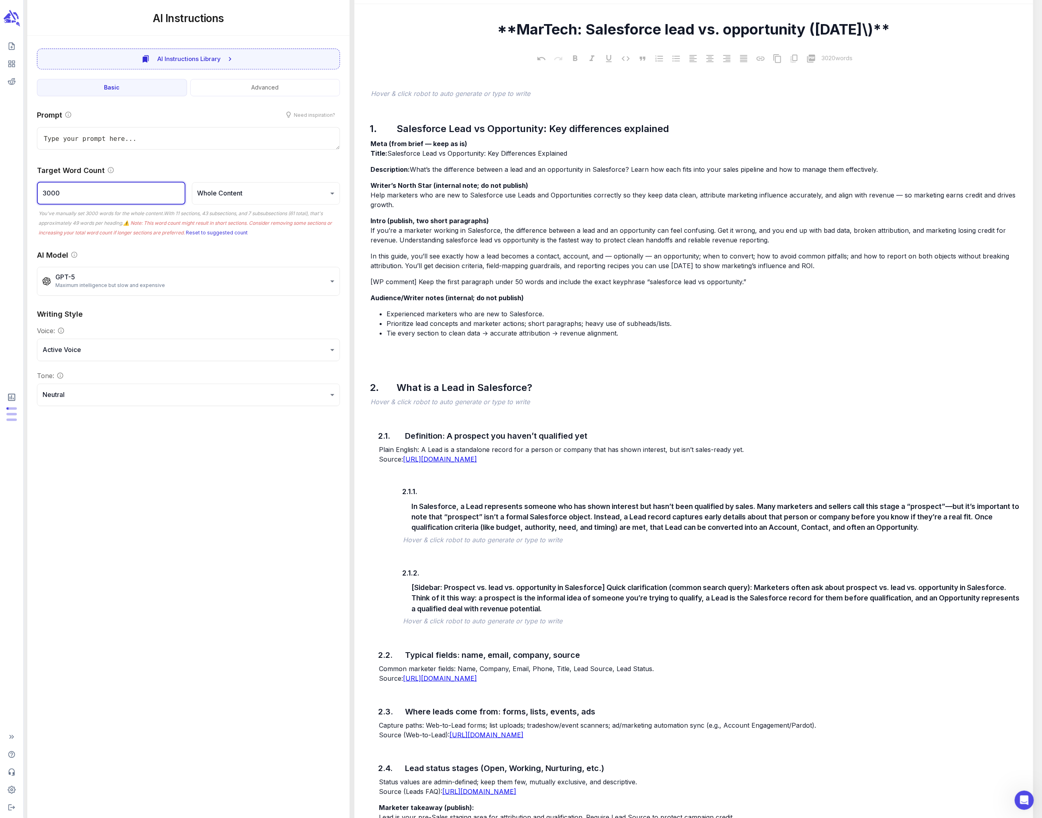
type textarea "x"
type input "3000"
click at [319, 254] on div "AI Model" at bounding box center [188, 255] width 303 height 11
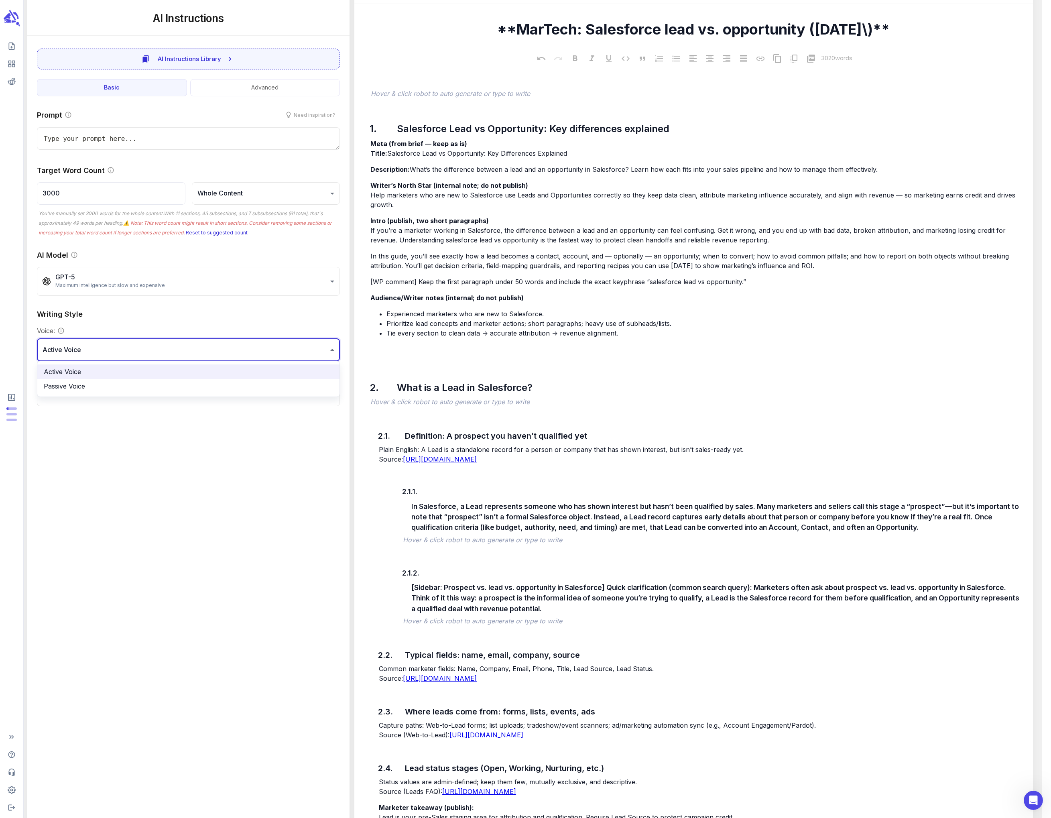
click at [323, 322] on div at bounding box center [525, 409] width 1051 height 818
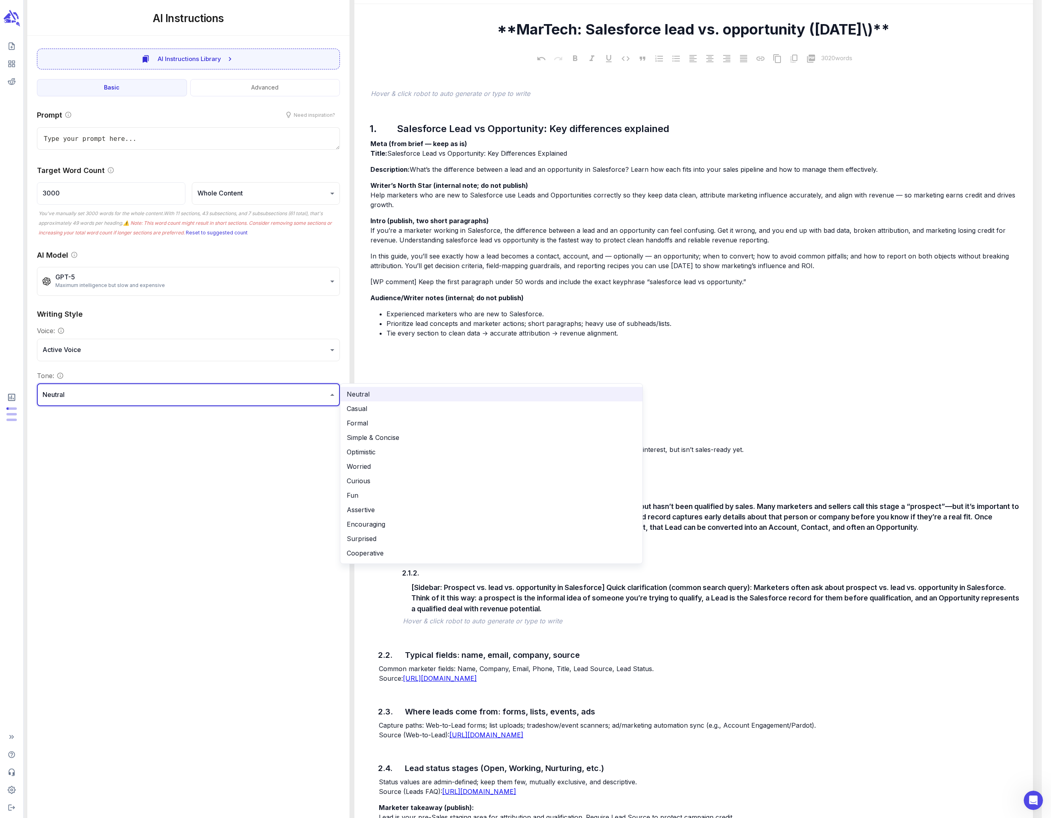
click at [376, 433] on li "Simple & Concise" at bounding box center [491, 437] width 302 height 14
type textarea "x"
type input "**********"
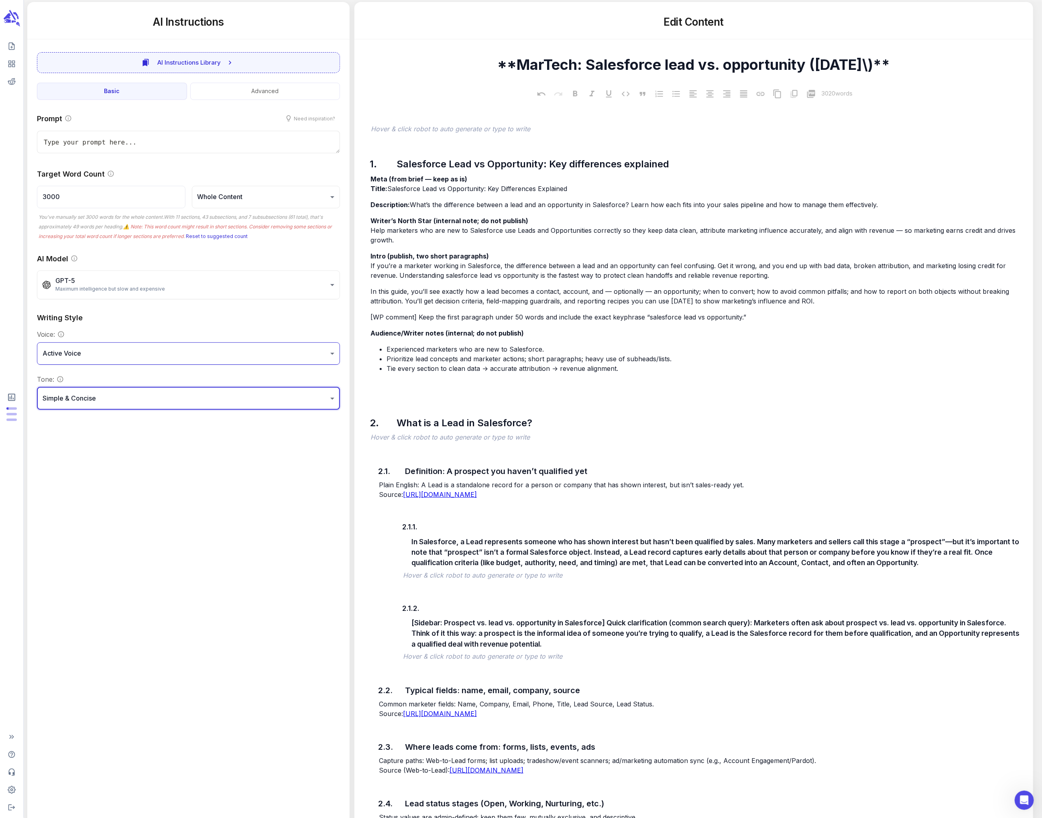
scroll to position [10, 0]
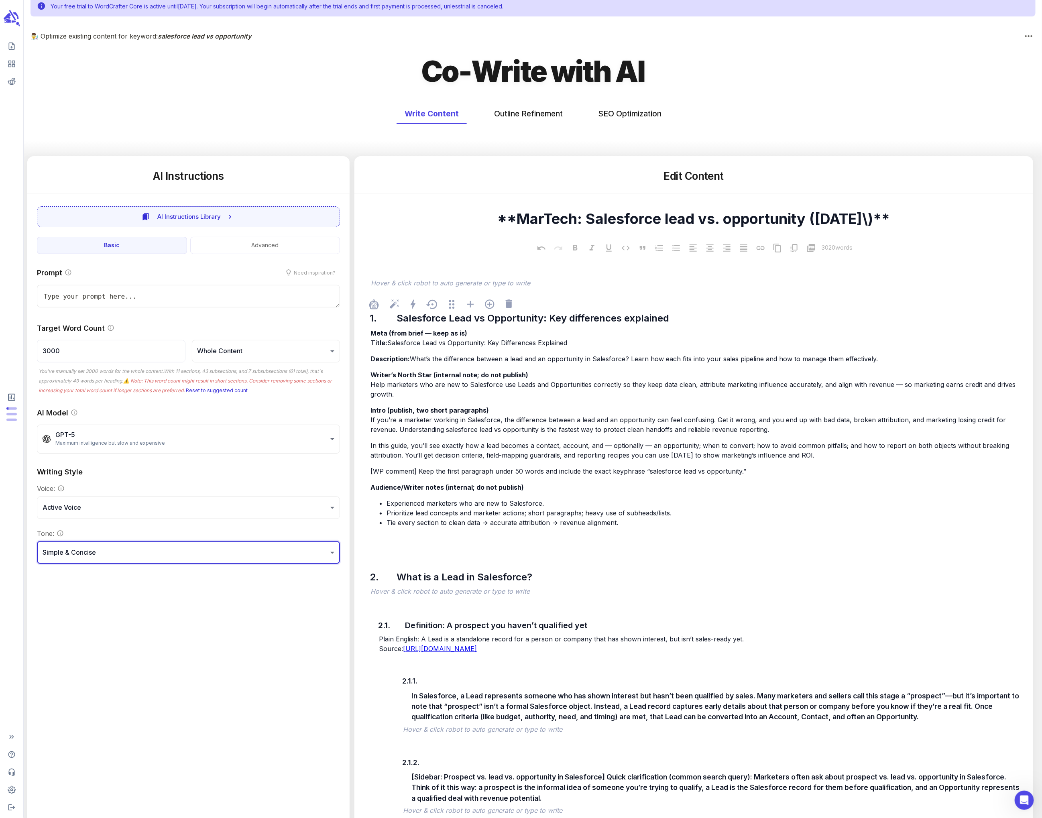
click at [436, 393] on p "Writer’s North Star (internal note; do not publish) Help marketers who are new …" at bounding box center [697, 384] width 655 height 29
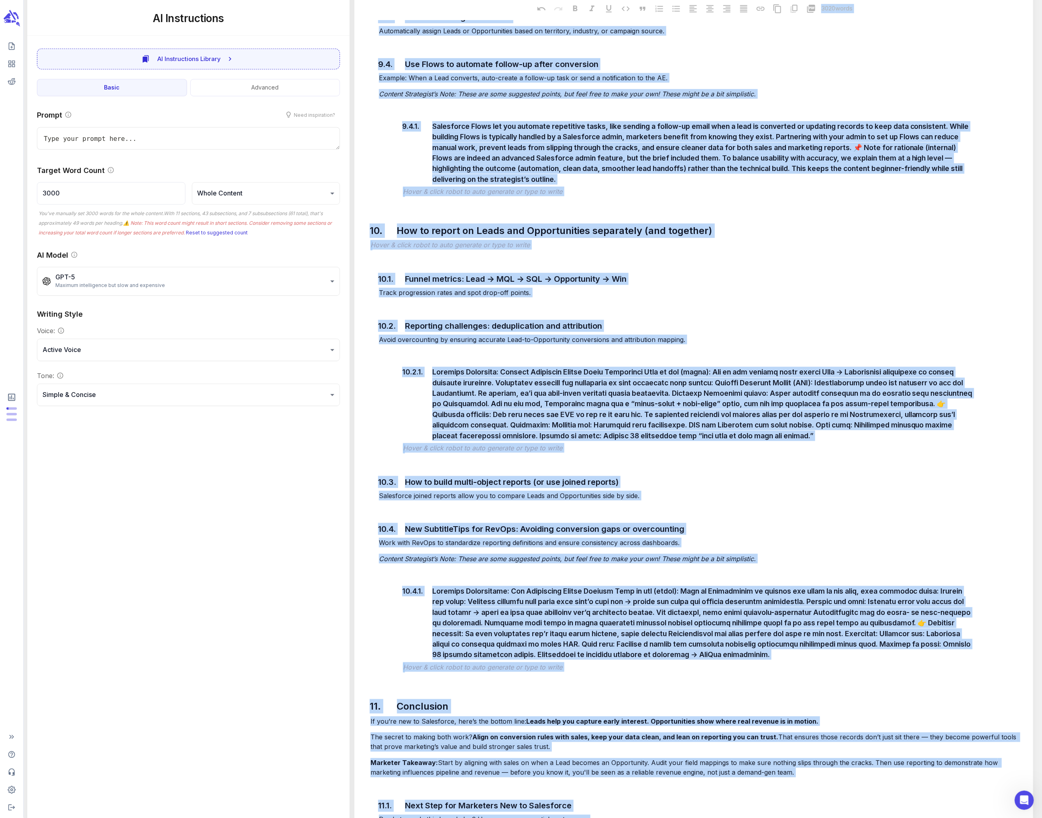
scroll to position [4627, 0]
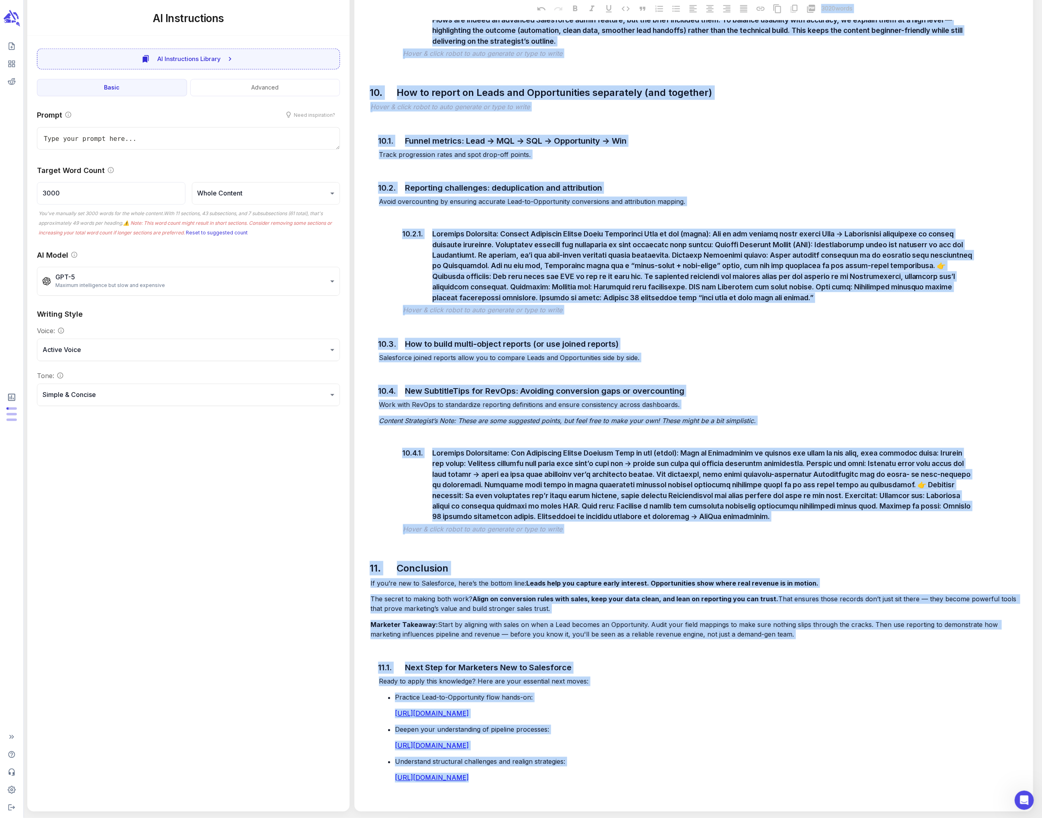
drag, startPoint x: 655, startPoint y: 172, endPoint x: 798, endPoint y: 860, distance: 702.5
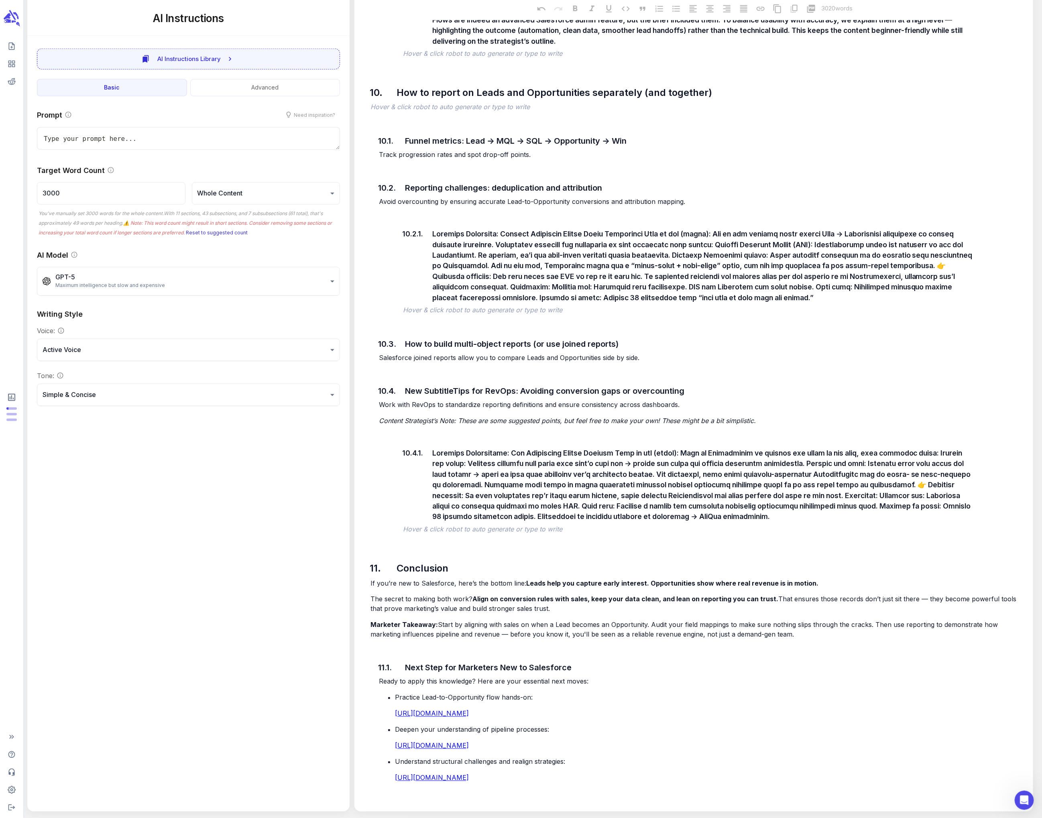
drag, startPoint x: 770, startPoint y: 809, endPoint x: 762, endPoint y: 805, distance: 8.8
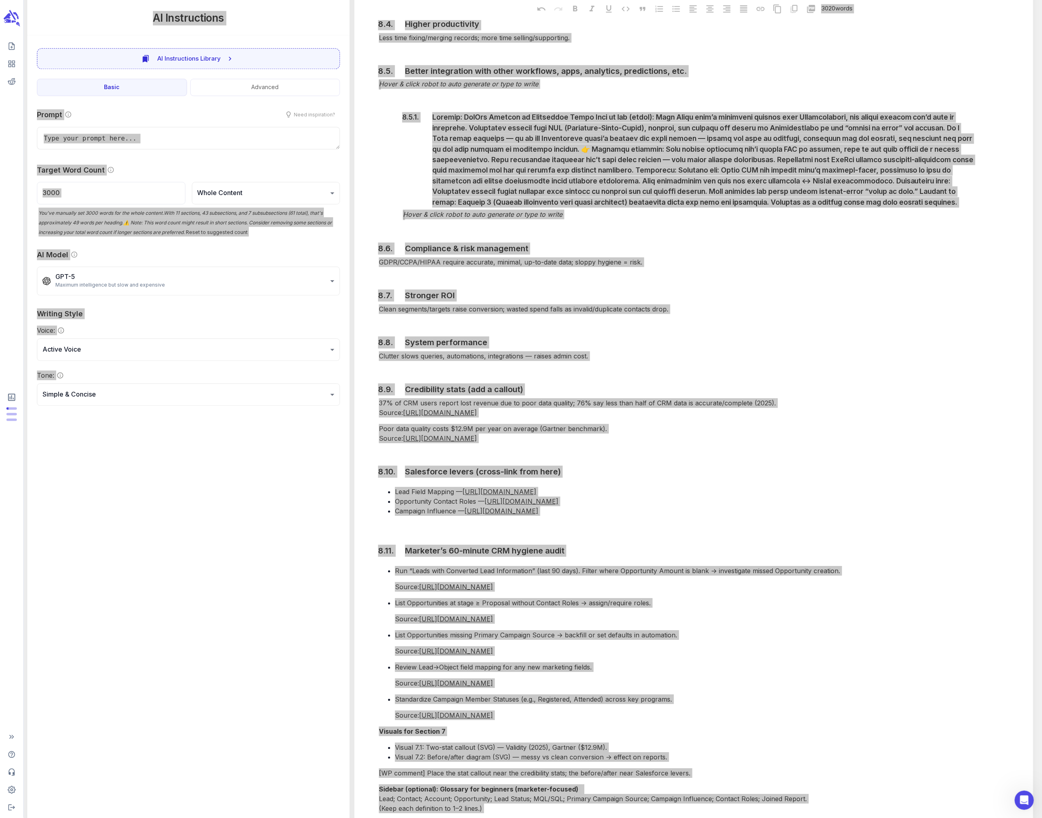
scroll to position [3229, 0]
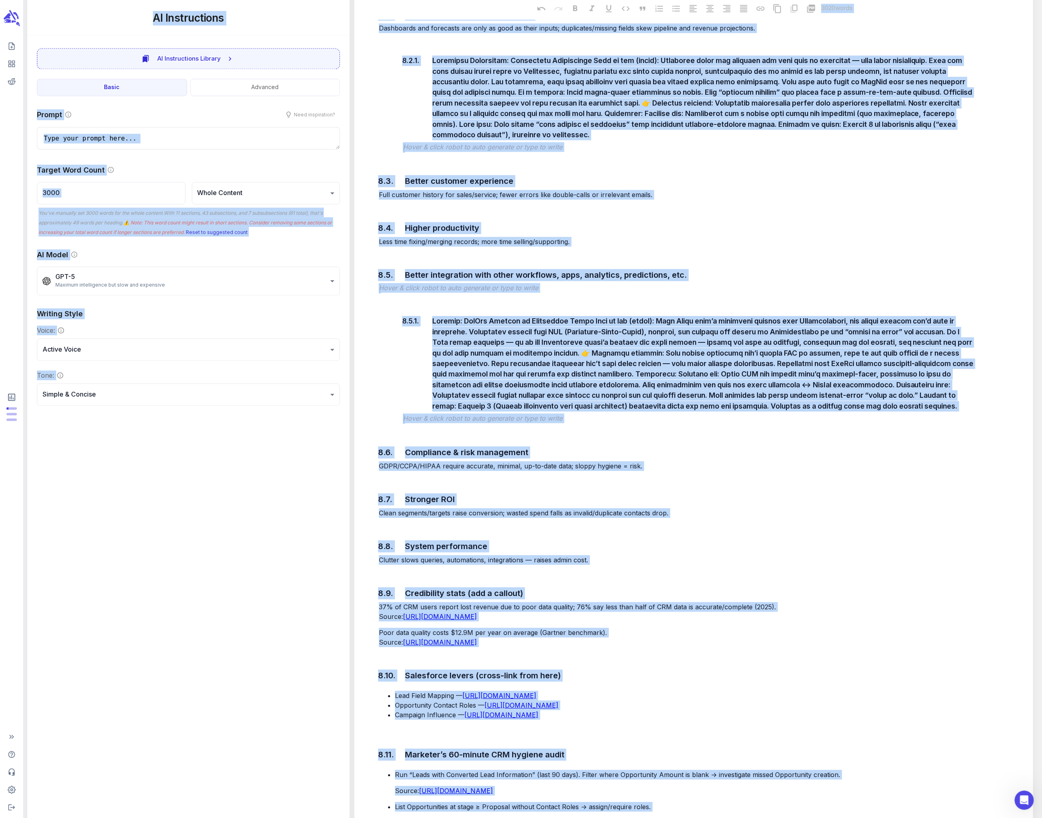
type textarea "x"
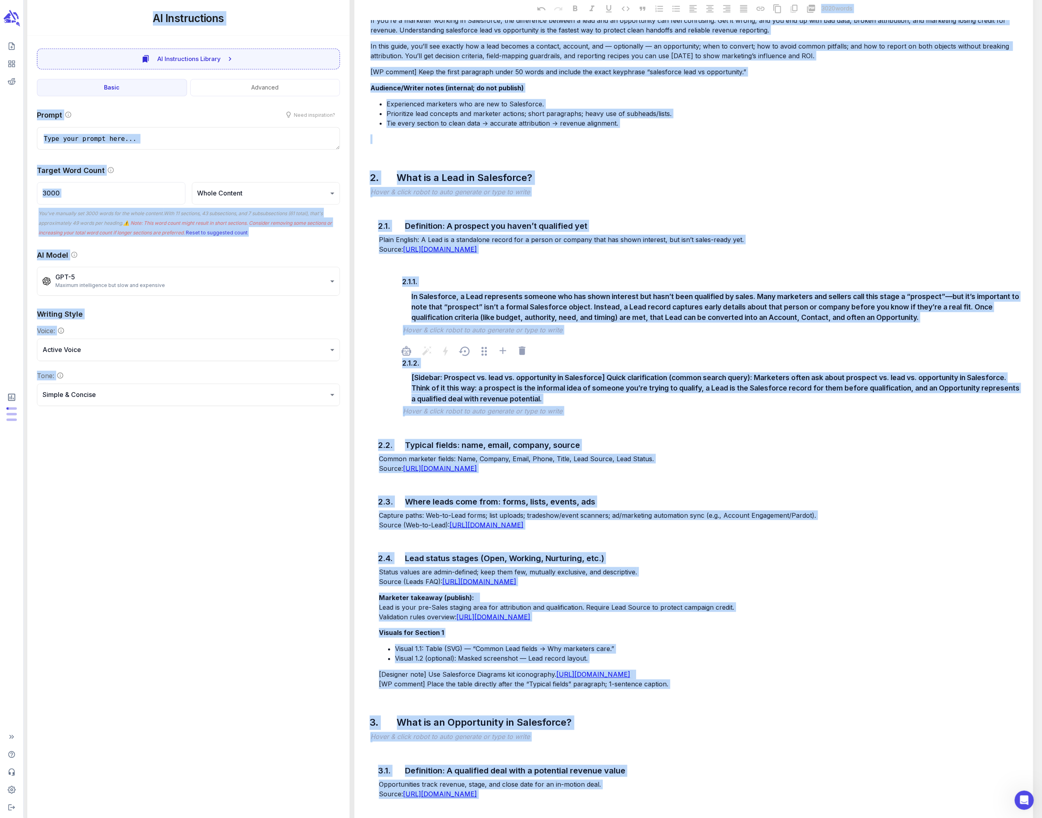
scroll to position [0, 0]
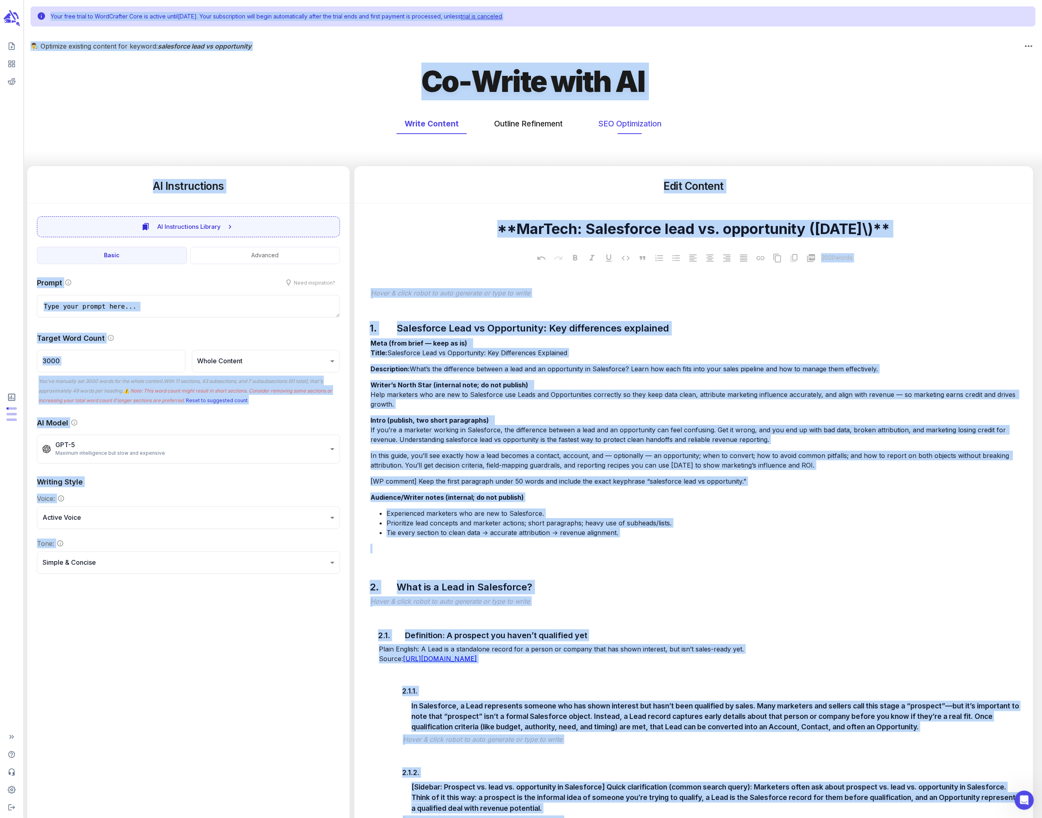
click at [436, 120] on button "SEO Optimization" at bounding box center [629, 123] width 79 height 21
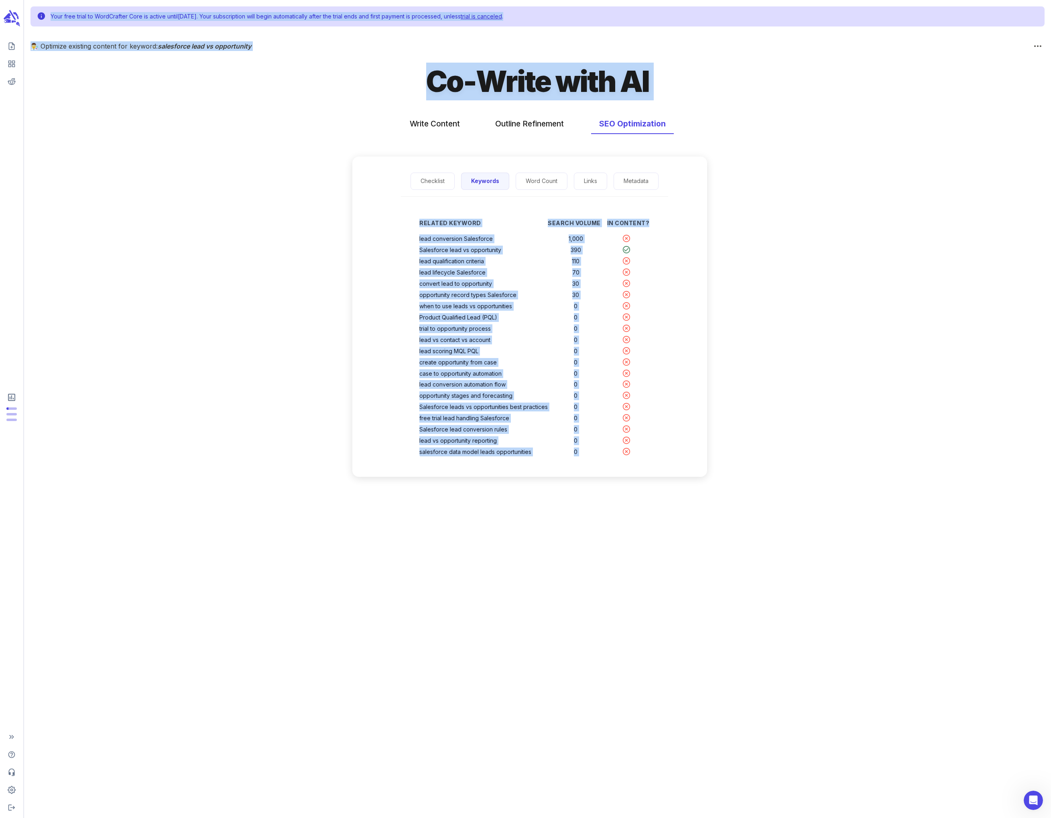
click at [390, 166] on div "Checklist Keywords Word Count Links Metadata Related Keyword Search Volume In C…" at bounding box center [529, 317] width 355 height 320
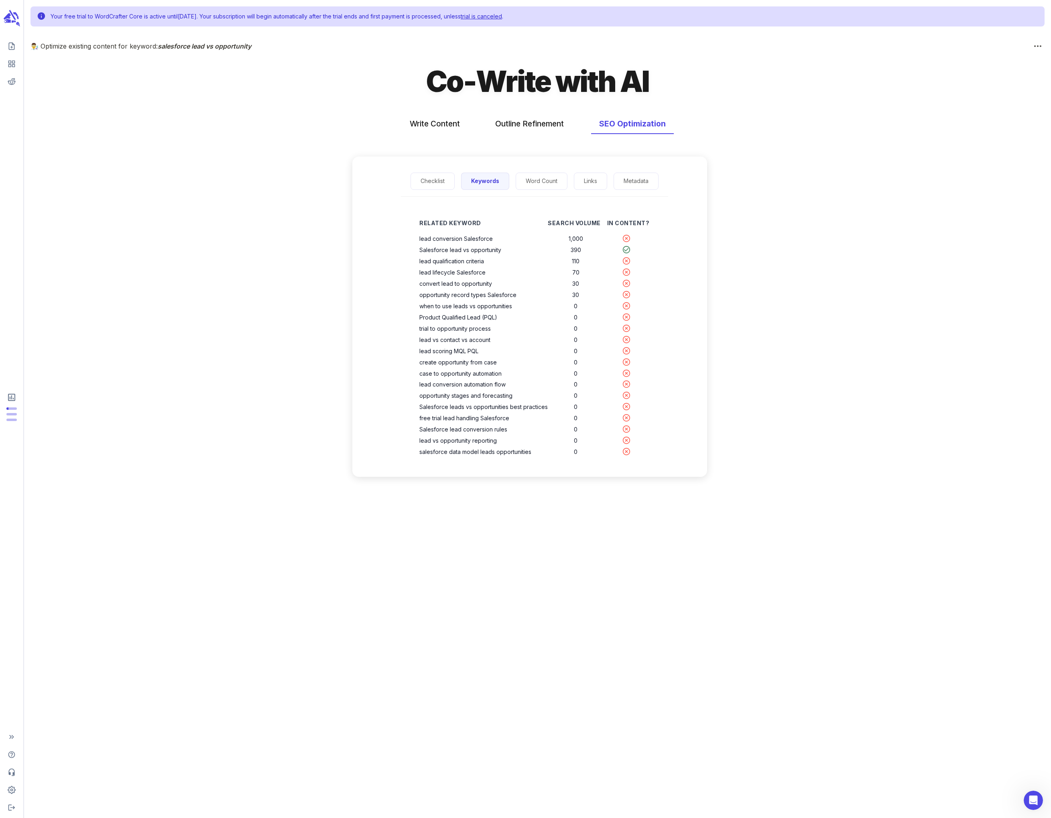
click at [436, 222] on p "Related Keyword" at bounding box center [483, 223] width 128 height 8
drag, startPoint x: 159, startPoint y: 46, endPoint x: 287, endPoint y: 55, distance: 128.3
click at [287, 55] on div "Your free trial to WordCrafter Core is active until [DATE] . Your subscription …" at bounding box center [537, 409] width 1027 height 818
click at [213, 47] on span "salesforce lead vs opportunity" at bounding box center [205, 46] width 94 height 8
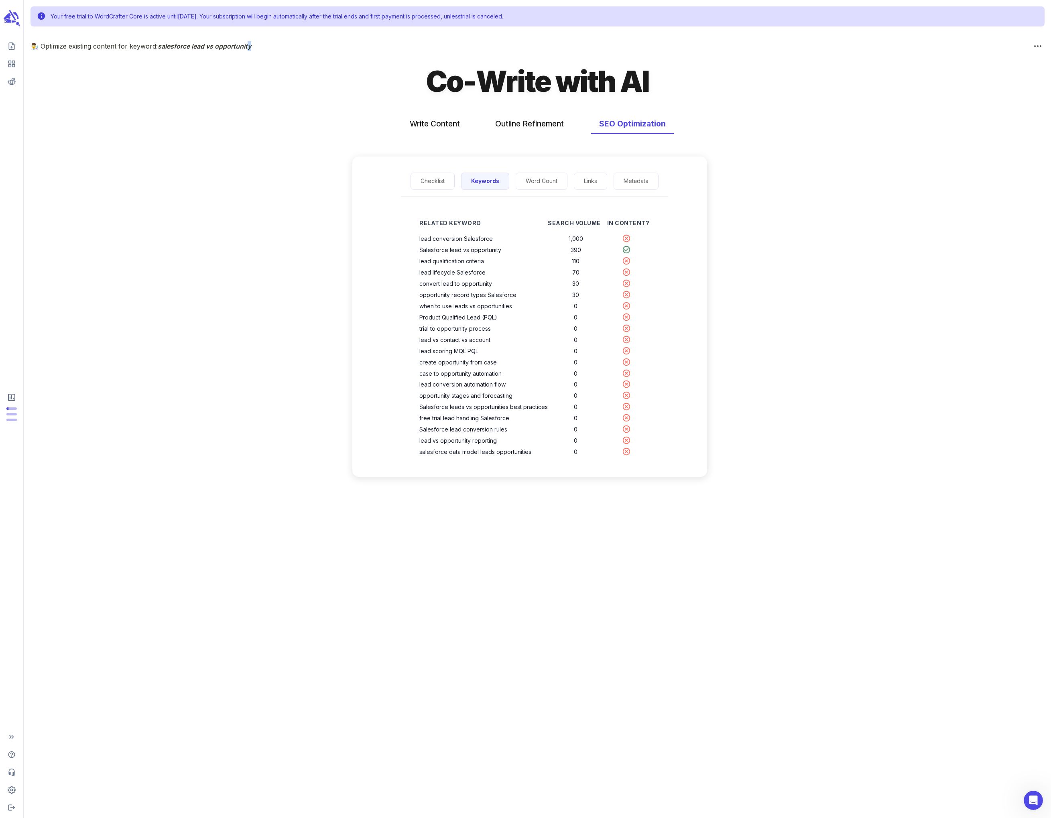
drag, startPoint x: 255, startPoint y: 47, endPoint x: 249, endPoint y: 47, distance: 5.6
click at [249, 47] on p "👨‍🔬 Optimize existing content for keyword: salesforce lead vs opportunity" at bounding box center [531, 46] width 1001 height 10
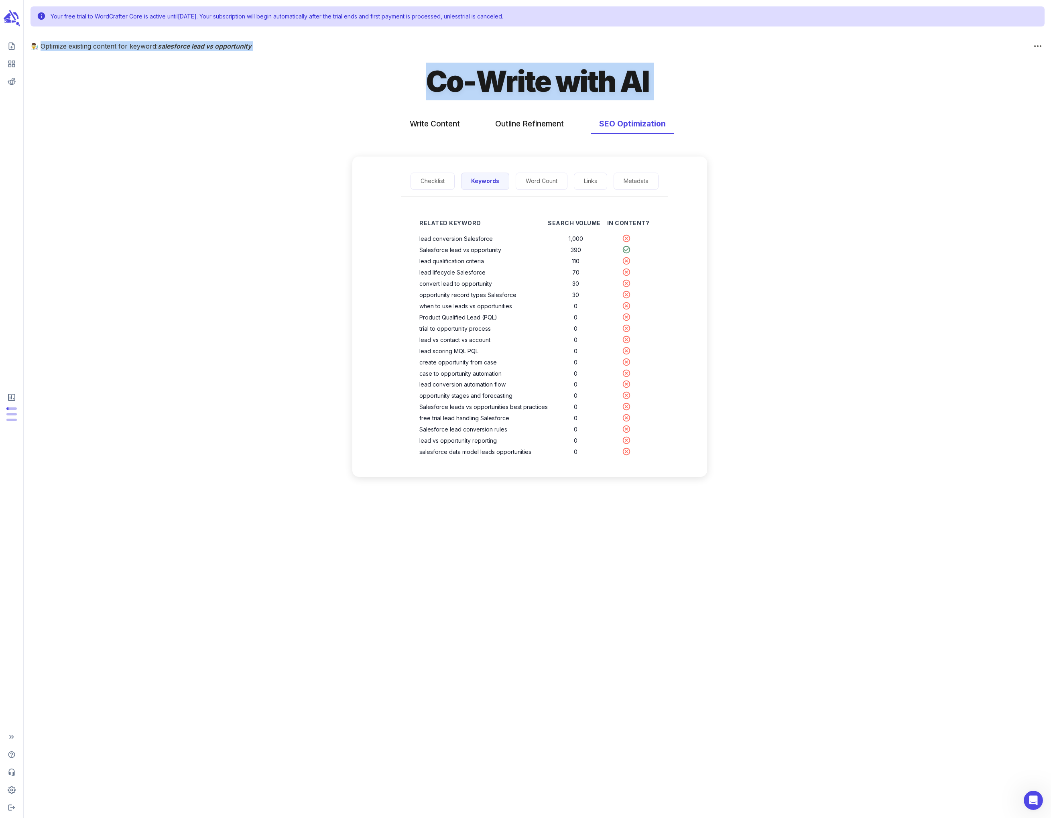
drag, startPoint x: 40, startPoint y: 43, endPoint x: 716, endPoint y: 474, distance: 801.4
click at [436, 433] on div "Your free trial to WordCrafter Core is active until [DATE] . Your subscription …" at bounding box center [537, 409] width 1027 height 818
click at [431, 180] on button "Checklist" at bounding box center [433, 181] width 44 height 17
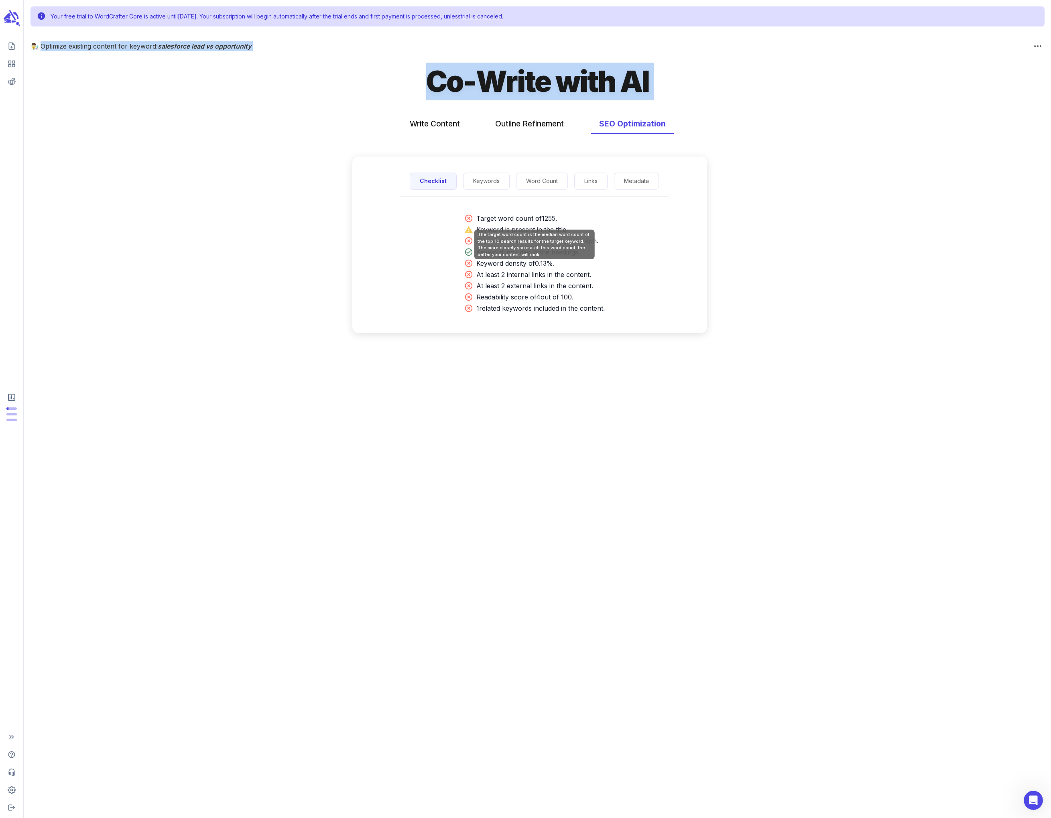
drag, startPoint x: 631, startPoint y: 313, endPoint x: 472, endPoint y: 218, distance: 185.3
click at [436, 218] on div "Target word count of 1255 . Keyword is present in the title. Keyword appears in…" at bounding box center [534, 272] width 345 height 124
click at [423, 123] on button "Write Content" at bounding box center [435, 123] width 66 height 21
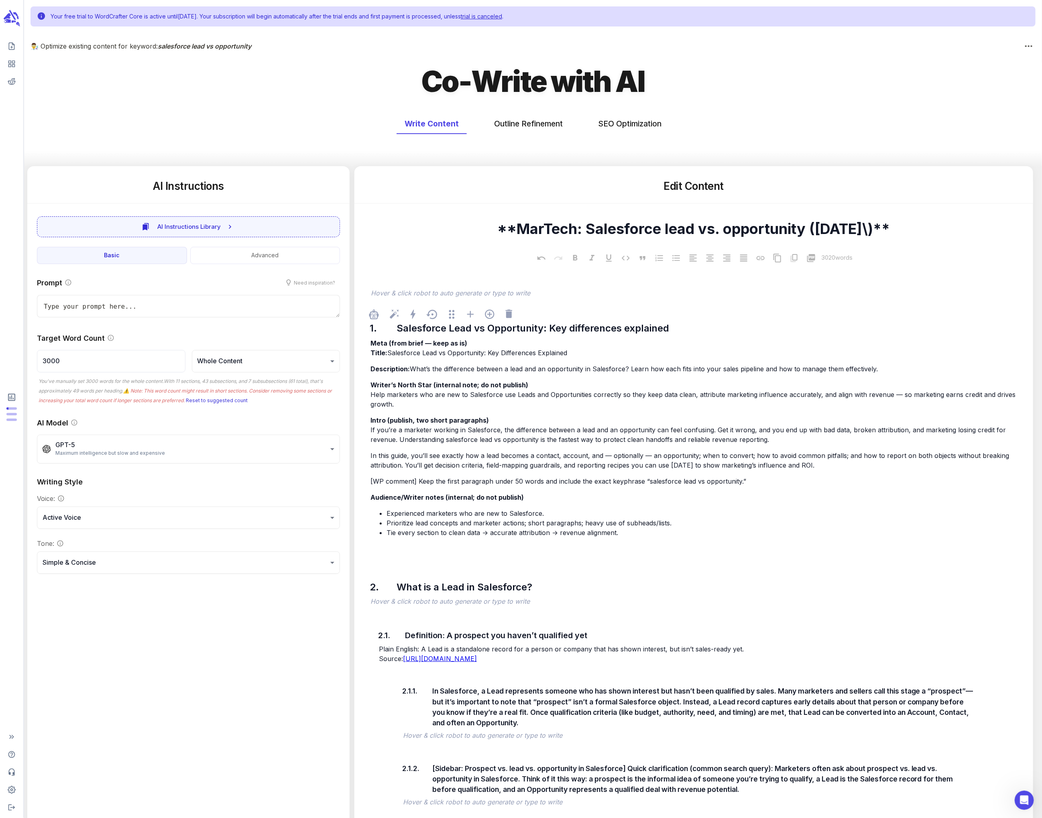
click at [436, 425] on p "Intro (publish, two short paragraphs) If you’re a marketer working in Salesforc…" at bounding box center [697, 429] width 655 height 29
click at [436, 421] on p "Intro (publish, two short paragraphs) If you’re a marketer working in Salesforc…" at bounding box center [697, 429] width 655 height 29
type textarea "x"
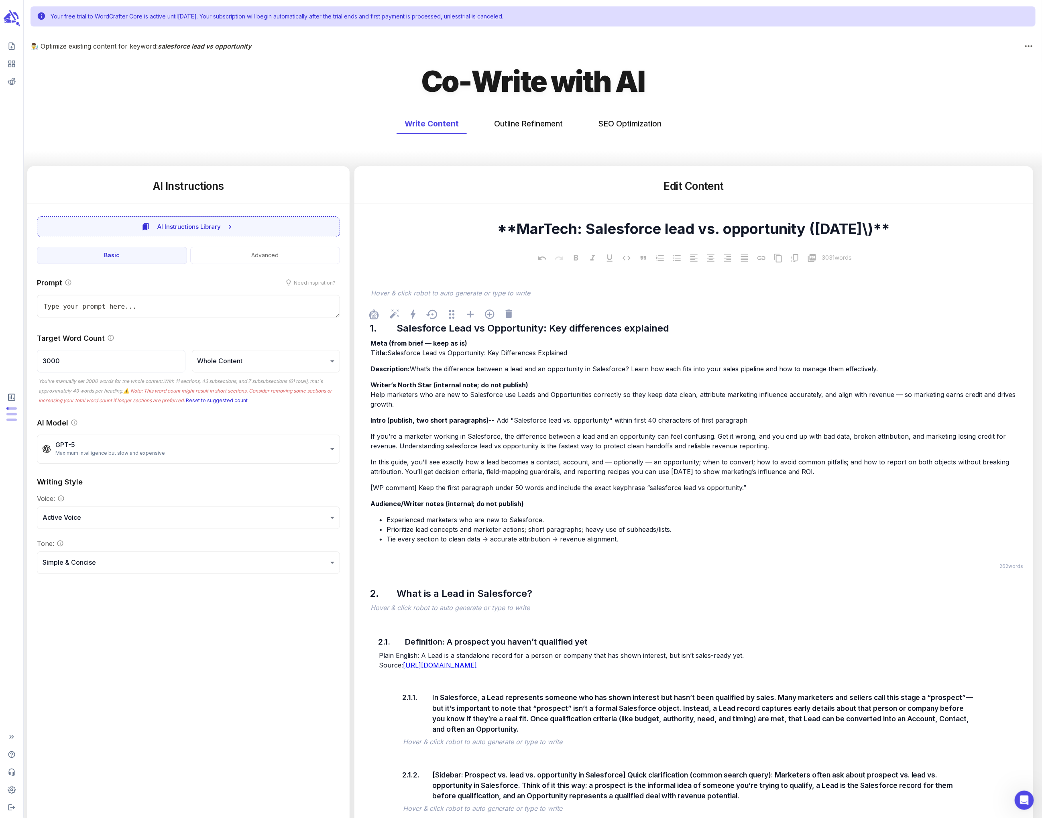
click at [372, 433] on span "If you’re a marketer working in Salesforce, the difference between a lead and a…" at bounding box center [688, 441] width 637 height 18
drag, startPoint x: 59, startPoint y: 364, endPoint x: 47, endPoint y: 362, distance: 12.4
click at [47, 362] on input "3000" at bounding box center [111, 361] width 149 height 22
type textarea "x"
type input "32"
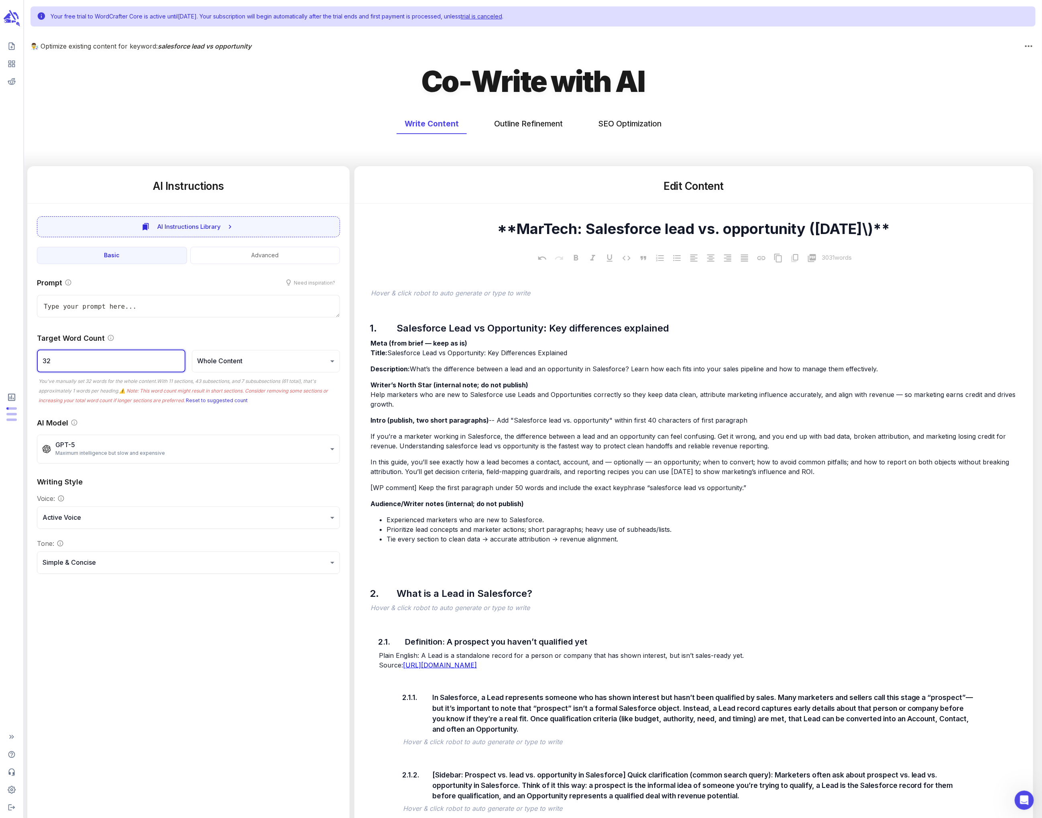
type textarea "x"
type input "32"
type textarea "x"
type input "320"
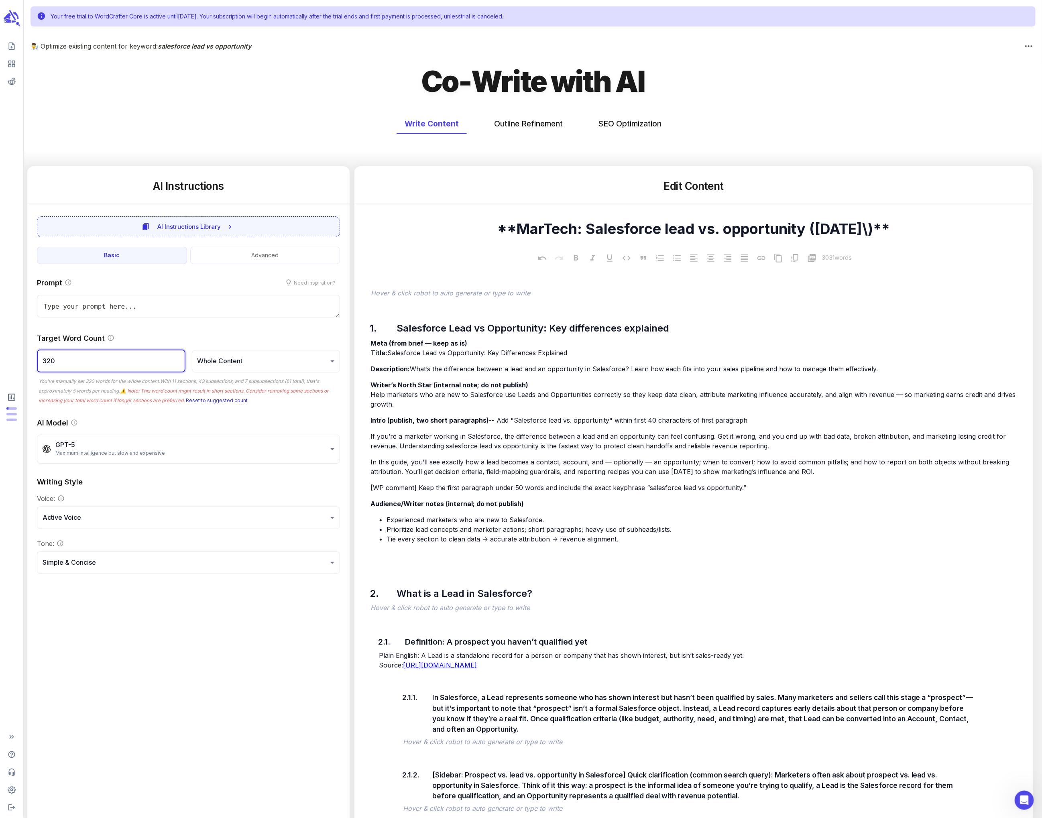
type textarea "x"
type input "3200"
type textarea "x"
type input "3200"
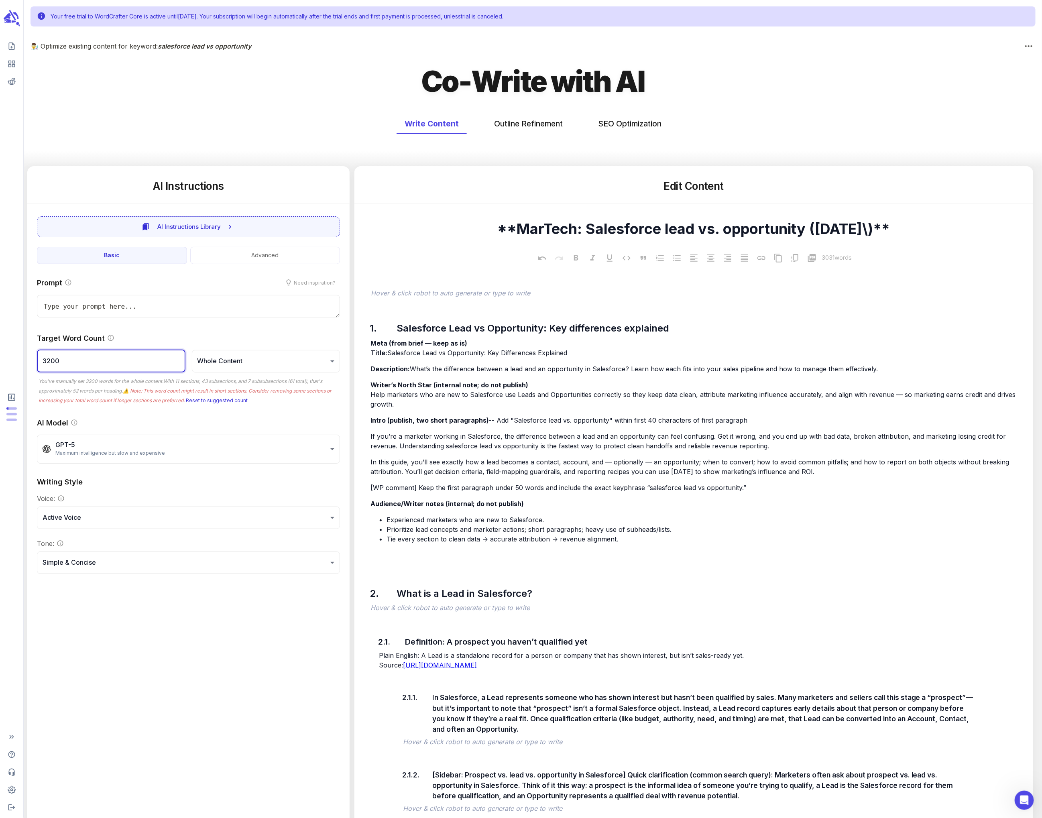
drag, startPoint x: 117, startPoint y: 363, endPoint x: 32, endPoint y: 349, distance: 86.2
click at [32, 349] on div "**********" at bounding box center [188, 425] width 322 height 316
type textarea "x"
type input "4"
type textarea "x"
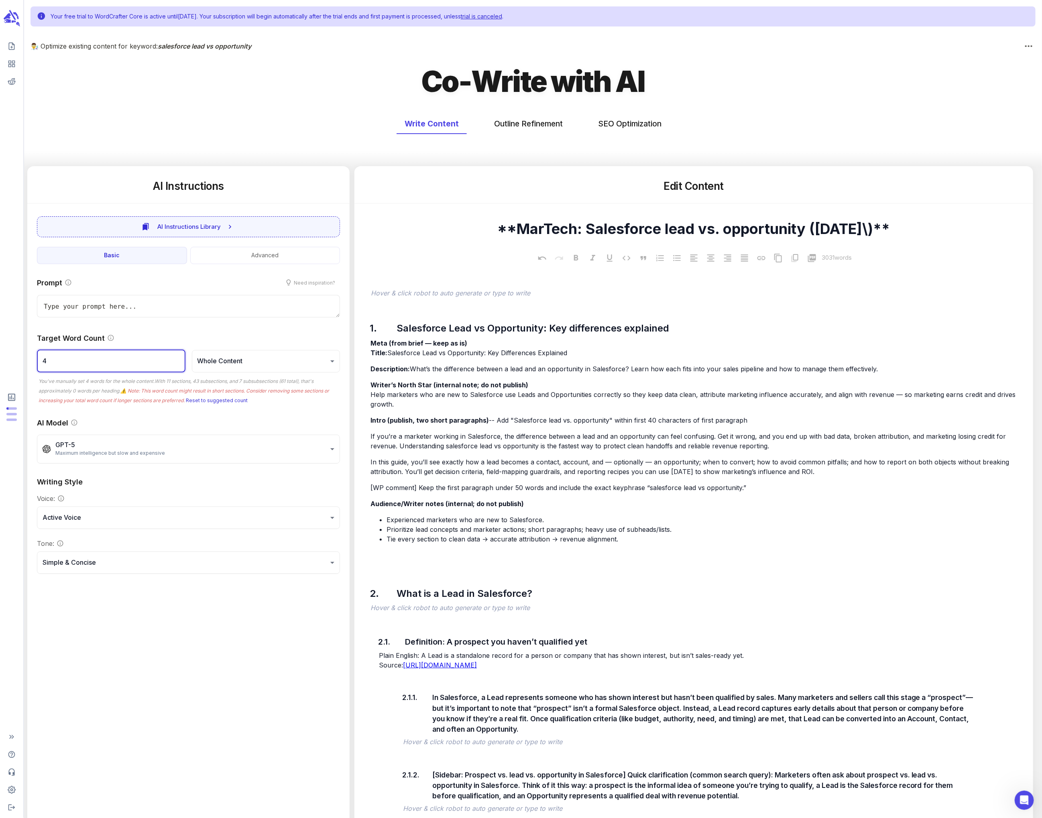
type input "40"
type textarea "x"
type input "400"
type textarea "x"
type input "4000"
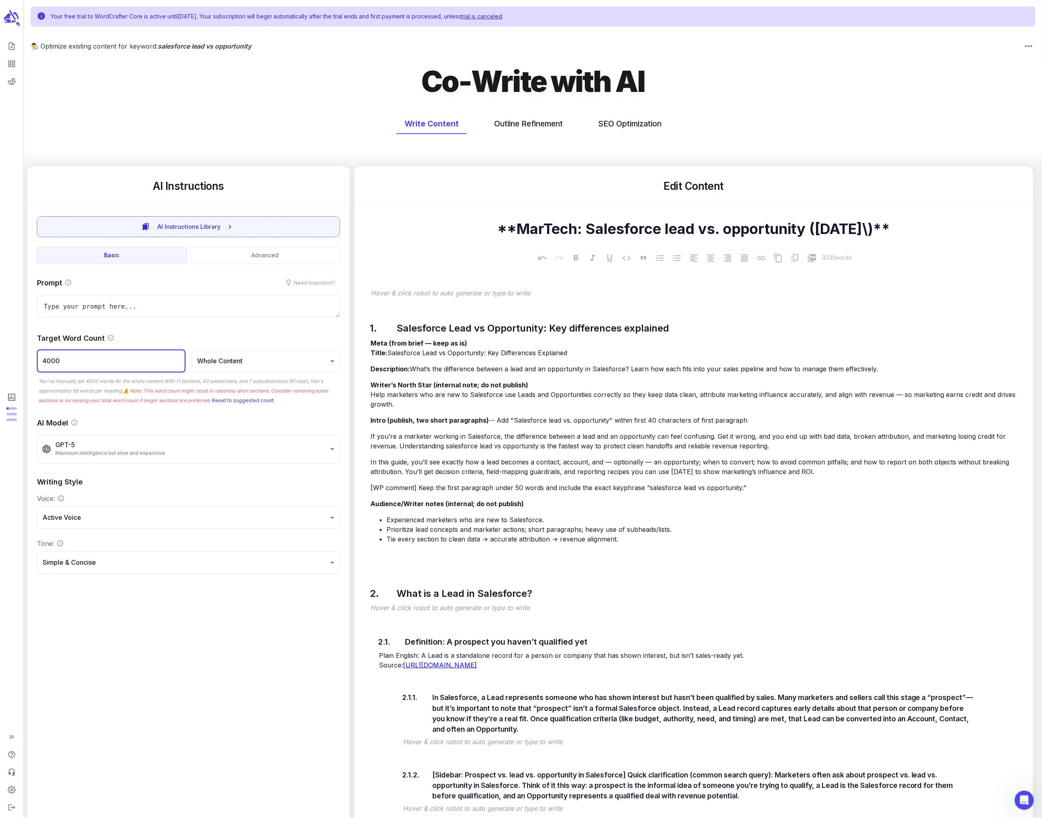
type textarea "x"
type input "400"
type textarea "x"
type input "40"
type textarea "x"
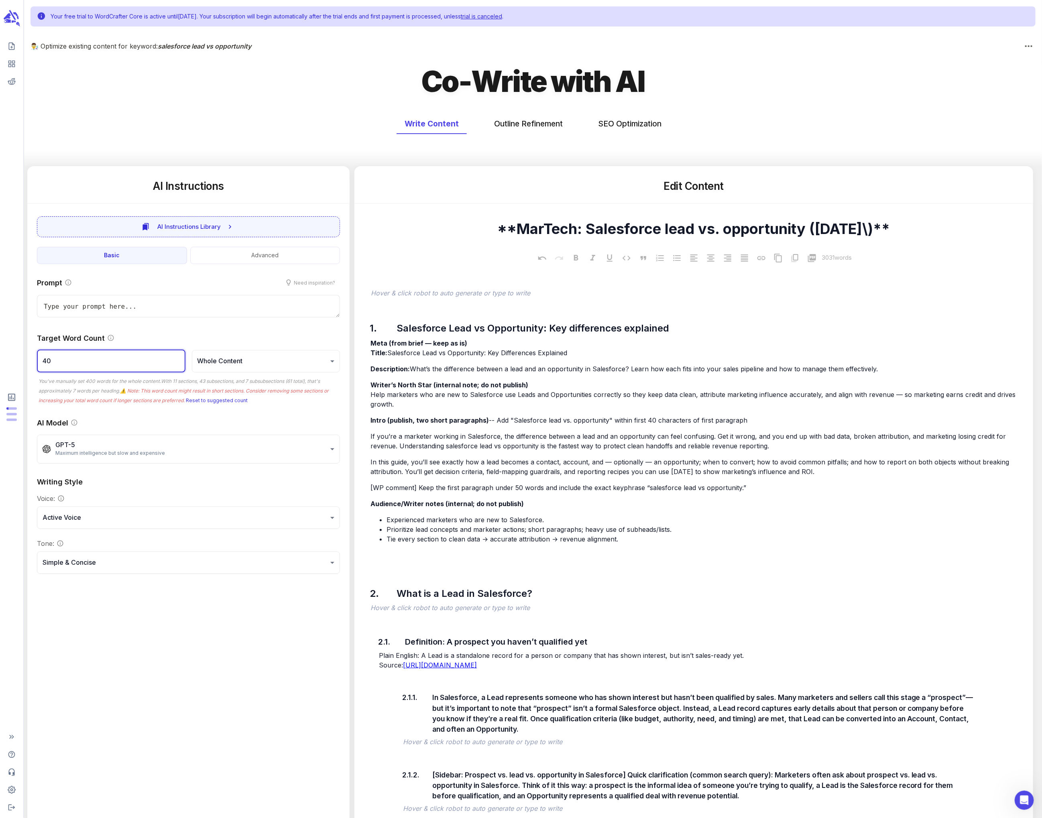
type input "4"
type textarea "x"
type input "5"
type textarea "x"
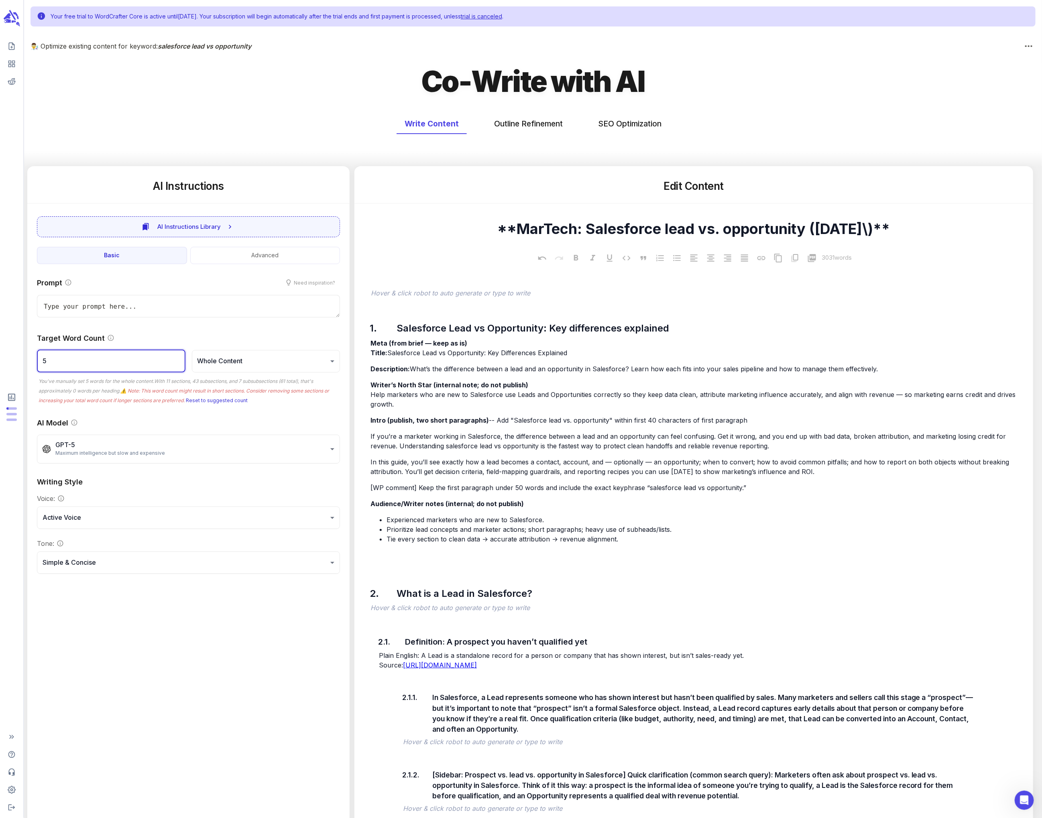
type input "50"
type textarea "x"
type input "500"
type textarea "x"
type input "5000"
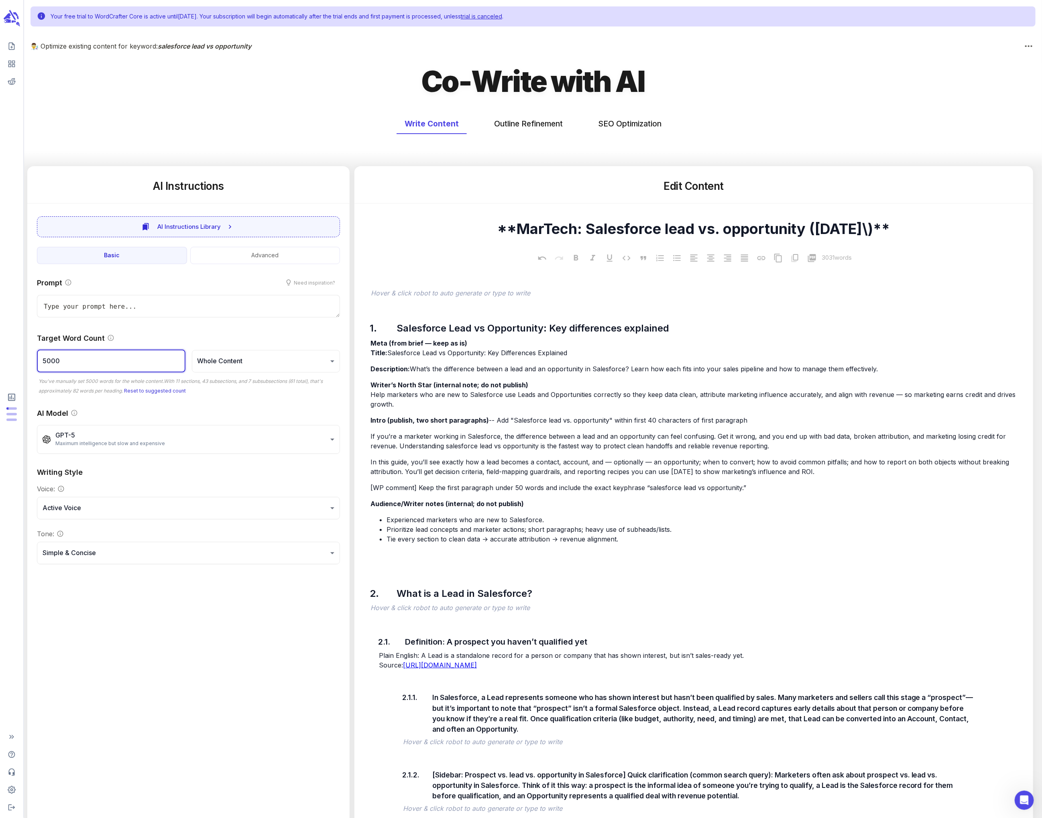
type textarea "x"
type input "500"
type textarea "x"
type input "50"
type textarea "x"
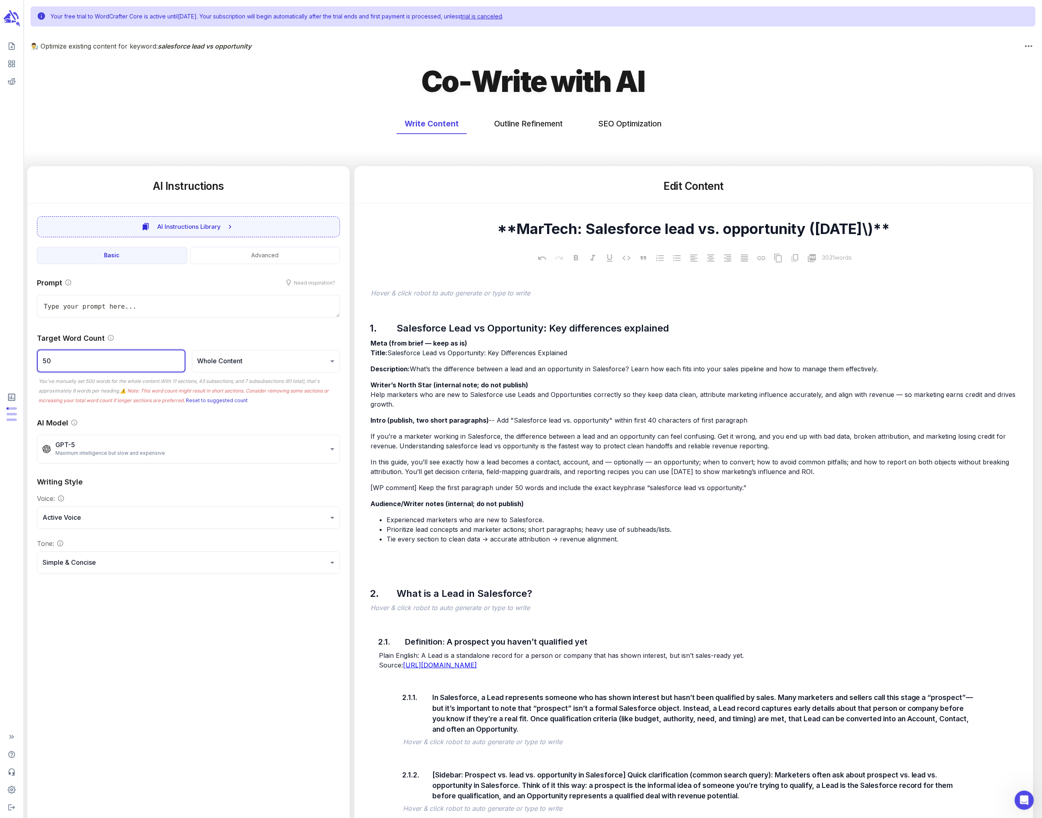
type input "5"
type textarea "x"
type input "3"
type textarea "x"
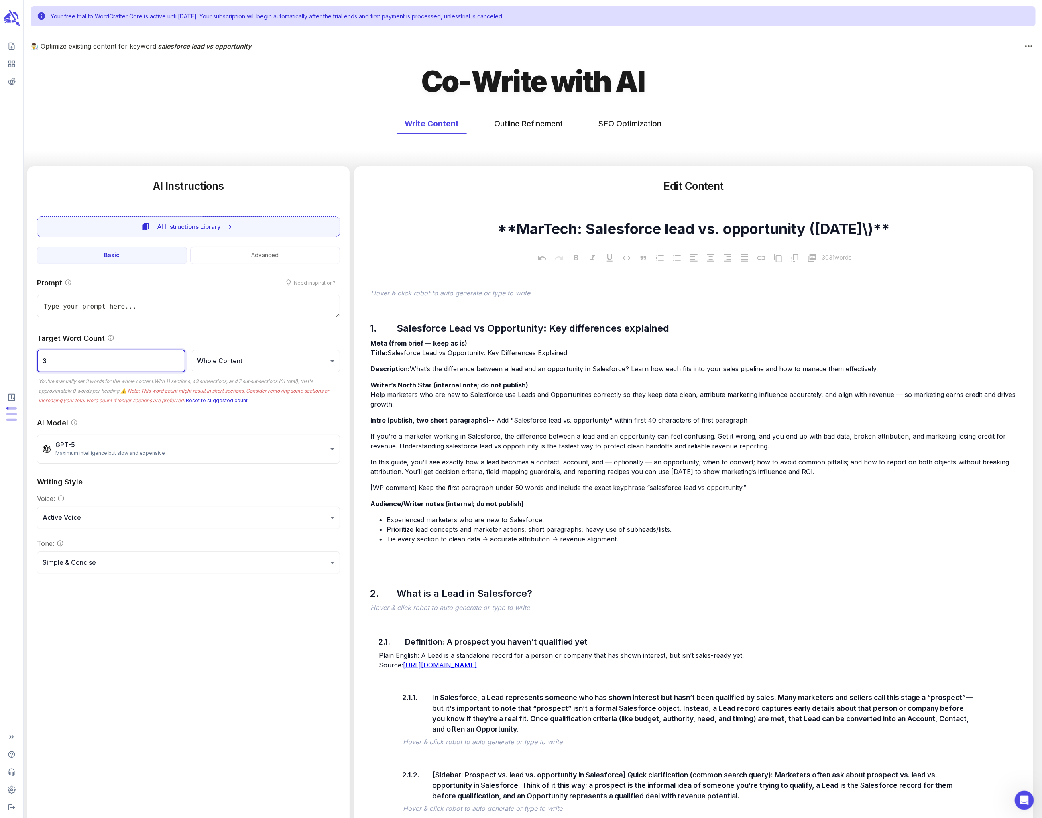
type input "32"
type textarea "x"
type input "320"
type textarea "x"
type input "3200"
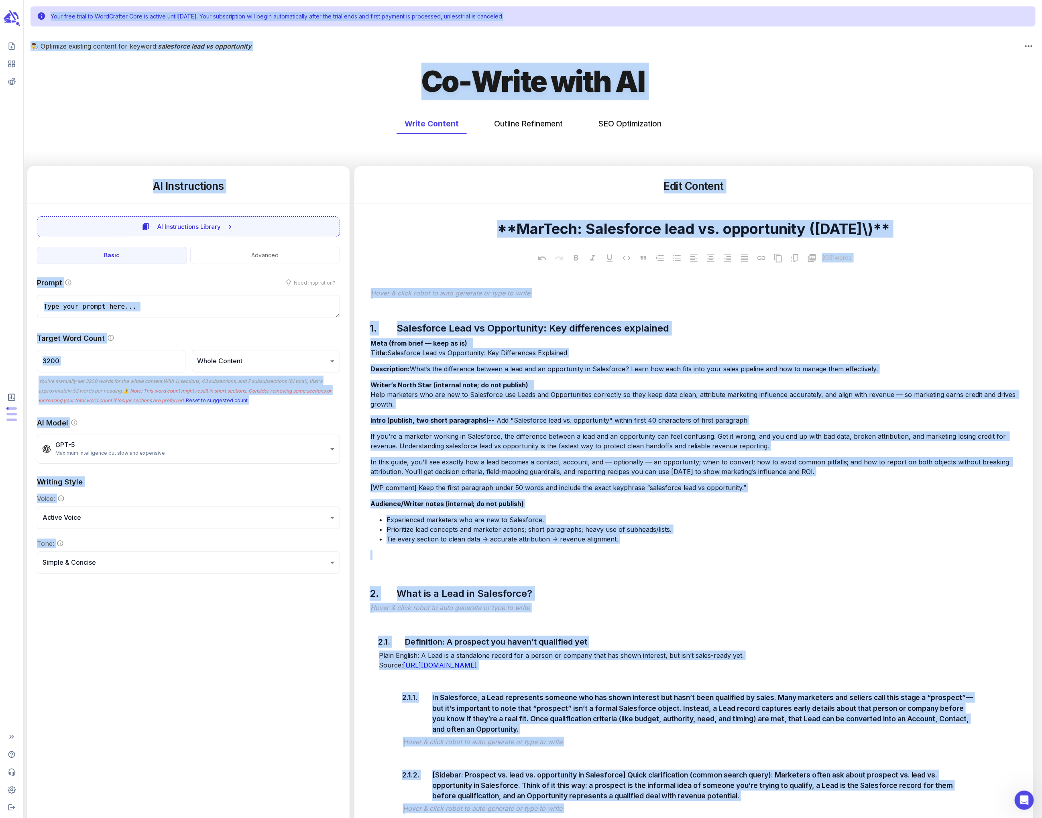
type textarea "x"
click at [436, 122] on button "Outline Refinement" at bounding box center [528, 123] width 85 height 21
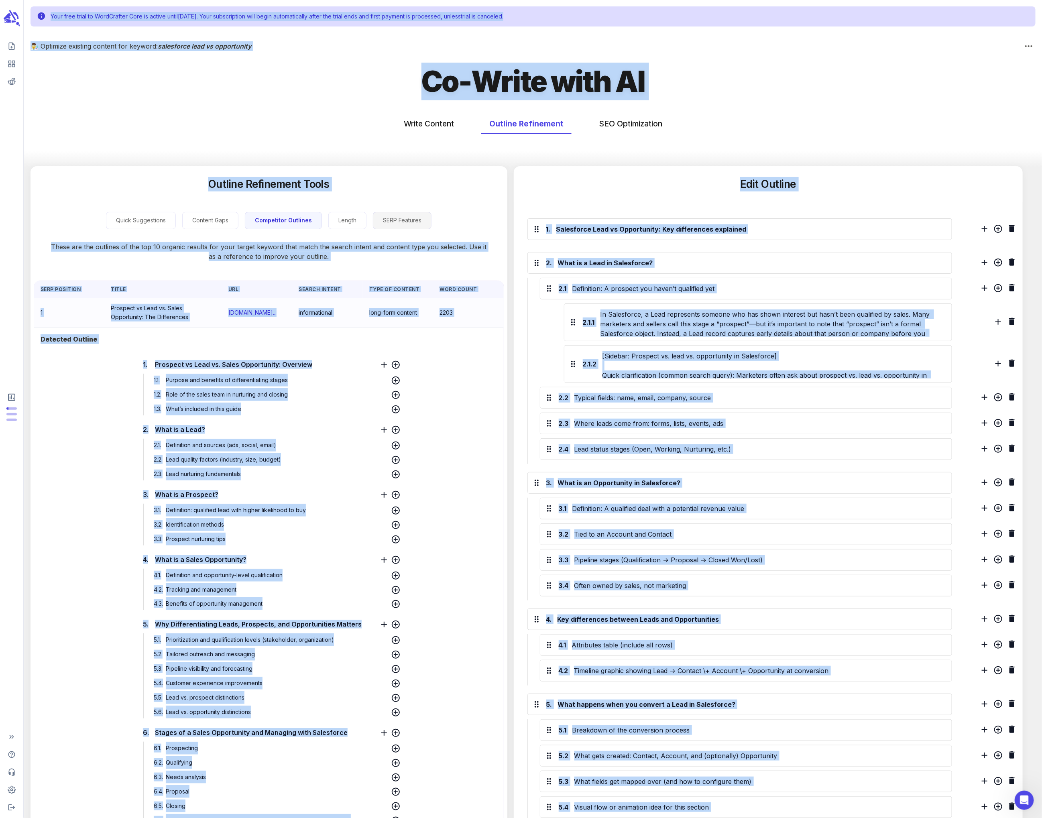
click at [401, 219] on button "SERP Features" at bounding box center [402, 220] width 59 height 17
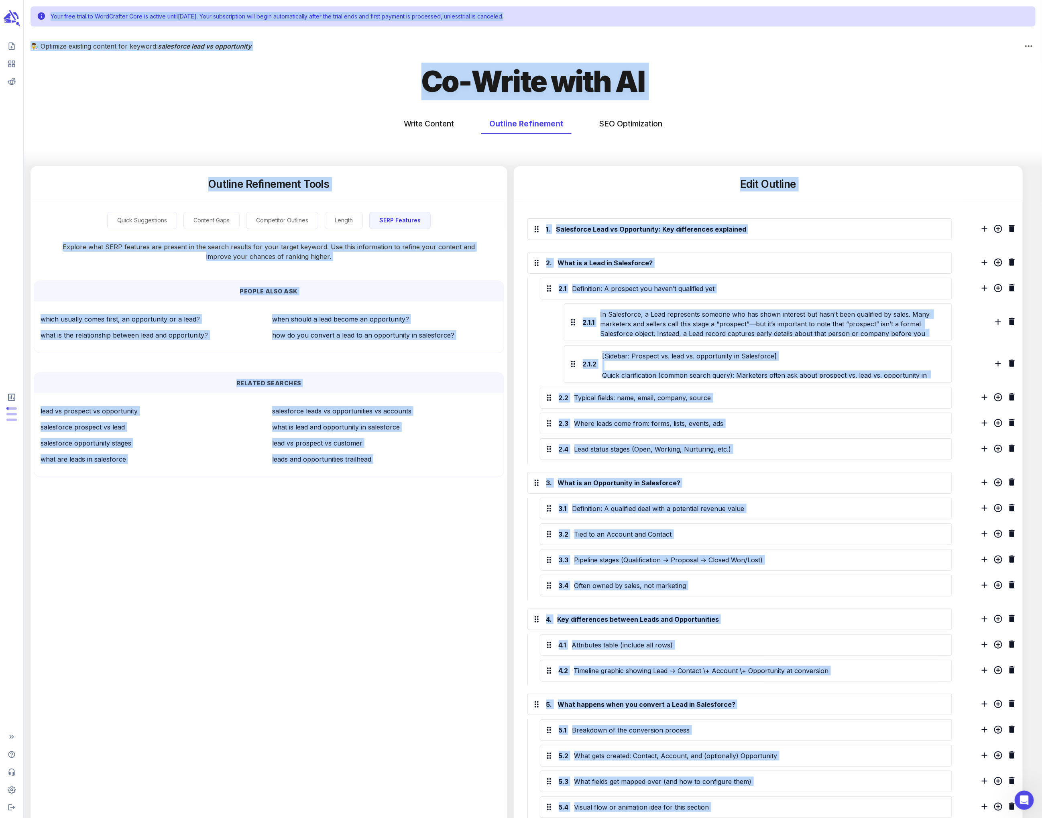
click at [180, 179] on div "Outline Refinement Tools" at bounding box center [269, 184] width 477 height 36
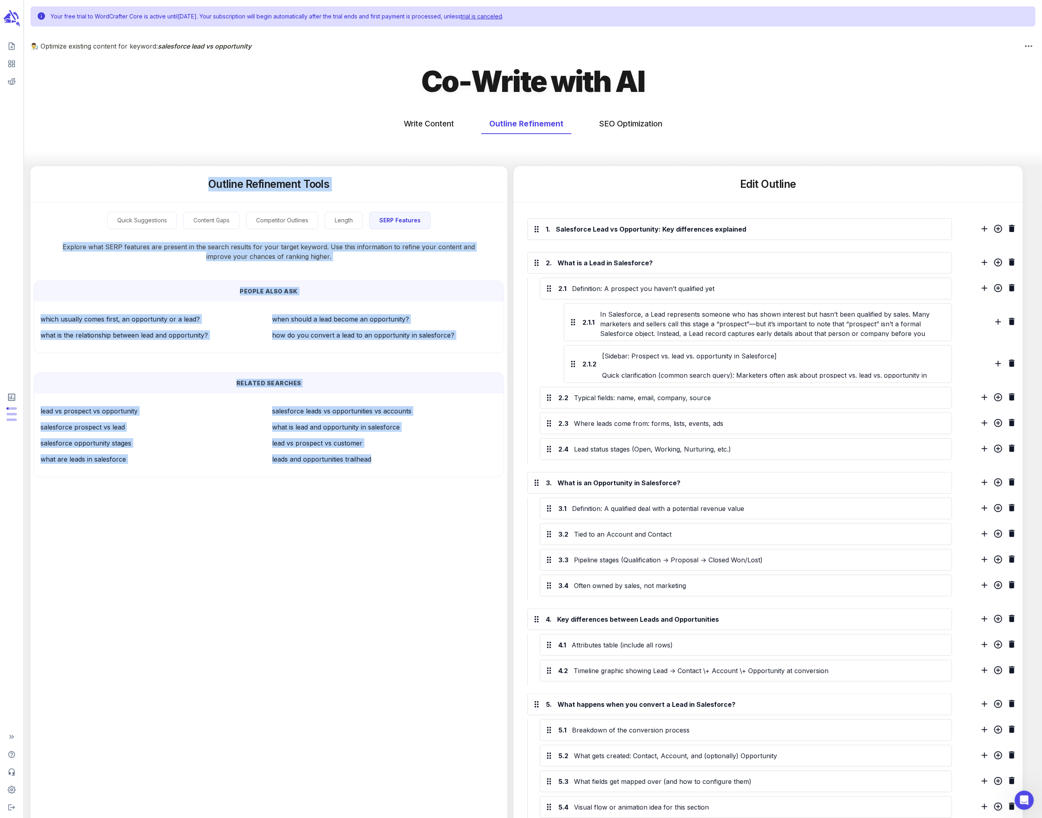
drag, startPoint x: 199, startPoint y: 181, endPoint x: 406, endPoint y: 493, distance: 374.5
click at [406, 433] on div "Outline Refinement Tools Quick Suggestions Content Gaps Competitor Outlines Len…" at bounding box center [269, 331] width 477 height 330
click at [436, 120] on button "SEO Optimization" at bounding box center [630, 123] width 79 height 21
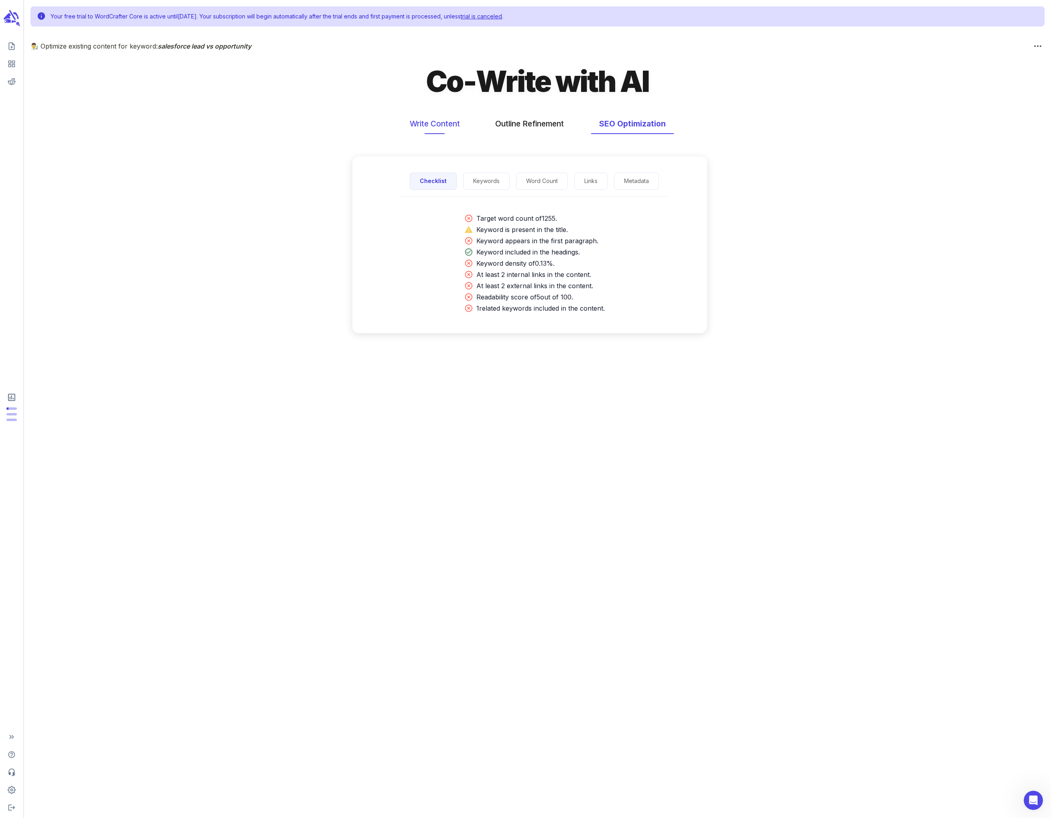
click at [436, 122] on button "Write Content" at bounding box center [435, 123] width 66 height 21
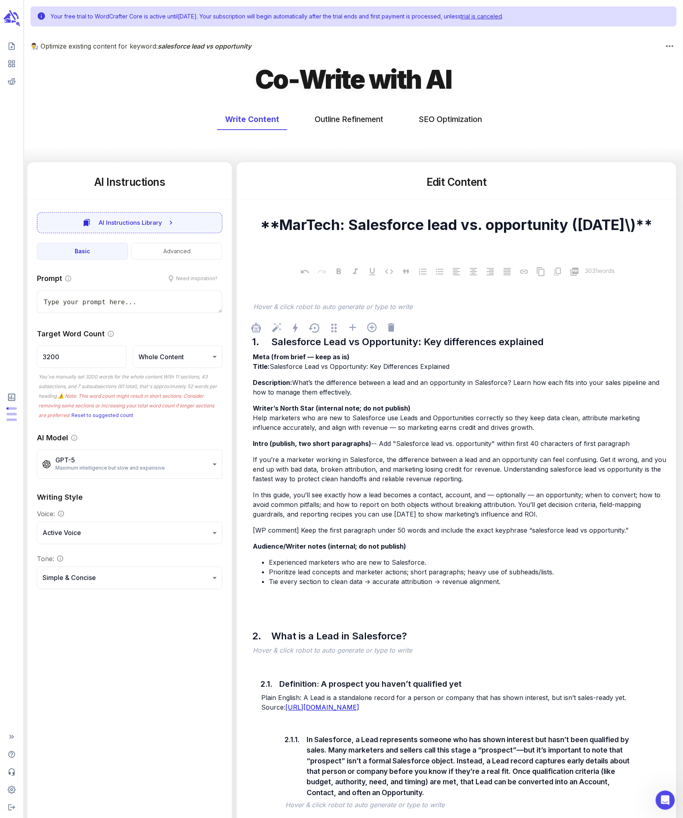
click at [337, 372] on div "Meta (from brief — keep as is) Title: Salesforce Lead vs Opportunity: Key Diffe…" at bounding box center [460, 477] width 419 height 252
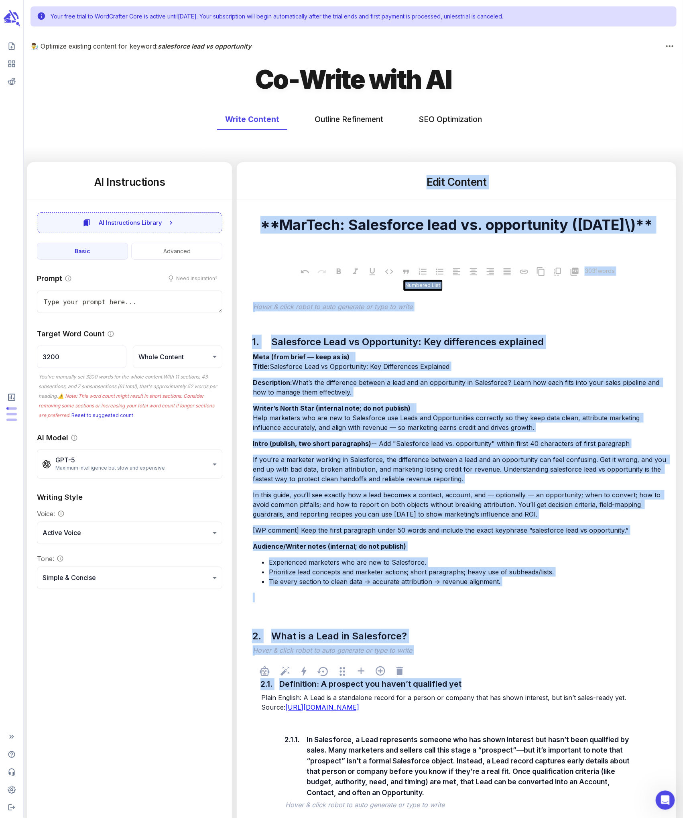
drag, startPoint x: 370, startPoint y: 169, endPoint x: 478, endPoint y: 718, distance: 559.6
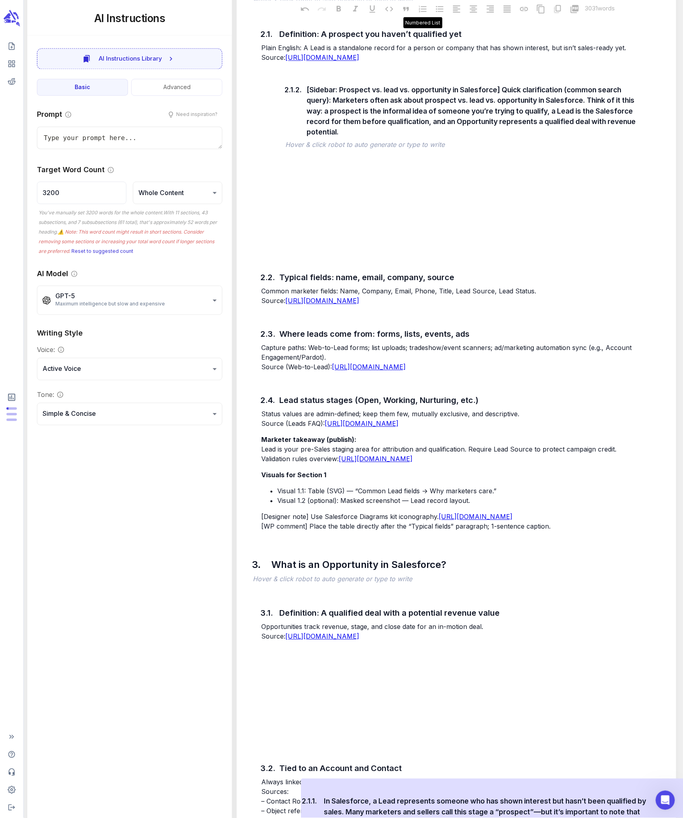
scroll to position [683, 0]
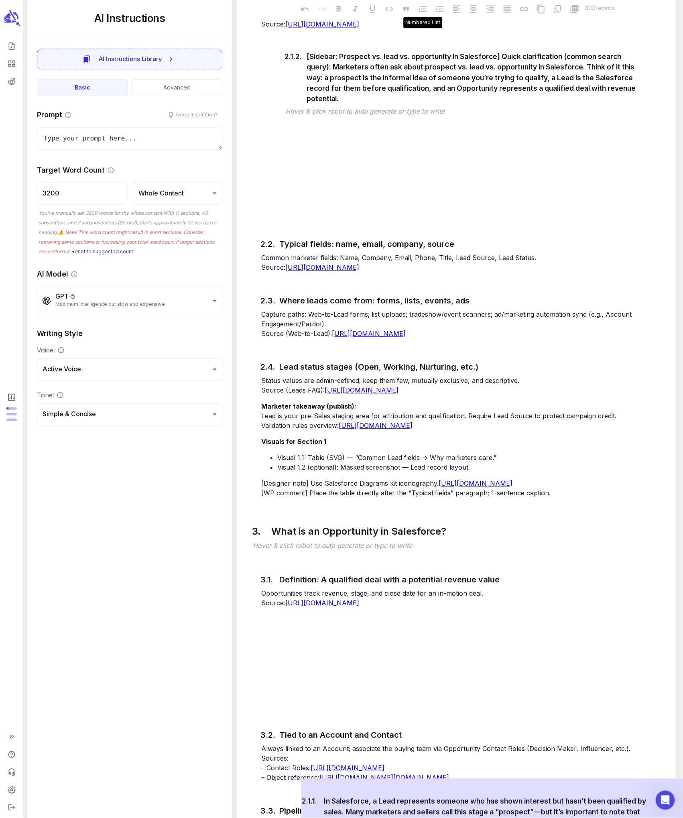
drag, startPoint x: 478, startPoint y: 718, endPoint x: 483, endPoint y: 729, distance: 12.0
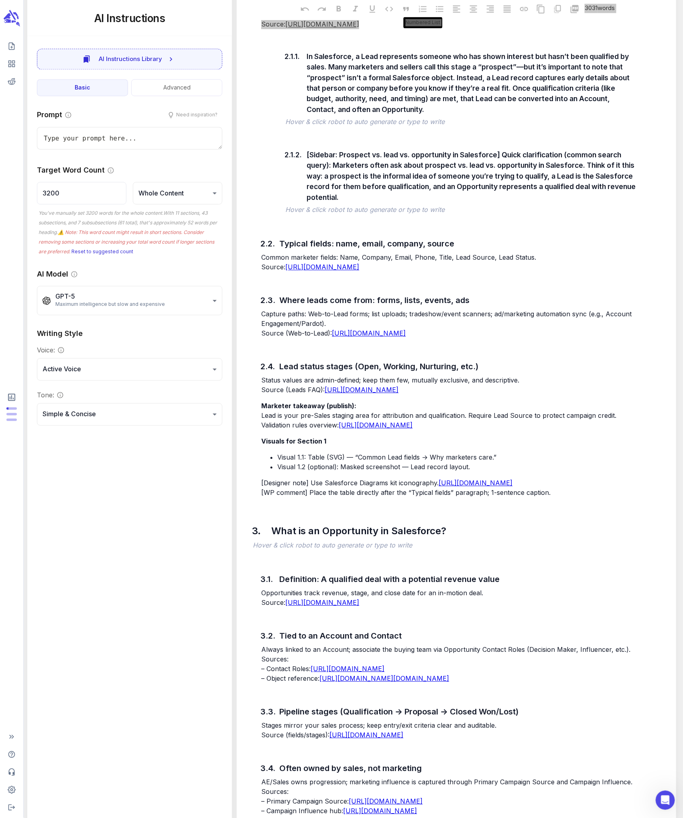
scroll to position [0, 0]
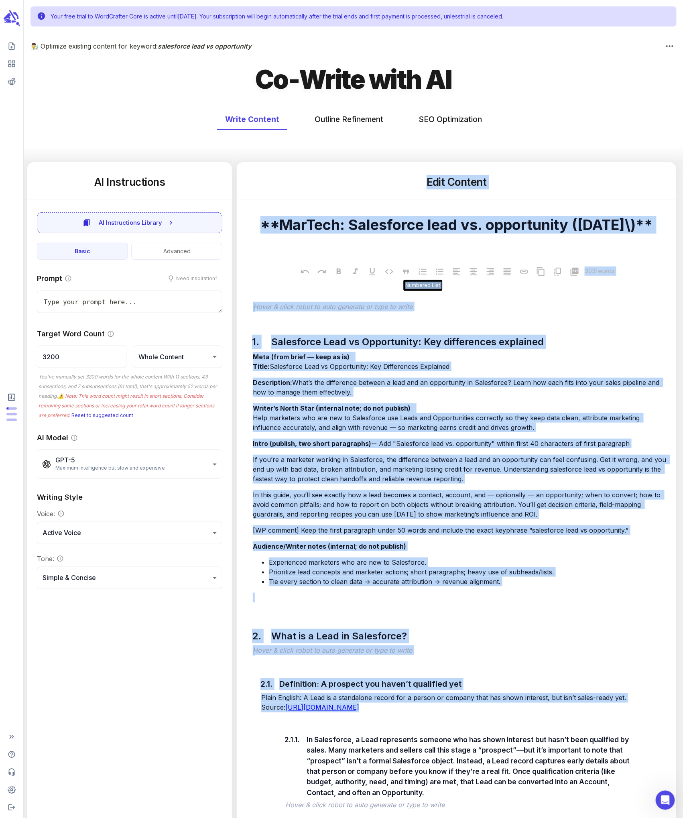
type textarea "x"
click at [11, 63] on icon "View your content dashboard" at bounding box center [12, 64] width 8 height 8
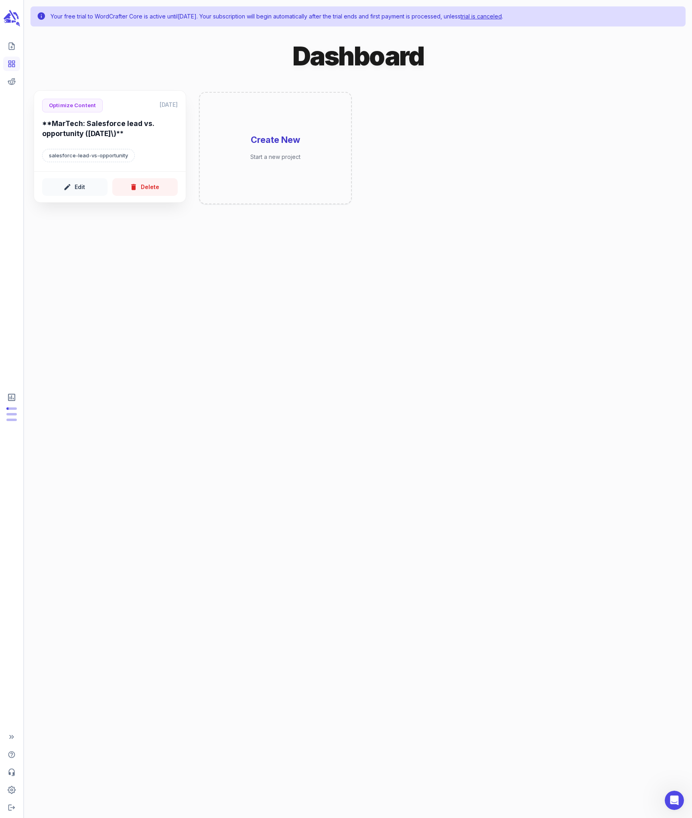
click at [130, 134] on h6 "**MarTech: Salesforce lead vs. opportunity ([DATE]\)**" at bounding box center [110, 130] width 136 height 22
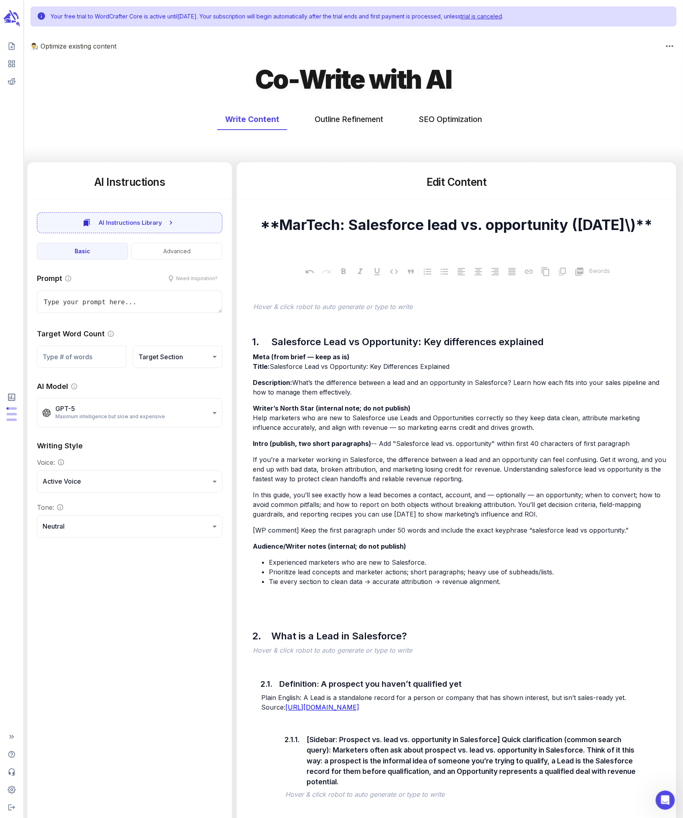
type textarea "x"
type input "50"
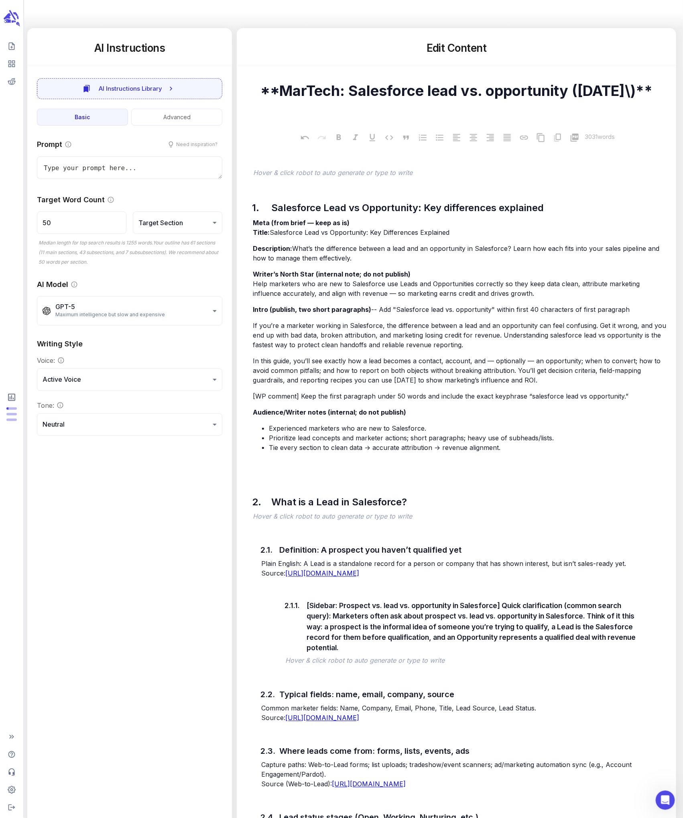
scroll to position [159, 0]
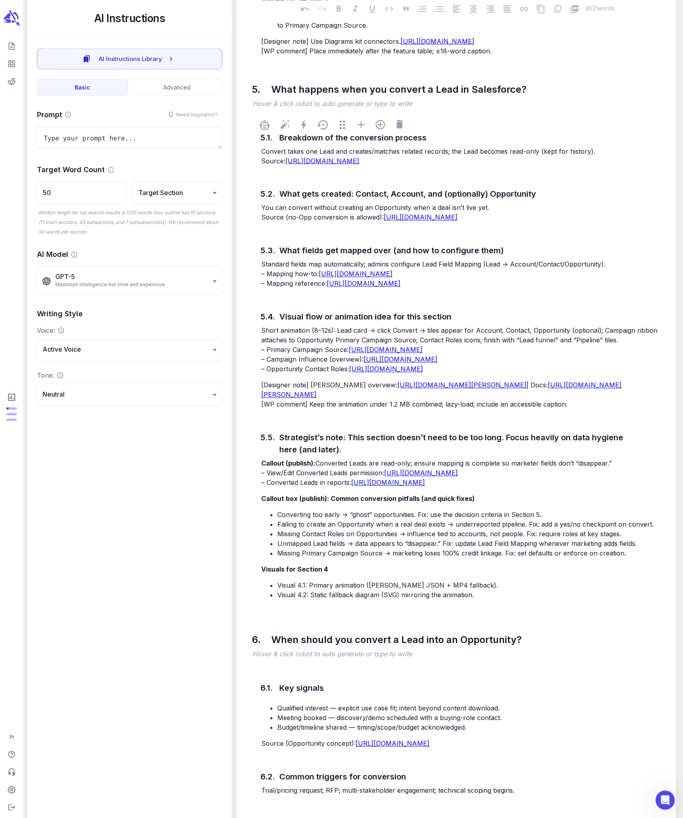
scroll to position [1916, 0]
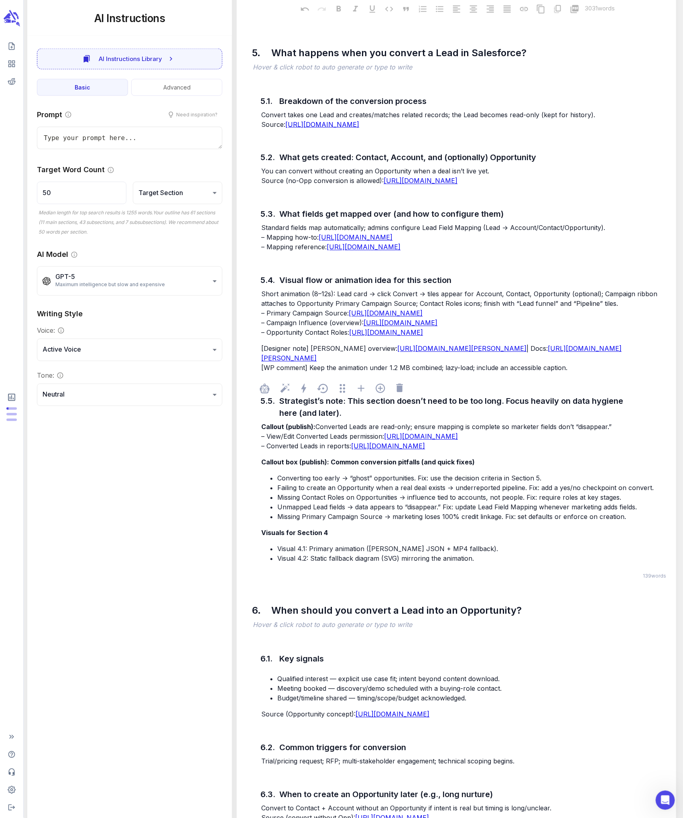
drag, startPoint x: 546, startPoint y: 543, endPoint x: 503, endPoint y: 545, distance: 43.0
click at [436, 433] on li "Converting too early → “ghost” opportunities. Fix: use the decision criteria in…" at bounding box center [472, 479] width 391 height 10
click at [436, 433] on span "Converting too early → “ghost” opportunities. Fix: use the decision criteria in…" at bounding box center [409, 478] width 264 height 8
drag, startPoint x: 277, startPoint y: 543, endPoint x: 551, endPoint y: 543, distance: 274.1
click at [436, 433] on ul "Converting too early → “ghost” opportunities. Fix: use the decision criteria in…" at bounding box center [464, 498] width 407 height 48
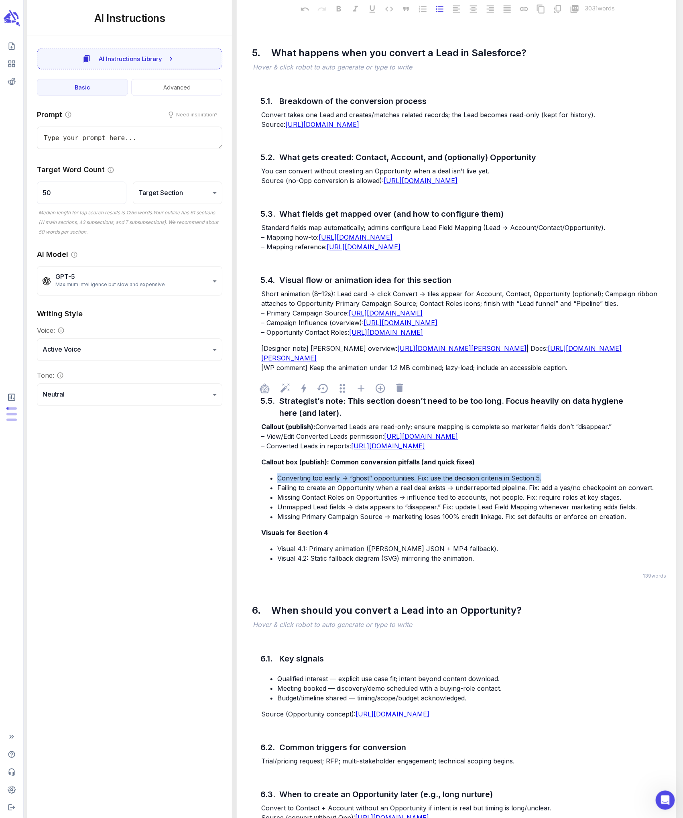
click at [411, 433] on span "Converting too early → “ghost” opportunities. Fix: use the decision criteria in…" at bounding box center [409, 478] width 264 height 8
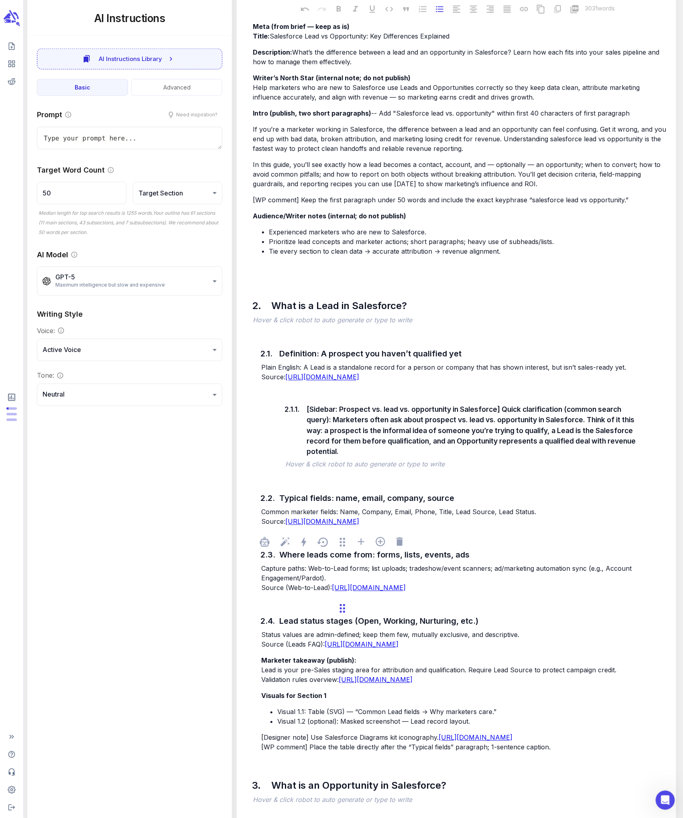
scroll to position [387, 0]
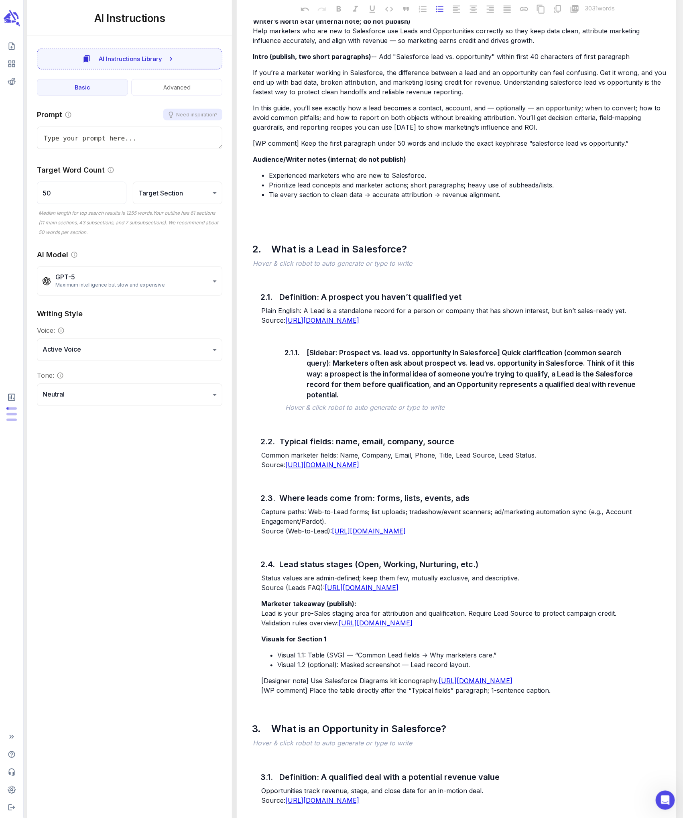
click at [196, 109] on button "Need inspiration?" at bounding box center [192, 115] width 59 height 12
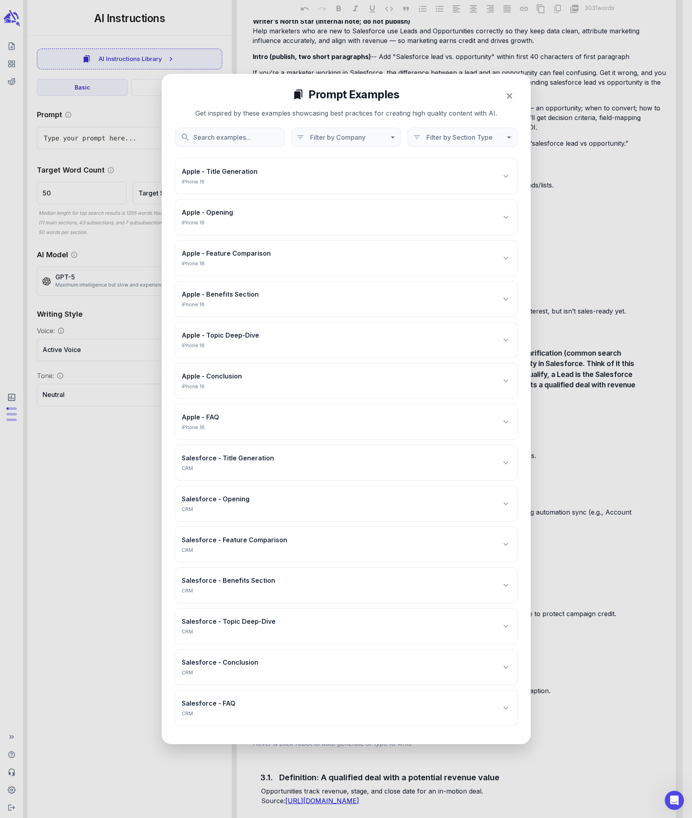
click at [436, 433] on icon at bounding box center [506, 463] width 10 height 10
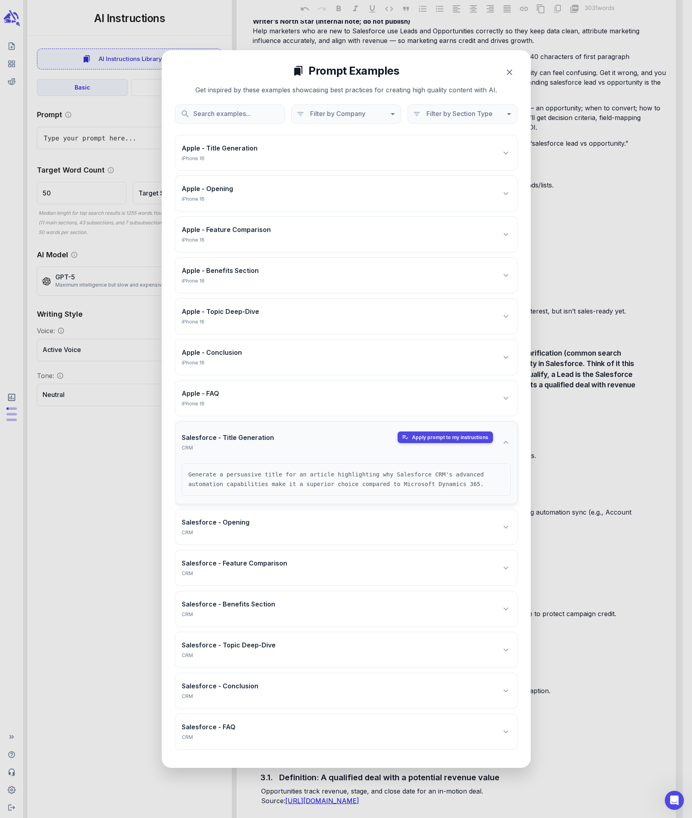
click at [436, 433] on icon at bounding box center [506, 527] width 10 height 10
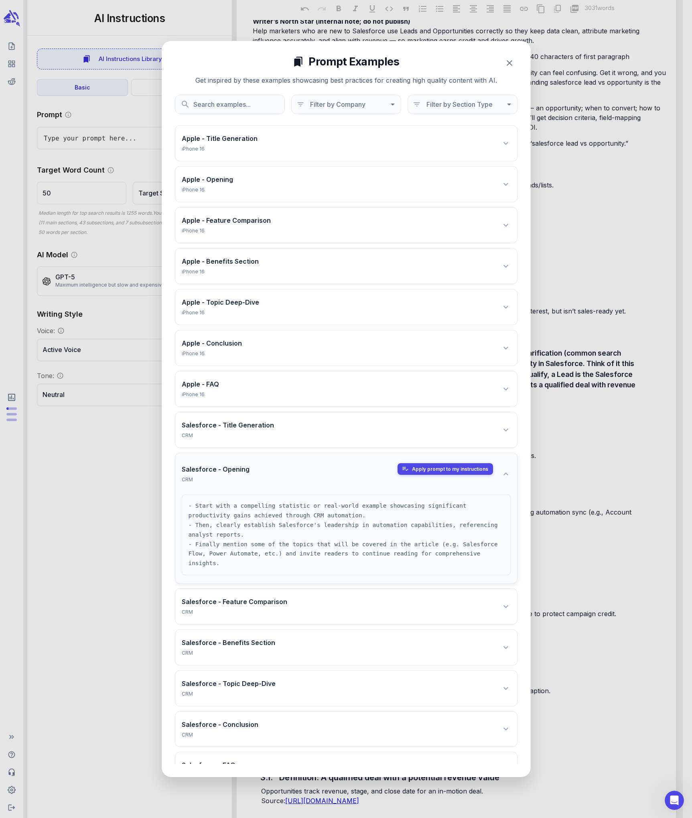
click at [114, 433] on div at bounding box center [346, 409] width 692 height 818
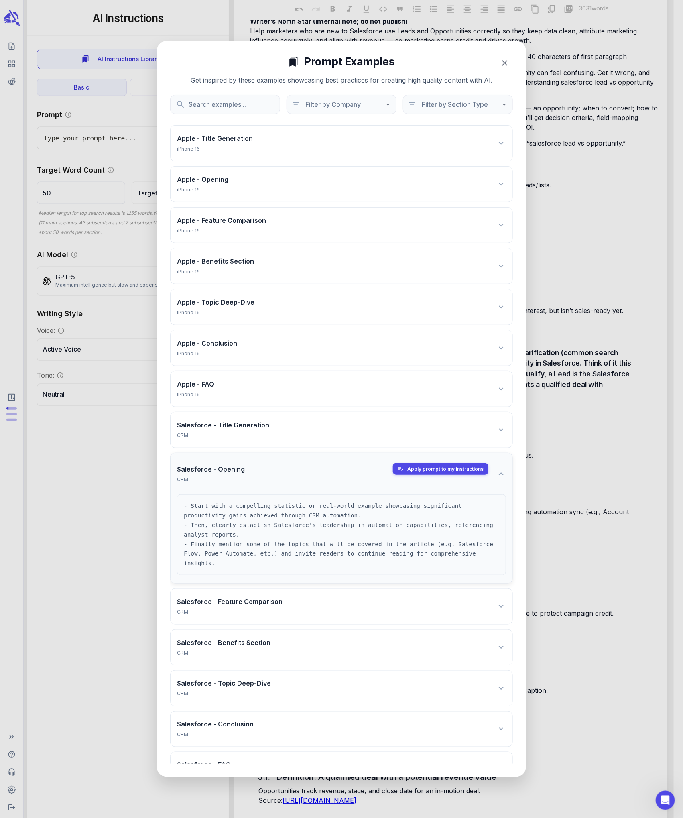
type textarea "x"
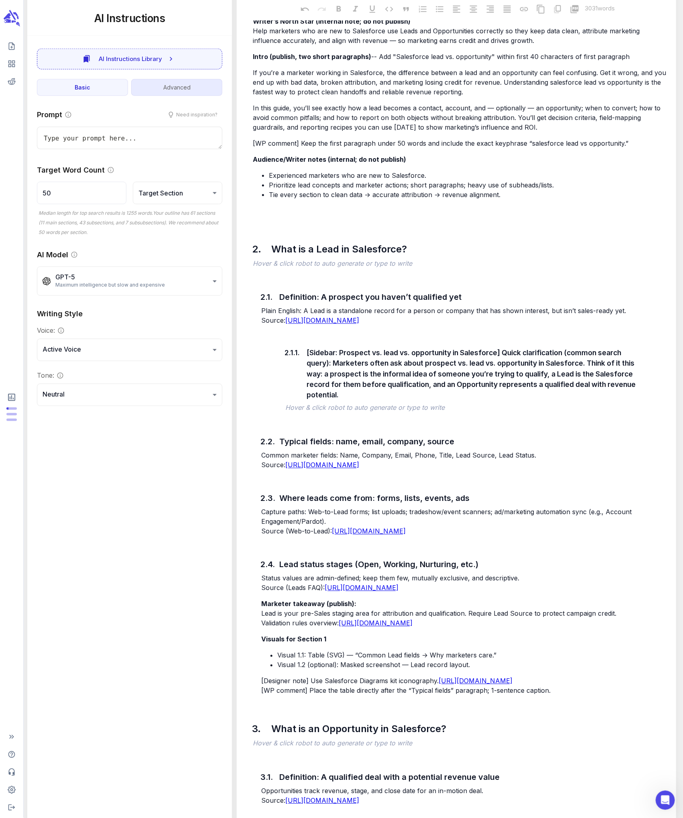
click at [185, 88] on button "Advanced" at bounding box center [176, 87] width 91 height 17
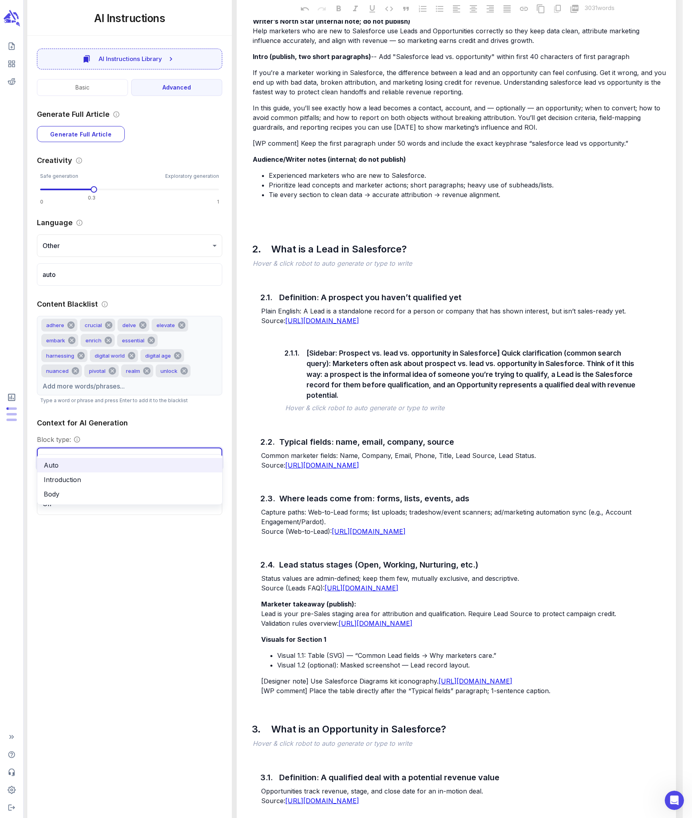
click at [222, 412] on div at bounding box center [346, 409] width 692 height 818
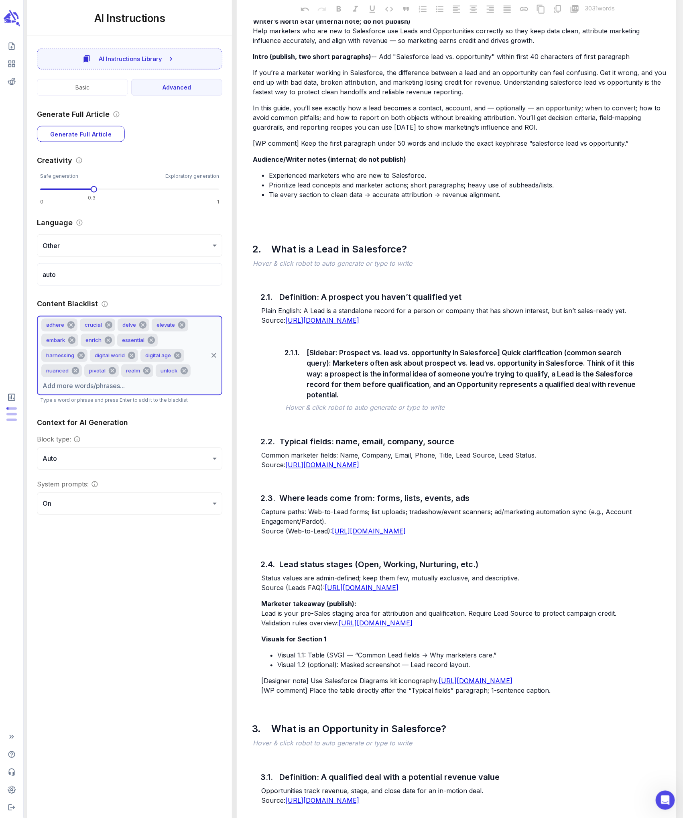
click at [175, 378] on input "text" at bounding box center [123, 385] width 167 height 15
drag, startPoint x: 151, startPoint y: 366, endPoint x: 111, endPoint y: 360, distance: 40.2
click at [100, 355] on div "adhere crucial delve elevate embark enrich essential harnessing digital world d…" at bounding box center [129, 355] width 185 height 79
drag, startPoint x: 160, startPoint y: 374, endPoint x: 48, endPoint y: 325, distance: 122.7
click at [48, 325] on div "adhere crucial delve elevate embark enrich essential harnessing digital world d…" at bounding box center [129, 355] width 185 height 79
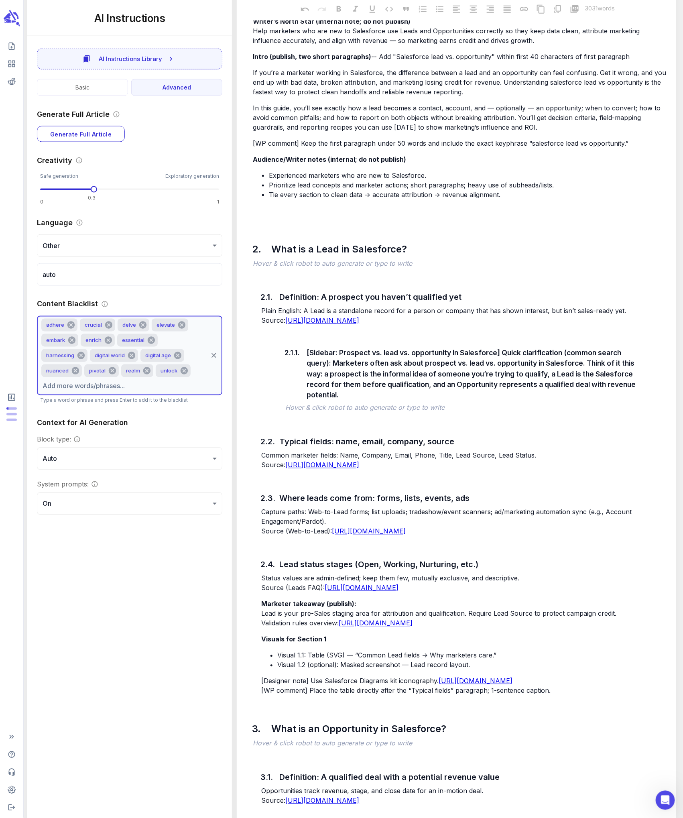
drag, startPoint x: 155, startPoint y: 370, endPoint x: 42, endPoint y: 317, distance: 125.1
click at [42, 317] on div "adhere crucial delve elevate embark enrich essential harnessing digital world d…" at bounding box center [129, 355] width 185 height 79
click at [171, 378] on input "text" at bounding box center [123, 385] width 167 height 15
type input "shine"
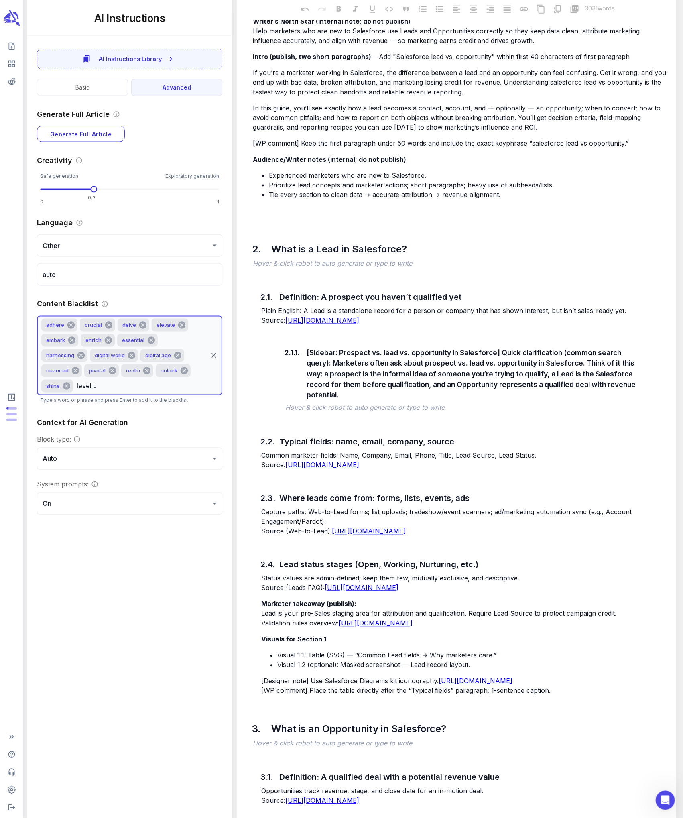
type input "level up"
type input "supercharge"
type input "c"
type input "dive in"
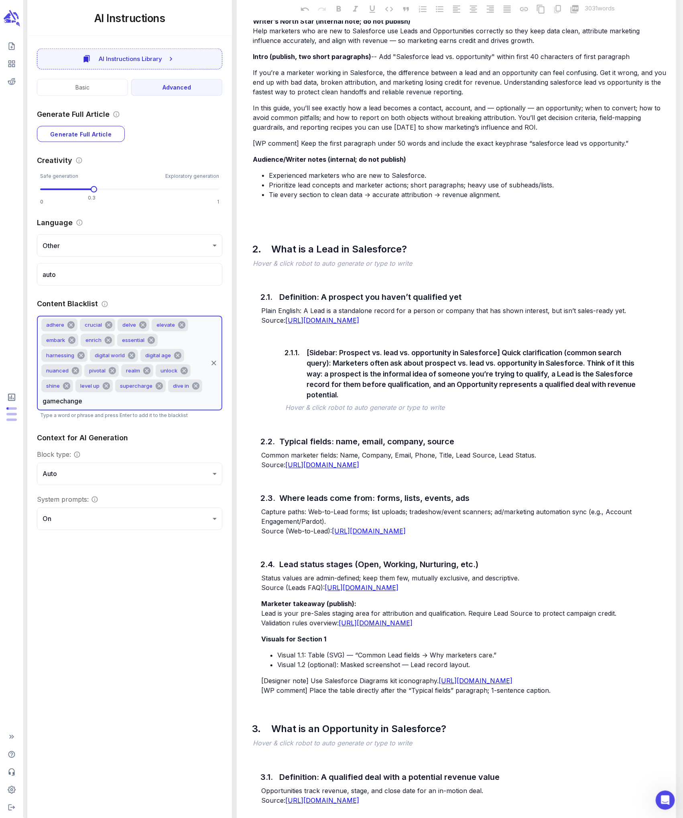
type input "gamechanger"
type input "revolutionary"
type input "innovative"
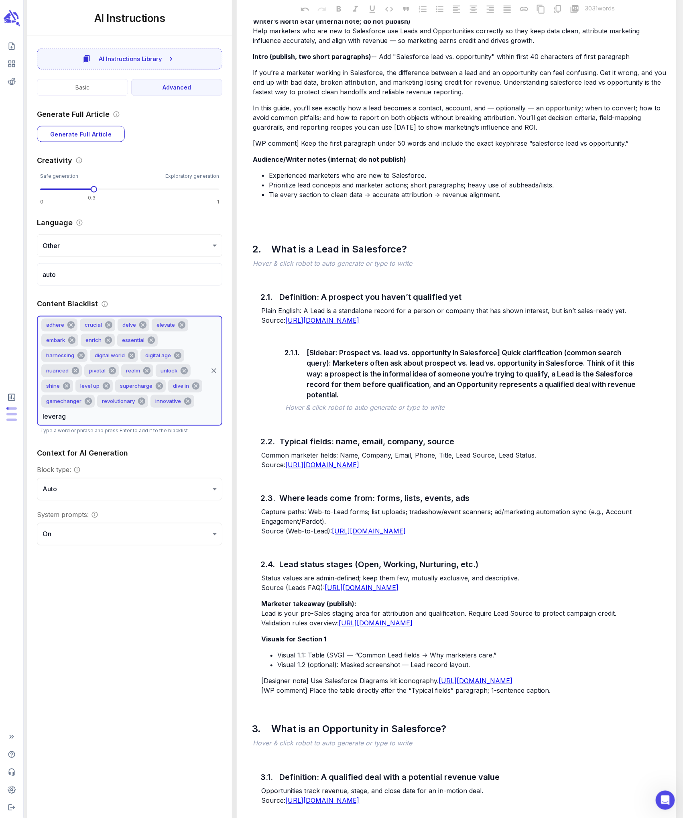
type input "leverage"
type input "maximize"
type input "future-proof"
type input "synergy"
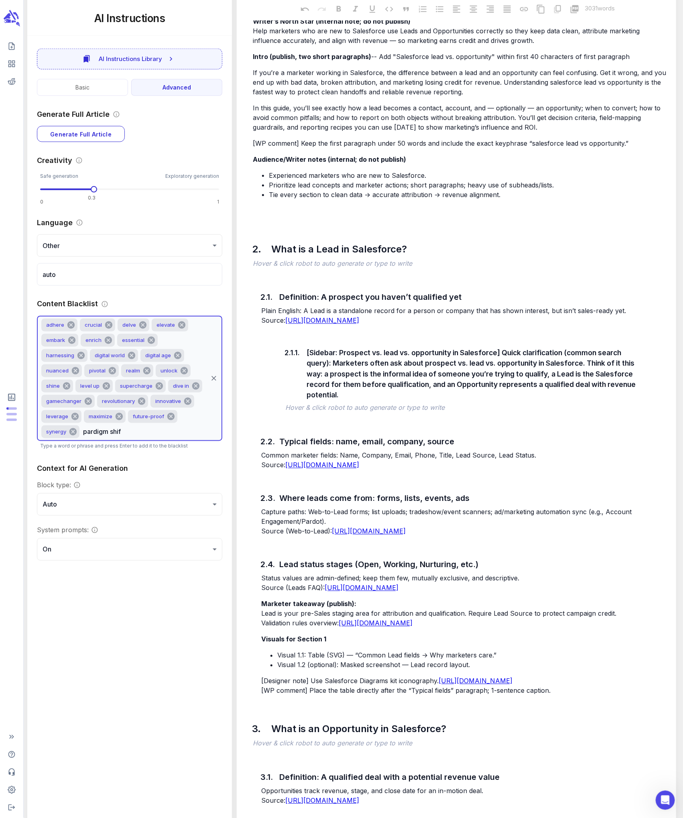
type input "pardigm shift"
type input "seamless"
type input "world-class"
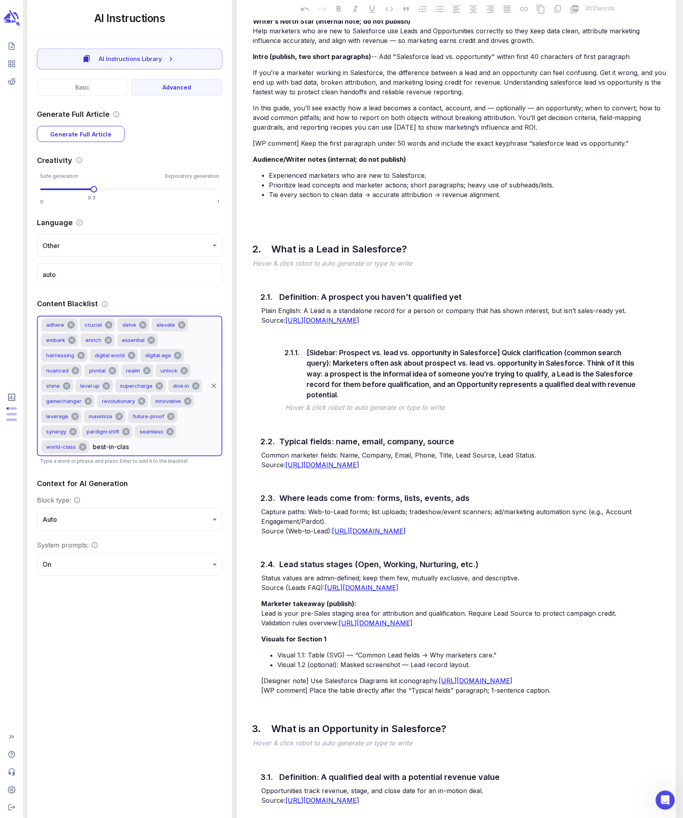
type input "best-in-class"
type input "p"
type input "unprecedented"
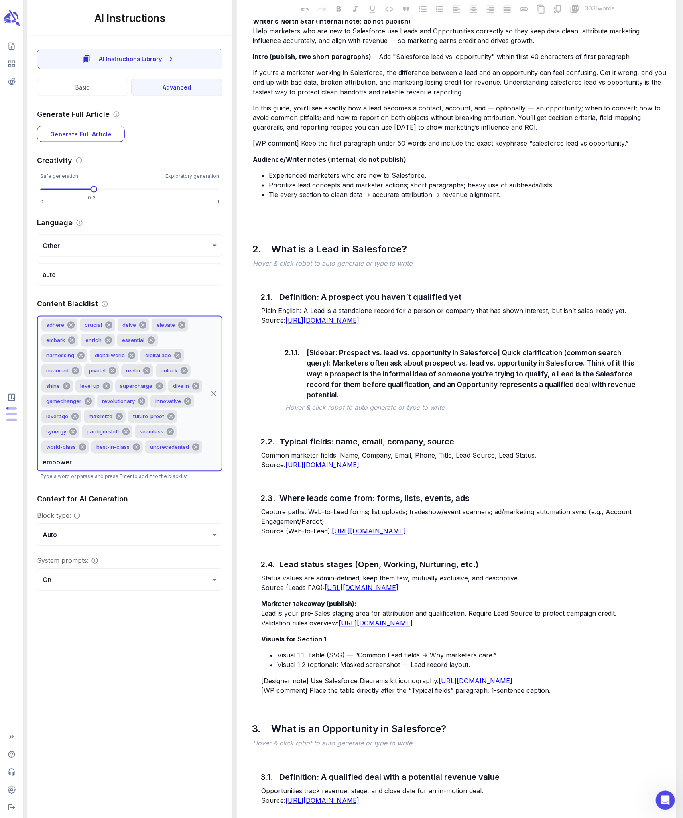
type input "empowers"
type input "transform"
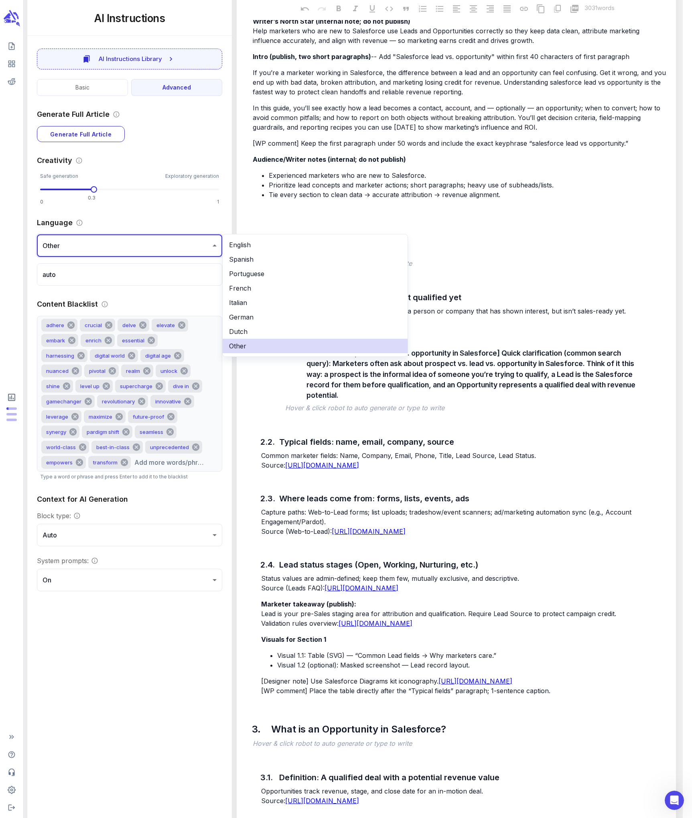
click at [238, 243] on li "English" at bounding box center [315, 245] width 185 height 14
type input "**"
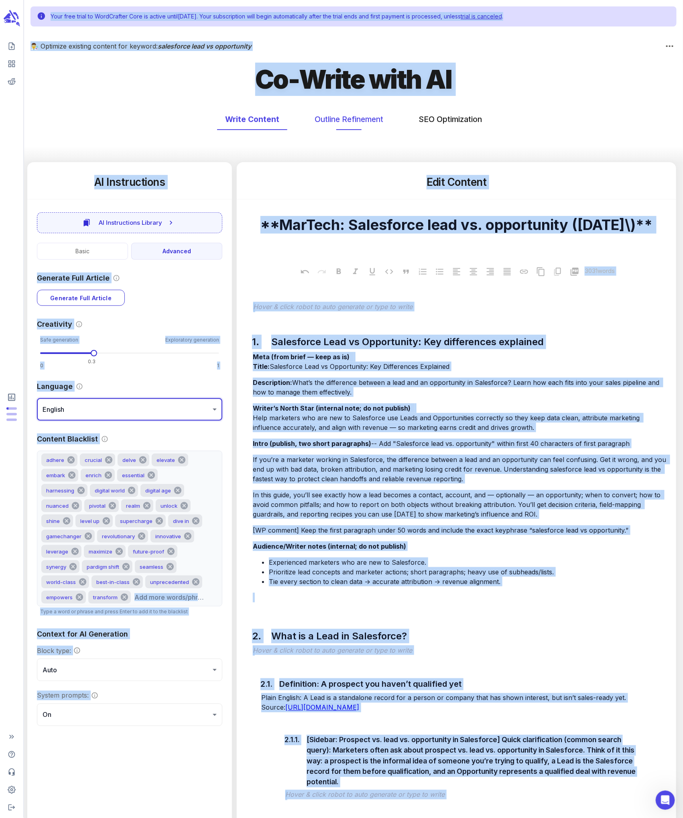
click at [368, 114] on button "Outline Refinement" at bounding box center [349, 119] width 85 height 21
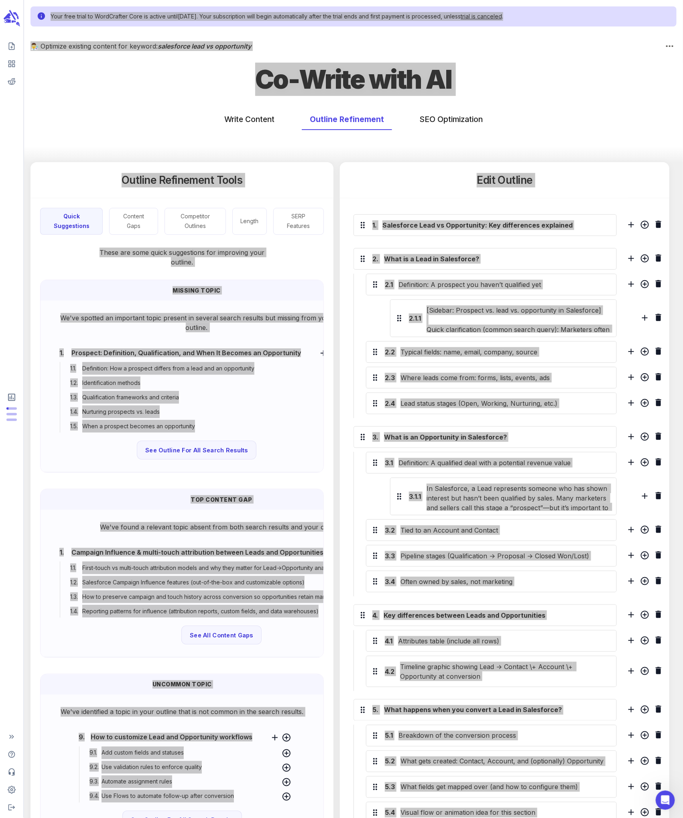
scroll to position [1, 0]
